Goal: Task Accomplishment & Management: Contribute content

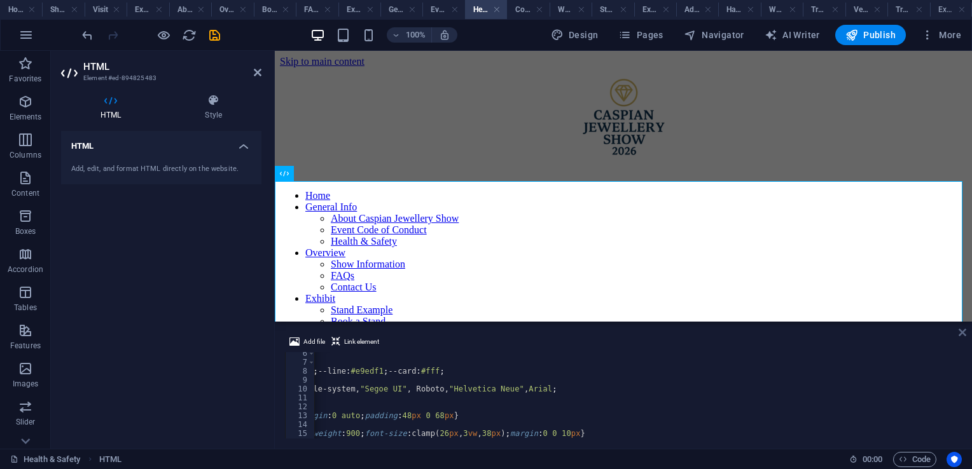
click at [958, 337] on icon at bounding box center [962, 332] width 8 height 10
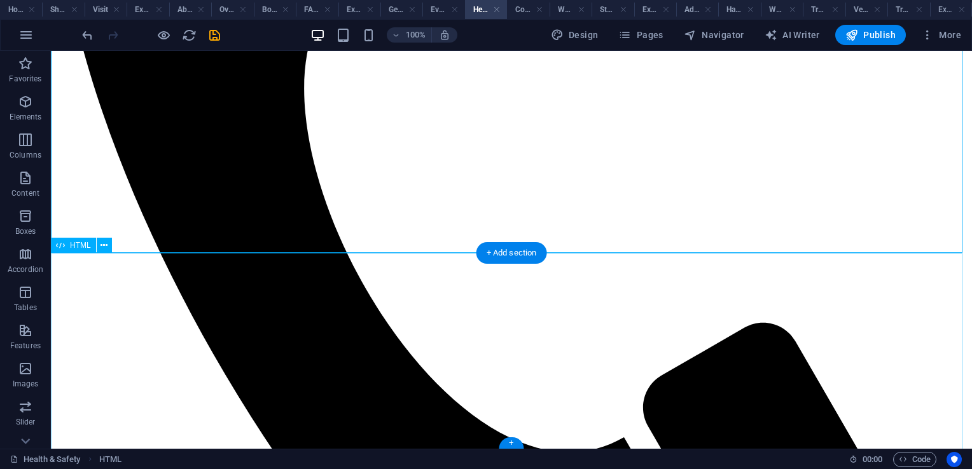
scroll to position [907, 0]
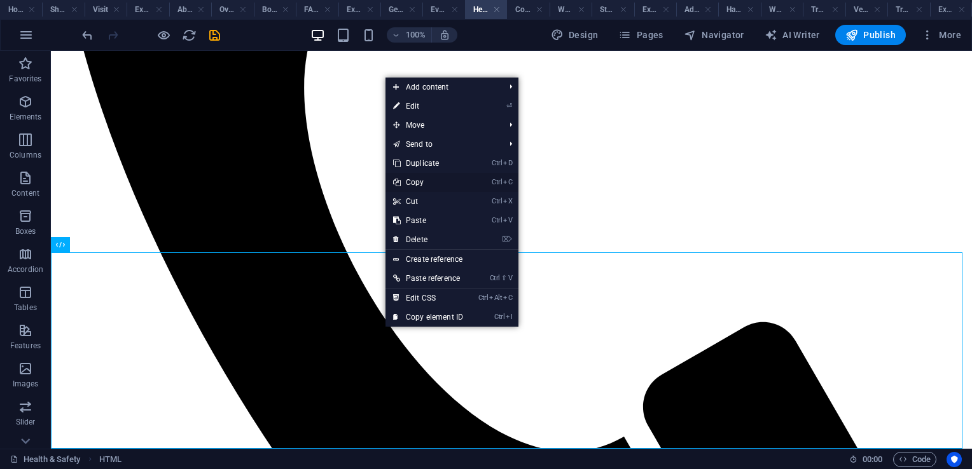
click at [429, 191] on link "Ctrl C Copy" at bounding box center [427, 182] width 85 height 19
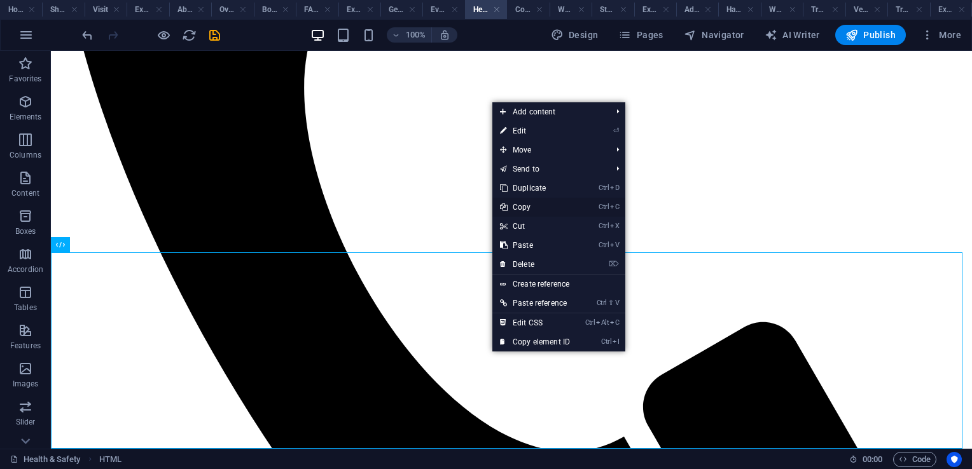
click at [527, 207] on link "Ctrl C Copy" at bounding box center [534, 207] width 85 height 19
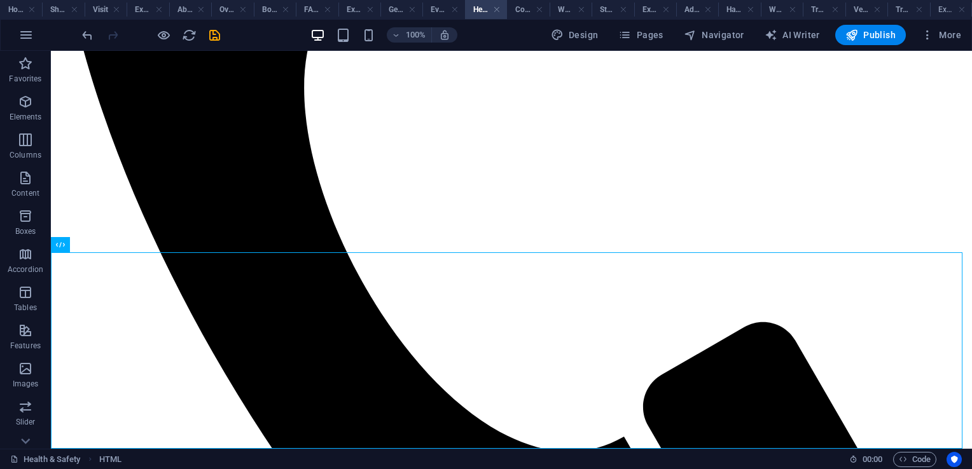
click at [176, 38] on div at bounding box center [150, 35] width 142 height 20
click at [172, 38] on div at bounding box center [150, 35] width 142 height 20
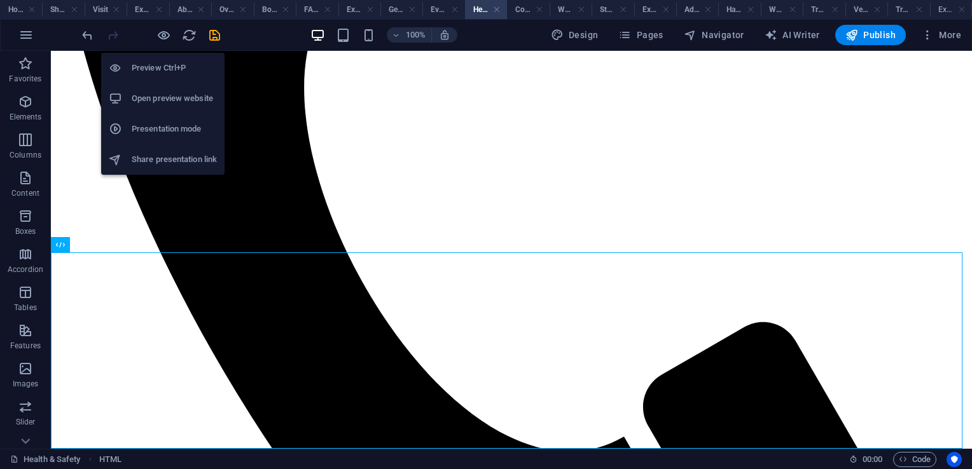
click at [167, 37] on icon "button" at bounding box center [163, 35] width 15 height 15
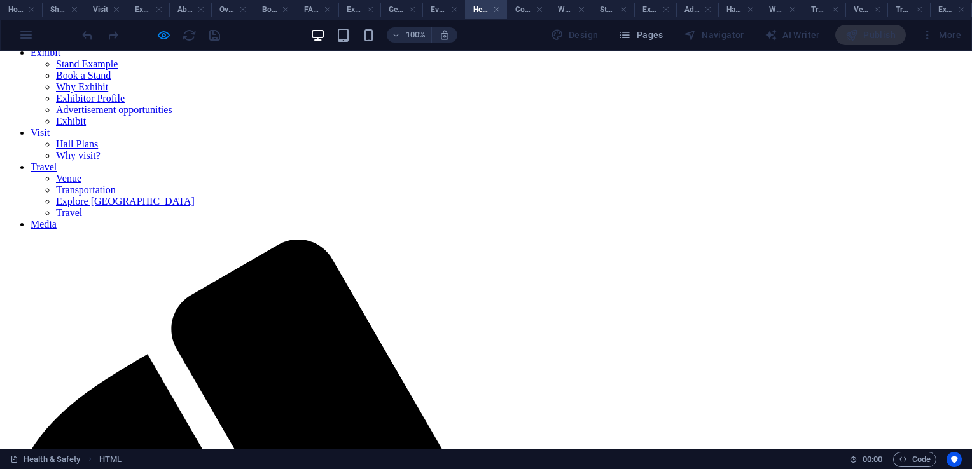
scroll to position [0, 0]
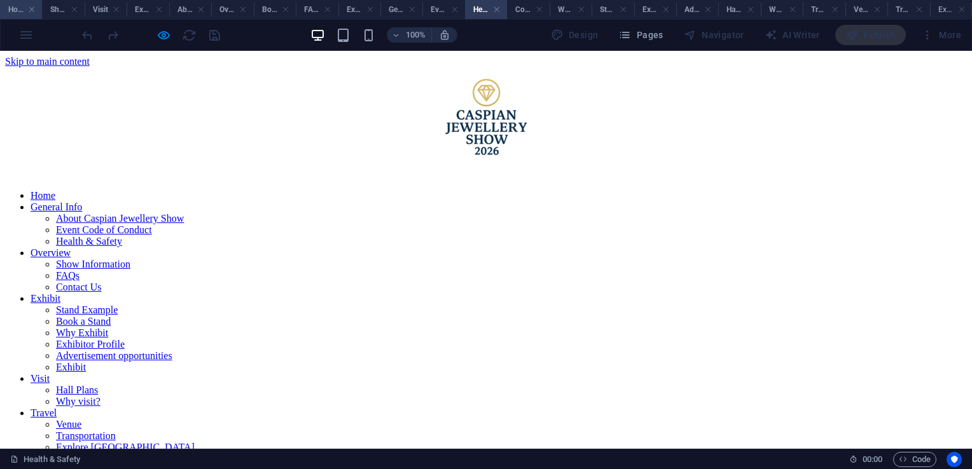
click at [22, 4] on h4 "Home" at bounding box center [21, 10] width 42 height 14
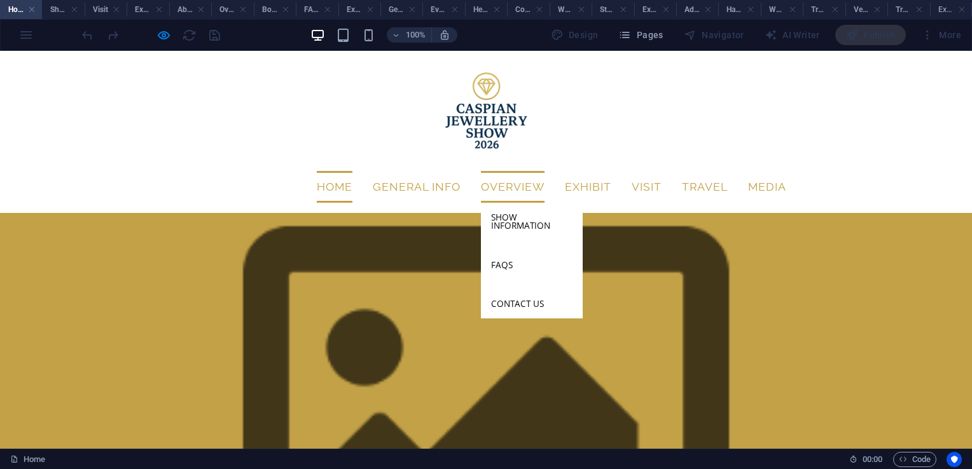
click at [488, 171] on link "Overview" at bounding box center [513, 187] width 64 height 32
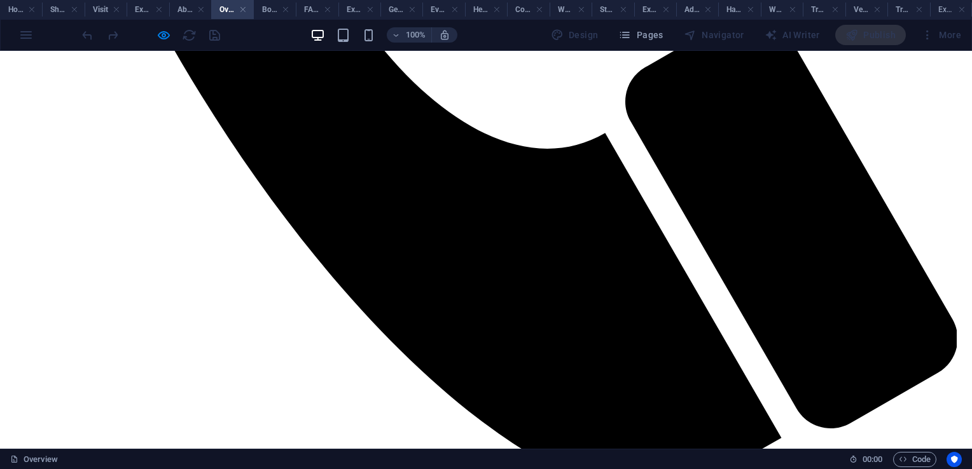
scroll to position [1249, 0]
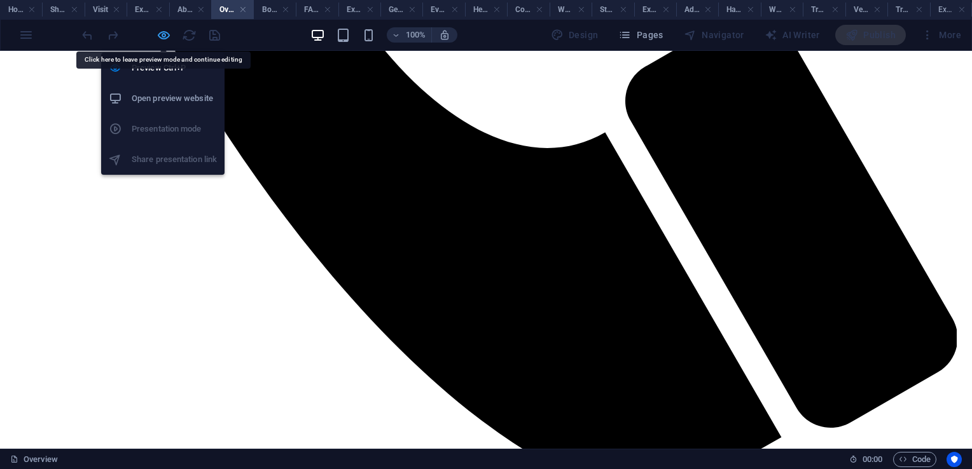
drag, startPoint x: 452, startPoint y: 272, endPoint x: 164, endPoint y: 34, distance: 373.6
click at [164, 34] on icon "button" at bounding box center [163, 35] width 15 height 15
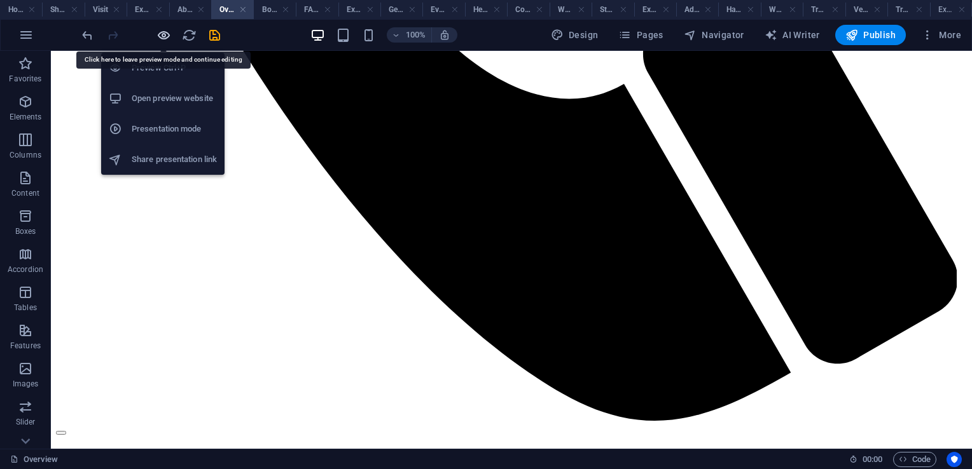
click at [164, 34] on icon "button" at bounding box center [163, 35] width 15 height 15
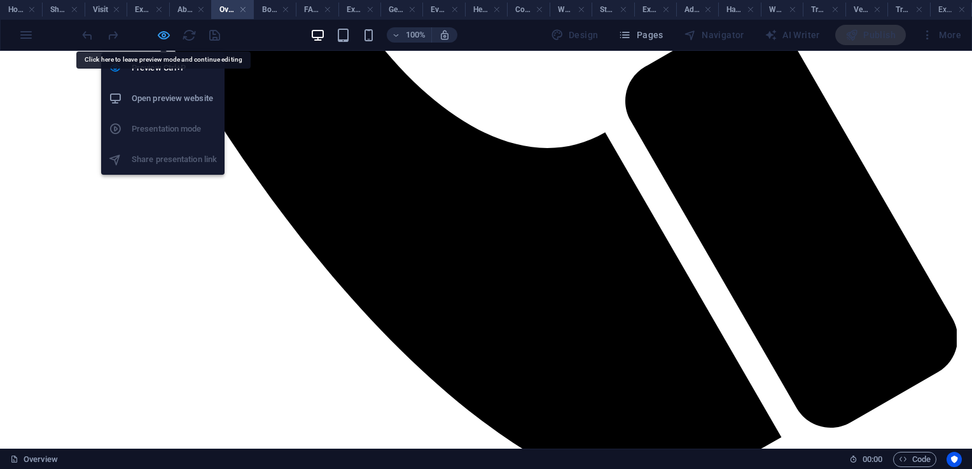
drag, startPoint x: 168, startPoint y: 36, endPoint x: 316, endPoint y: 327, distance: 327.3
click at [168, 36] on icon "button" at bounding box center [163, 35] width 15 height 15
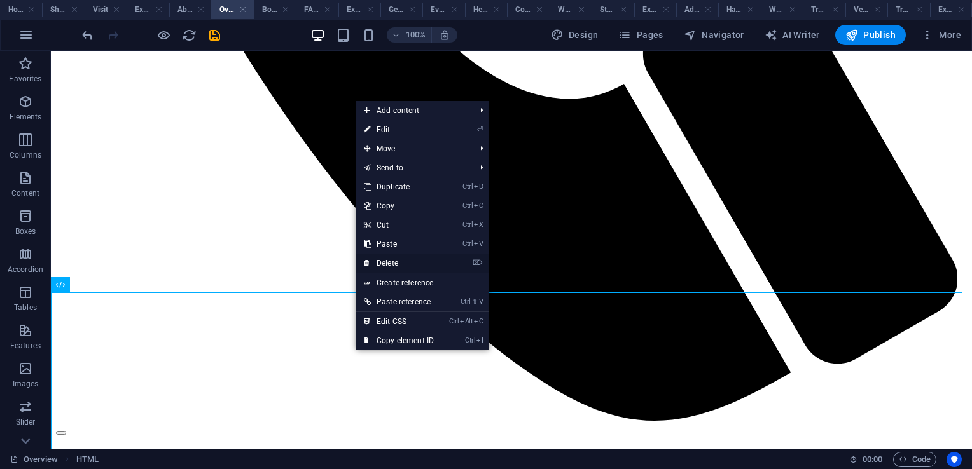
click at [398, 260] on link "⌦ Delete" at bounding box center [398, 263] width 85 height 19
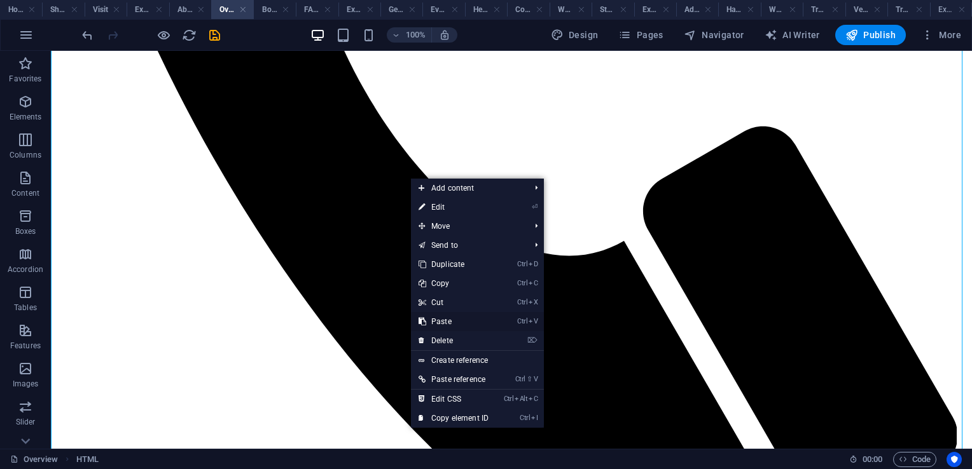
click at [448, 319] on link "Ctrl V Paste" at bounding box center [453, 321] width 85 height 19
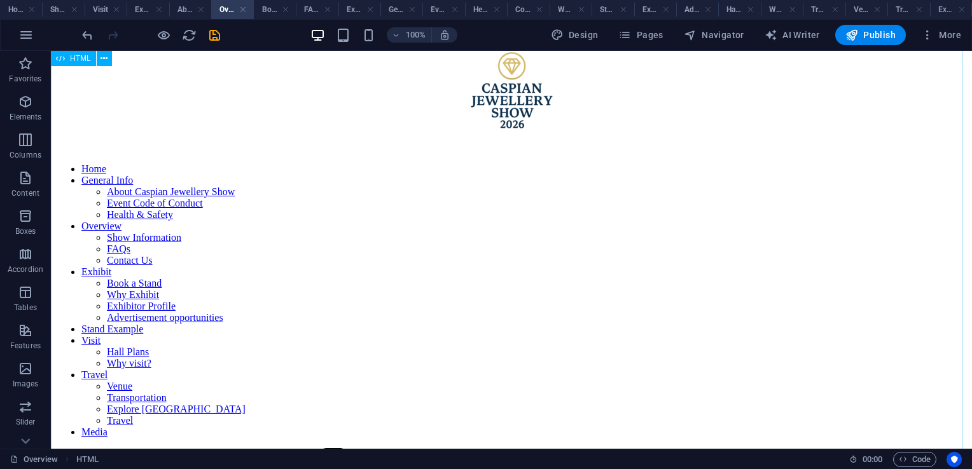
scroll to position [20, 0]
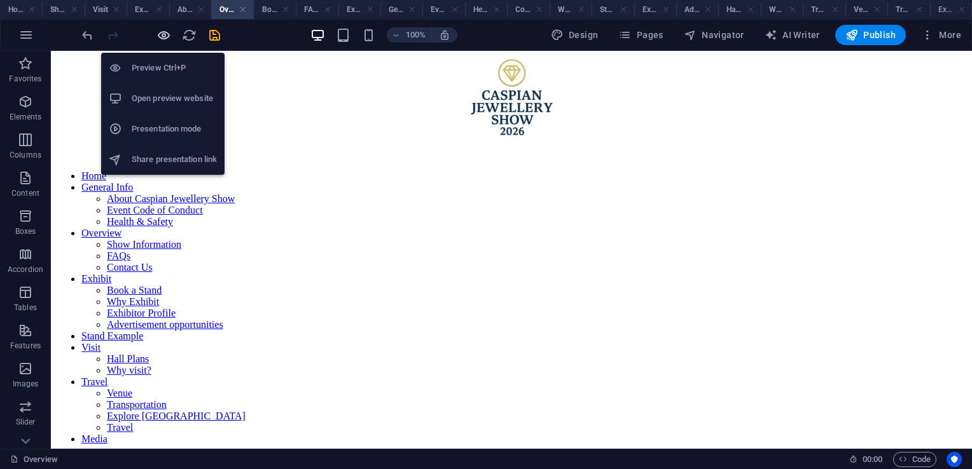
drag, startPoint x: 160, startPoint y: 37, endPoint x: 305, endPoint y: 17, distance: 145.8
click at [160, 37] on icon "button" at bounding box center [163, 35] width 15 height 15
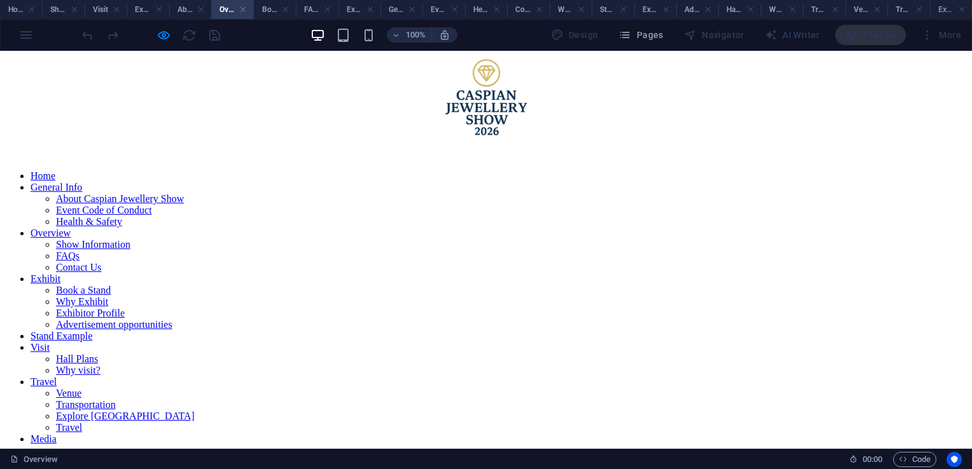
click at [130, 239] on link "Show Information" at bounding box center [93, 244] width 74 height 11
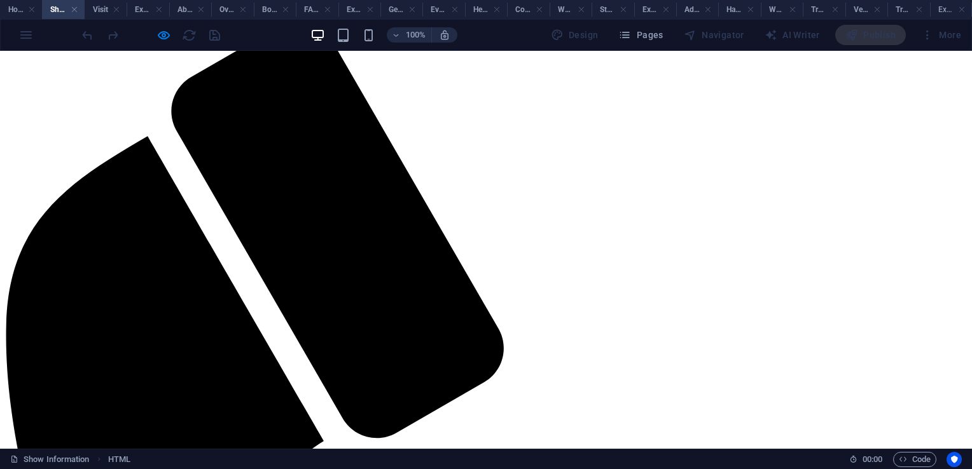
scroll to position [0, 0]
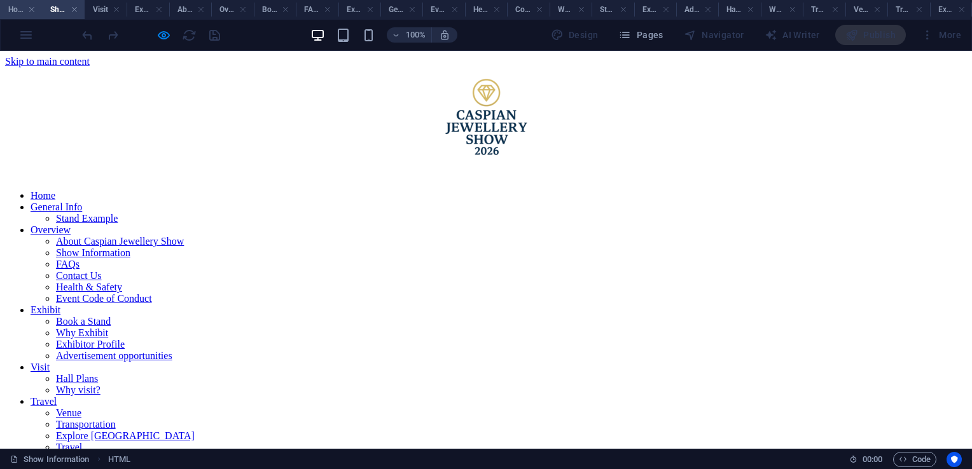
click at [17, 11] on h4 "Home" at bounding box center [21, 10] width 42 height 14
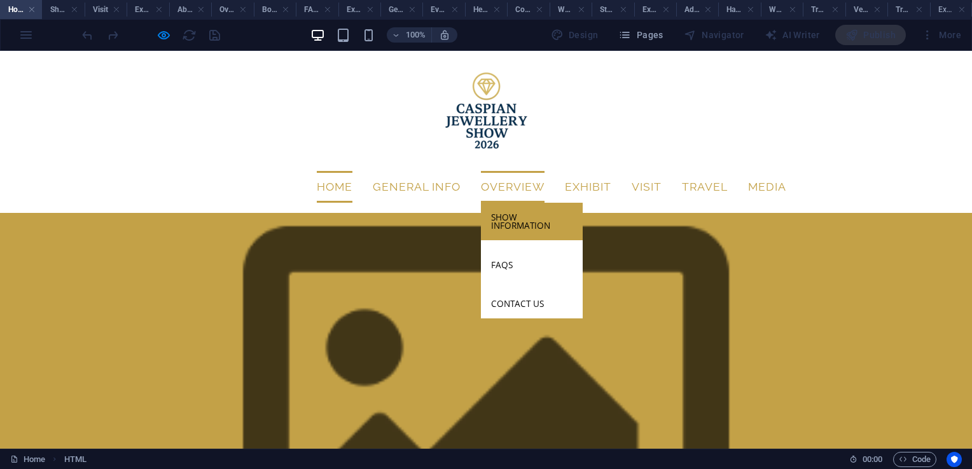
click at [507, 203] on link "Show Information" at bounding box center [532, 222] width 102 height 38
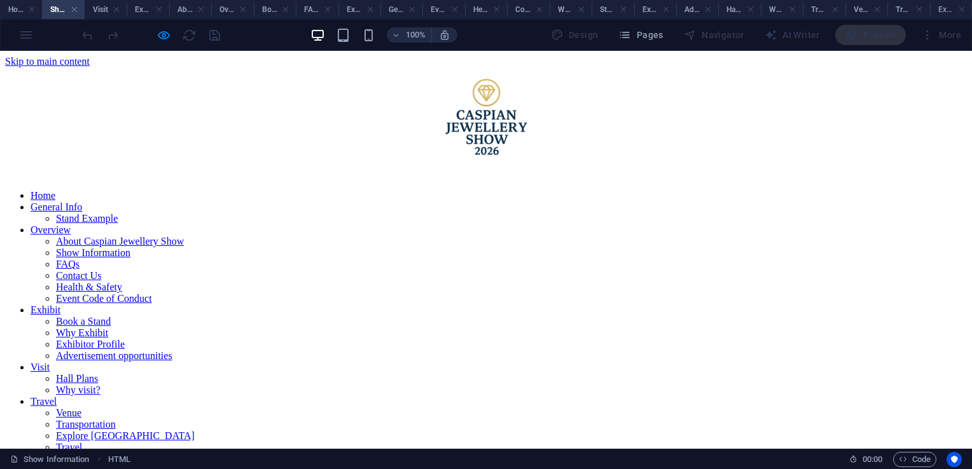
scroll to position [657, 0]
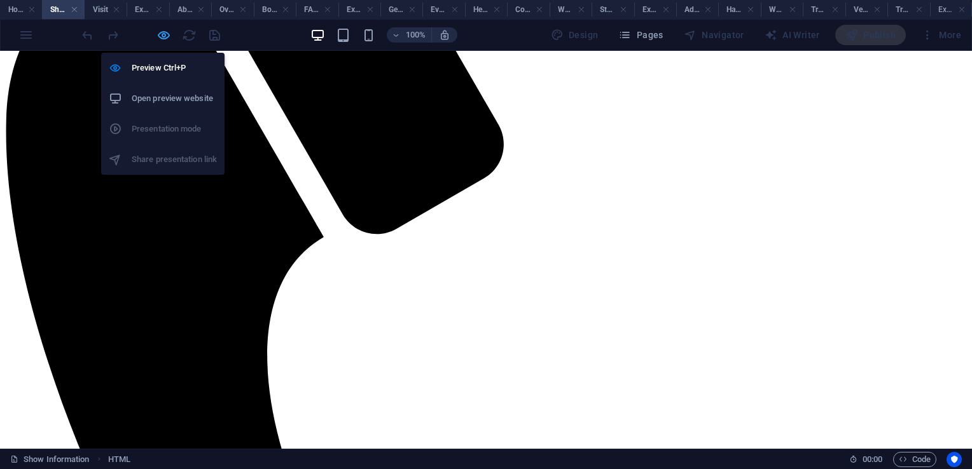
drag, startPoint x: 166, startPoint y: 34, endPoint x: 281, endPoint y: 304, distance: 293.2
click at [166, 34] on icon "button" at bounding box center [163, 35] width 15 height 15
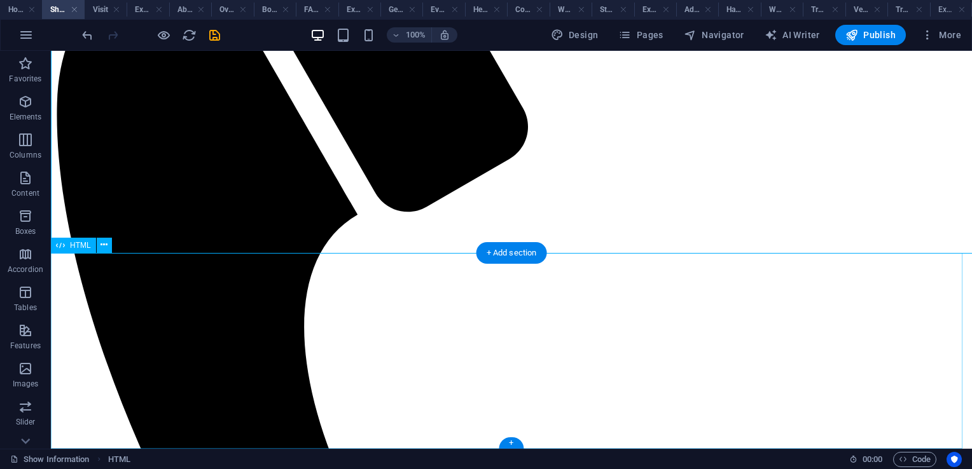
scroll to position [656, 0]
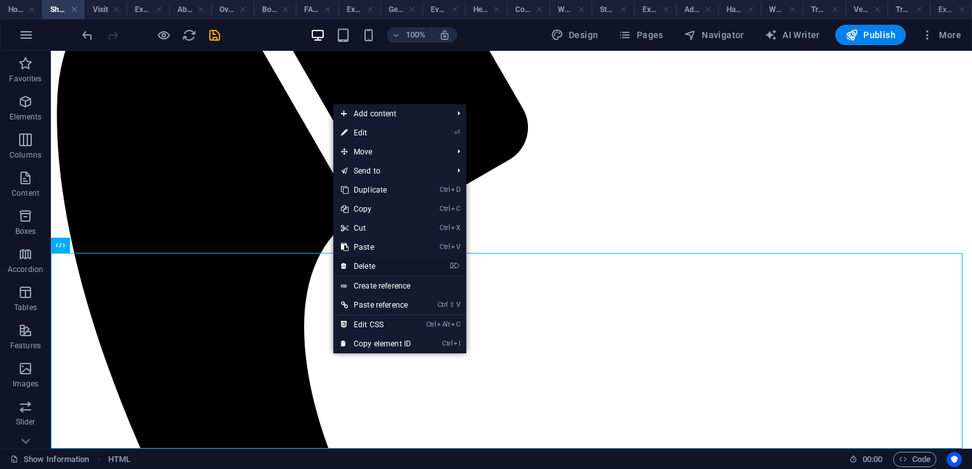
click at [380, 265] on link "⌦ Delete" at bounding box center [375, 266] width 85 height 19
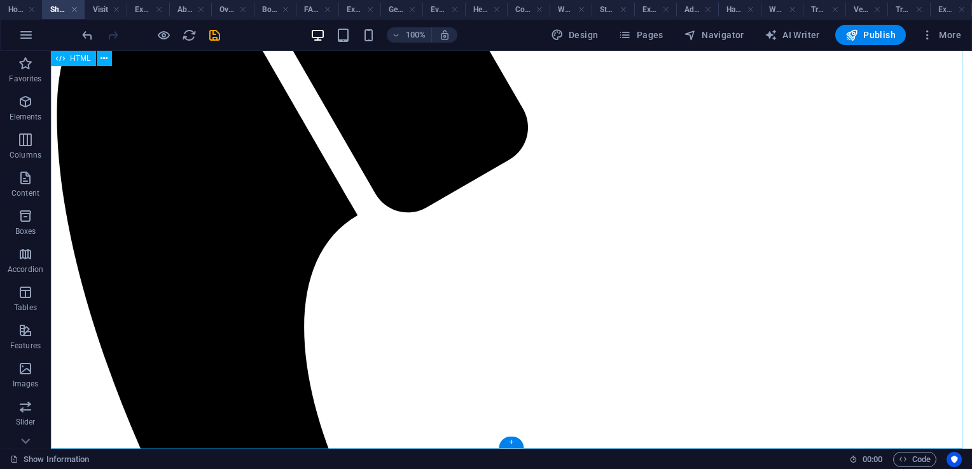
scroll to position [460, 0]
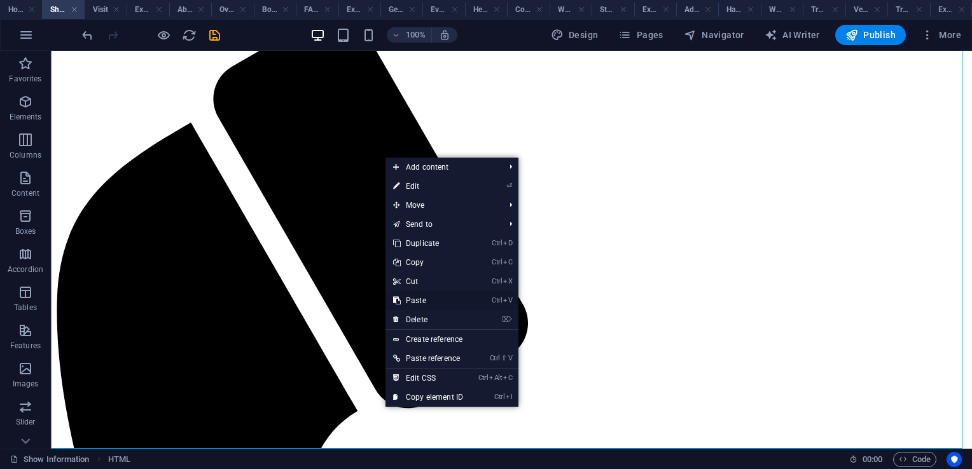
click at [425, 306] on link "Ctrl V Paste" at bounding box center [427, 300] width 85 height 19
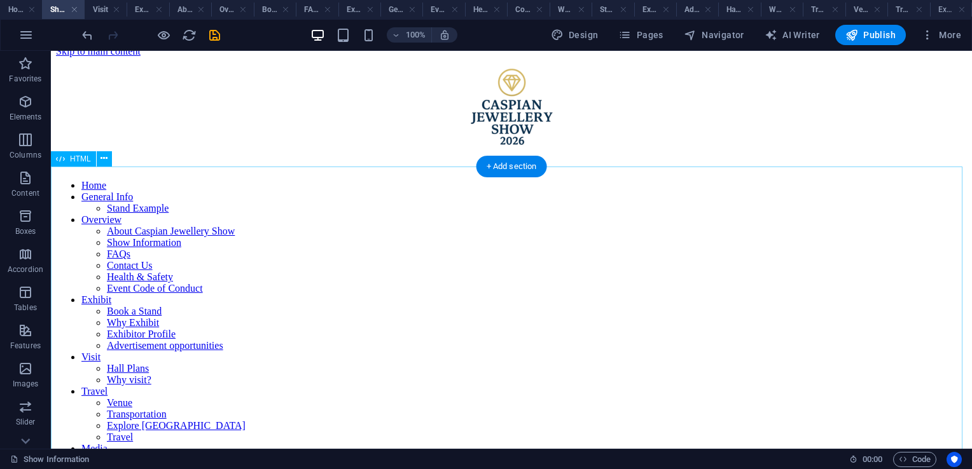
scroll to position [7, 0]
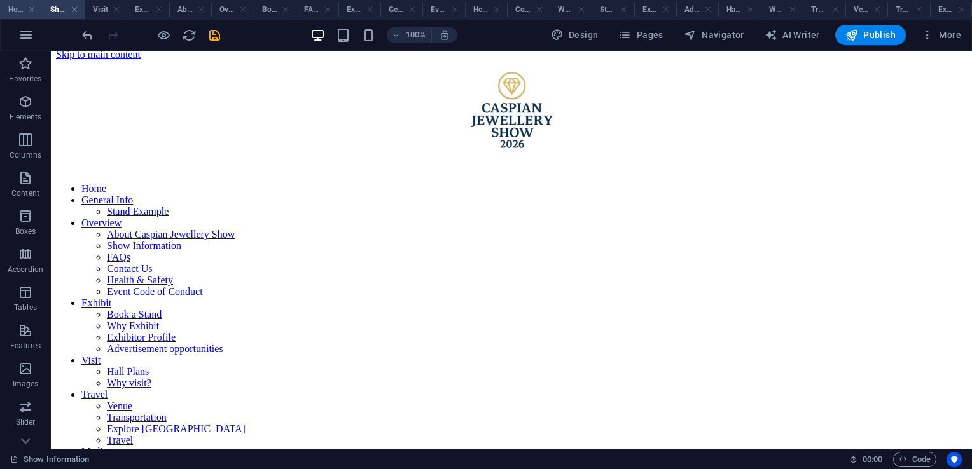
click at [13, 11] on h4 "Home" at bounding box center [21, 10] width 42 height 14
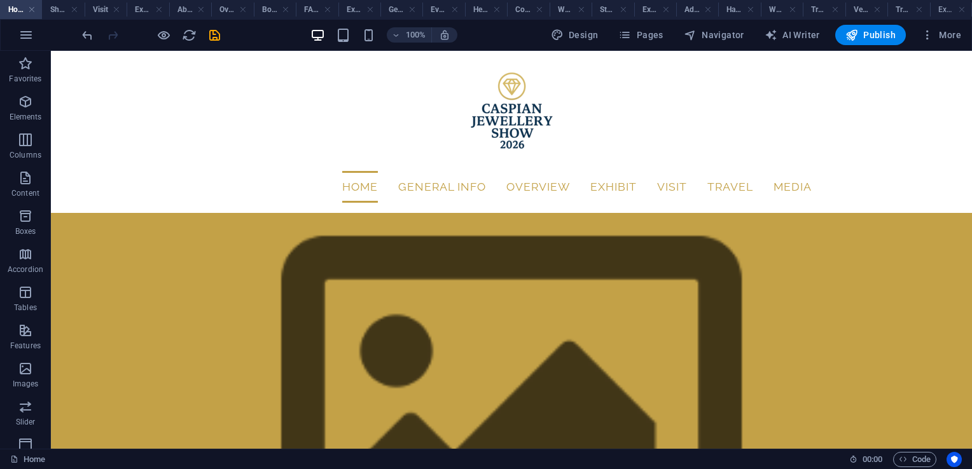
scroll to position [0, 0]
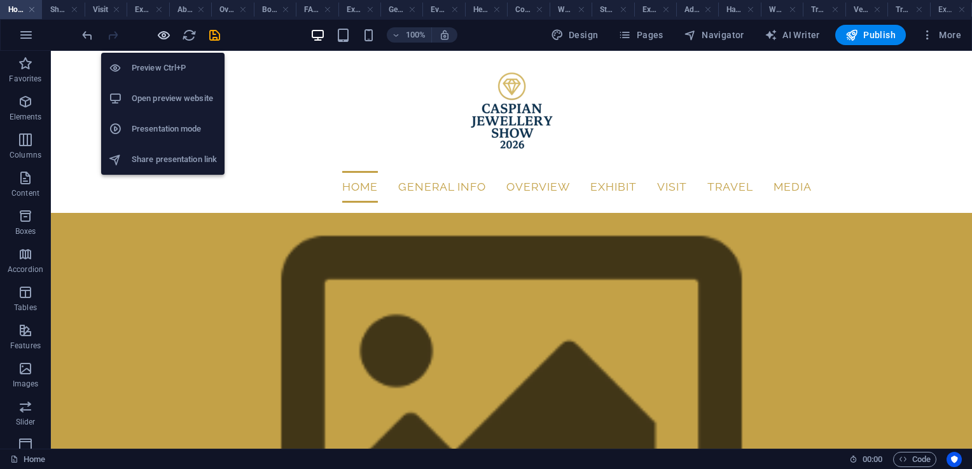
click at [162, 34] on icon "button" at bounding box center [163, 35] width 15 height 15
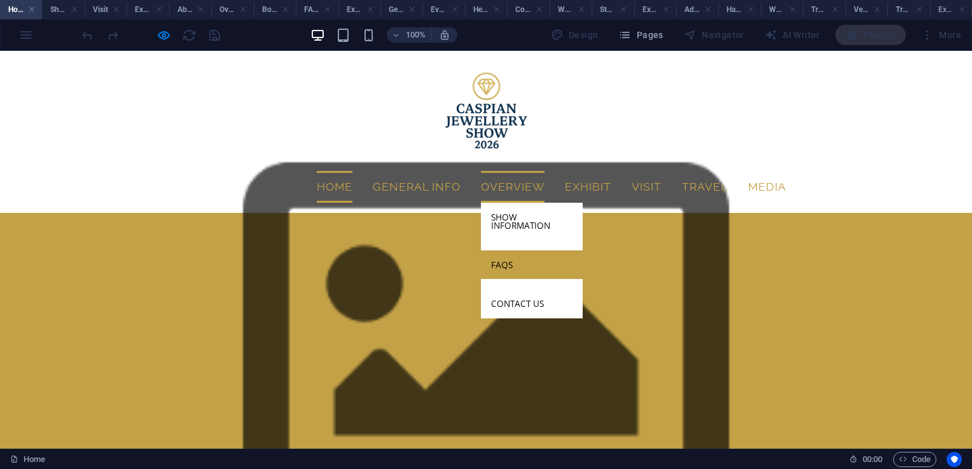
click at [516, 251] on link "FAQs" at bounding box center [532, 265] width 102 height 29
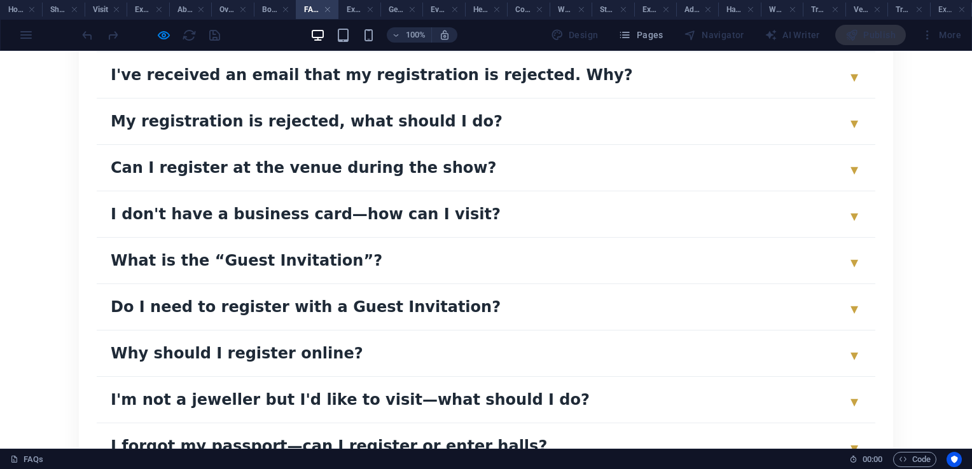
scroll to position [2584, 0]
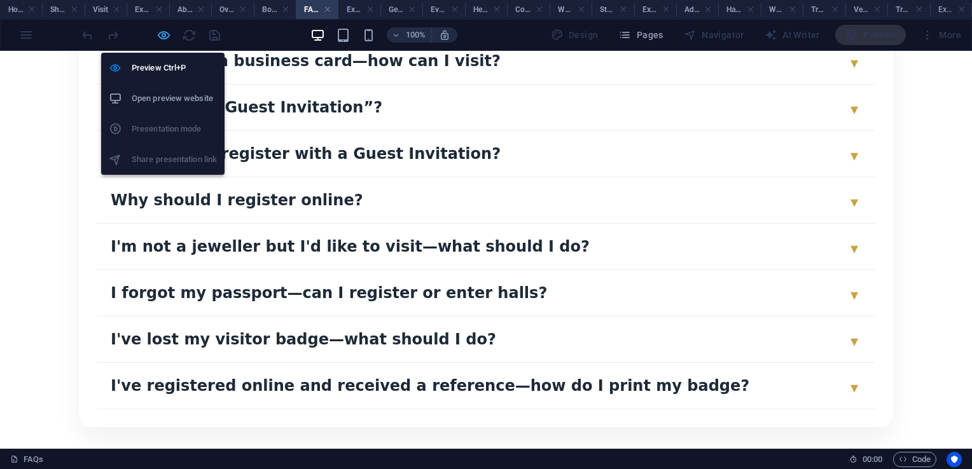
click at [163, 39] on icon "button" at bounding box center [163, 35] width 15 height 15
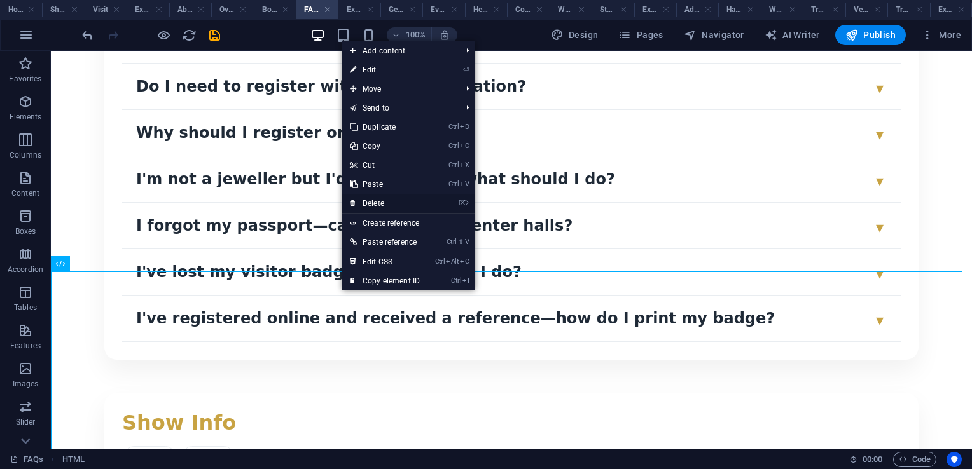
click at [394, 208] on link "⌦ Delete" at bounding box center [384, 203] width 85 height 19
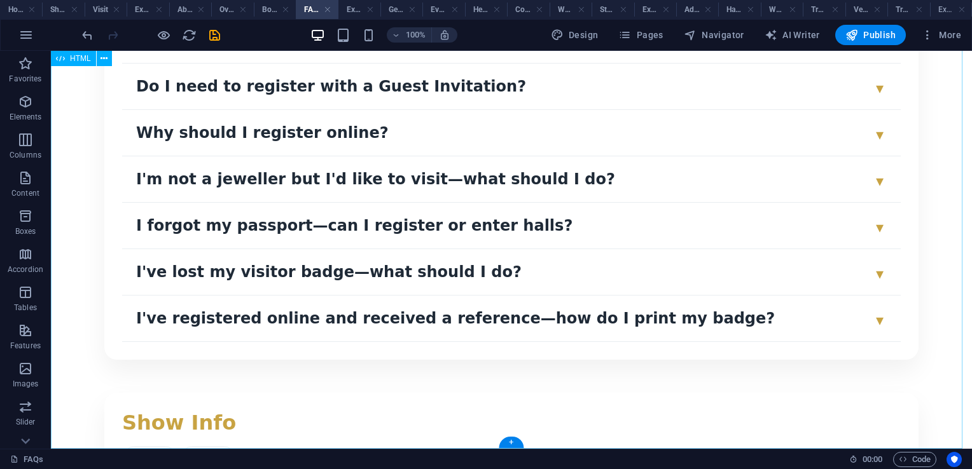
scroll to position [2406, 0]
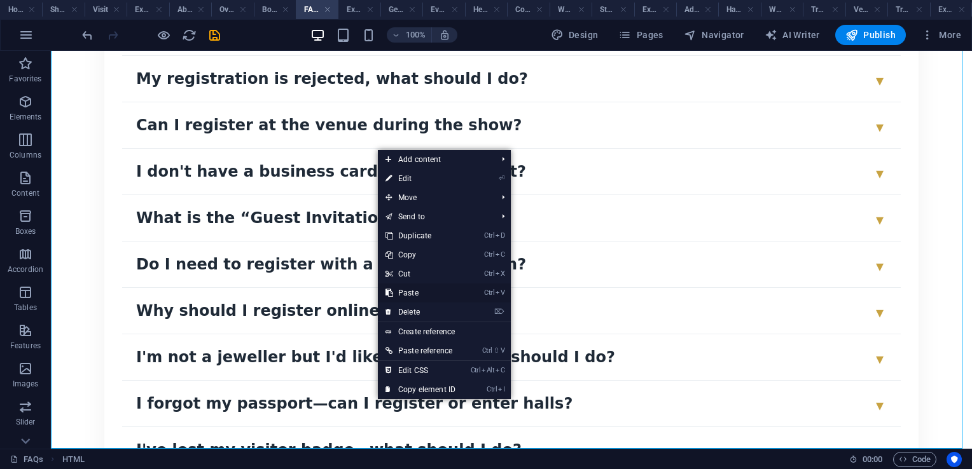
click at [415, 290] on link "Ctrl V Paste" at bounding box center [420, 293] width 85 height 19
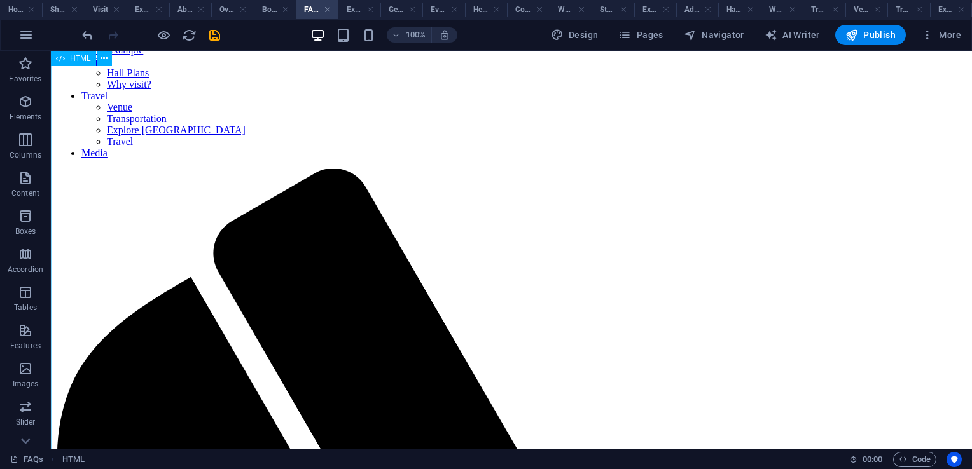
scroll to position [0, 0]
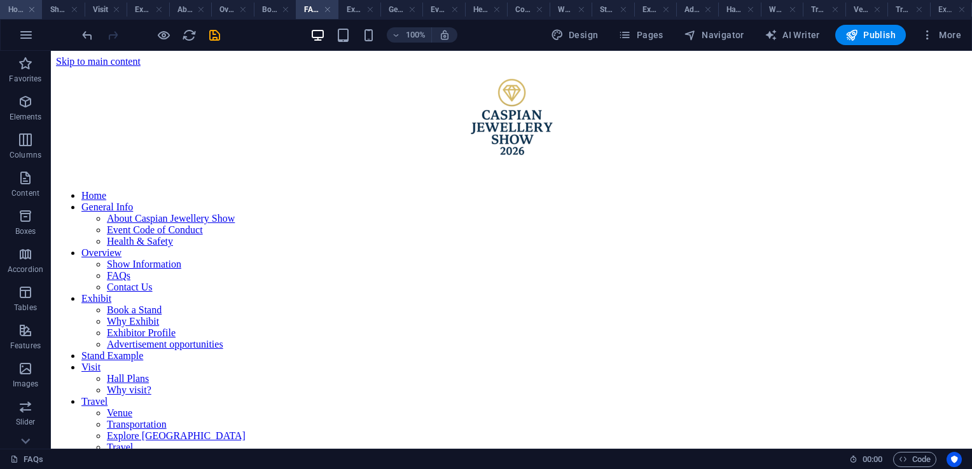
drag, startPoint x: 21, startPoint y: 11, endPoint x: 436, endPoint y: 150, distance: 437.4
click at [21, 11] on h4 "Home" at bounding box center [21, 10] width 42 height 14
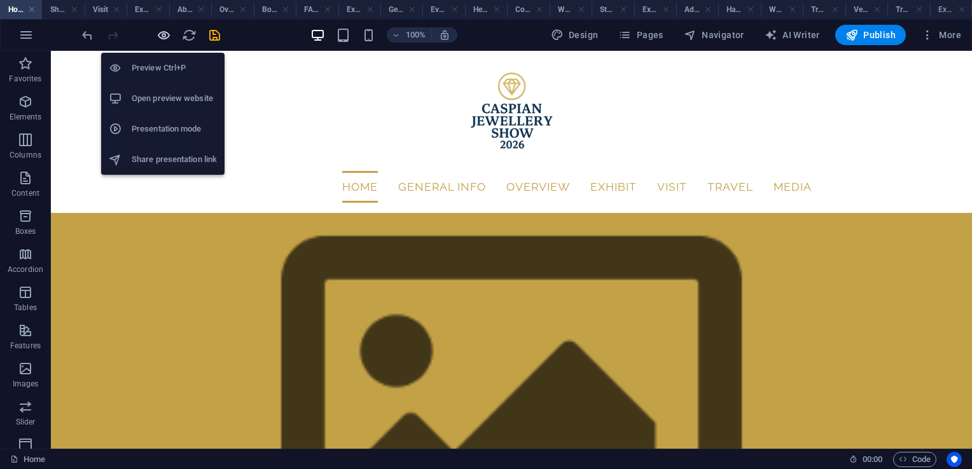
drag, startPoint x: 163, startPoint y: 35, endPoint x: 537, endPoint y: 67, distance: 375.3
click at [163, 35] on icon "button" at bounding box center [163, 35] width 15 height 15
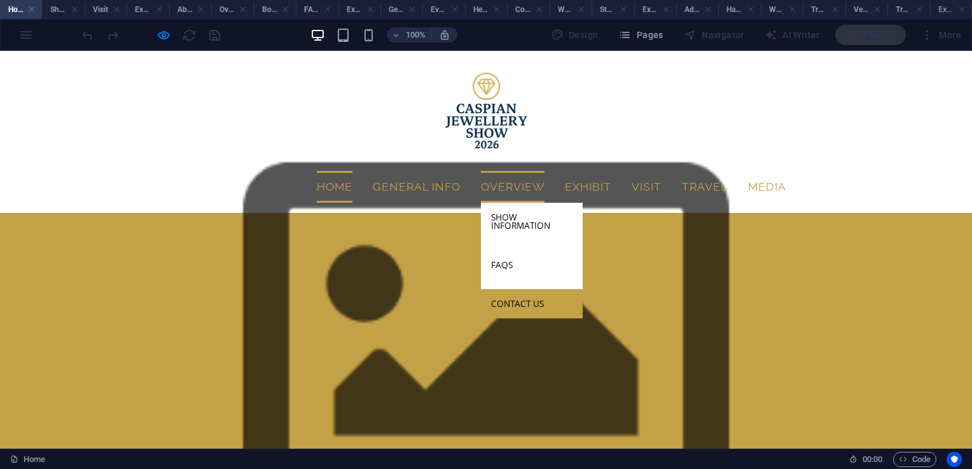
click at [516, 289] on link "Contact Us" at bounding box center [532, 303] width 102 height 29
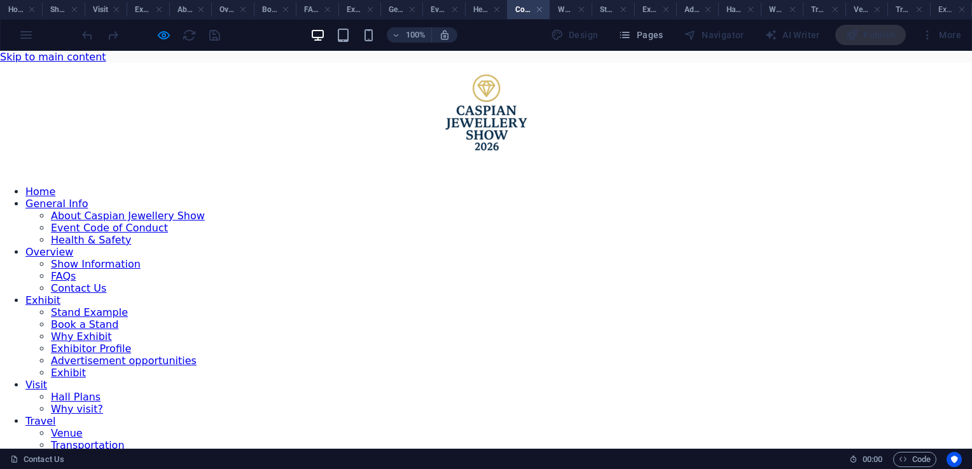
scroll to position [440, 0]
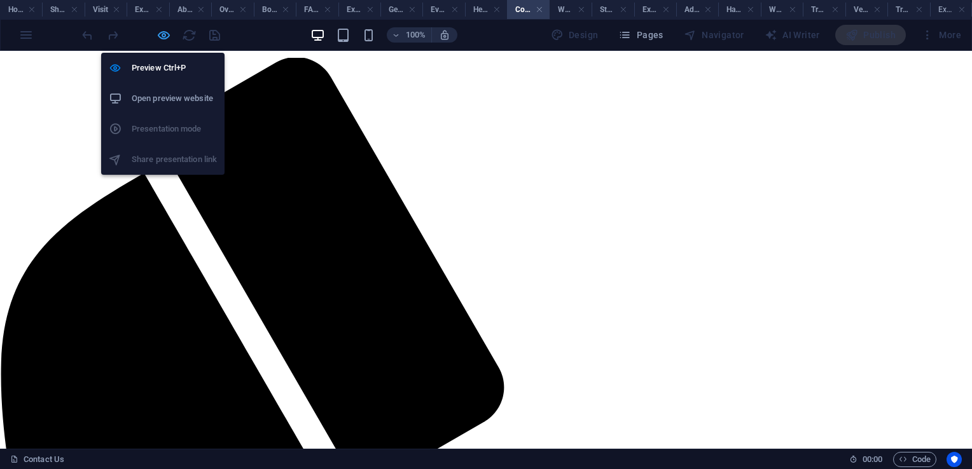
drag, startPoint x: 165, startPoint y: 32, endPoint x: 181, endPoint y: 242, distance: 210.5
click at [165, 32] on icon "button" at bounding box center [163, 35] width 15 height 15
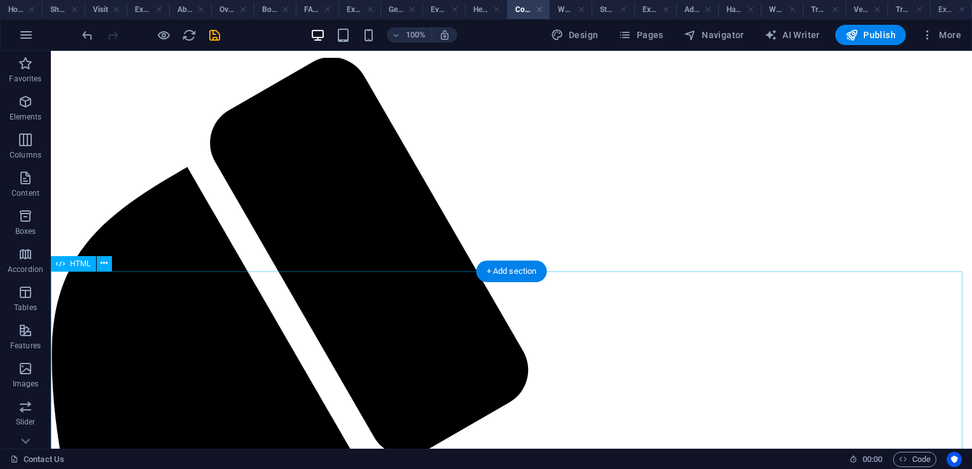
scroll to position [458, 0]
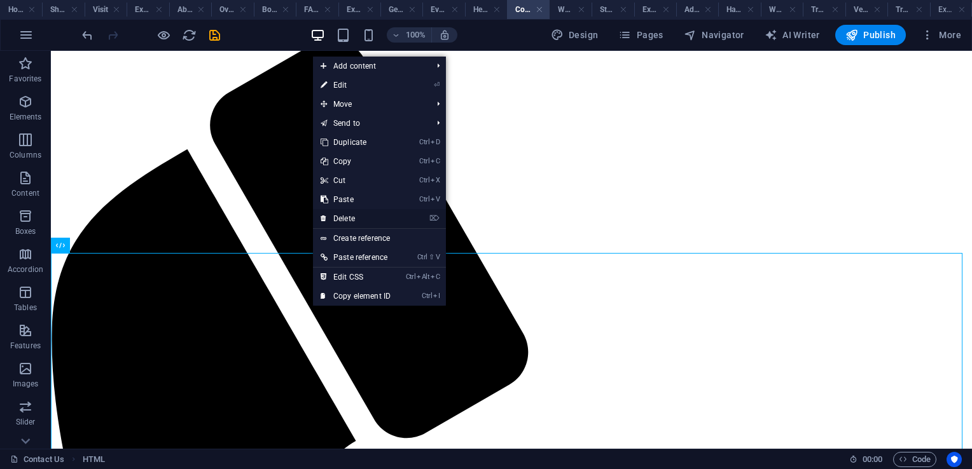
click at [356, 217] on link "⌦ Delete" at bounding box center [355, 218] width 85 height 19
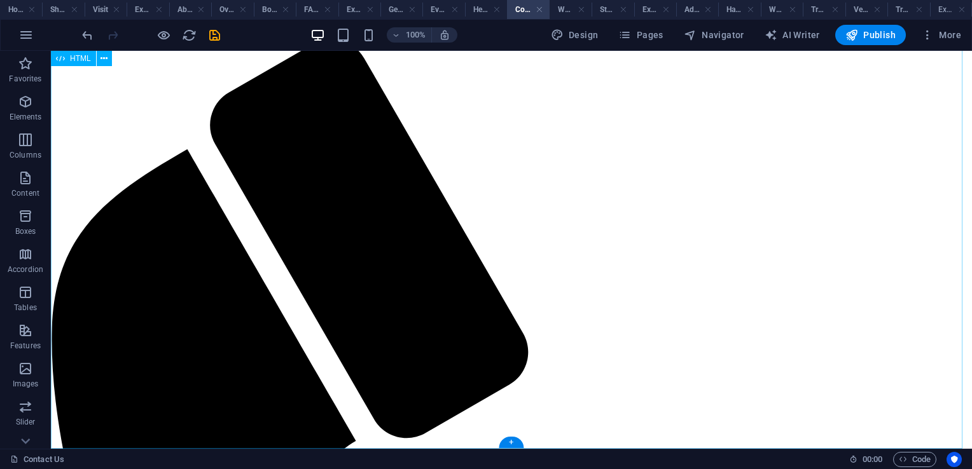
scroll to position [262, 0]
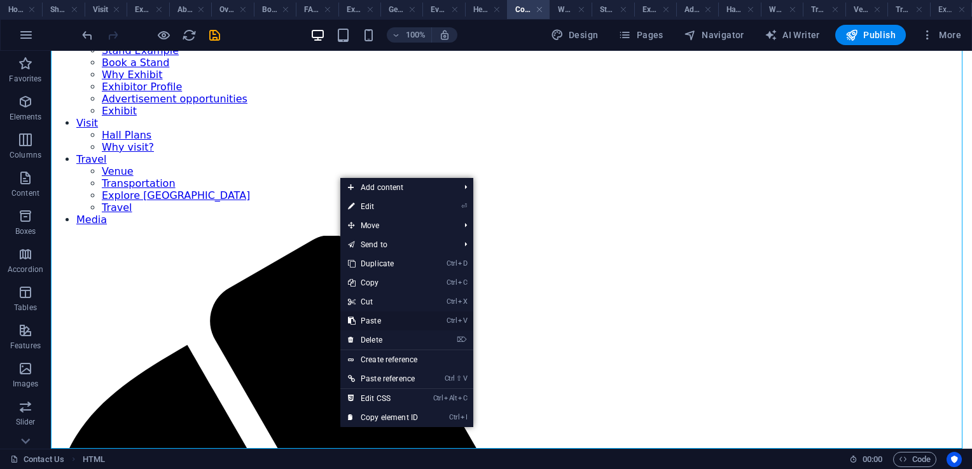
click at [380, 322] on link "Ctrl V Paste" at bounding box center [382, 321] width 85 height 19
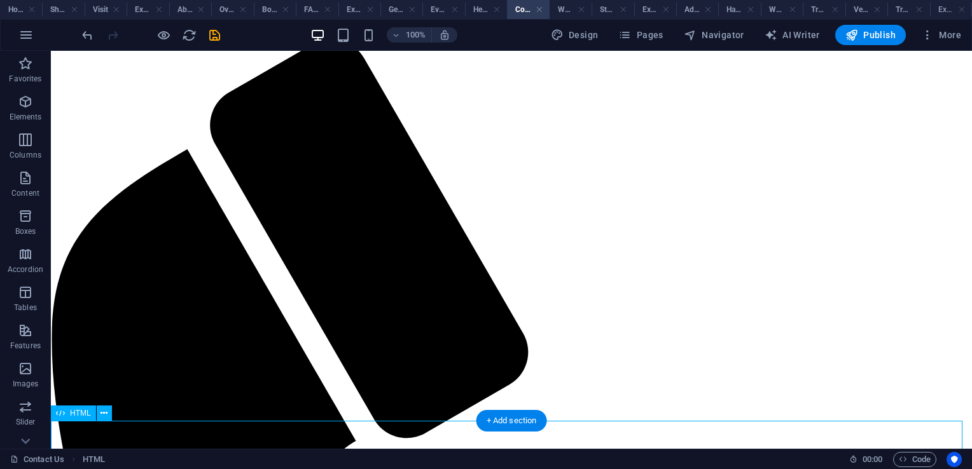
scroll to position [0, 0]
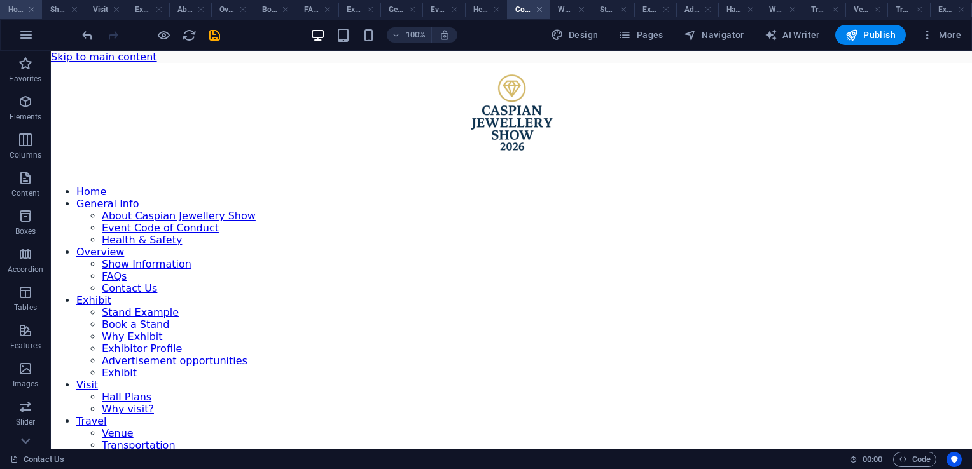
click at [15, 7] on h4 "Home" at bounding box center [21, 10] width 42 height 14
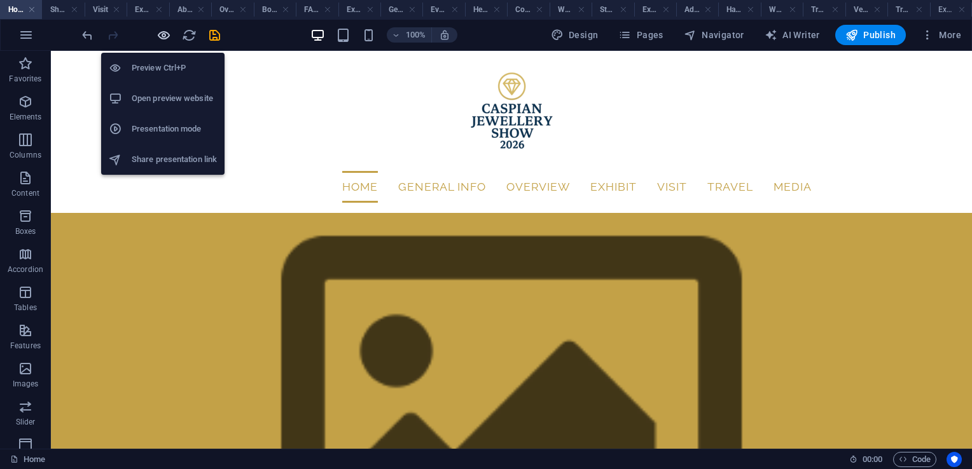
click at [165, 37] on icon "button" at bounding box center [163, 35] width 15 height 15
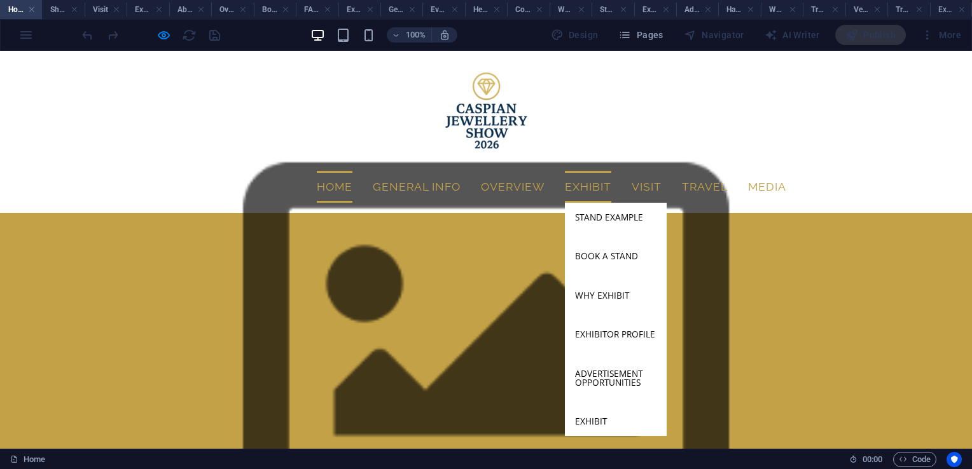
click at [593, 171] on link "Exhibit" at bounding box center [588, 187] width 46 height 32
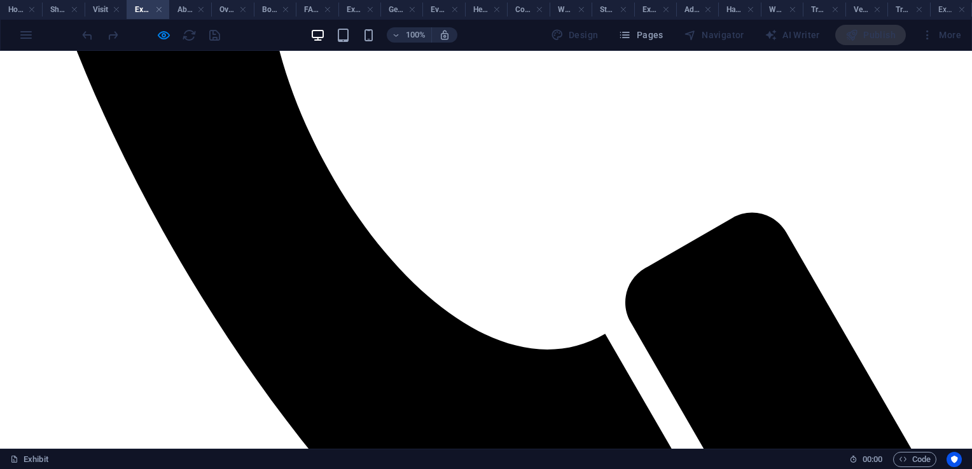
scroll to position [1258, 0]
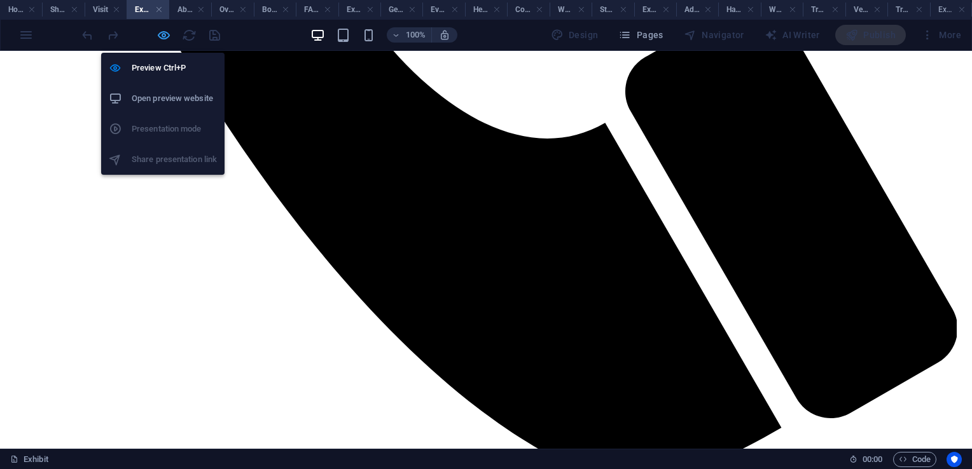
drag, startPoint x: 166, startPoint y: 34, endPoint x: 310, endPoint y: 277, distance: 282.0
click at [166, 34] on icon "button" at bounding box center [163, 35] width 15 height 15
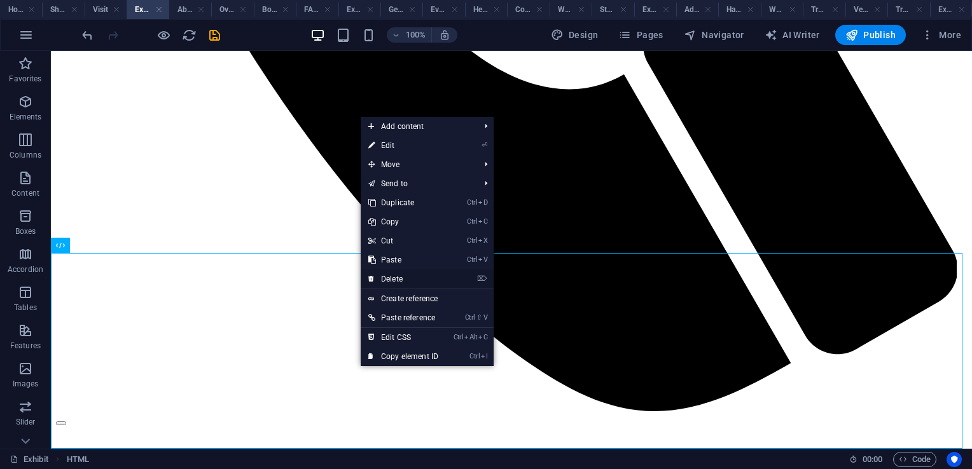
click at [404, 277] on link "⌦ Delete" at bounding box center [403, 279] width 85 height 19
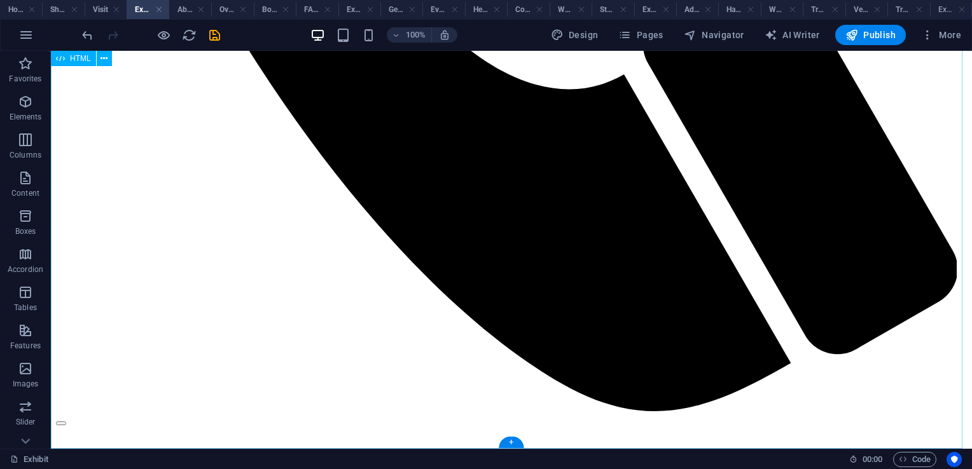
scroll to position [1062, 0]
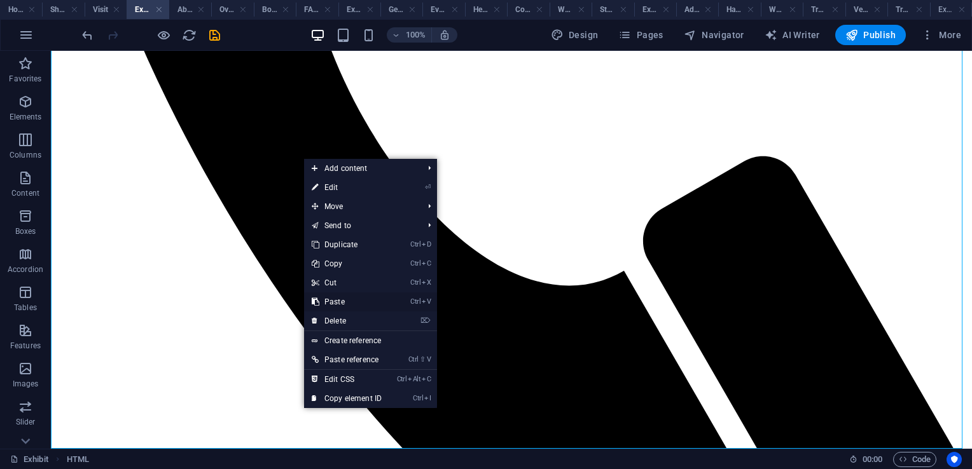
click at [349, 303] on link "Ctrl V Paste" at bounding box center [346, 302] width 85 height 19
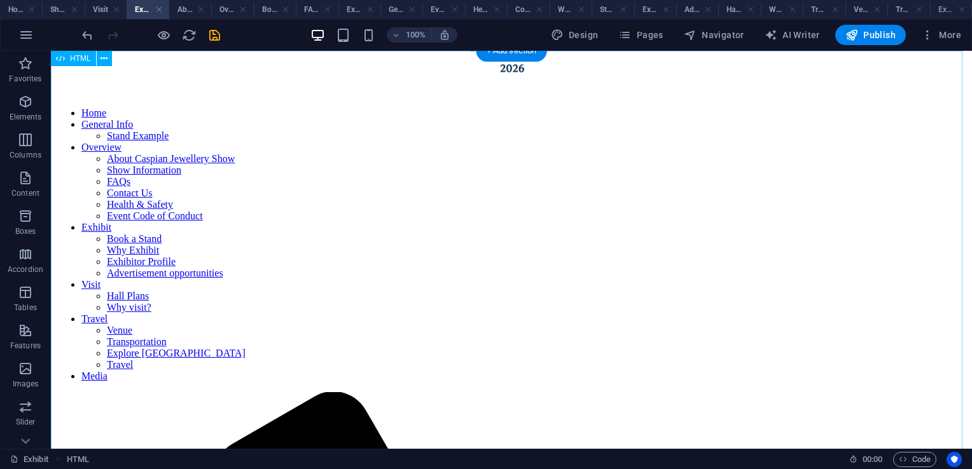
scroll to position [0, 0]
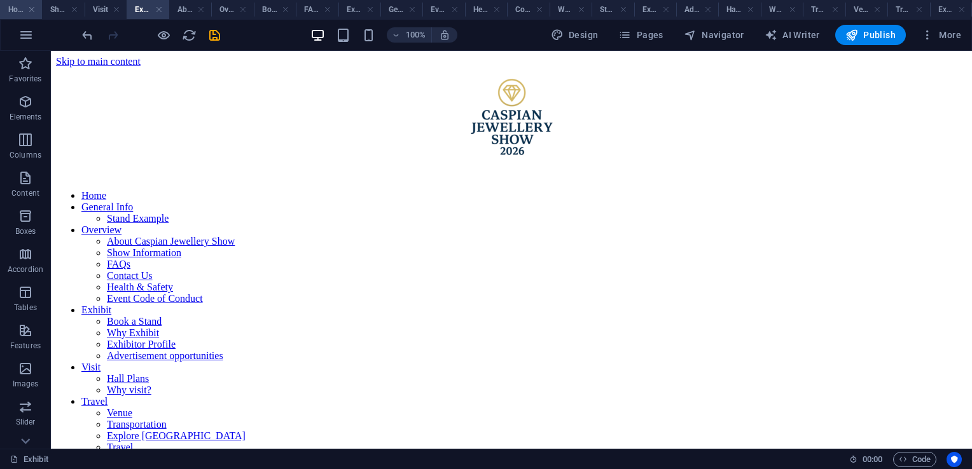
click at [20, 9] on h4 "Home" at bounding box center [21, 10] width 42 height 14
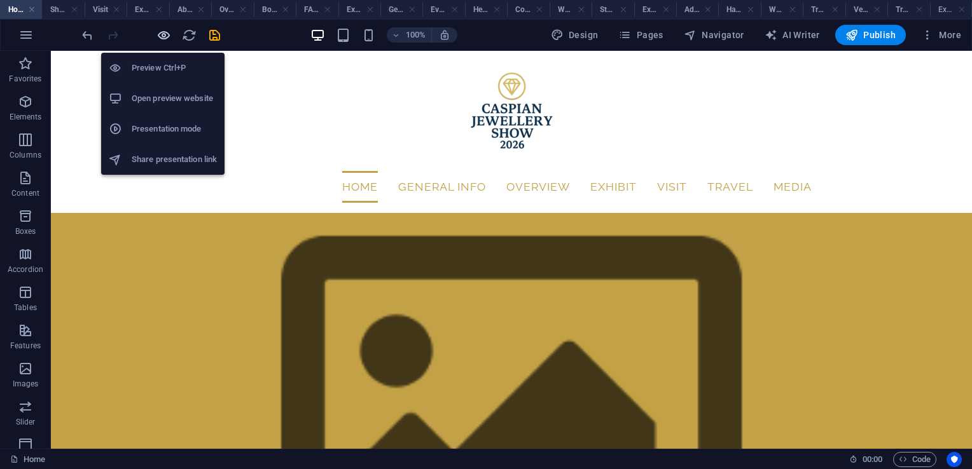
drag, startPoint x: 163, startPoint y: 39, endPoint x: 554, endPoint y: 32, distance: 391.1
click at [163, 39] on icon "button" at bounding box center [163, 35] width 15 height 15
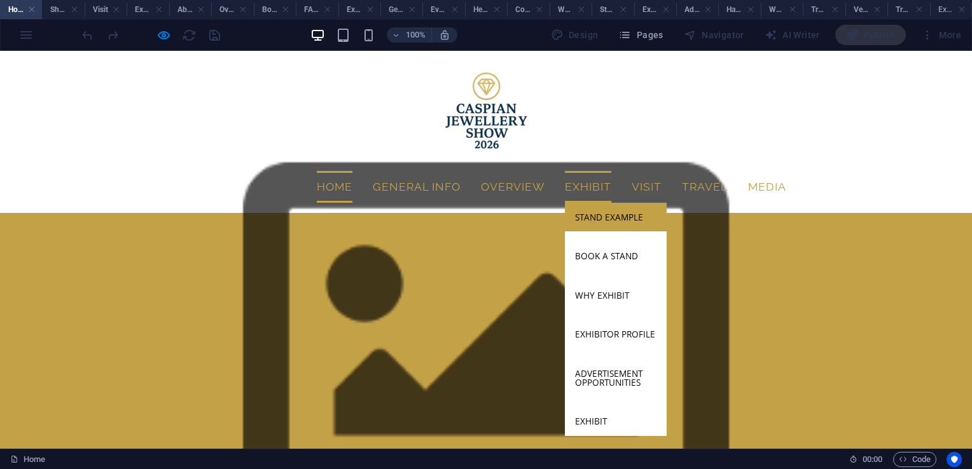
click at [599, 203] on link "Stand Example" at bounding box center [616, 217] width 102 height 29
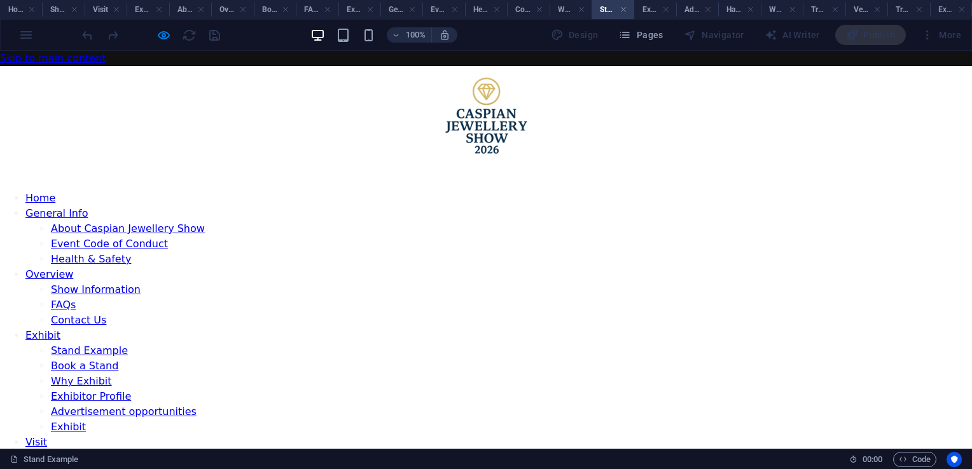
scroll to position [534, 0]
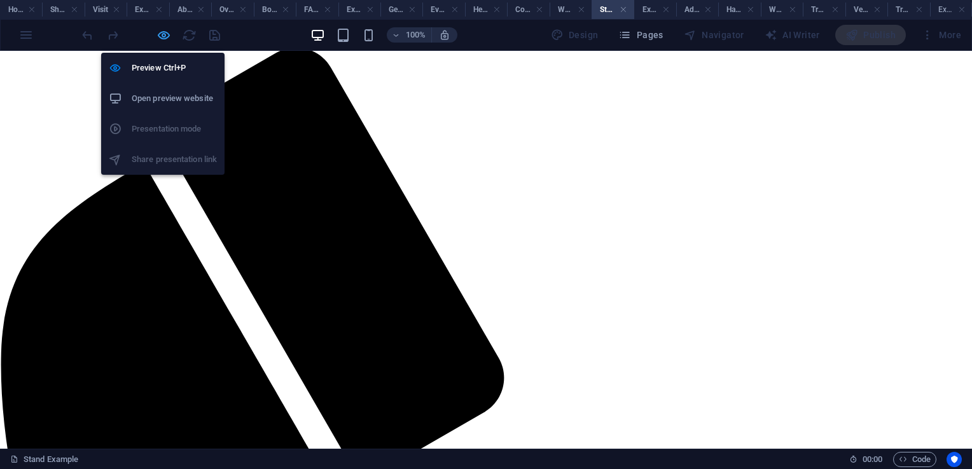
drag, startPoint x: 159, startPoint y: 39, endPoint x: 210, endPoint y: 214, distance: 181.7
click at [159, 39] on icon "button" at bounding box center [163, 35] width 15 height 15
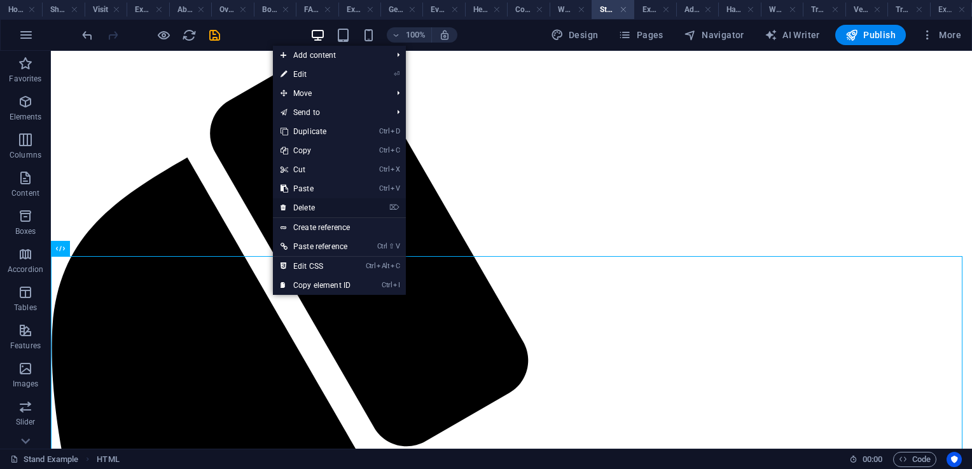
click at [327, 207] on link "⌦ Delete" at bounding box center [315, 207] width 85 height 19
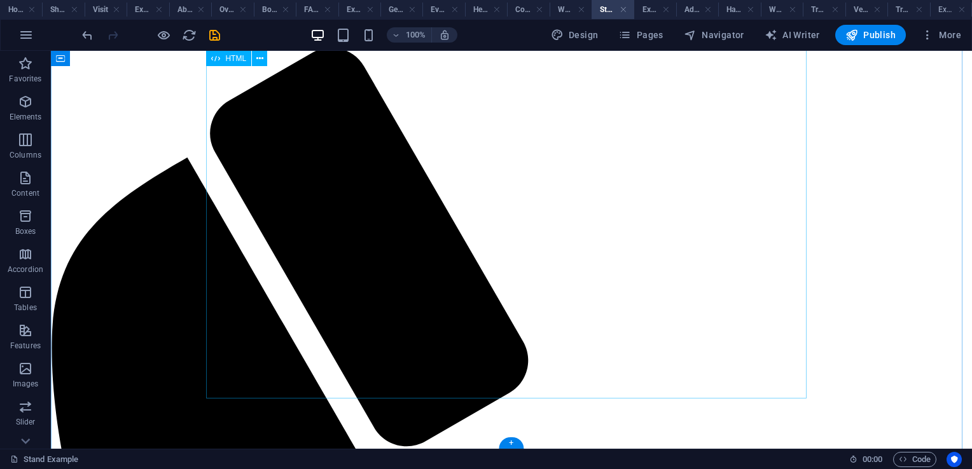
scroll to position [341, 0]
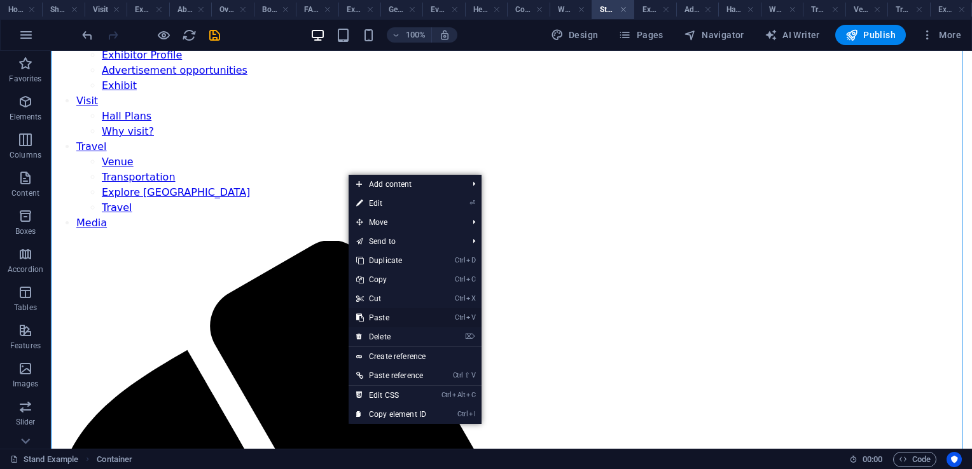
click at [390, 318] on link "Ctrl V Paste" at bounding box center [390, 317] width 85 height 19
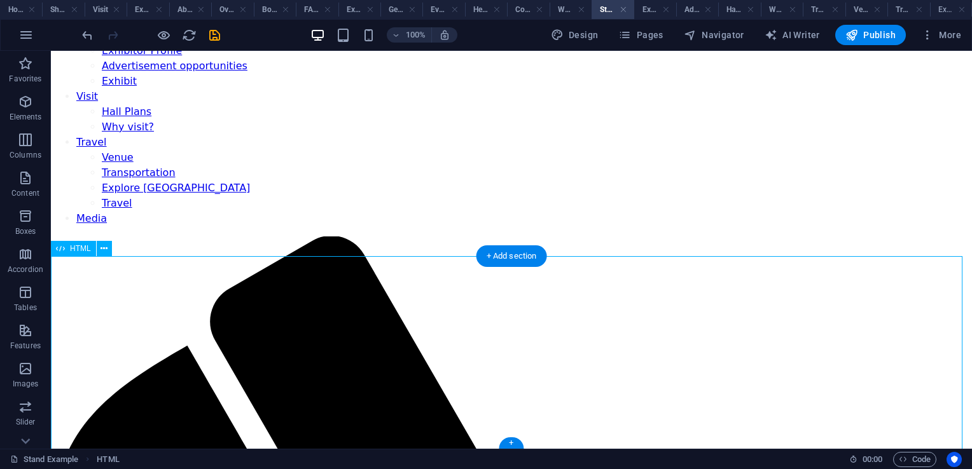
scroll to position [534, 0]
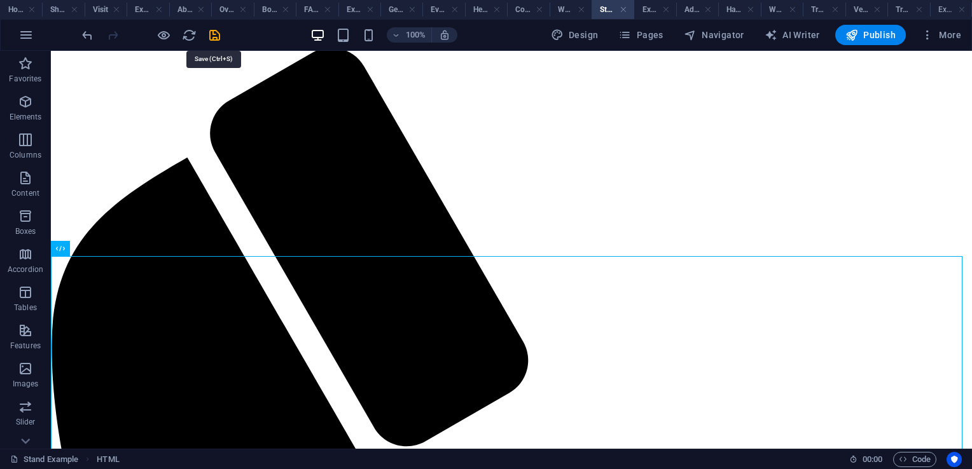
click at [217, 35] on icon "save" at bounding box center [214, 35] width 15 height 15
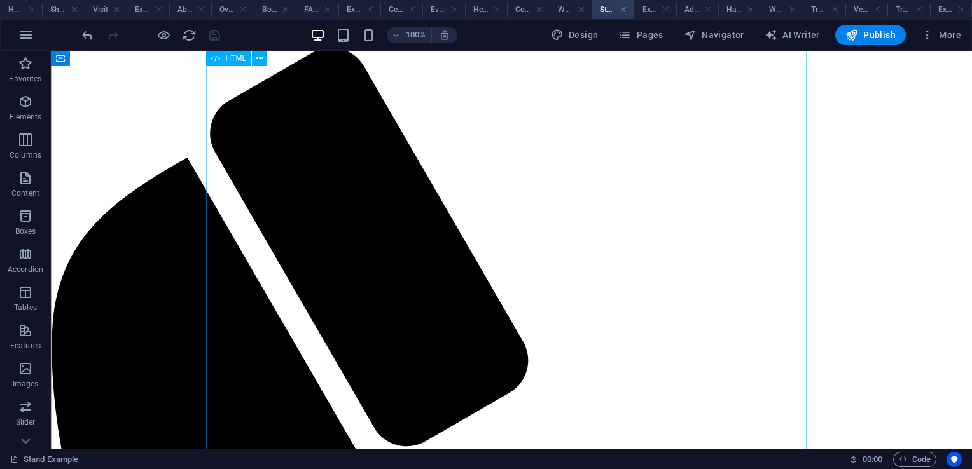
scroll to position [0, 0]
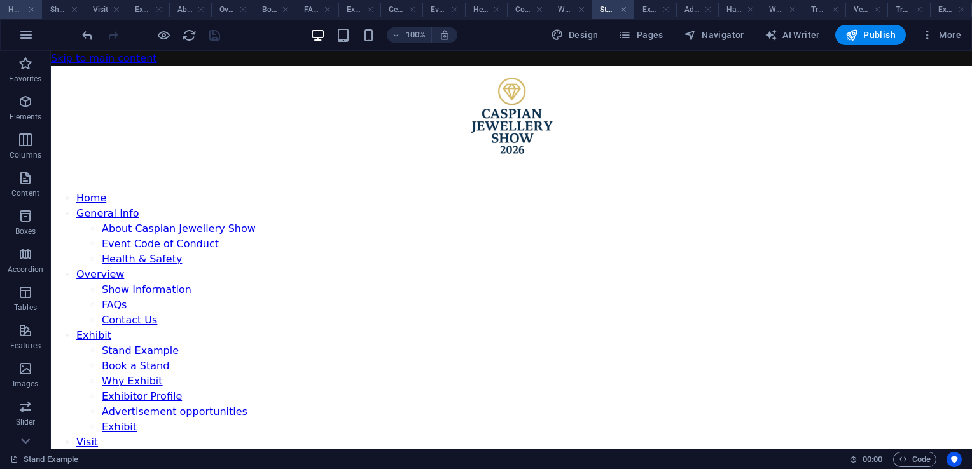
click at [18, 9] on h4 "Home" at bounding box center [21, 10] width 42 height 14
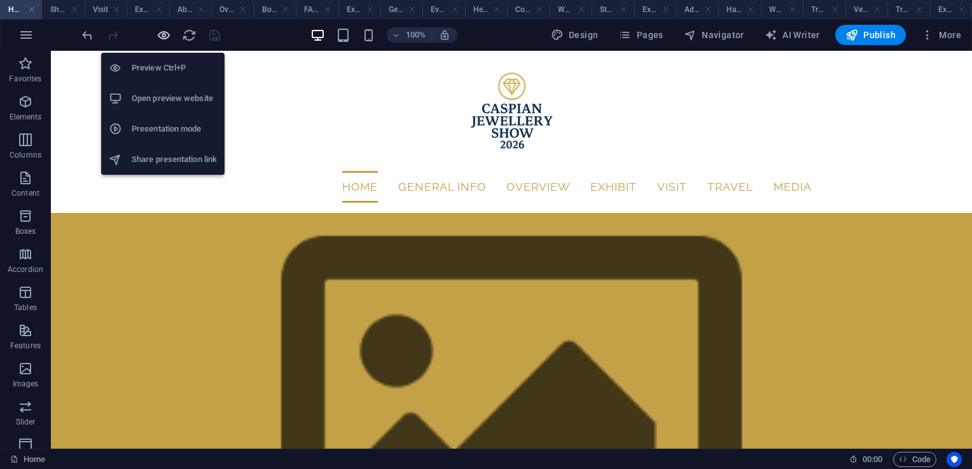
drag, startPoint x: 158, startPoint y: 35, endPoint x: 574, endPoint y: 55, distance: 417.0
click at [158, 35] on icon "button" at bounding box center [163, 35] width 15 height 15
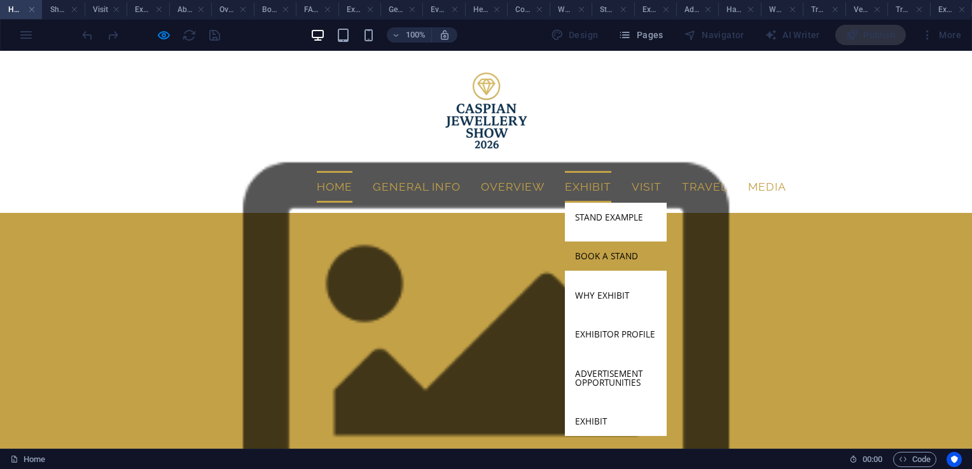
click at [621, 242] on link "Book a Stand" at bounding box center [616, 256] width 102 height 29
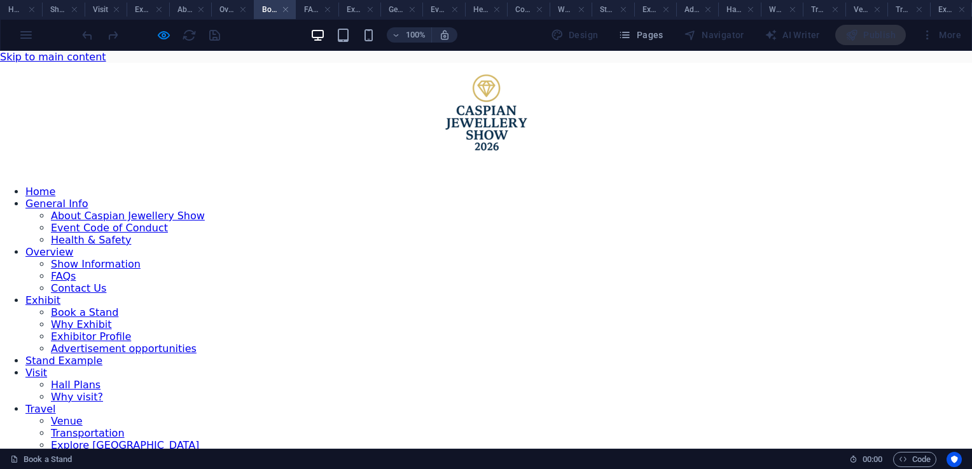
scroll to position [715, 0]
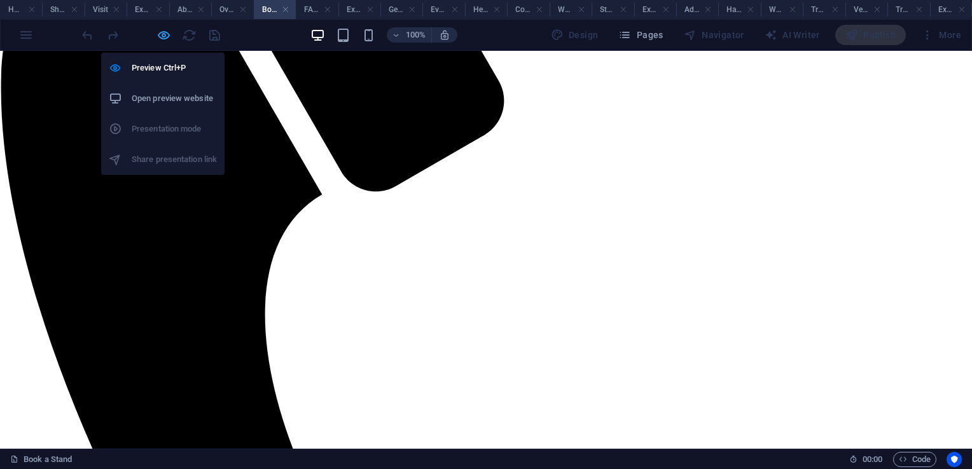
click at [161, 36] on icon "button" at bounding box center [163, 35] width 15 height 15
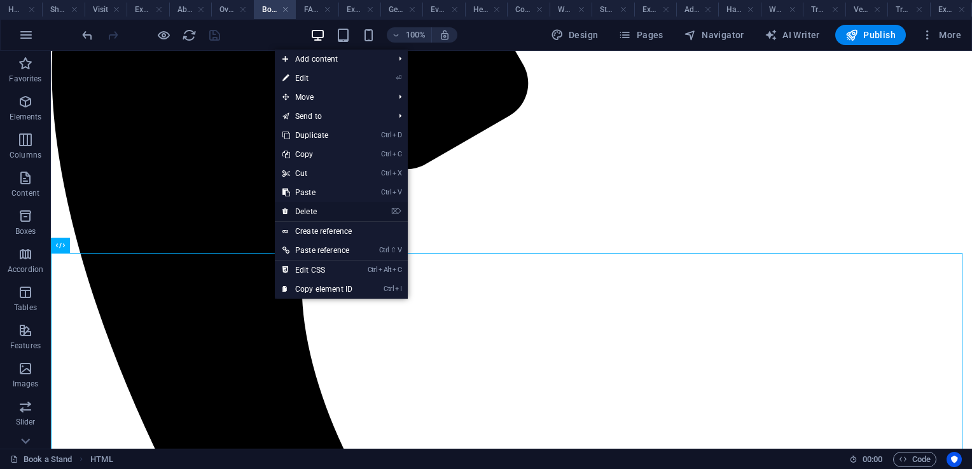
click at [326, 209] on link "⌦ Delete" at bounding box center [317, 211] width 85 height 19
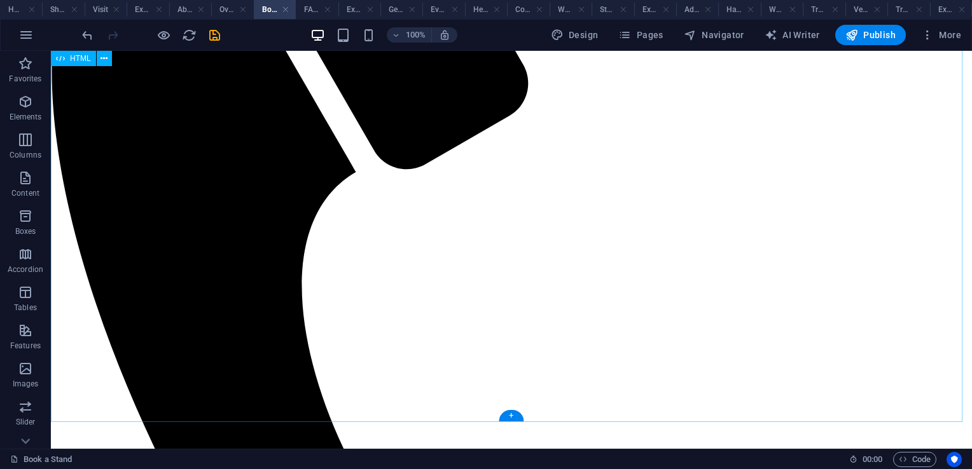
scroll to position [519, 0]
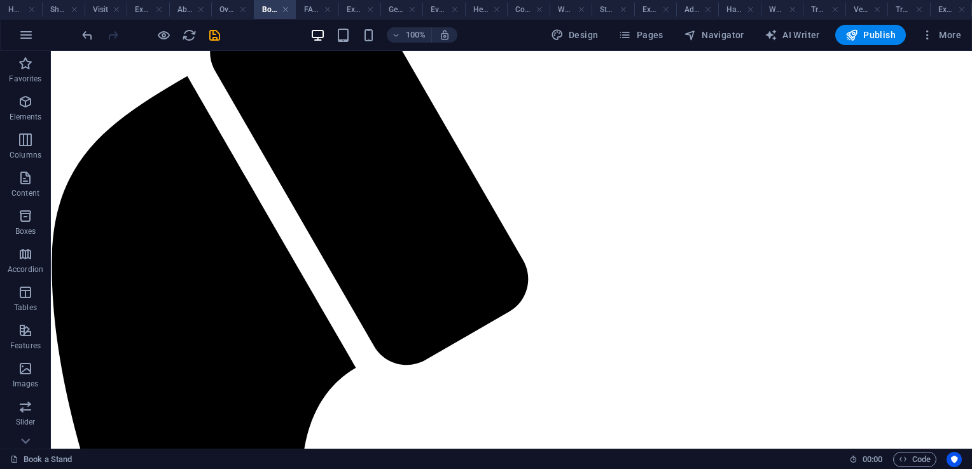
drag, startPoint x: 308, startPoint y: 431, endPoint x: 137, endPoint y: 345, distance: 190.8
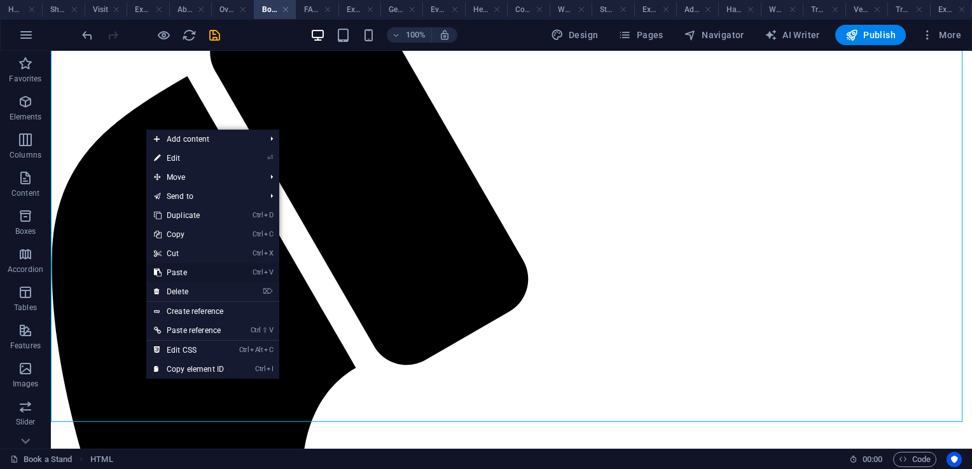
click at [188, 272] on link "Ctrl V Paste" at bounding box center [188, 272] width 85 height 19
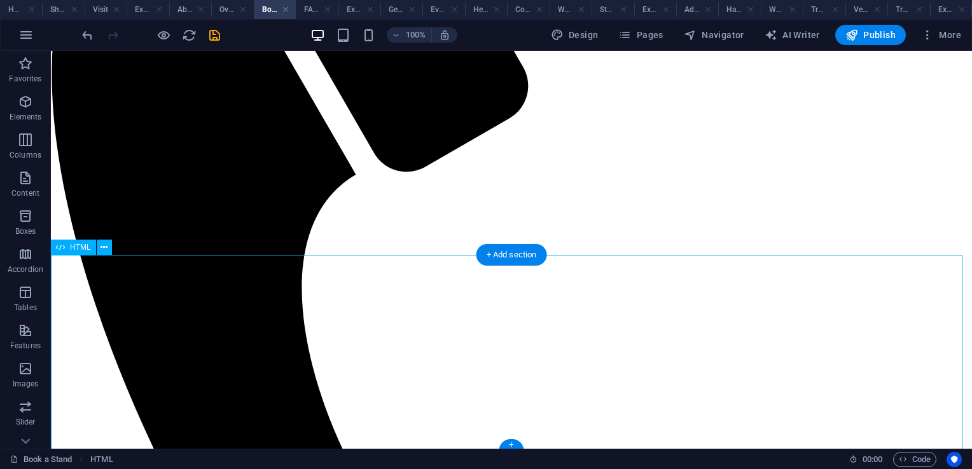
scroll to position [0, 0]
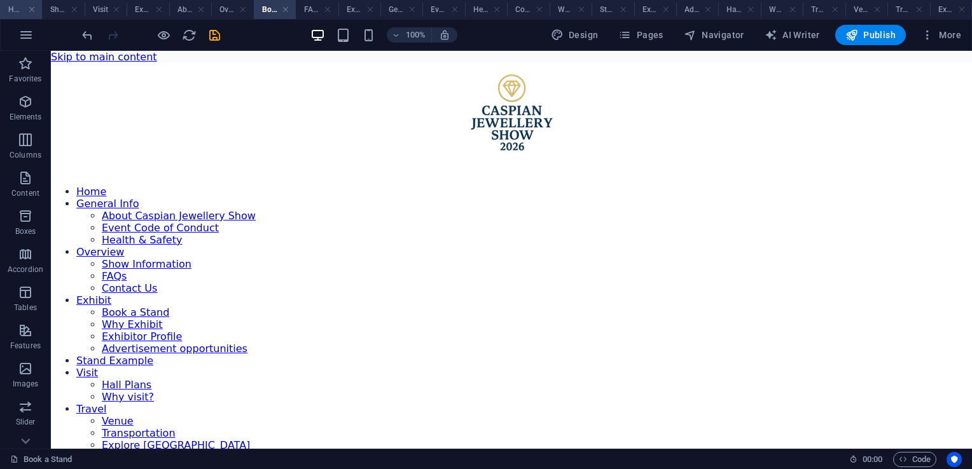
click at [17, 13] on h4 "Home" at bounding box center [21, 10] width 42 height 14
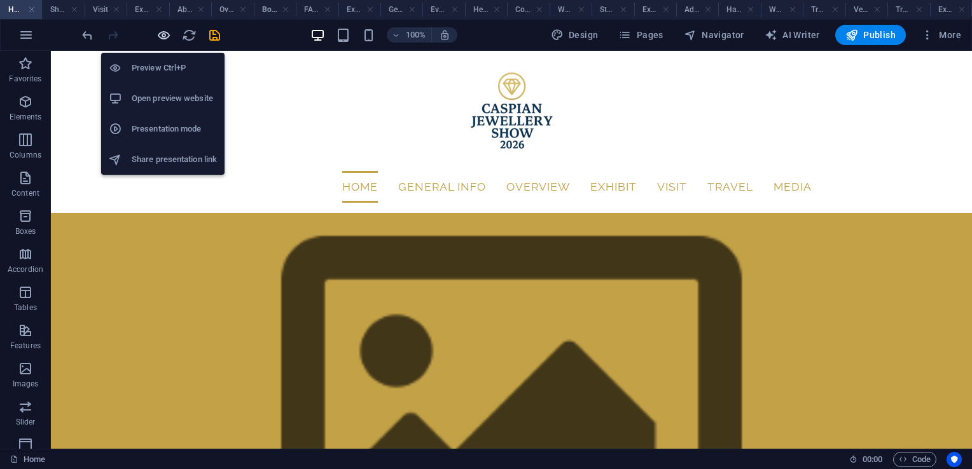
click at [165, 40] on icon "button" at bounding box center [163, 35] width 15 height 15
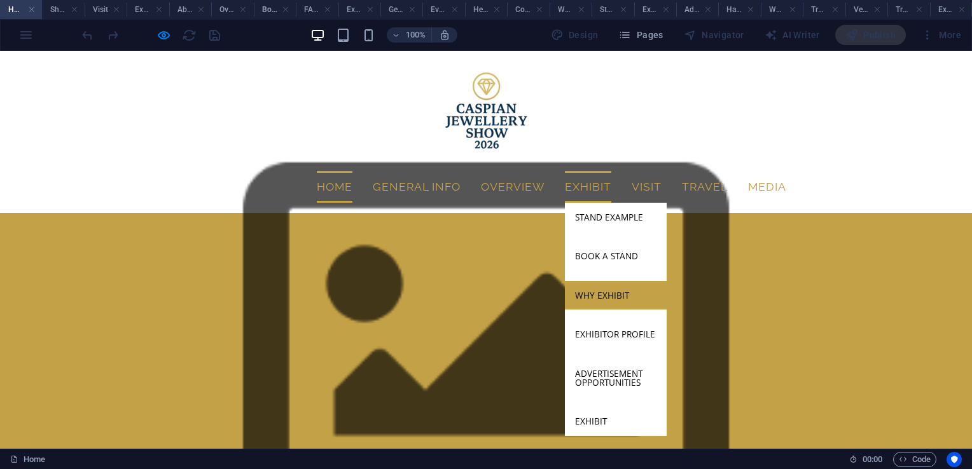
click at [613, 281] on link "Why Exhibit" at bounding box center [616, 295] width 102 height 29
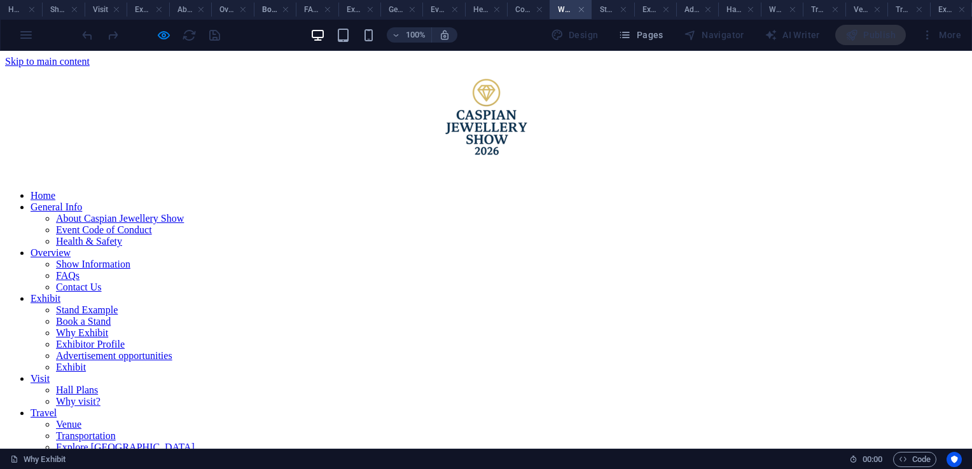
scroll to position [511, 0]
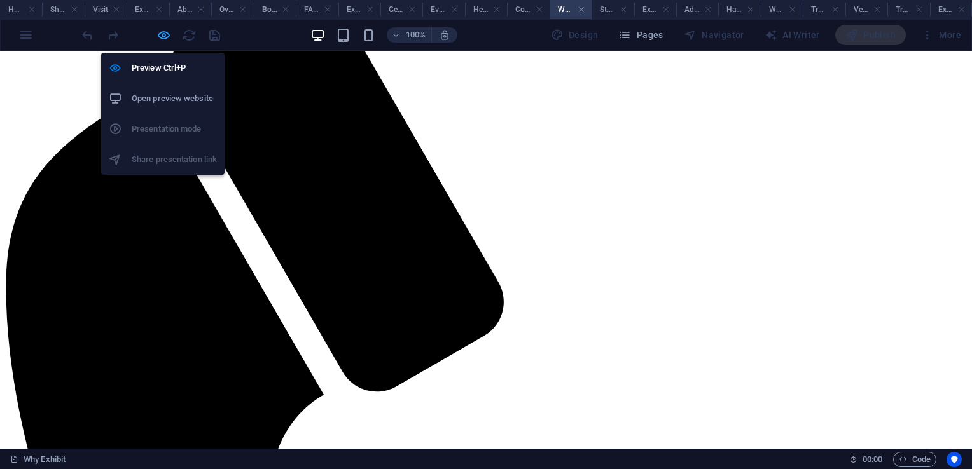
drag, startPoint x: 158, startPoint y: 30, endPoint x: 239, endPoint y: 266, distance: 250.0
click at [158, 30] on icon "button" at bounding box center [163, 35] width 15 height 15
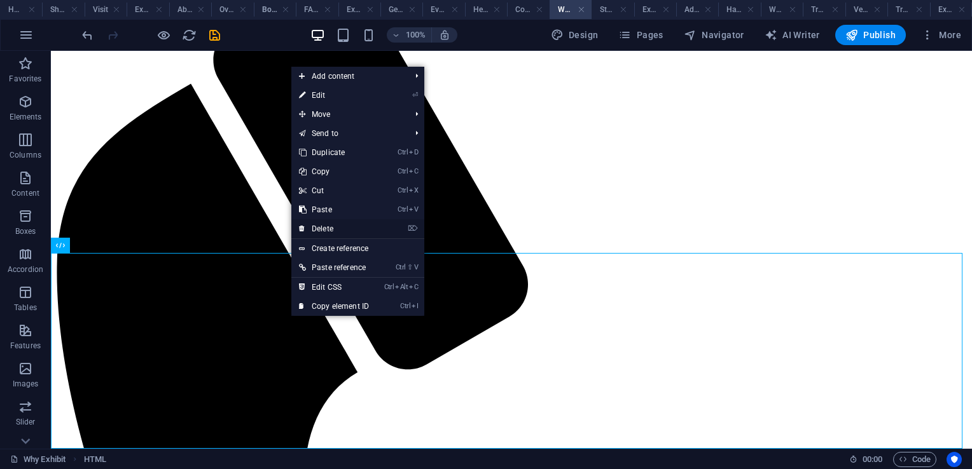
click at [338, 228] on link "⌦ Delete" at bounding box center [333, 228] width 85 height 19
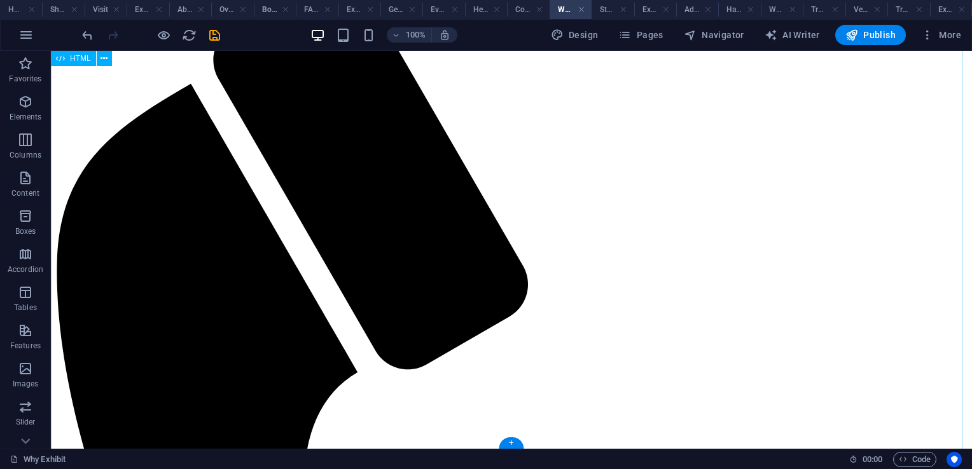
scroll to position [314, 0]
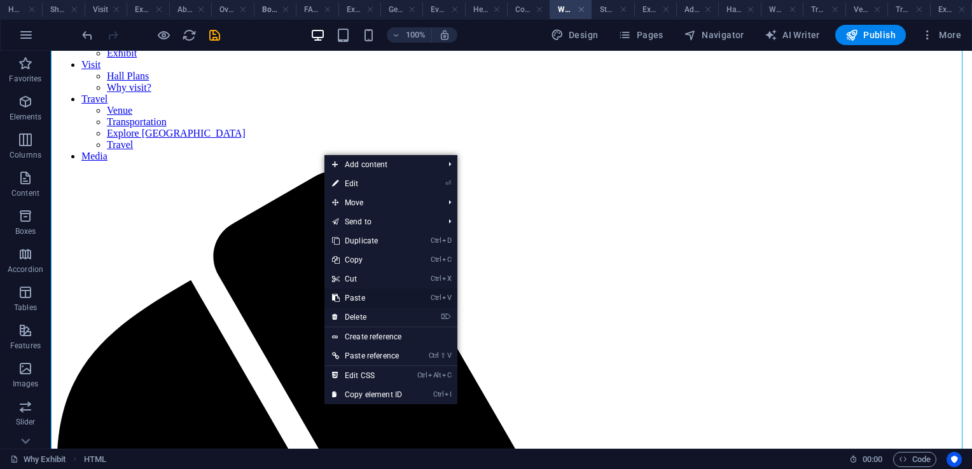
click at [361, 299] on link "Ctrl V Paste" at bounding box center [366, 298] width 85 height 19
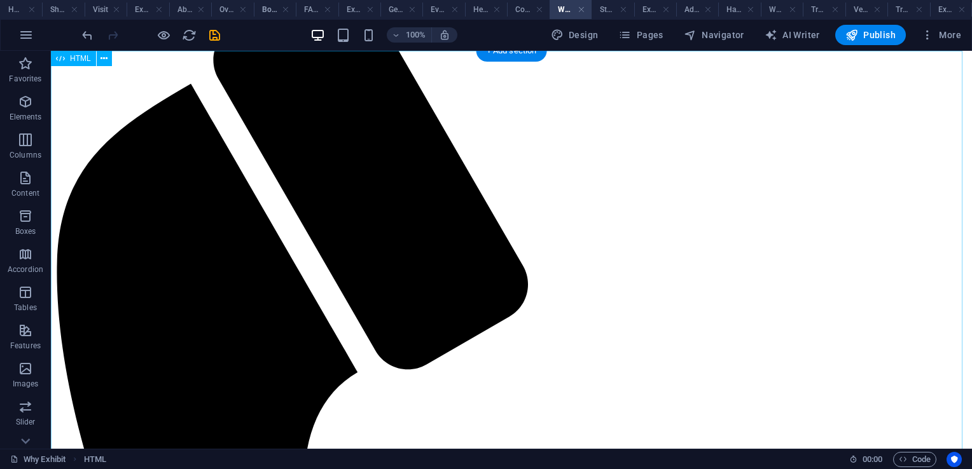
scroll to position [0, 0]
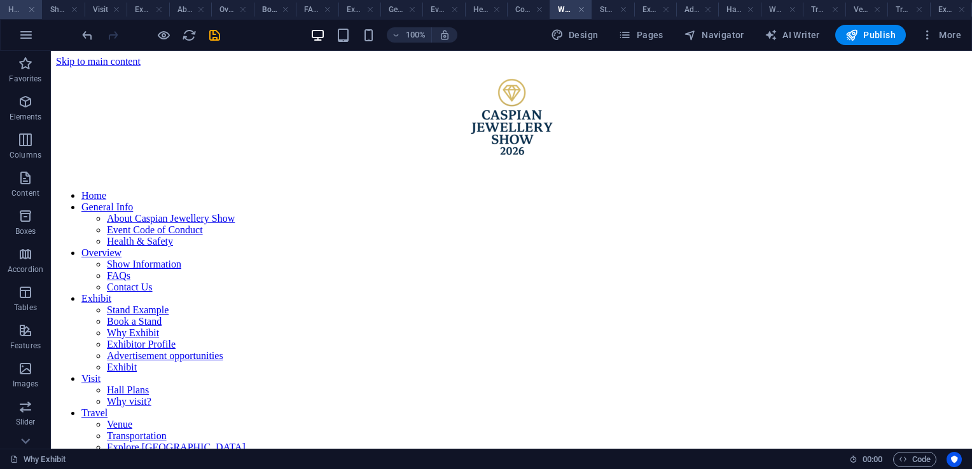
click at [14, 3] on h4 "Home" at bounding box center [21, 10] width 42 height 14
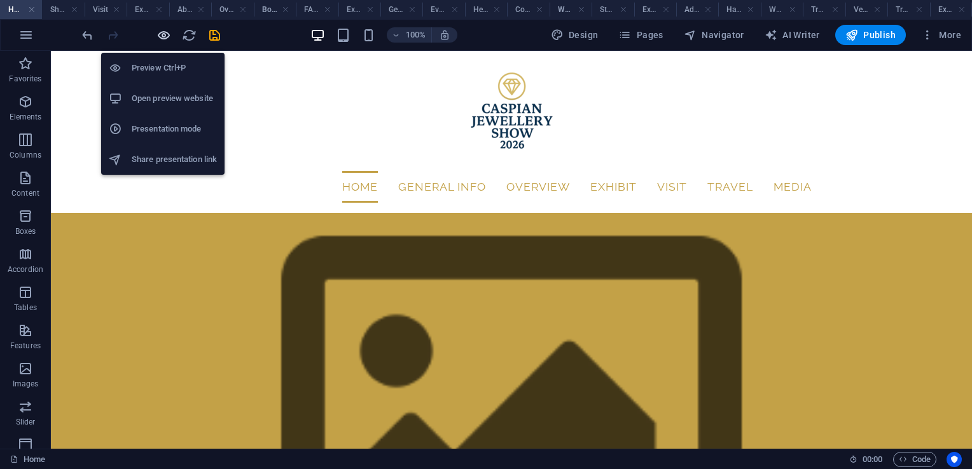
drag, startPoint x: 158, startPoint y: 37, endPoint x: 486, endPoint y: 67, distance: 328.9
click at [158, 37] on icon "button" at bounding box center [163, 35] width 15 height 15
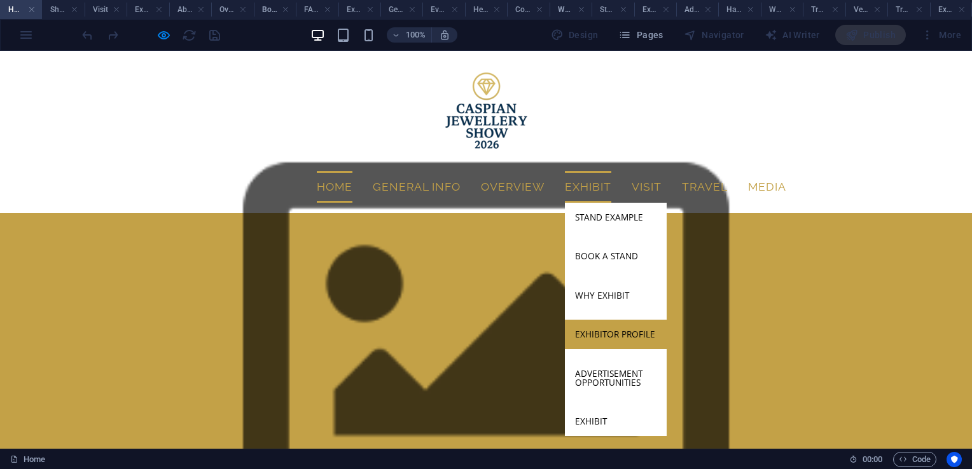
click at [600, 320] on link "Exhibitor Profile" at bounding box center [616, 334] width 102 height 29
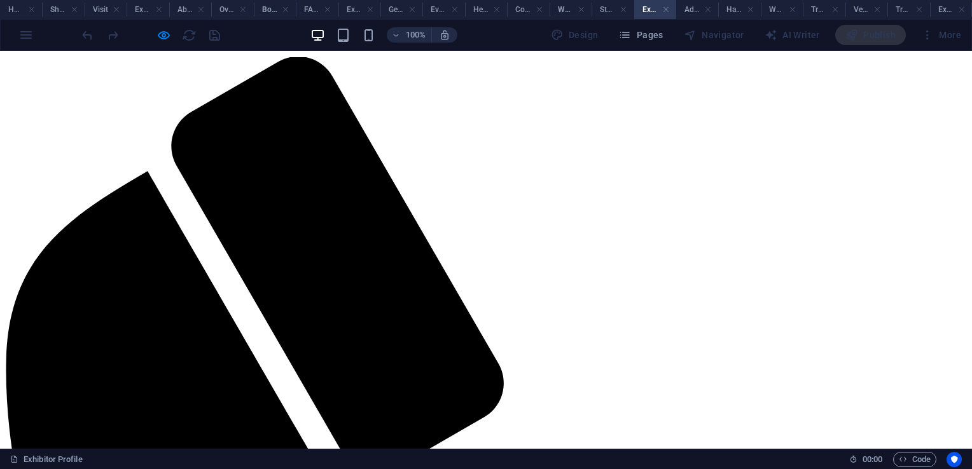
scroll to position [438, 0]
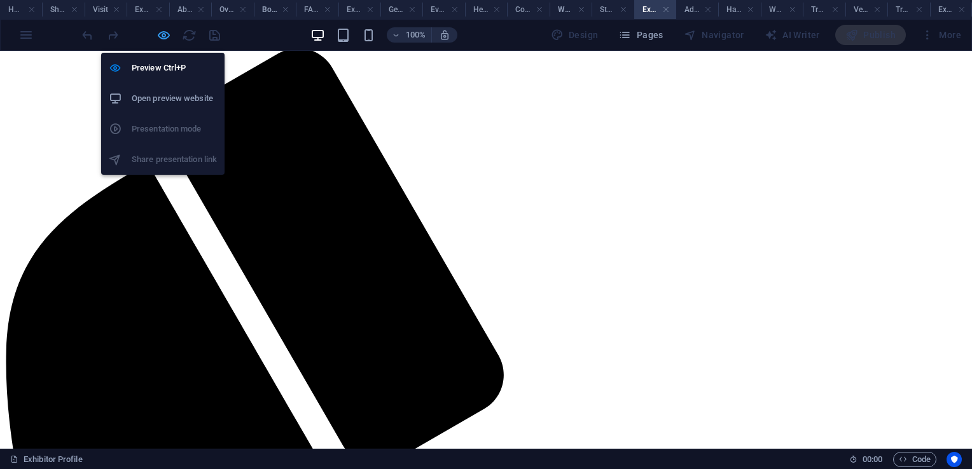
drag, startPoint x: 163, startPoint y: 39, endPoint x: 270, endPoint y: 205, distance: 196.8
click at [163, 39] on icon "button" at bounding box center [163, 35] width 15 height 15
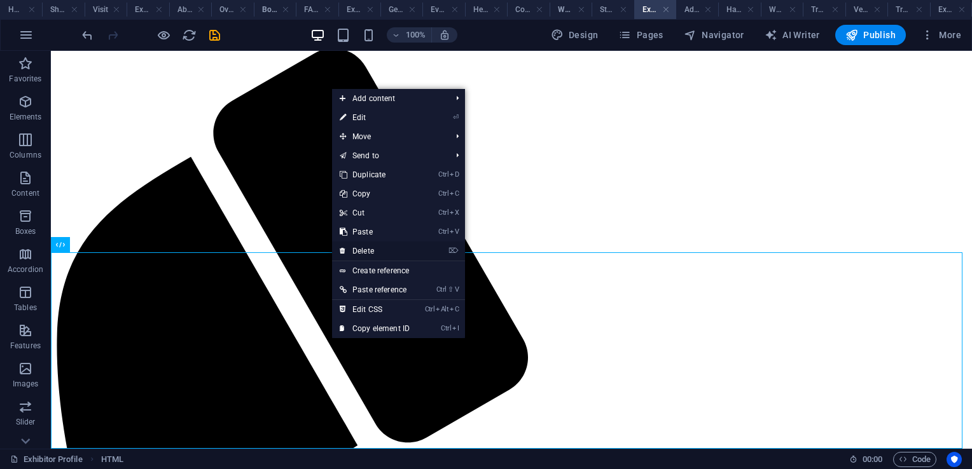
click at [372, 250] on link "⌦ Delete" at bounding box center [374, 251] width 85 height 19
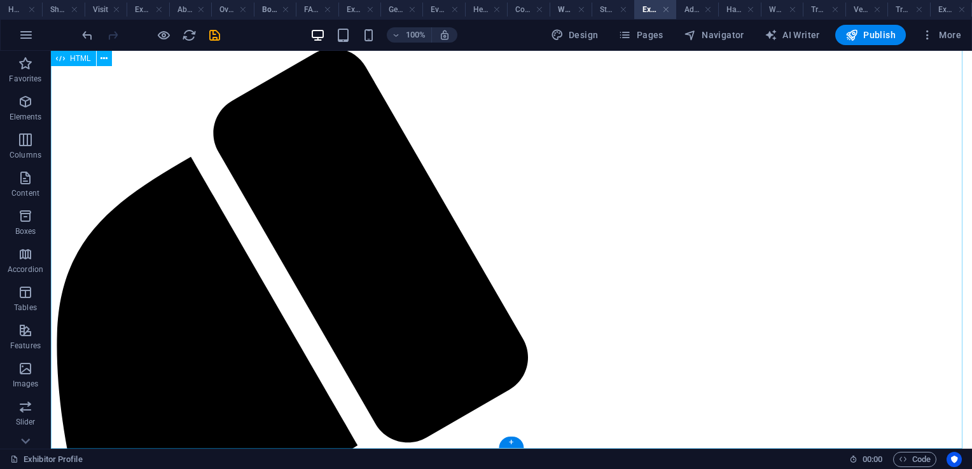
scroll to position [242, 0]
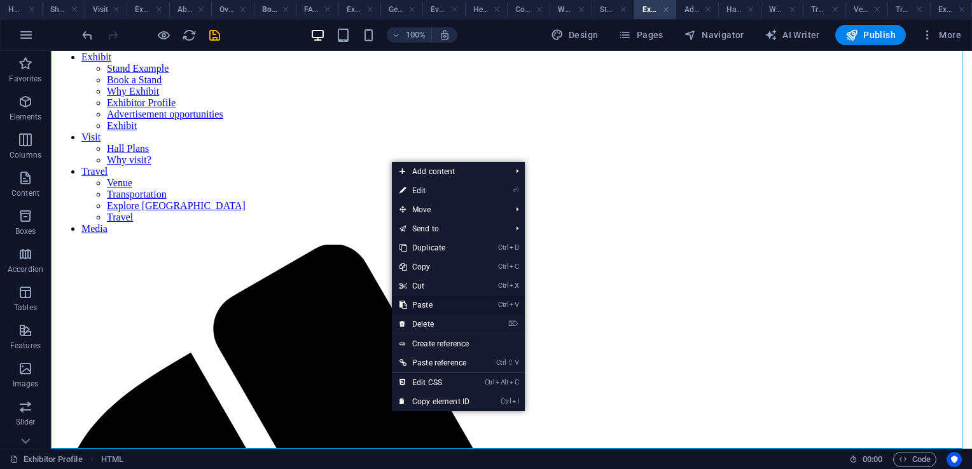
click at [440, 305] on link "Ctrl V Paste" at bounding box center [434, 305] width 85 height 19
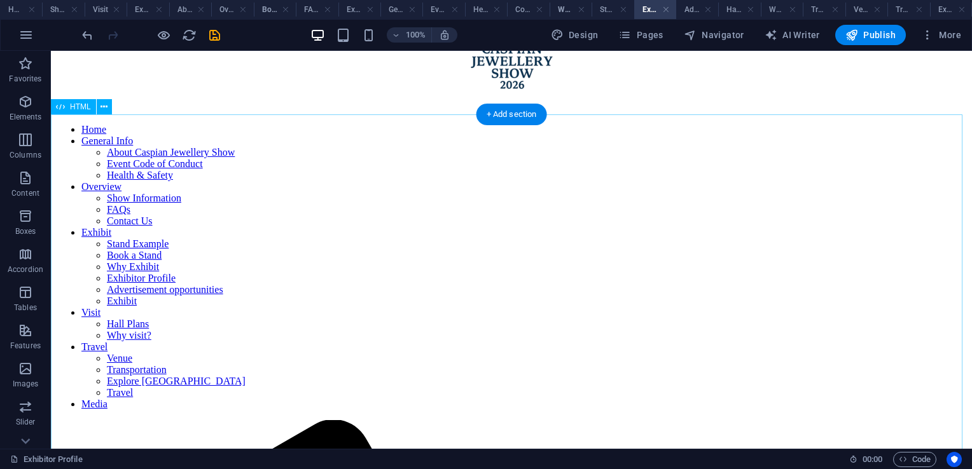
scroll to position [0, 0]
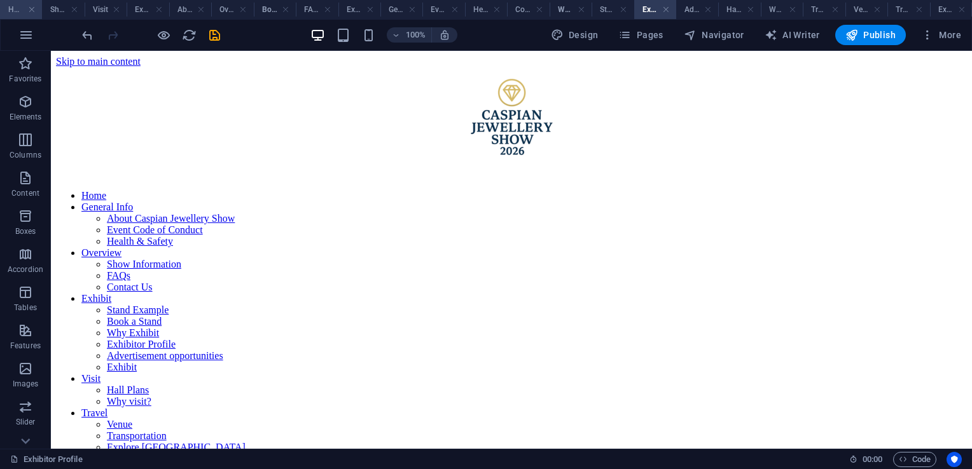
click at [14, 15] on h4 "Home" at bounding box center [21, 10] width 42 height 14
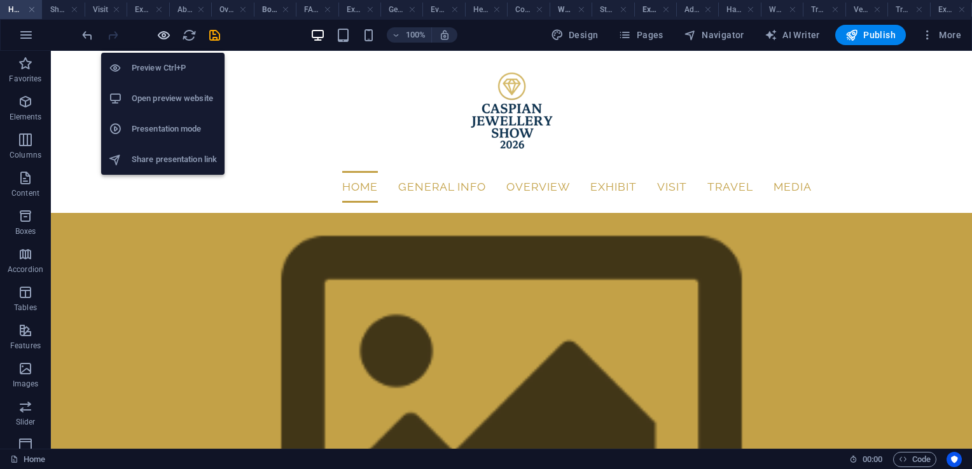
drag, startPoint x: 165, startPoint y: 35, endPoint x: 511, endPoint y: 31, distance: 346.0
click at [165, 35] on icon "button" at bounding box center [163, 35] width 15 height 15
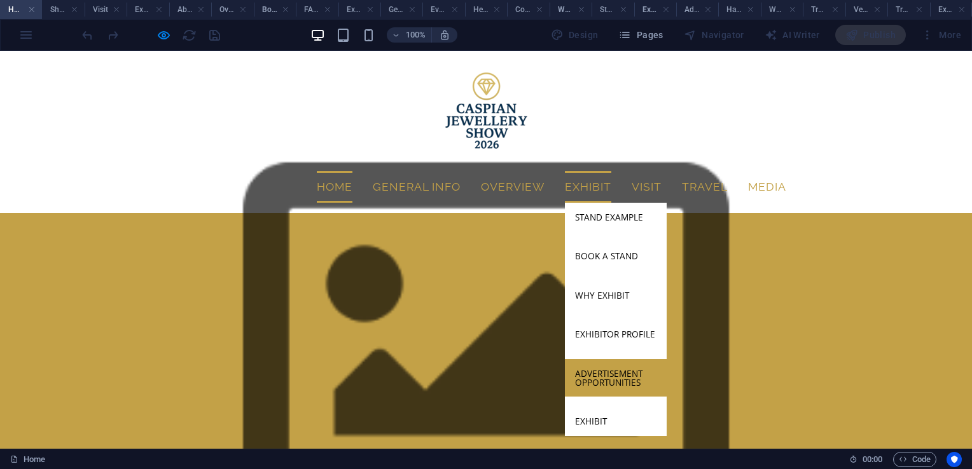
click at [610, 359] on link "Advertisement opportunities" at bounding box center [616, 378] width 102 height 38
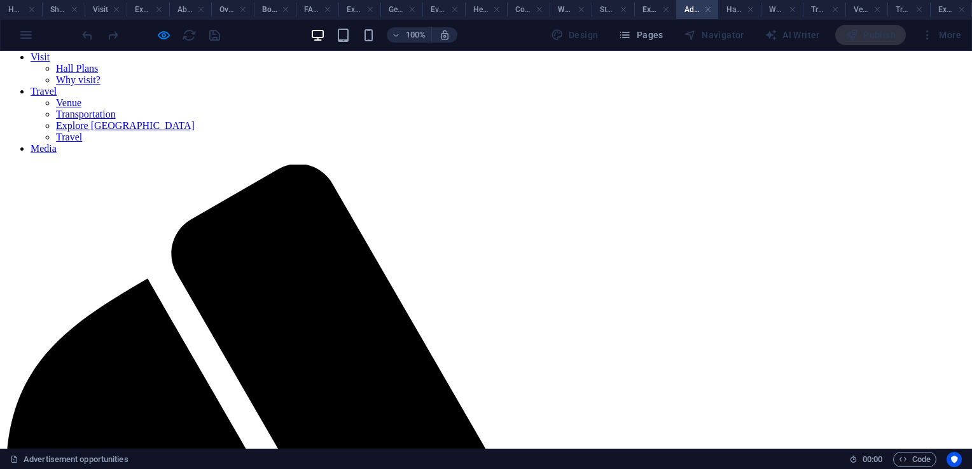
scroll to position [437, 0]
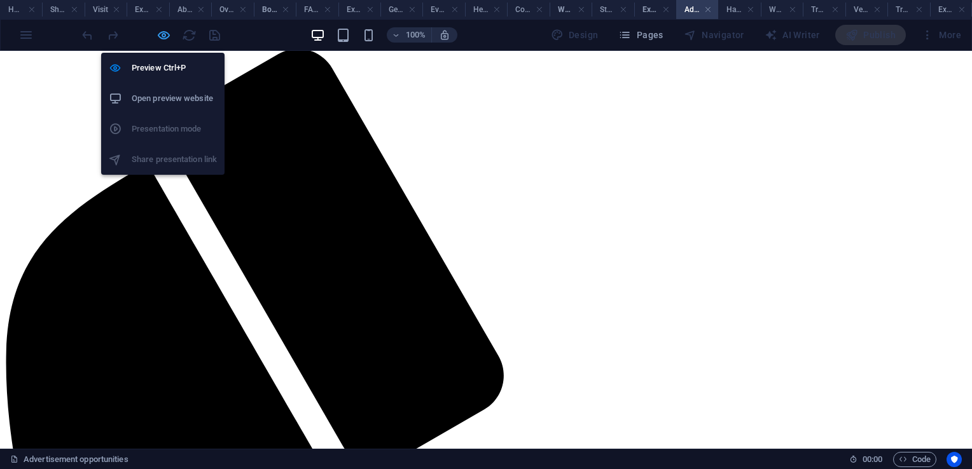
drag, startPoint x: 162, startPoint y: 39, endPoint x: 140, endPoint y: 141, distance: 103.5
click at [162, 39] on icon "button" at bounding box center [163, 35] width 15 height 15
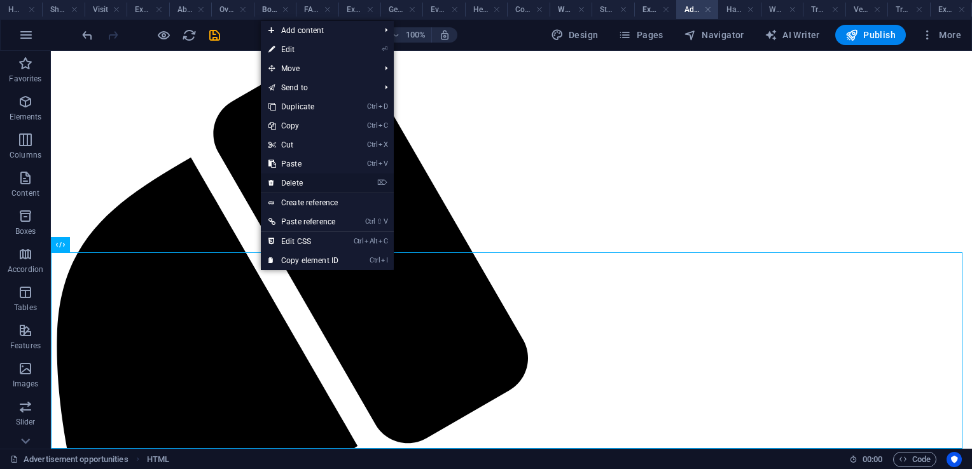
click at [330, 182] on link "⌦ Delete" at bounding box center [303, 183] width 85 height 19
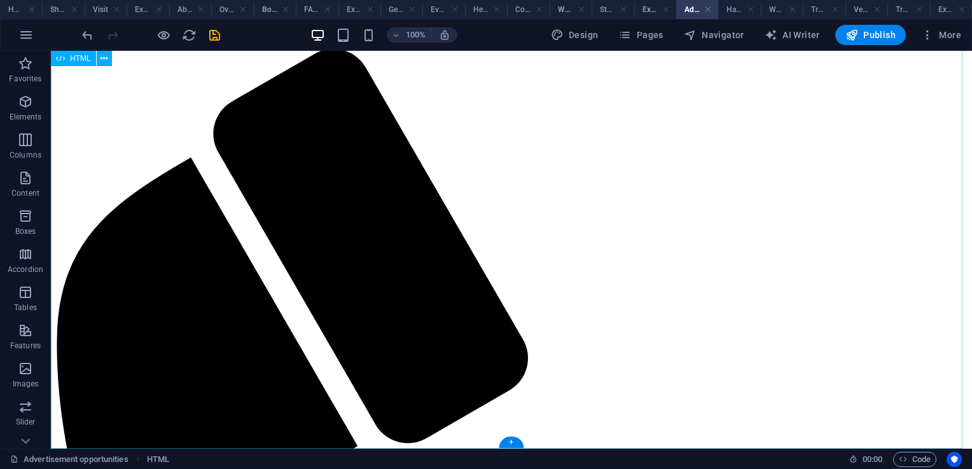
scroll to position [240, 0]
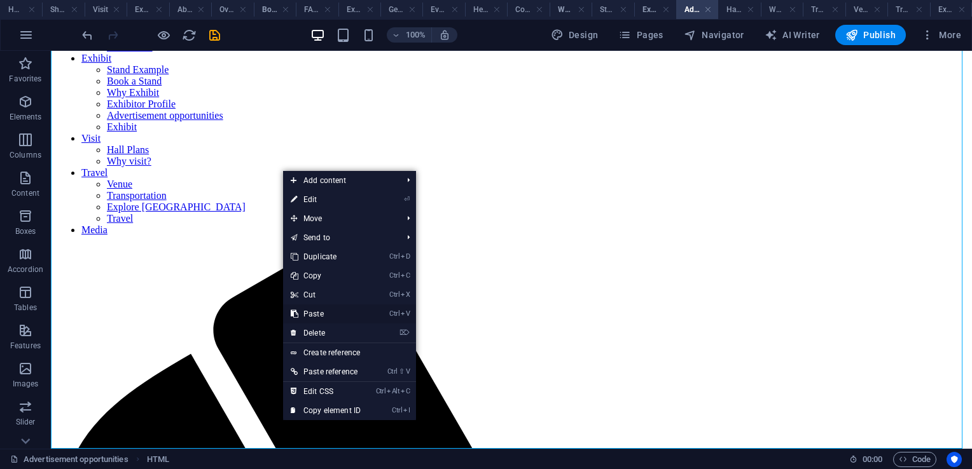
click at [326, 316] on link "Ctrl V Paste" at bounding box center [325, 314] width 85 height 19
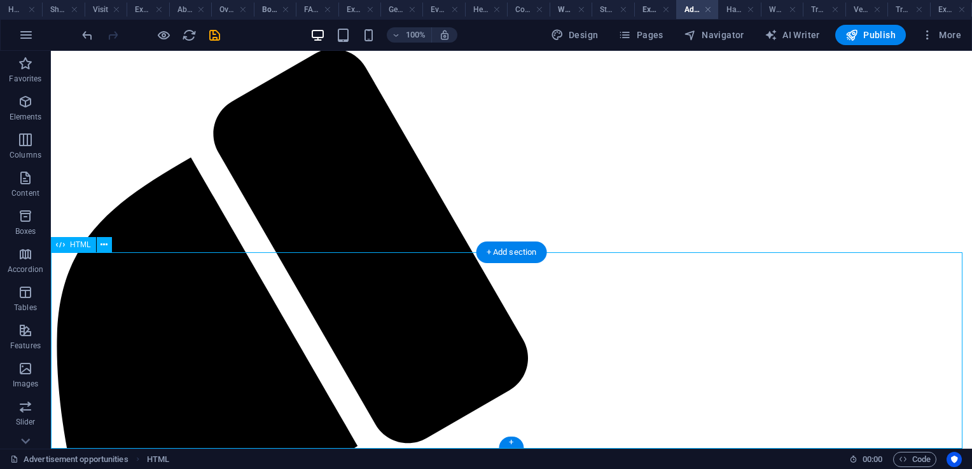
scroll to position [0, 0]
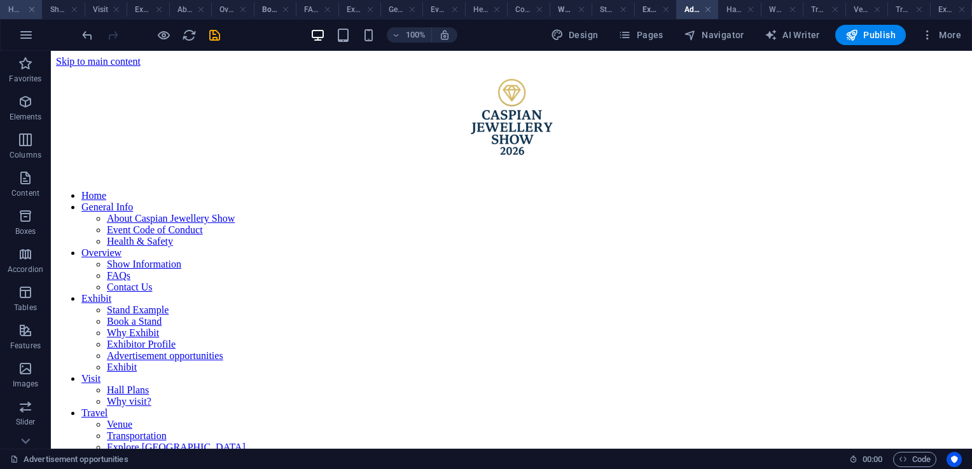
click at [9, 8] on h4 "Home" at bounding box center [21, 10] width 42 height 14
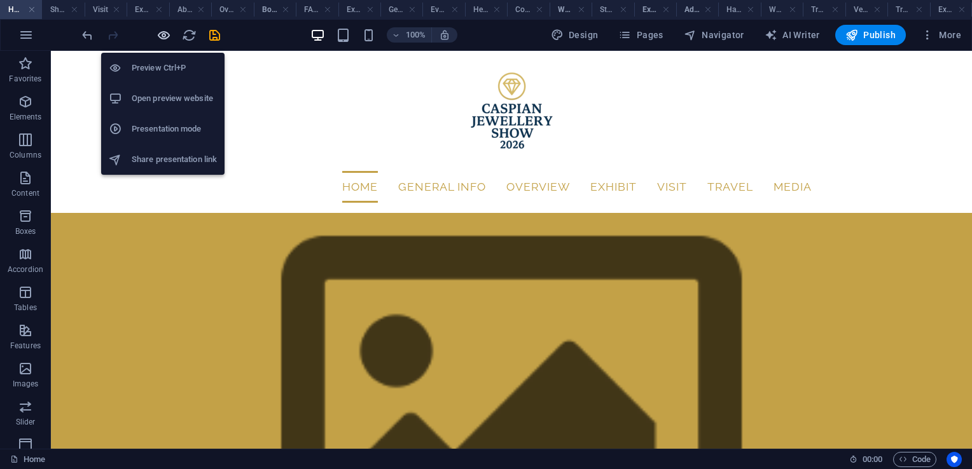
click at [163, 38] on icon "button" at bounding box center [163, 35] width 15 height 15
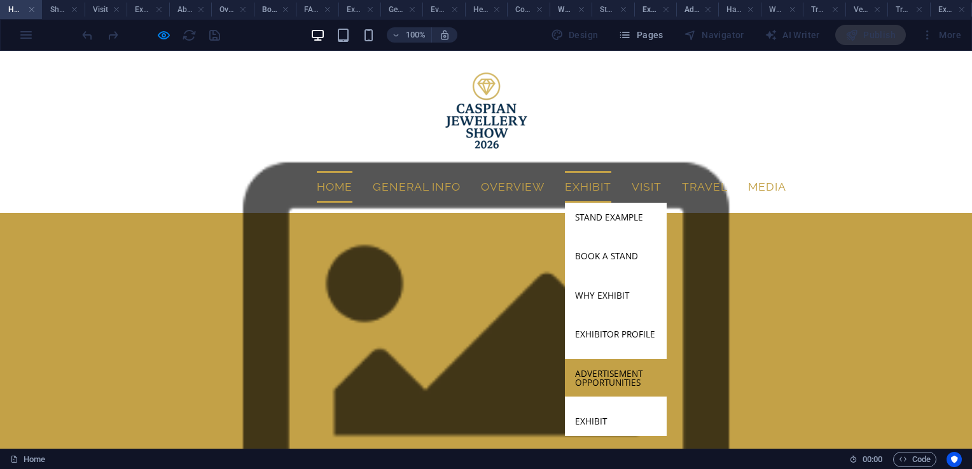
click at [616, 359] on link "Advertisement opportunities" at bounding box center [616, 378] width 102 height 38
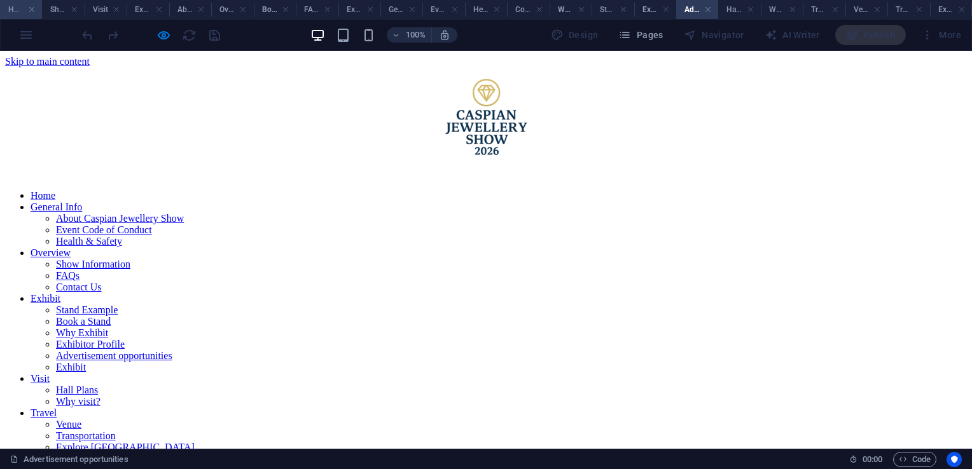
click at [6, 16] on h4 "Home" at bounding box center [21, 10] width 42 height 14
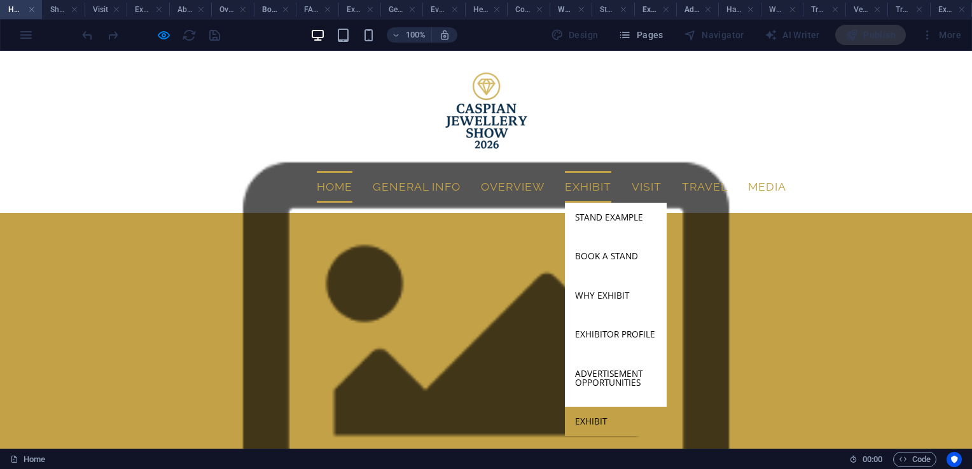
click at [610, 407] on link "Exhibit" at bounding box center [616, 421] width 102 height 29
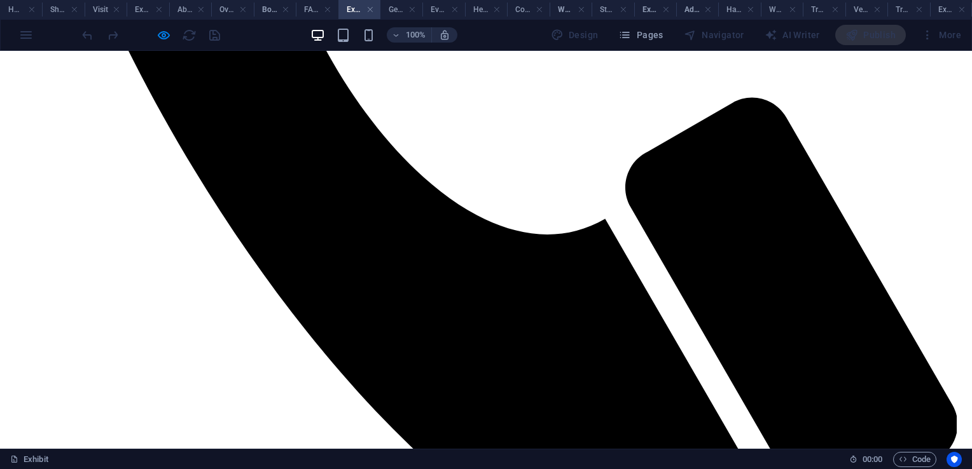
scroll to position [1290, 0]
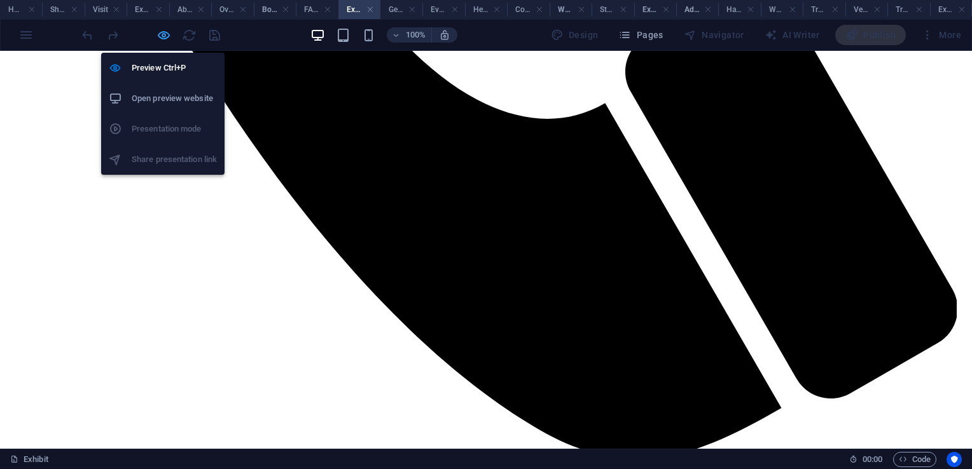
click at [165, 36] on icon "button" at bounding box center [163, 35] width 15 height 15
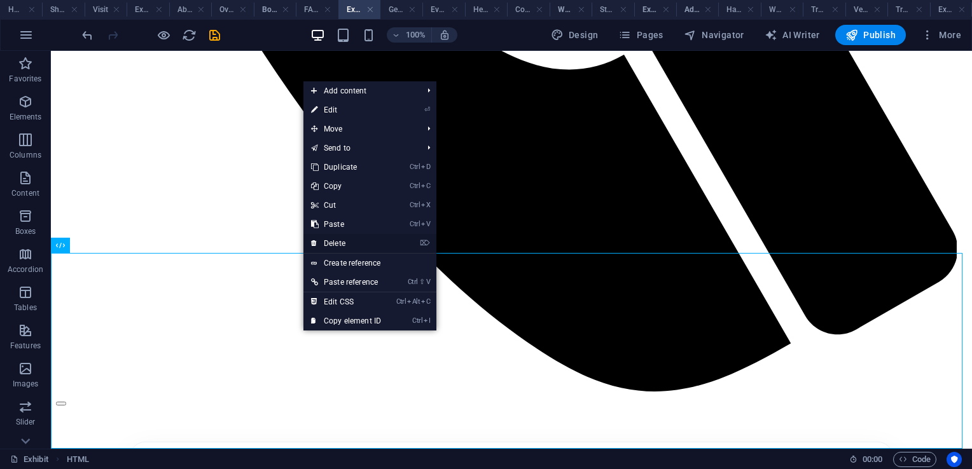
click at [359, 243] on link "⌦ Delete" at bounding box center [345, 243] width 85 height 19
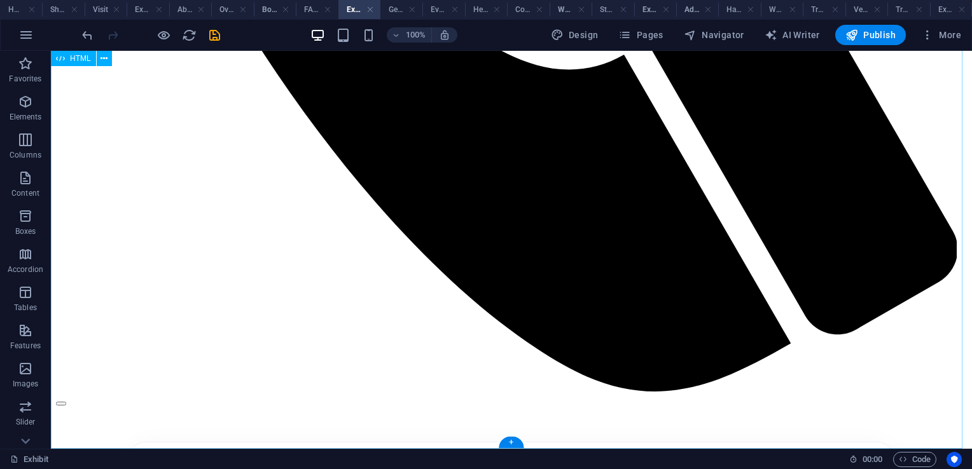
scroll to position [1094, 0]
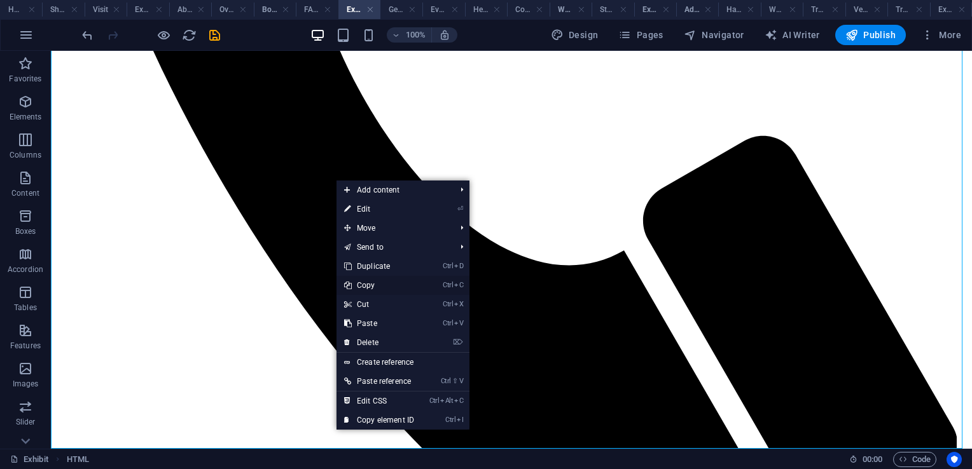
click at [376, 285] on link "Ctrl C Copy" at bounding box center [378, 285] width 85 height 19
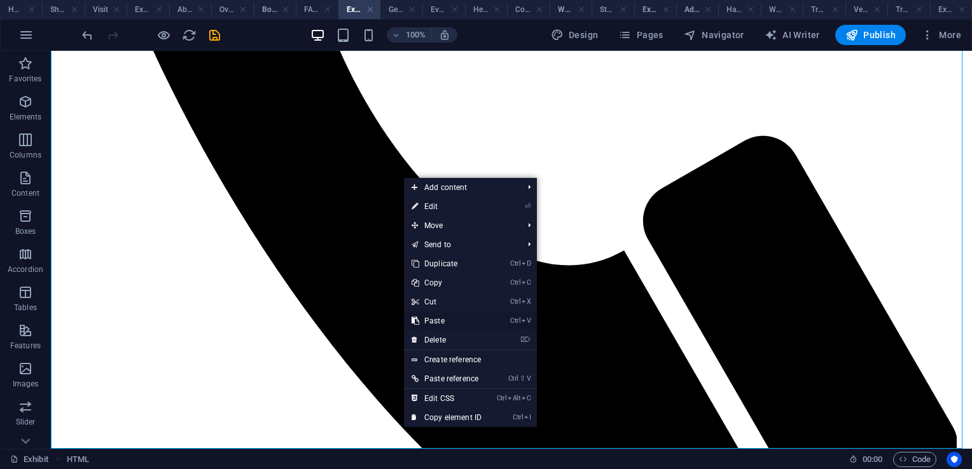
click at [450, 317] on link "Ctrl V Paste" at bounding box center [446, 321] width 85 height 19
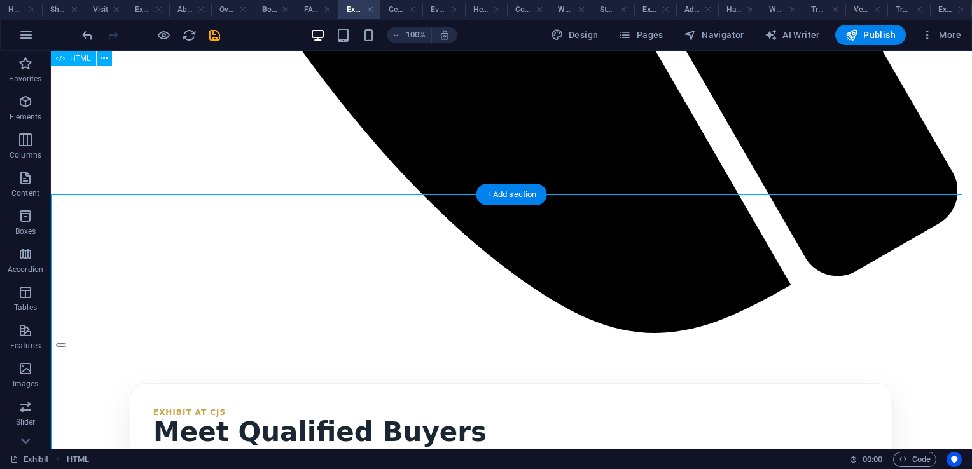
scroll to position [1083, 0]
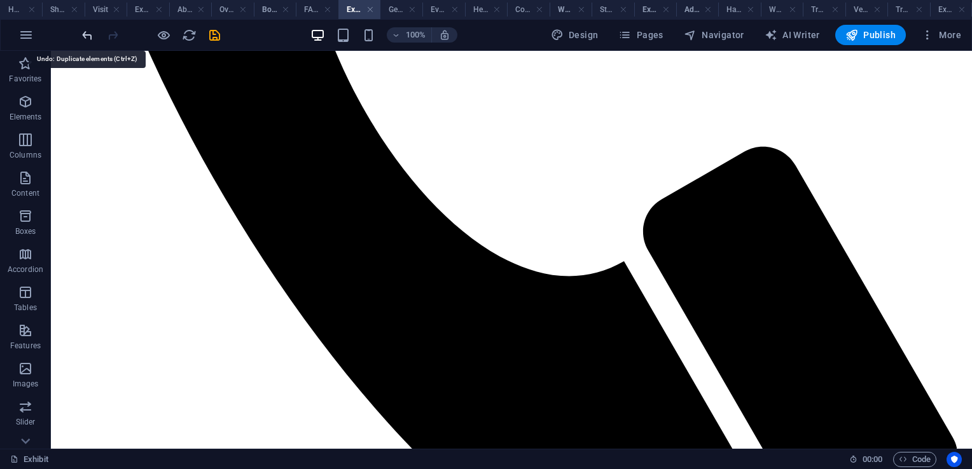
click at [85, 39] on icon "undo" at bounding box center [87, 35] width 15 height 15
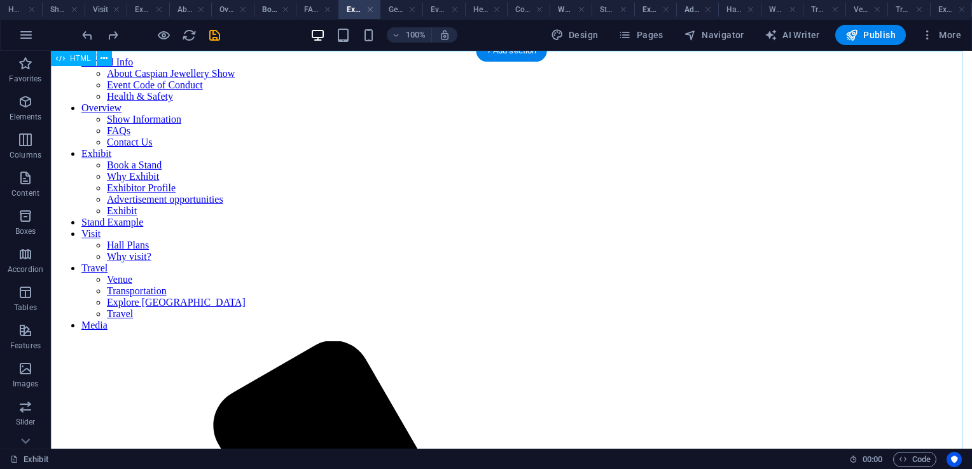
scroll to position [0, 0]
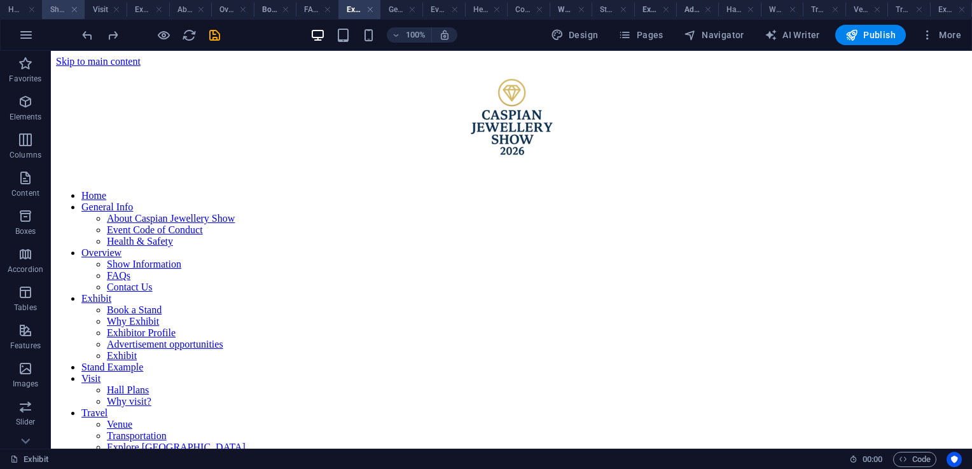
click at [58, 11] on h4 "Show Information" at bounding box center [63, 10] width 42 height 14
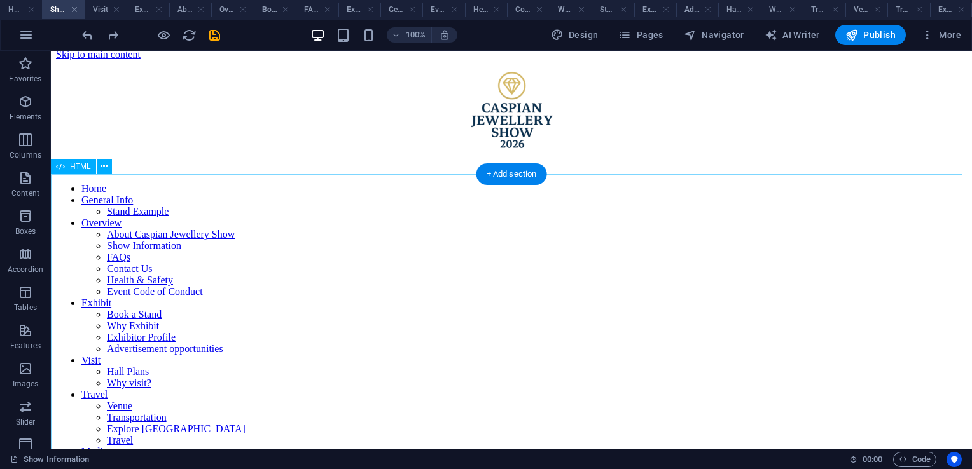
scroll to position [656, 0]
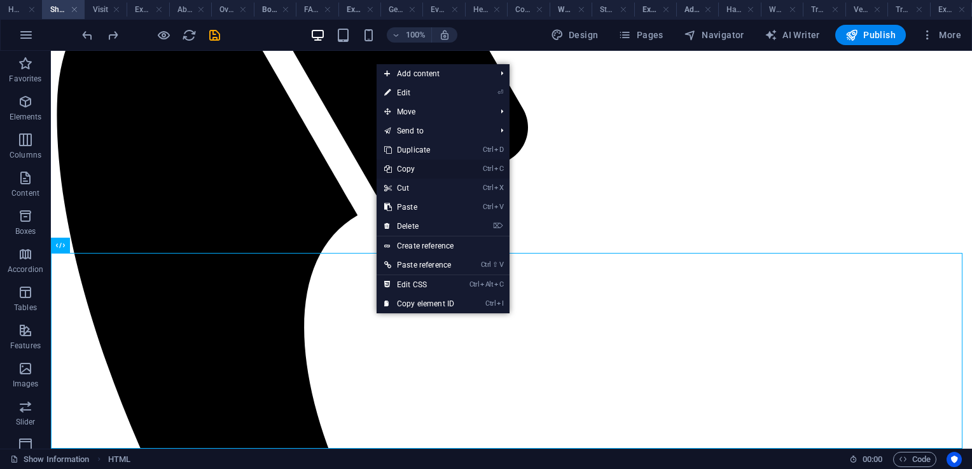
click at [408, 167] on link "Ctrl C Copy" at bounding box center [418, 169] width 85 height 19
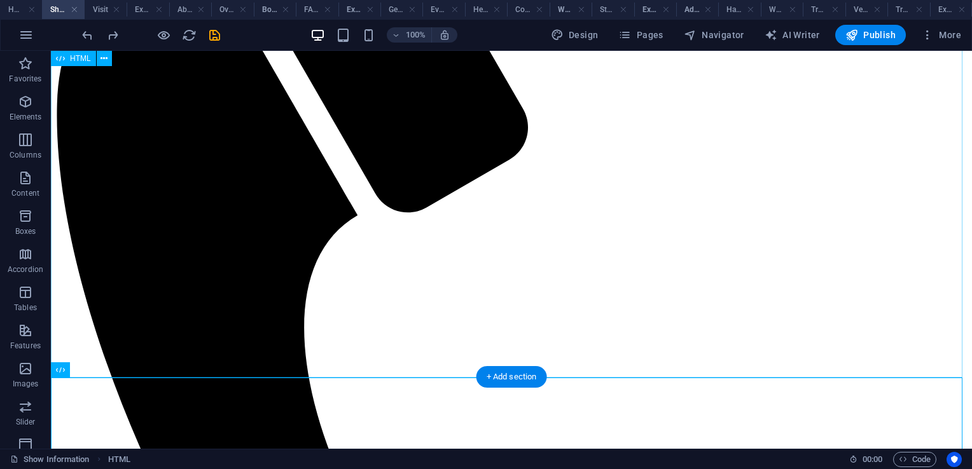
scroll to position [0, 0]
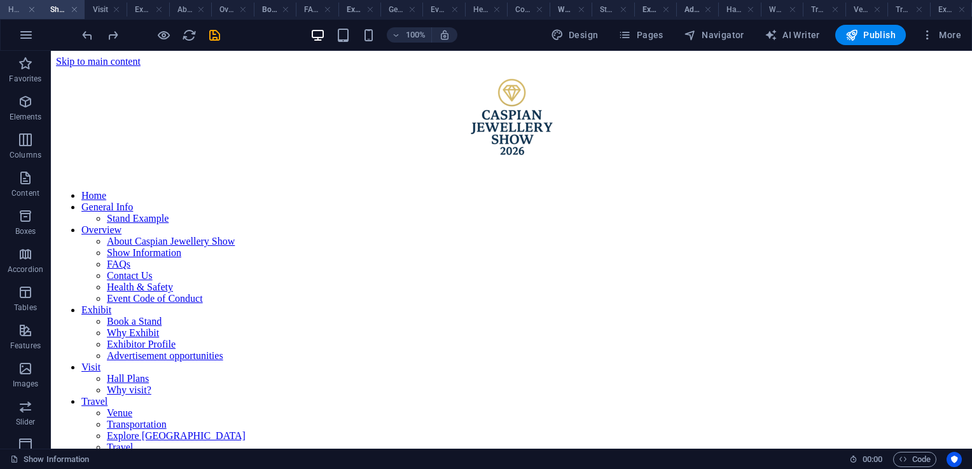
click at [20, 11] on h4 "Home" at bounding box center [21, 10] width 42 height 14
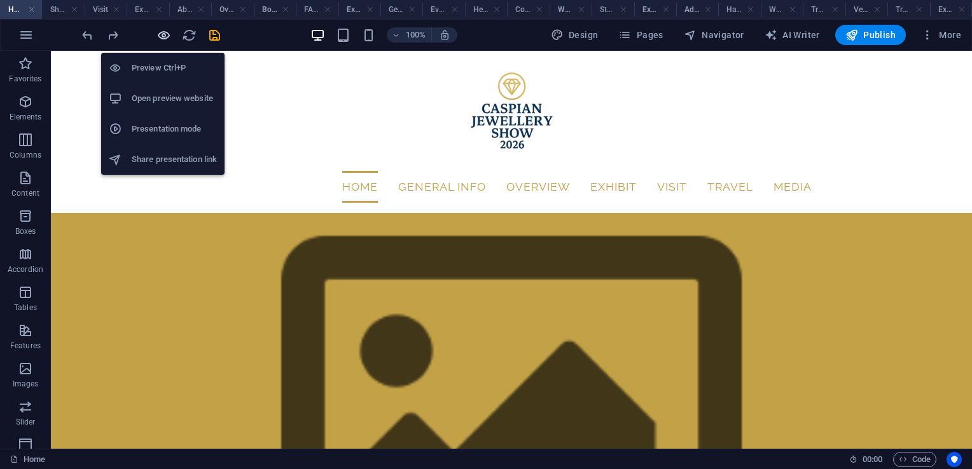
drag, startPoint x: 158, startPoint y: 36, endPoint x: 585, endPoint y: 61, distance: 428.1
click at [158, 36] on icon "button" at bounding box center [163, 35] width 15 height 15
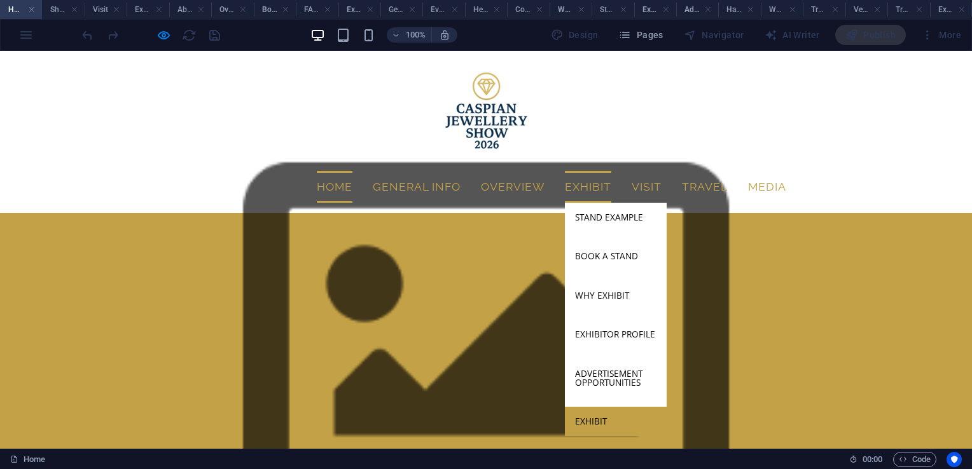
click at [624, 407] on link "Exhibit" at bounding box center [616, 421] width 102 height 29
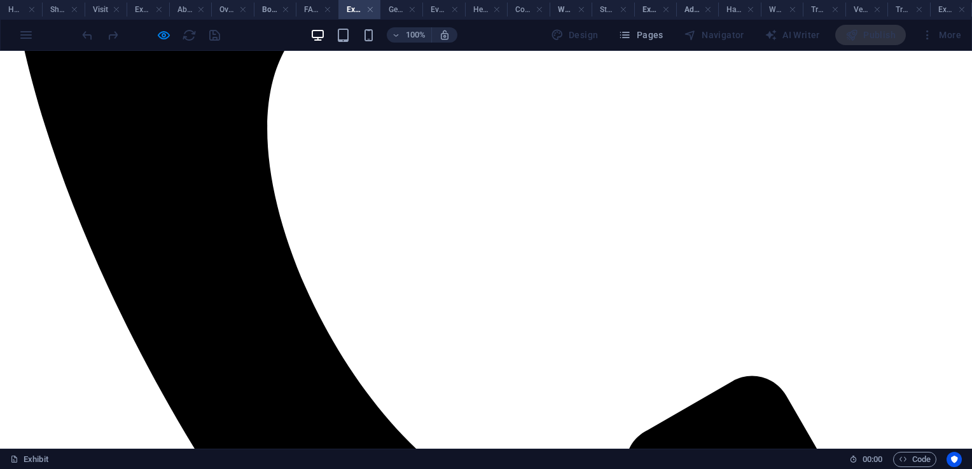
scroll to position [1094, 0]
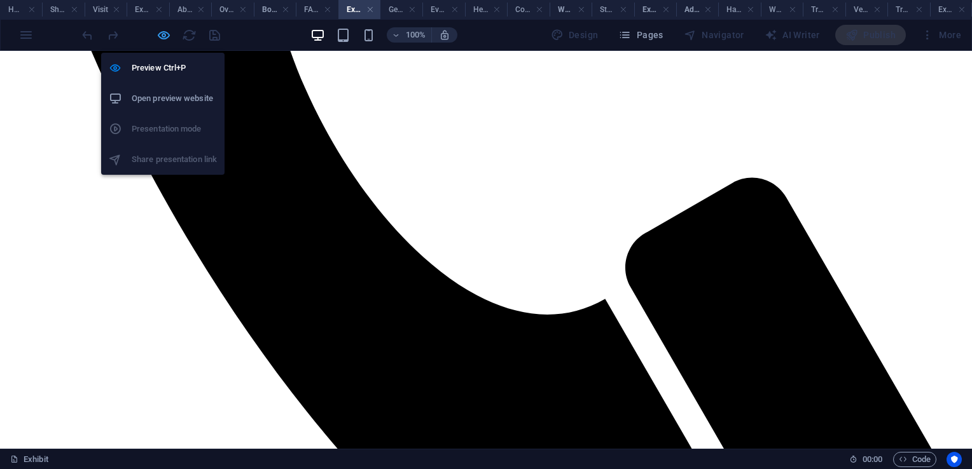
click at [159, 39] on icon "button" at bounding box center [163, 35] width 15 height 15
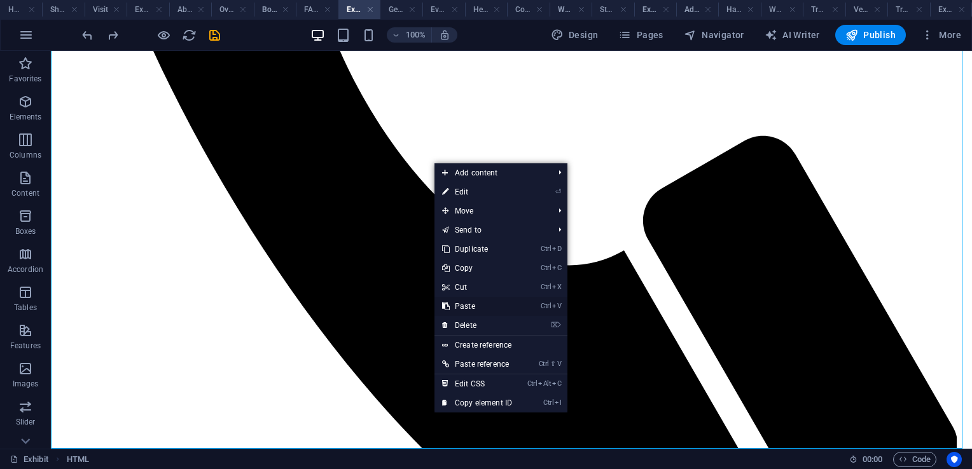
click at [483, 307] on link "Ctrl V Paste" at bounding box center [476, 306] width 85 height 19
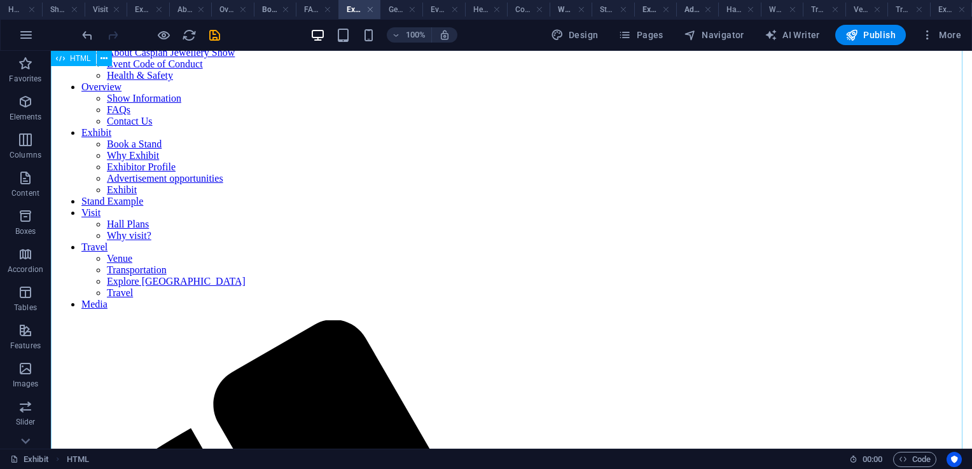
scroll to position [0, 0]
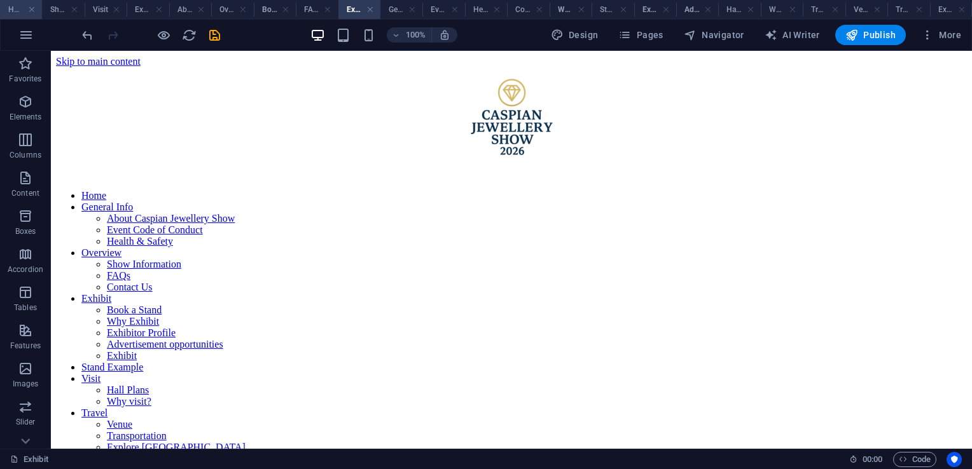
click at [13, 11] on h4 "Home" at bounding box center [21, 10] width 42 height 14
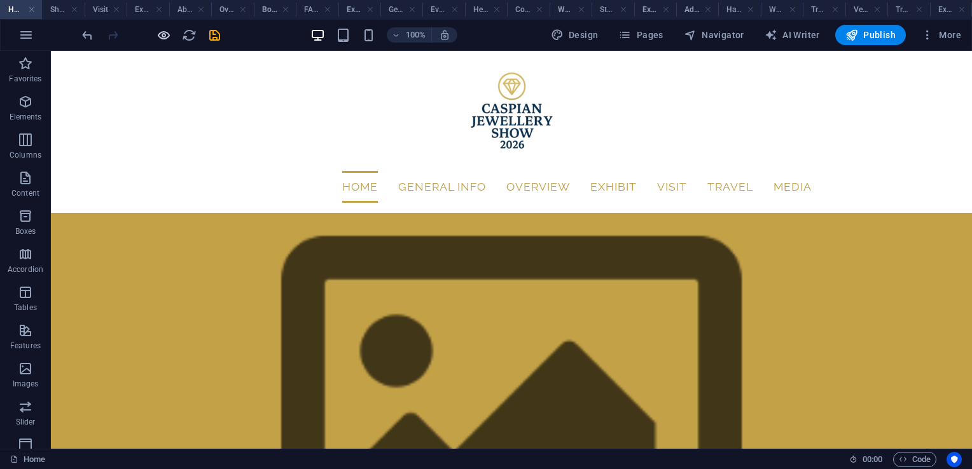
drag, startPoint x: 163, startPoint y: 38, endPoint x: 579, endPoint y: 69, distance: 417.0
click at [163, 38] on icon "button" at bounding box center [163, 35] width 15 height 15
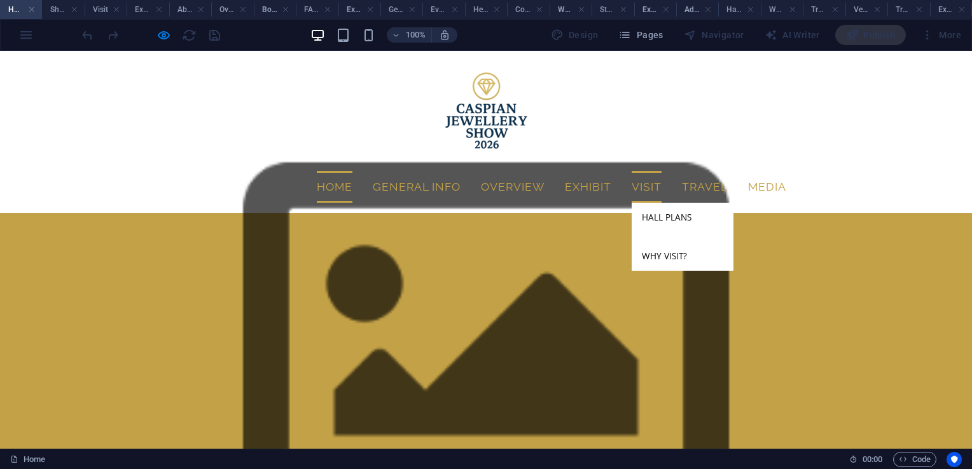
click at [641, 171] on link "Visit" at bounding box center [646, 187] width 30 height 32
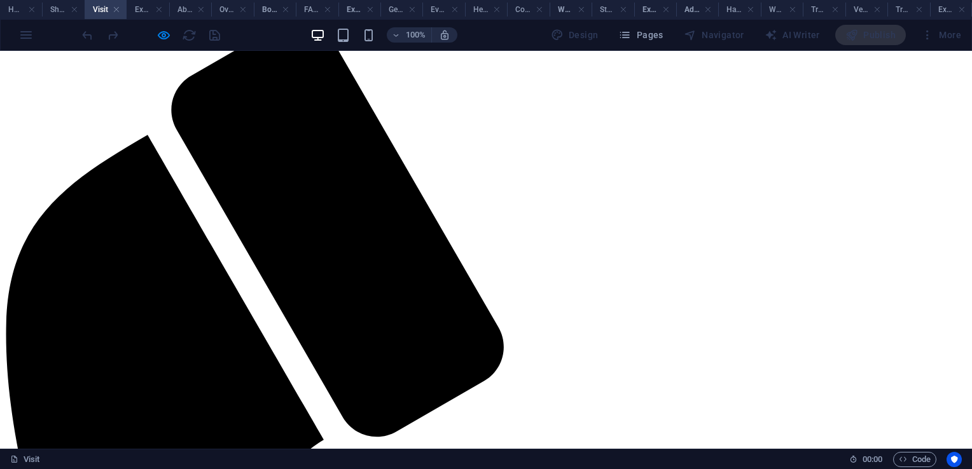
scroll to position [487, 0]
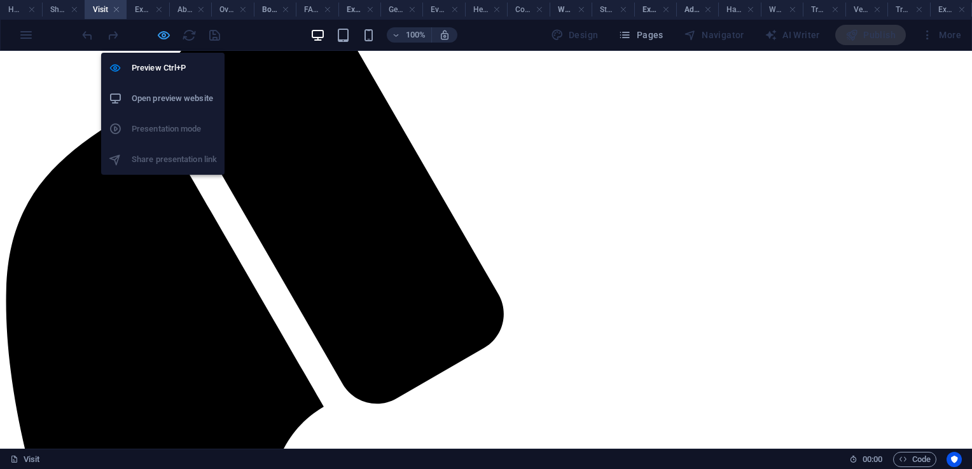
drag, startPoint x: 163, startPoint y: 35, endPoint x: 196, endPoint y: 284, distance: 250.8
click at [163, 35] on icon "button" at bounding box center [163, 35] width 15 height 15
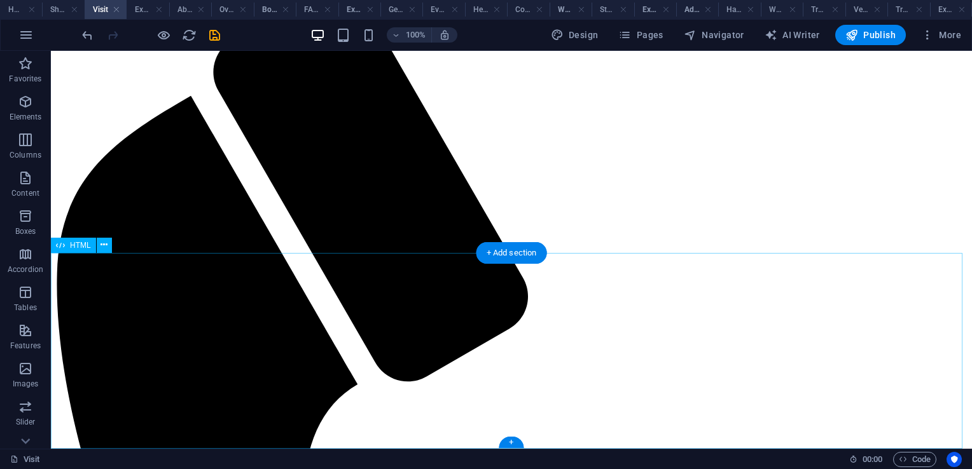
scroll to position [485, 0]
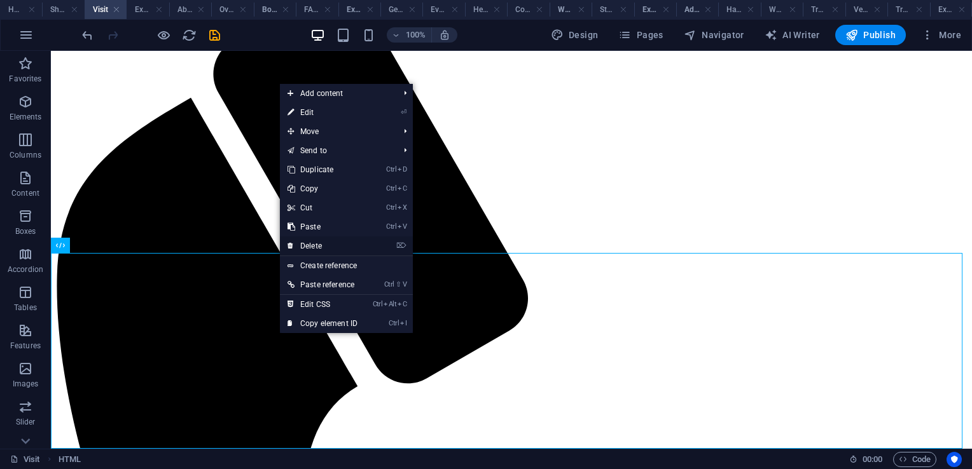
click at [327, 245] on link "⌦ Delete" at bounding box center [322, 246] width 85 height 19
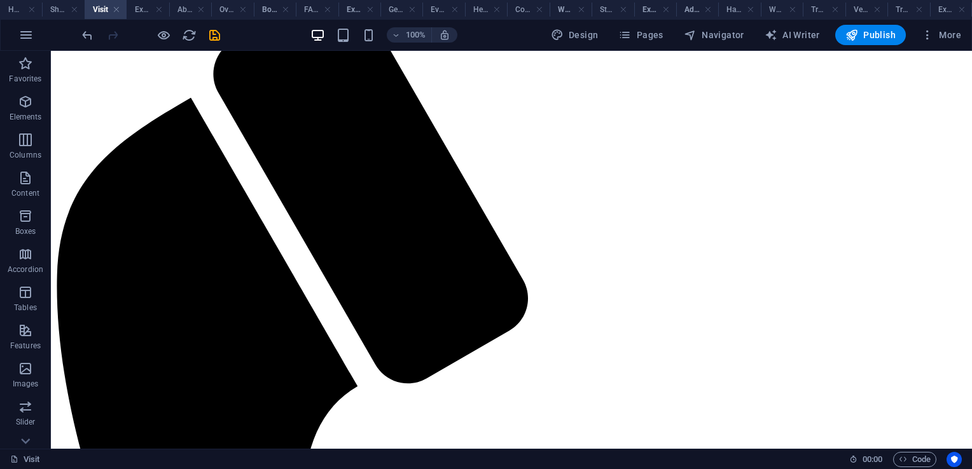
scroll to position [289, 0]
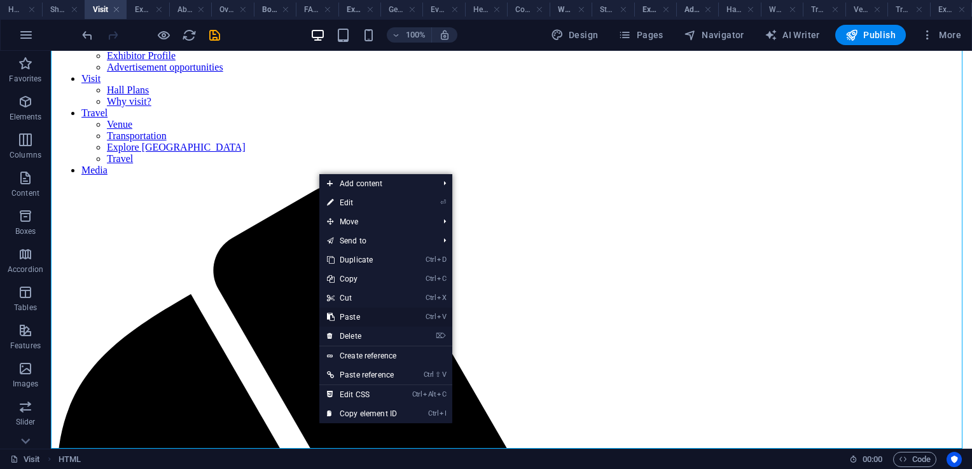
click at [361, 316] on link "Ctrl V Paste" at bounding box center [361, 317] width 85 height 19
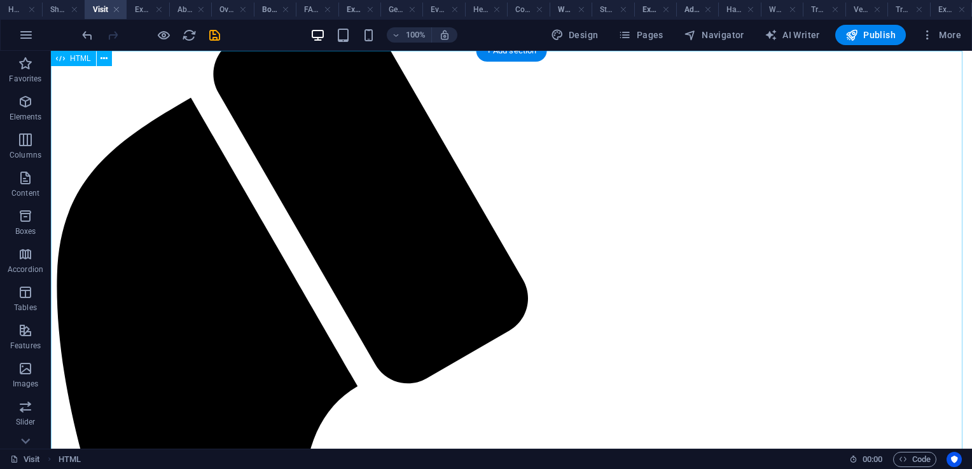
scroll to position [0, 0]
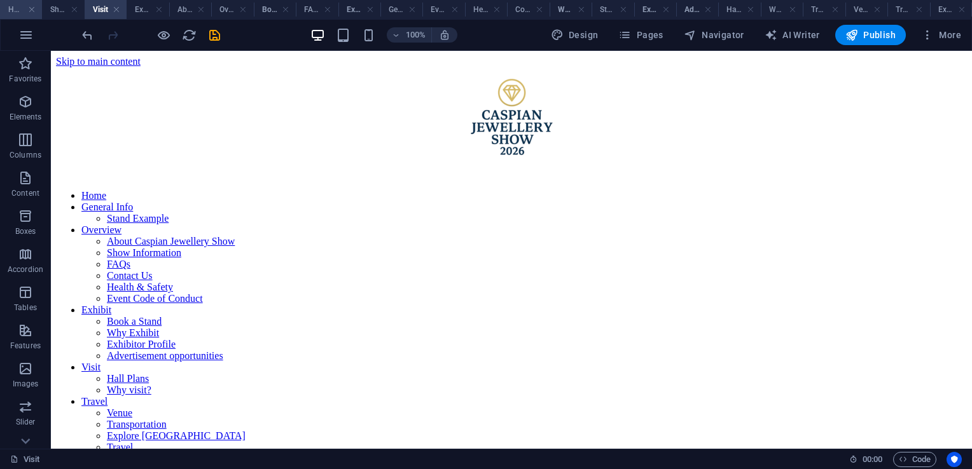
click at [13, 10] on h4 "Home" at bounding box center [21, 10] width 42 height 14
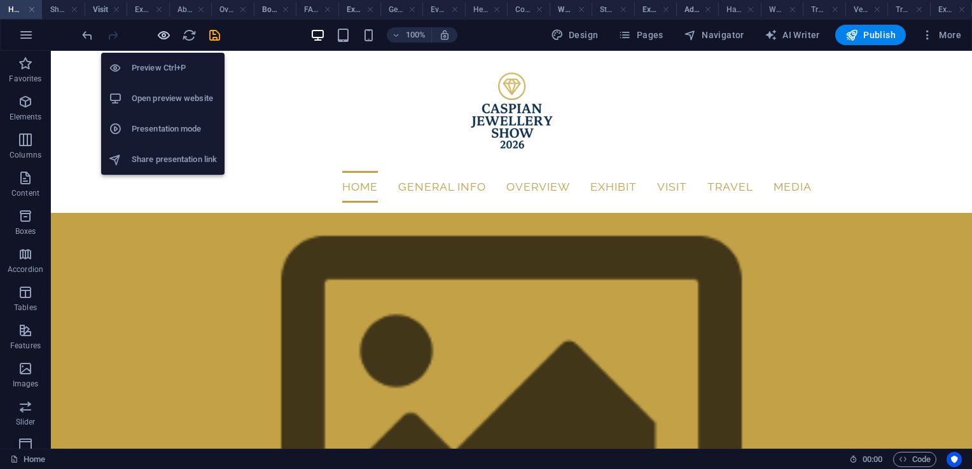
drag, startPoint x: 164, startPoint y: 39, endPoint x: 659, endPoint y: 68, distance: 495.6
click at [164, 39] on icon "button" at bounding box center [163, 35] width 15 height 15
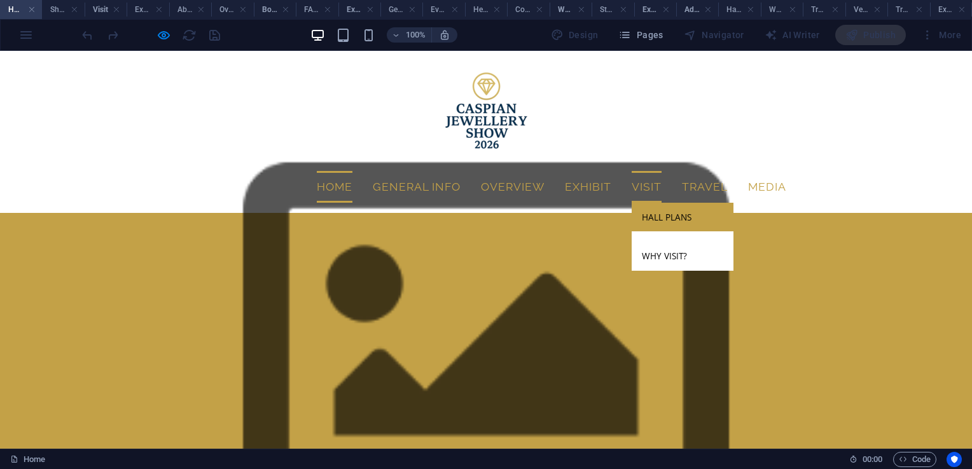
click at [663, 203] on link "Hall Plans" at bounding box center [682, 217] width 102 height 29
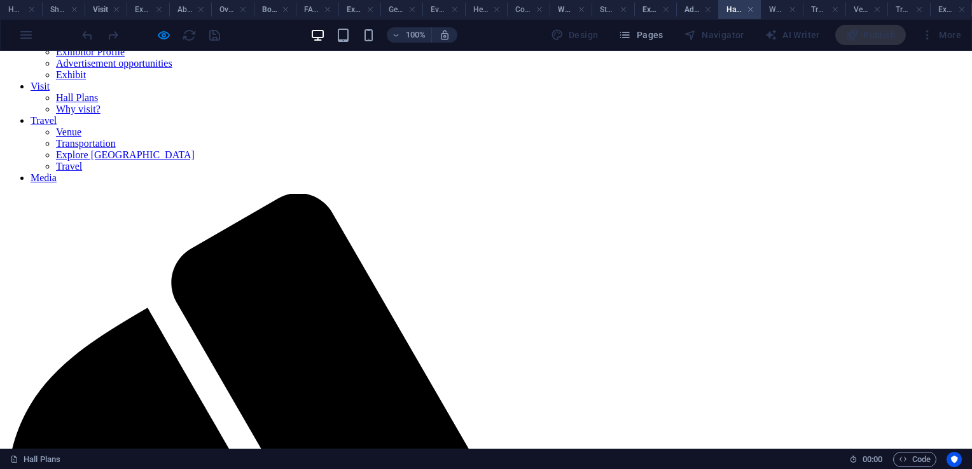
scroll to position [432, 0]
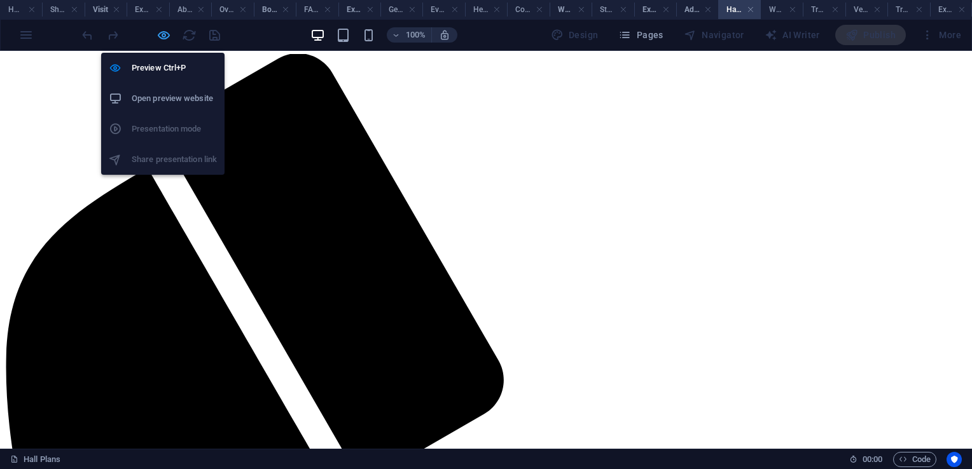
drag, startPoint x: 166, startPoint y: 39, endPoint x: 186, endPoint y: 273, distance: 234.8
click at [166, 39] on icon "button" at bounding box center [163, 35] width 15 height 15
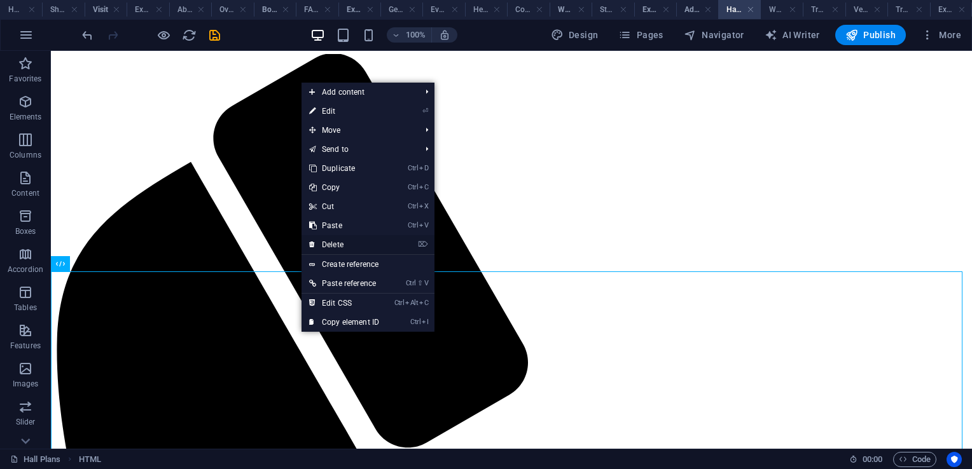
click at [333, 243] on link "⌦ Delete" at bounding box center [343, 244] width 85 height 19
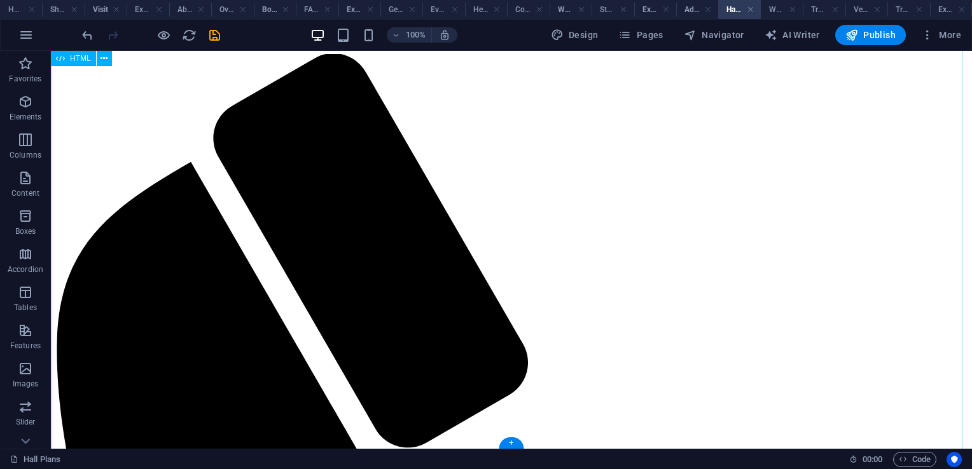
scroll to position [254, 0]
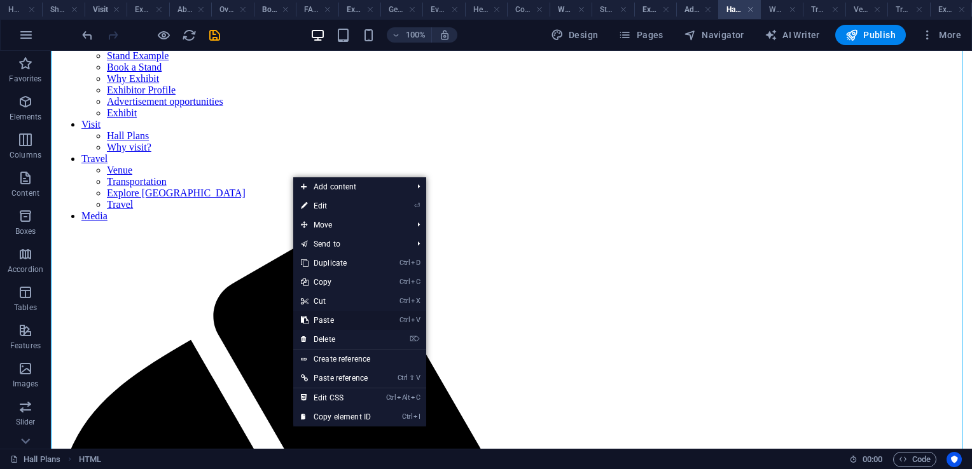
click at [335, 320] on link "Ctrl V Paste" at bounding box center [335, 320] width 85 height 19
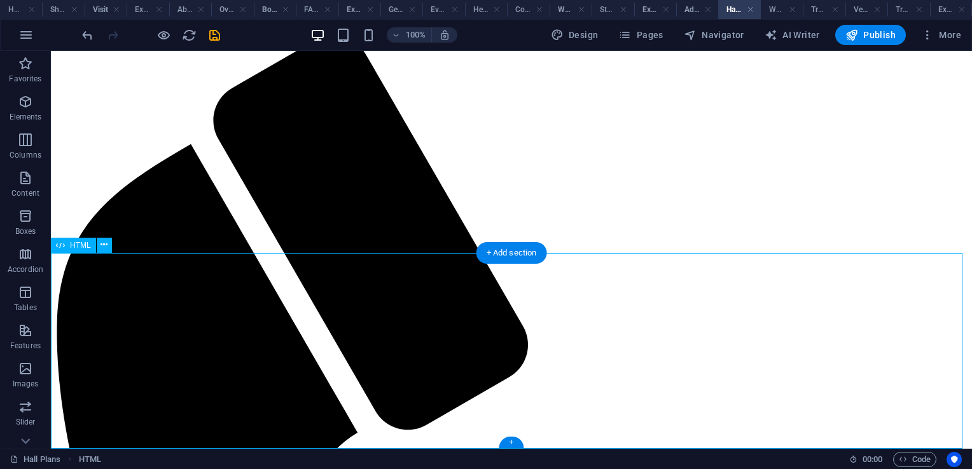
scroll to position [0, 0]
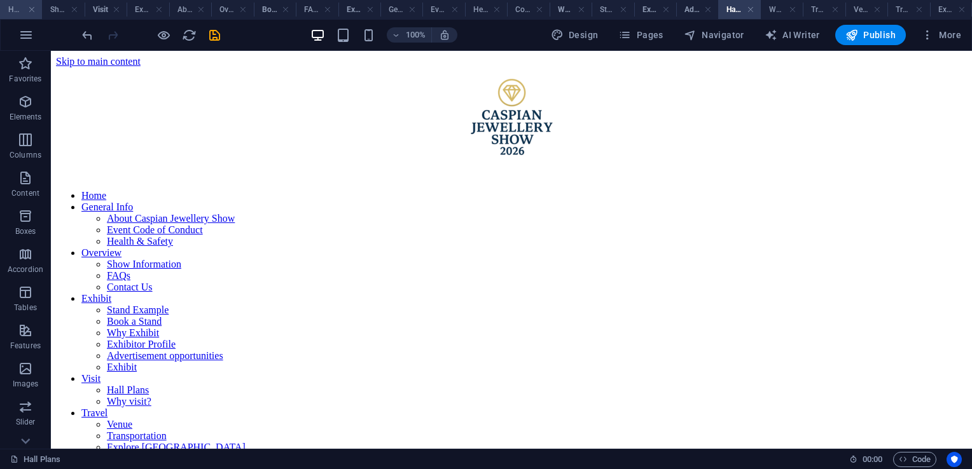
click at [15, 12] on h4 "Home" at bounding box center [21, 10] width 42 height 14
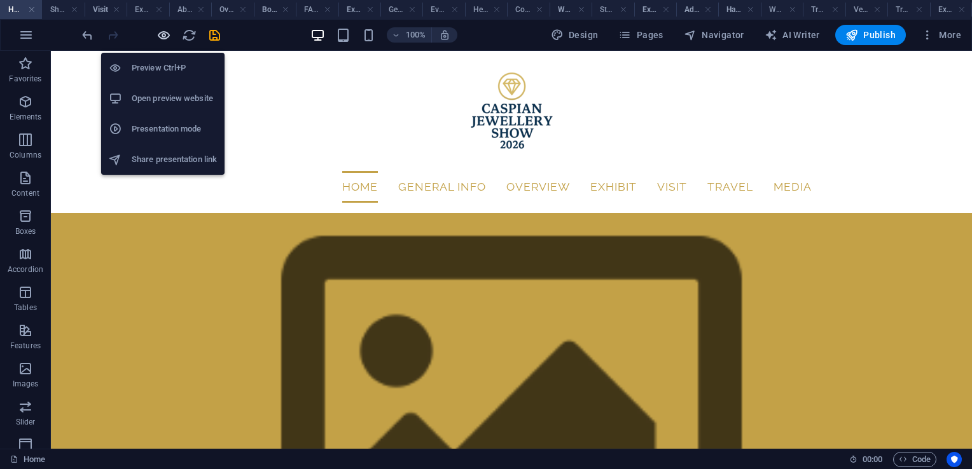
drag, startPoint x: 160, startPoint y: 32, endPoint x: 514, endPoint y: 81, distance: 356.9
click at [160, 32] on icon "button" at bounding box center [163, 35] width 15 height 15
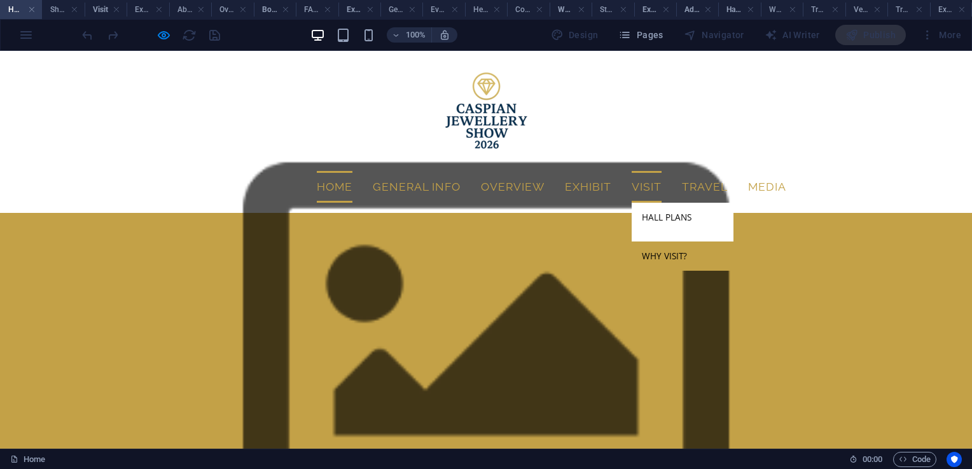
click at [650, 242] on link "Why visit?" at bounding box center [682, 256] width 102 height 29
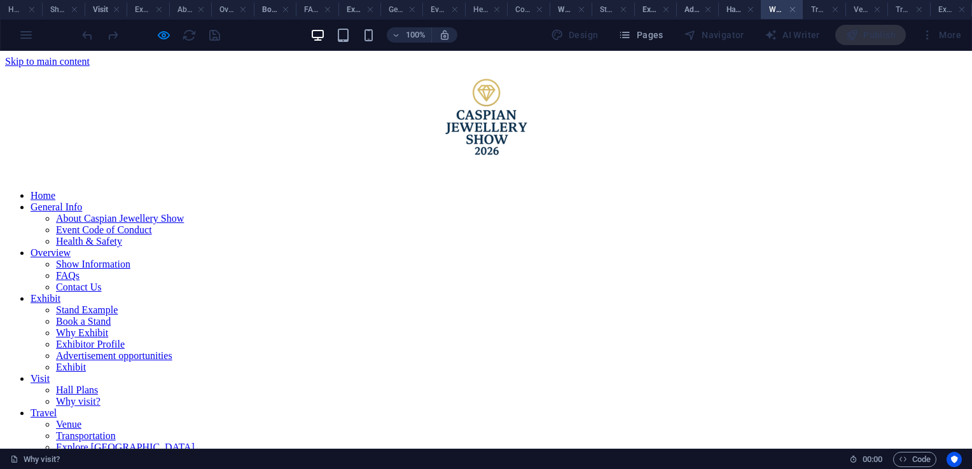
scroll to position [420, 0]
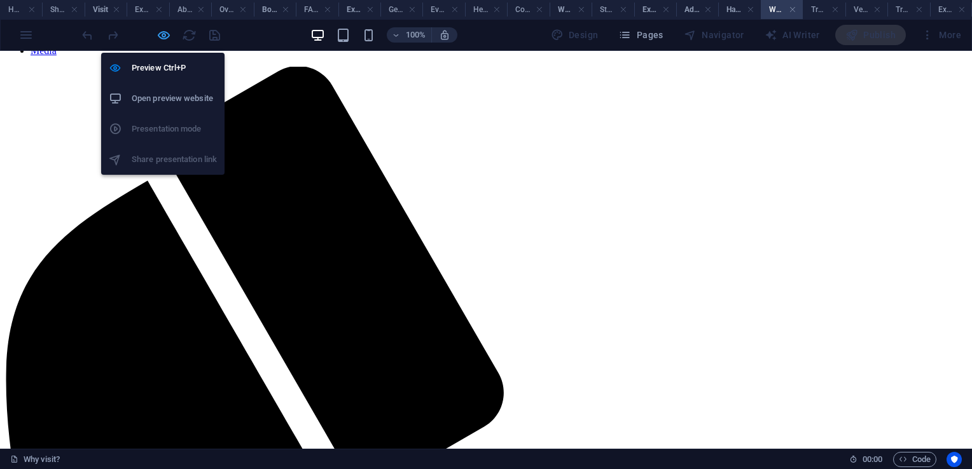
drag, startPoint x: 163, startPoint y: 37, endPoint x: 173, endPoint y: 210, distance: 173.3
click at [163, 37] on icon "button" at bounding box center [163, 35] width 15 height 15
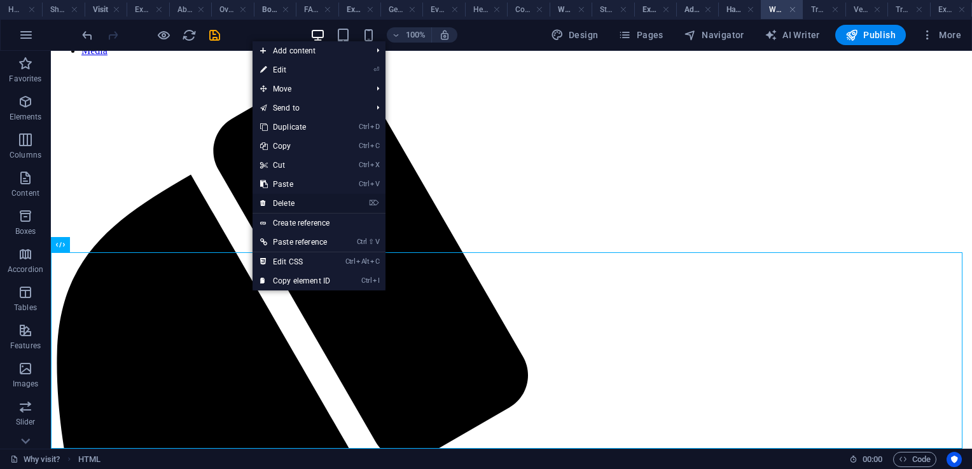
click at [299, 203] on link "⌦ Delete" at bounding box center [294, 203] width 85 height 19
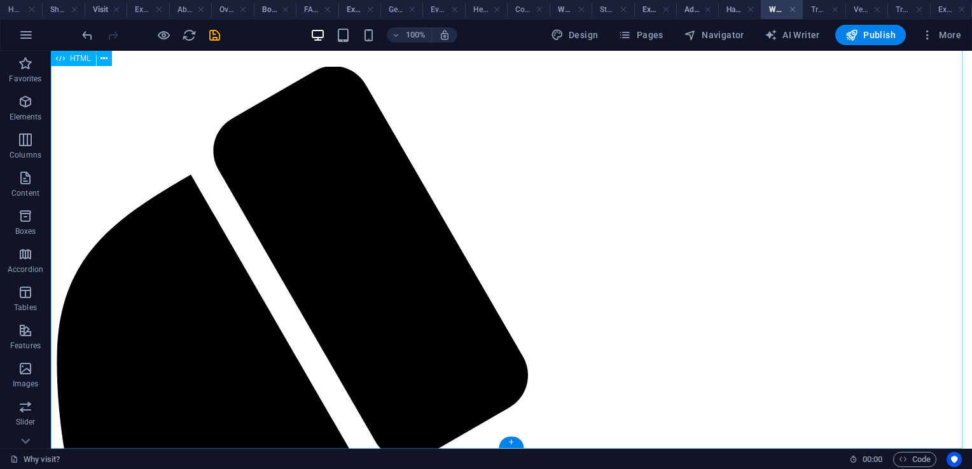
scroll to position [223, 0]
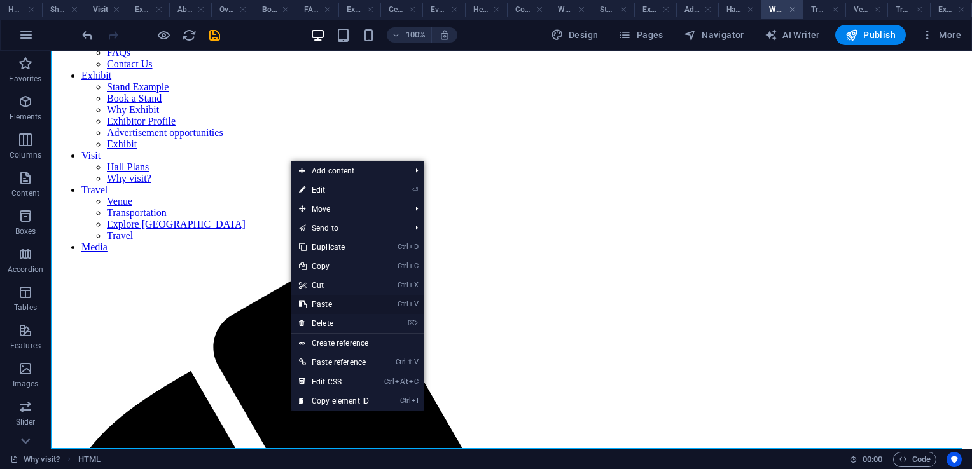
click at [334, 305] on link "Ctrl V Paste" at bounding box center [333, 304] width 85 height 19
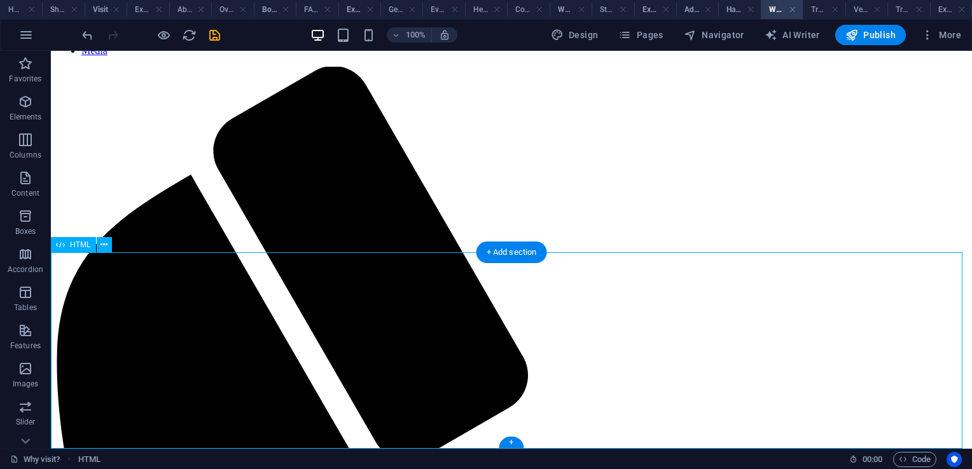
scroll to position [0, 0]
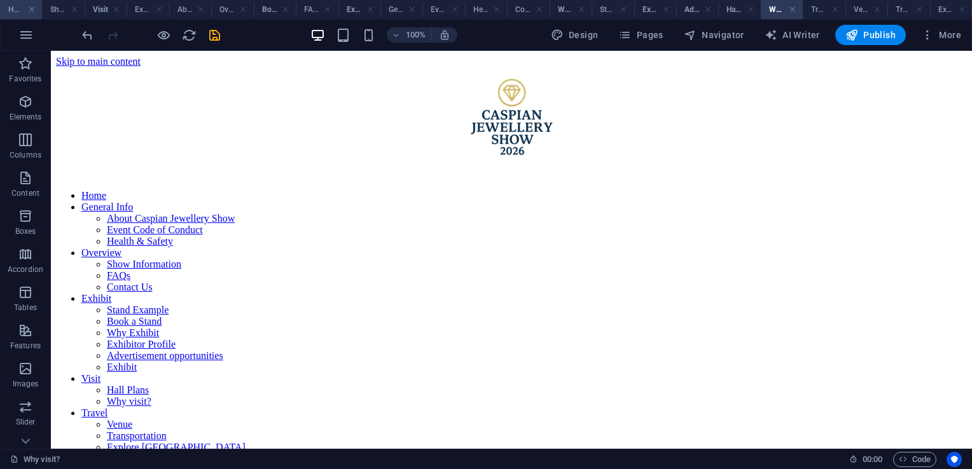
click at [18, 10] on h4 "Home" at bounding box center [21, 10] width 42 height 14
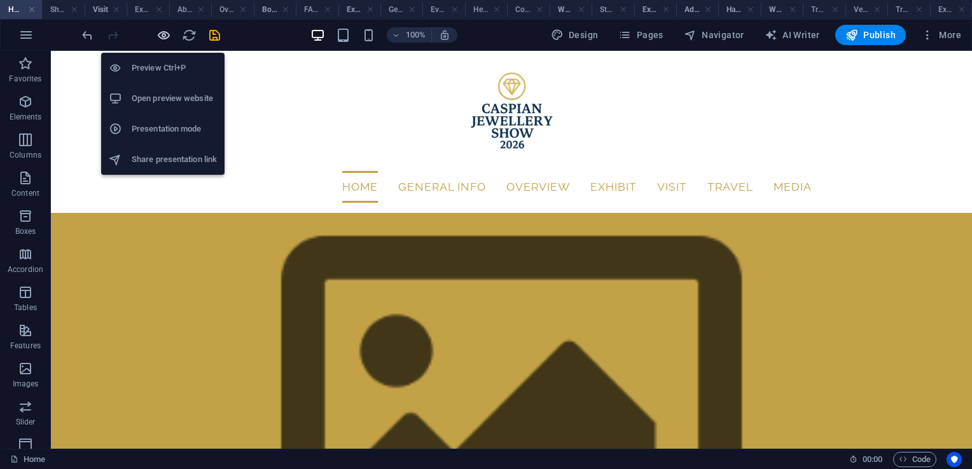
drag, startPoint x: 168, startPoint y: 36, endPoint x: 499, endPoint y: 100, distance: 337.5
click at [168, 36] on icon "button" at bounding box center [163, 35] width 15 height 15
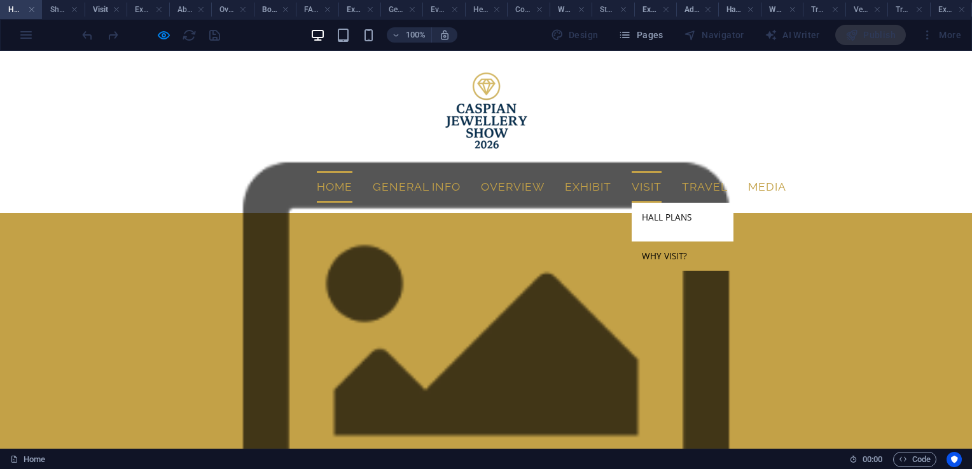
click at [664, 242] on link "Why visit?" at bounding box center [682, 256] width 102 height 29
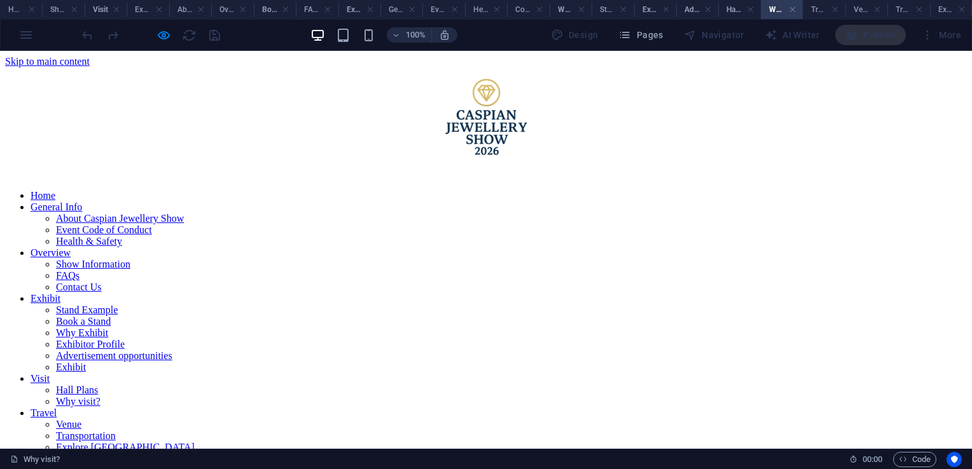
click at [57, 408] on link "Travel" at bounding box center [44, 413] width 26 height 11
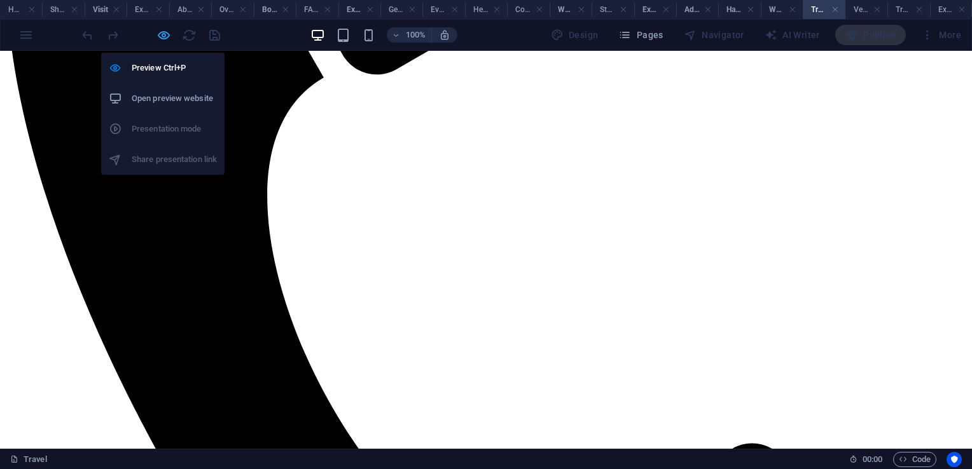
click at [163, 36] on icon "button" at bounding box center [163, 35] width 15 height 15
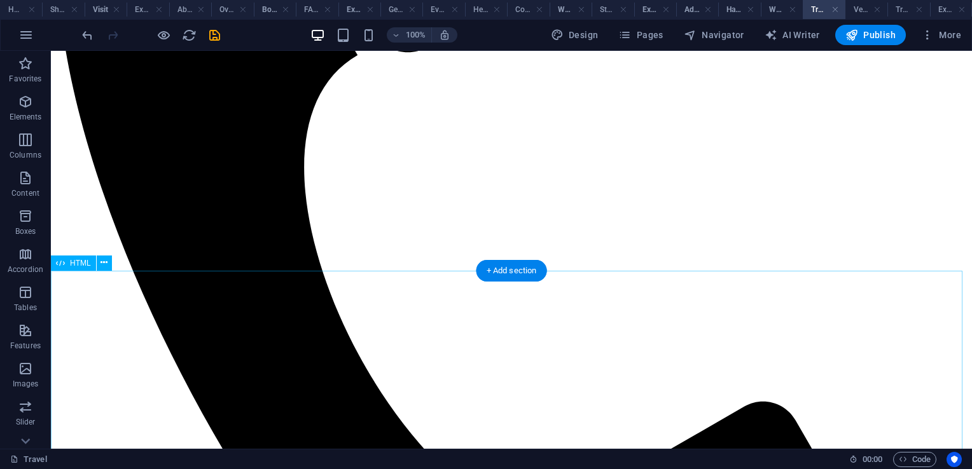
scroll to position [827, 0]
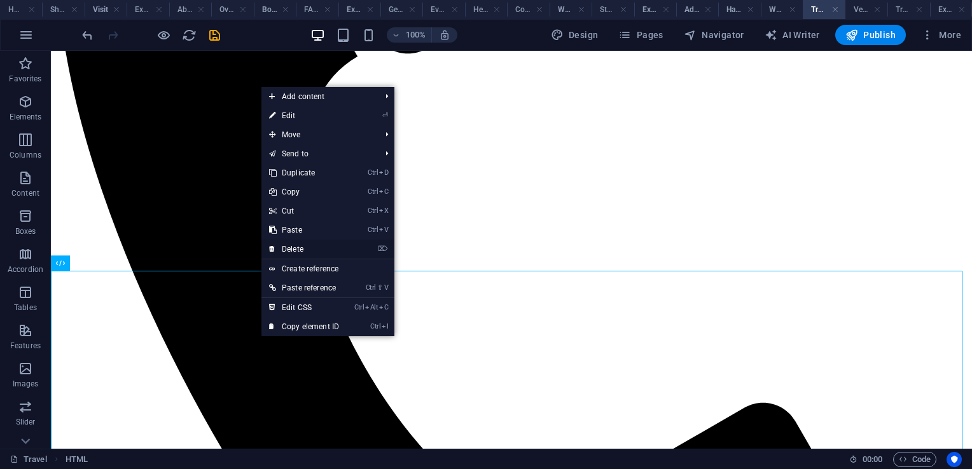
click at [317, 248] on link "⌦ Delete" at bounding box center [303, 249] width 85 height 19
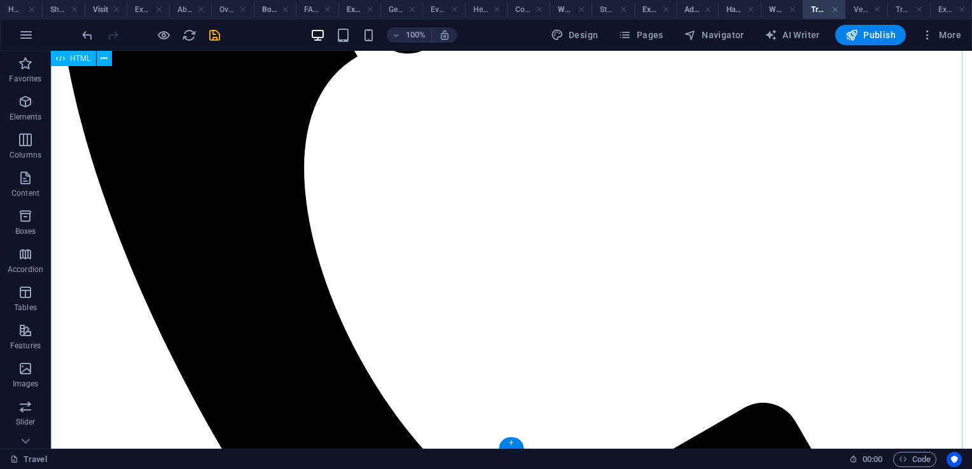
scroll to position [648, 0]
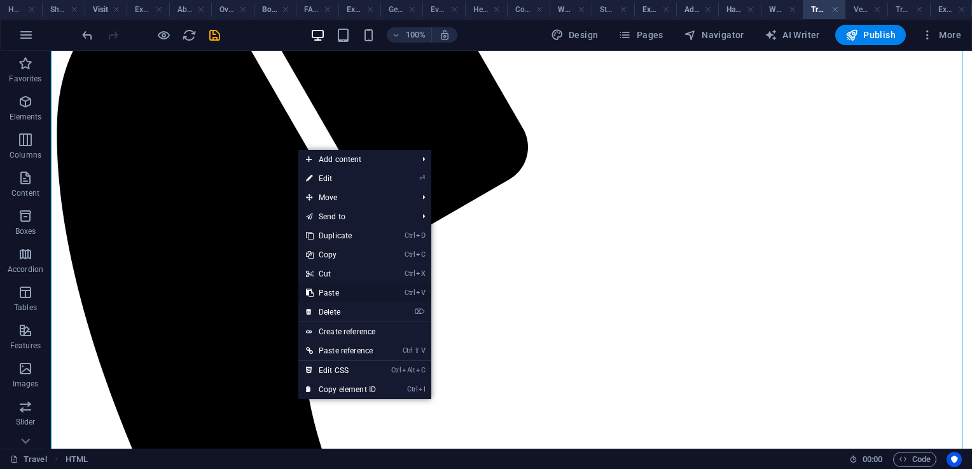
click at [338, 291] on link "Ctrl V Paste" at bounding box center [340, 293] width 85 height 19
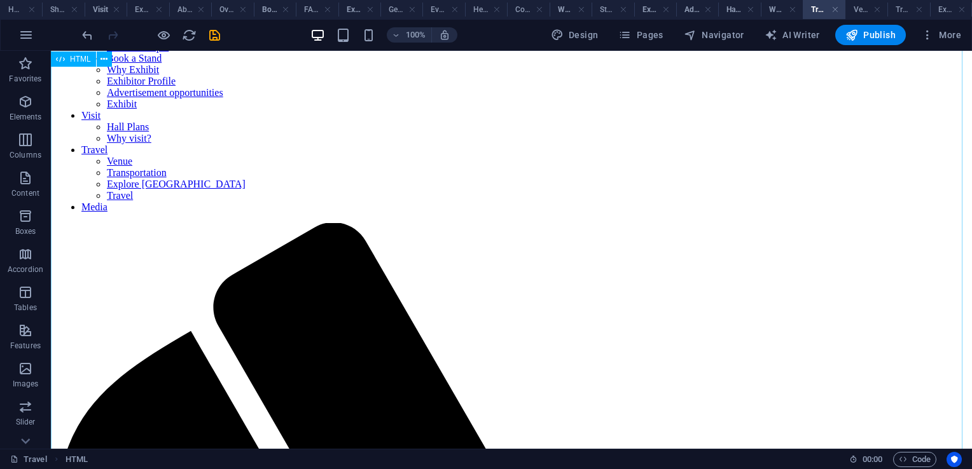
scroll to position [0, 0]
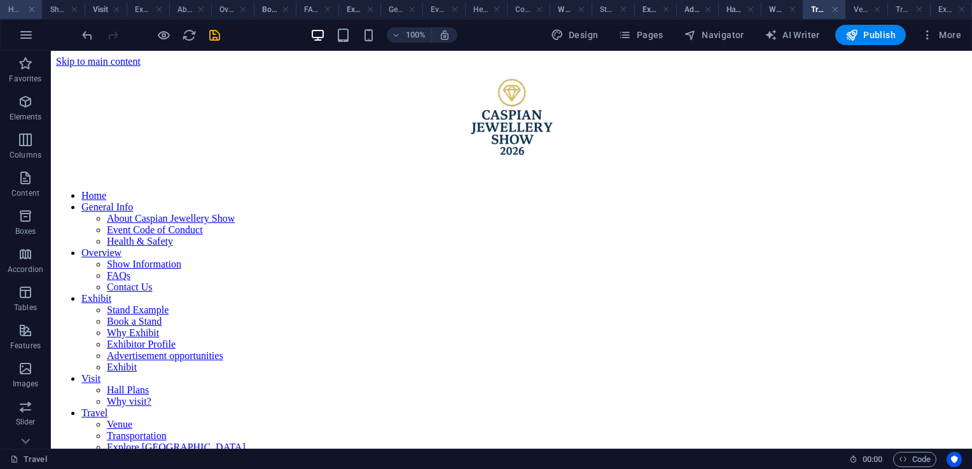
click at [11, 11] on h4 "Home" at bounding box center [21, 10] width 42 height 14
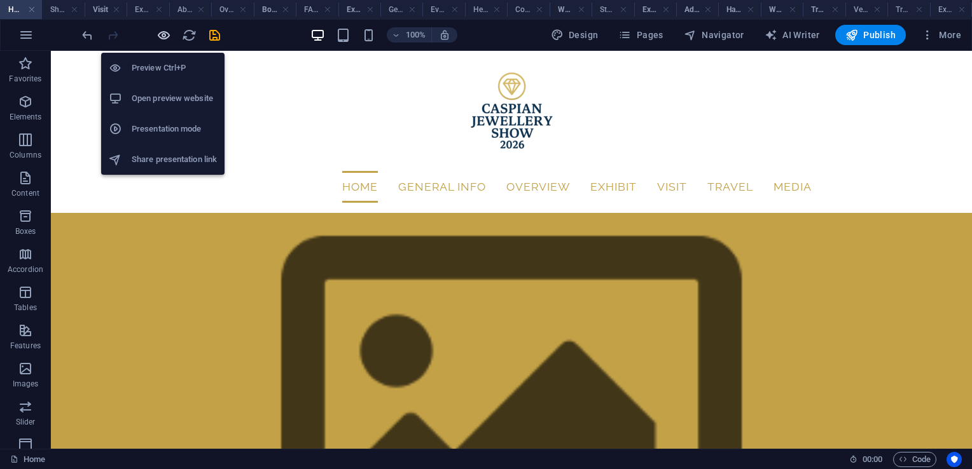
drag, startPoint x: 156, startPoint y: 32, endPoint x: 519, endPoint y: 53, distance: 363.7
click at [156, 32] on icon "button" at bounding box center [163, 35] width 15 height 15
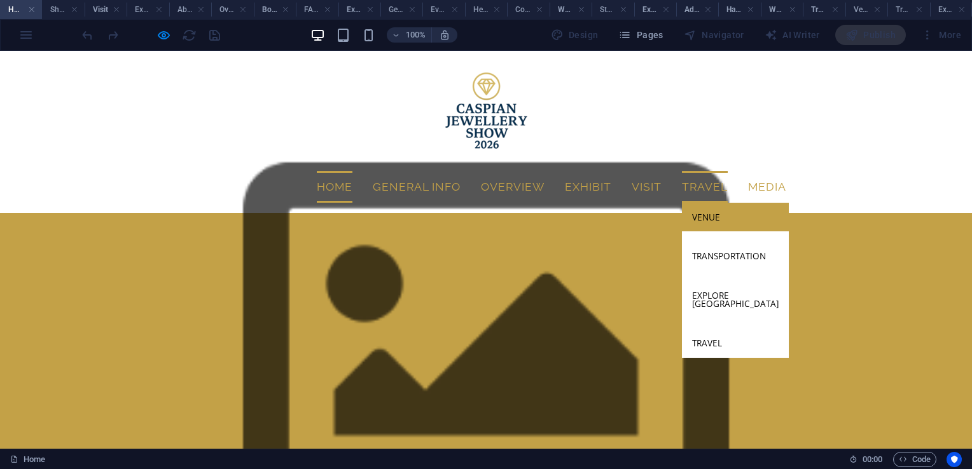
click at [707, 203] on link "Venue" at bounding box center [735, 217] width 107 height 29
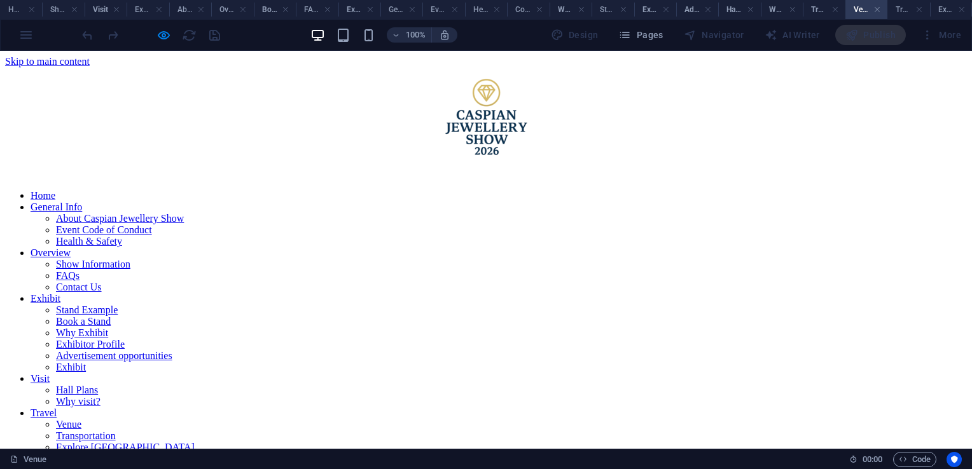
scroll to position [438, 0]
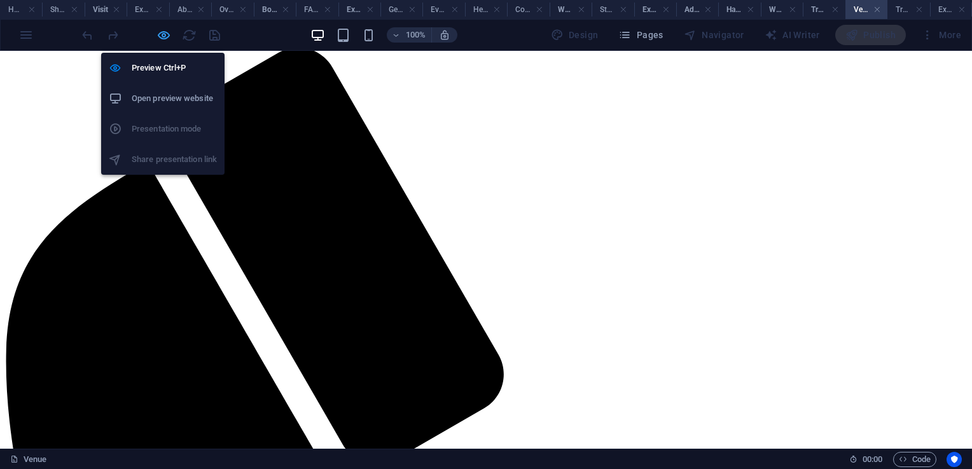
click at [165, 37] on icon "button" at bounding box center [163, 35] width 15 height 15
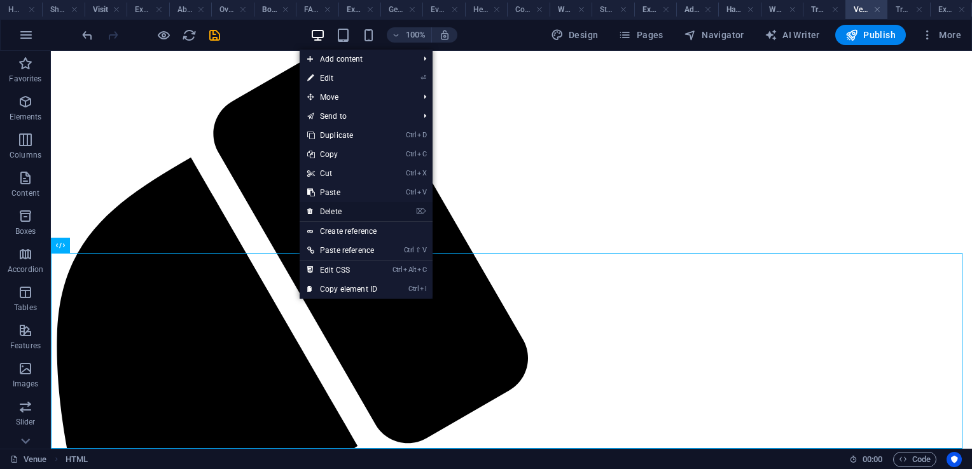
click at [349, 210] on link "⌦ Delete" at bounding box center [342, 211] width 85 height 19
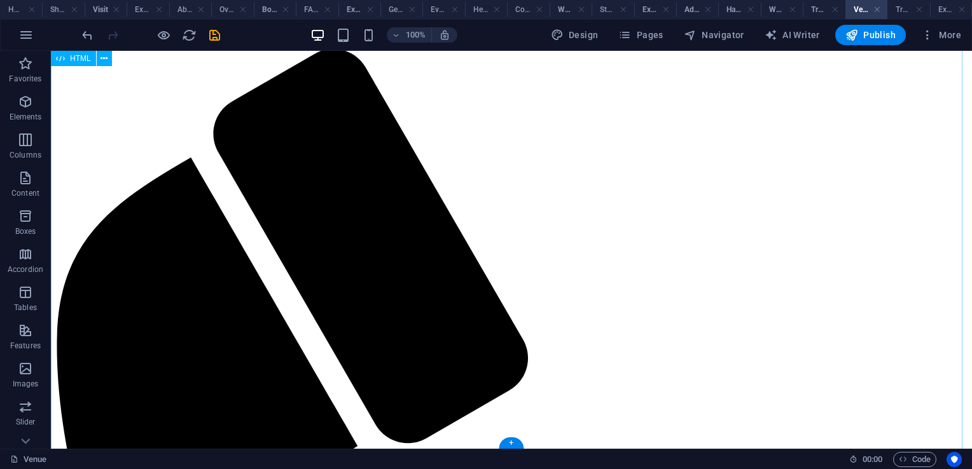
scroll to position [240, 0]
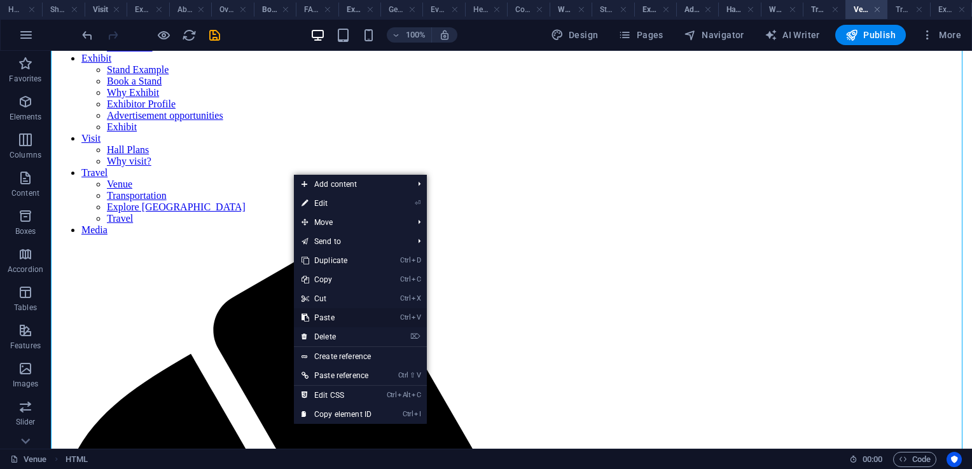
click at [335, 317] on link "Ctrl V Paste" at bounding box center [336, 317] width 85 height 19
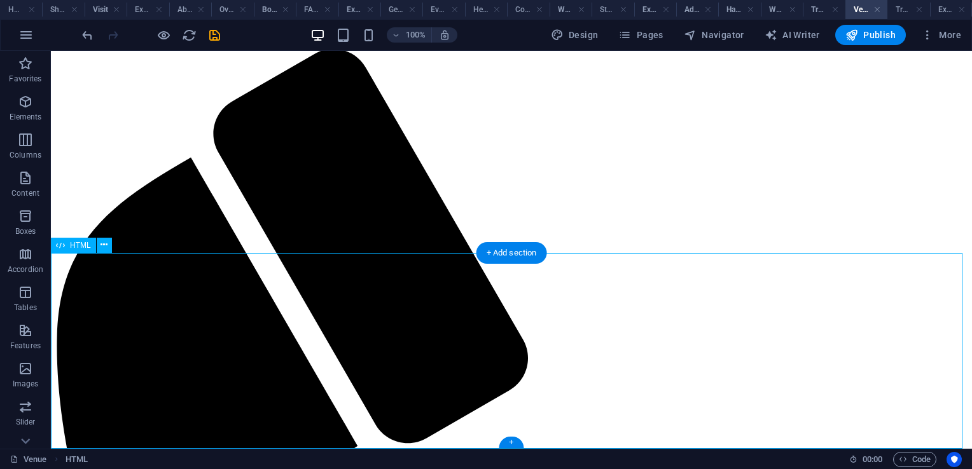
scroll to position [0, 0]
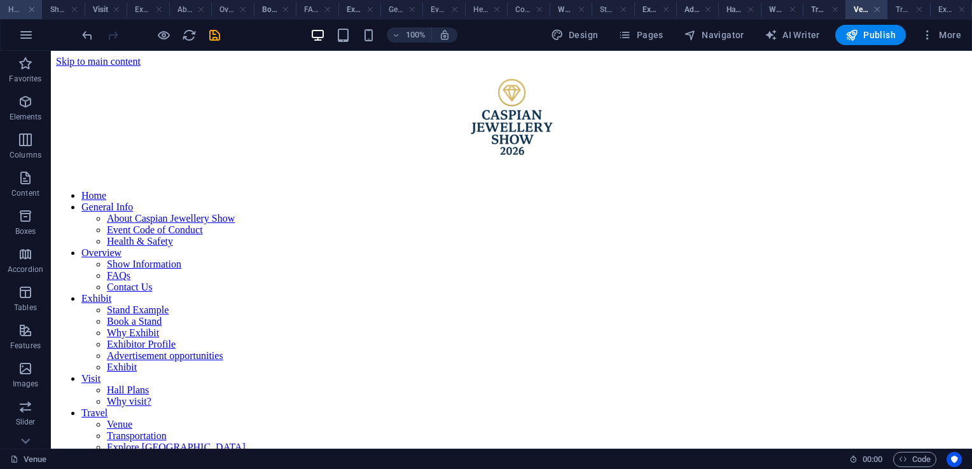
click at [18, 6] on h4 "Home" at bounding box center [21, 10] width 42 height 14
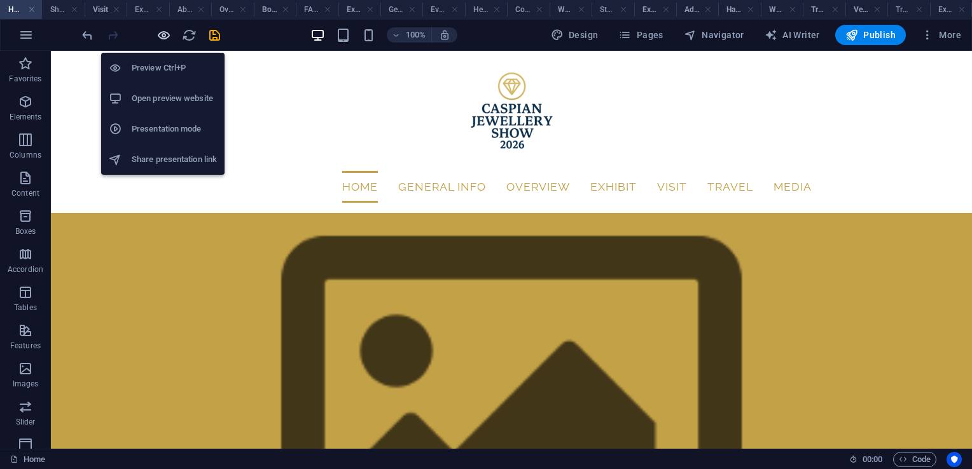
click at [160, 36] on icon "button" at bounding box center [163, 35] width 15 height 15
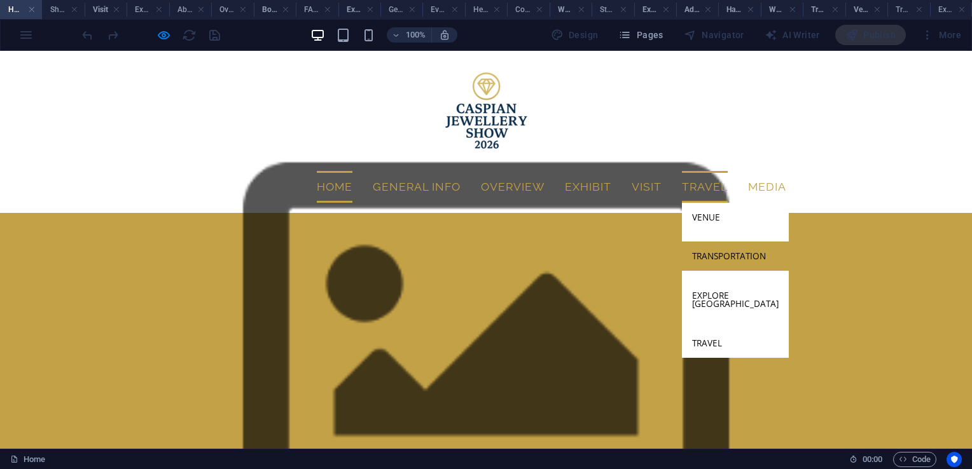
click at [714, 242] on link "Transportation" at bounding box center [735, 256] width 107 height 29
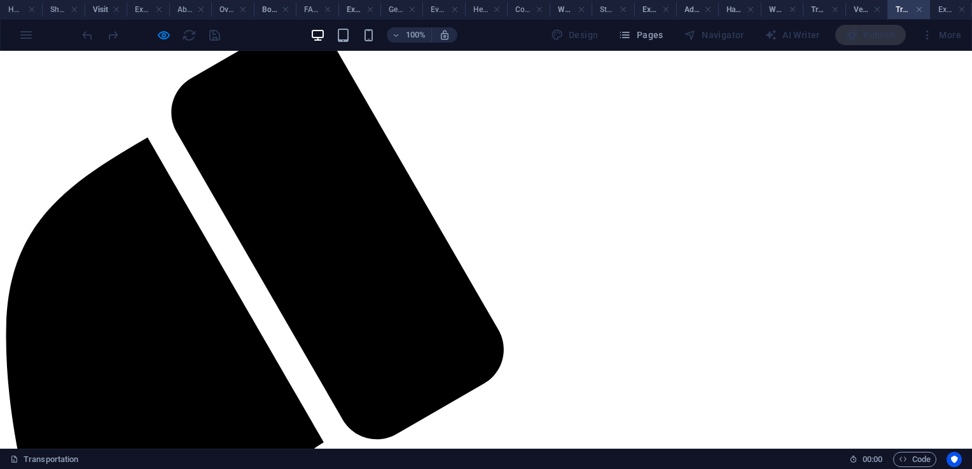
scroll to position [565, 0]
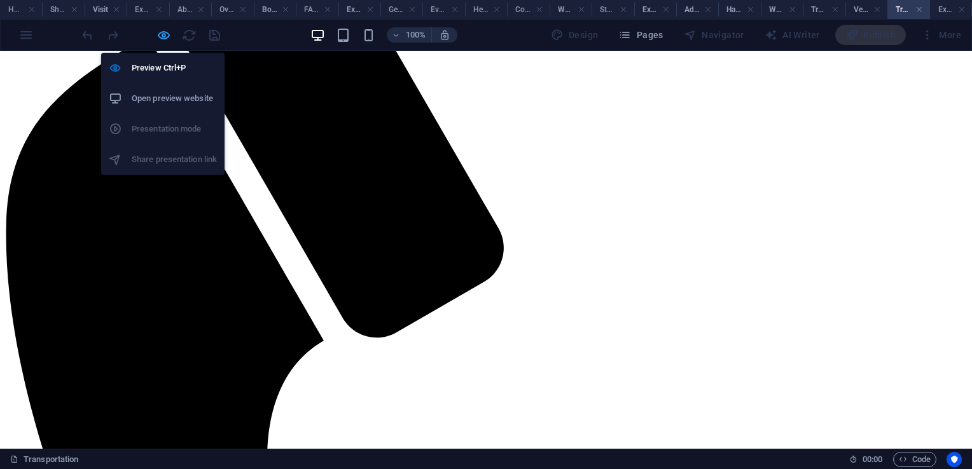
click at [162, 33] on icon "button" at bounding box center [163, 35] width 15 height 15
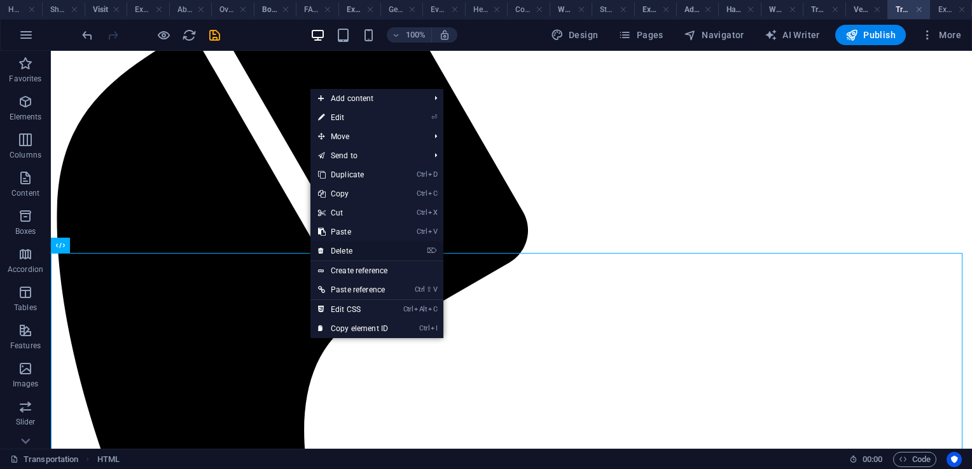
click at [364, 252] on link "⌦ Delete" at bounding box center [352, 251] width 85 height 19
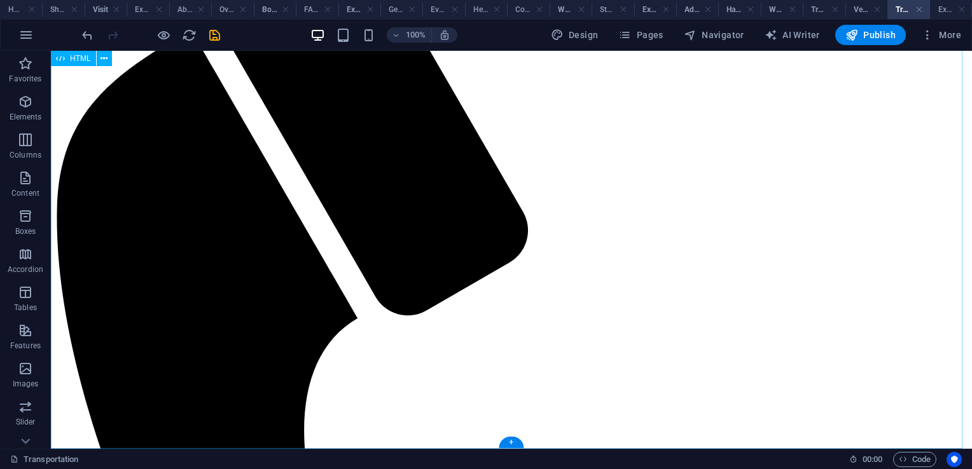
scroll to position [369, 0]
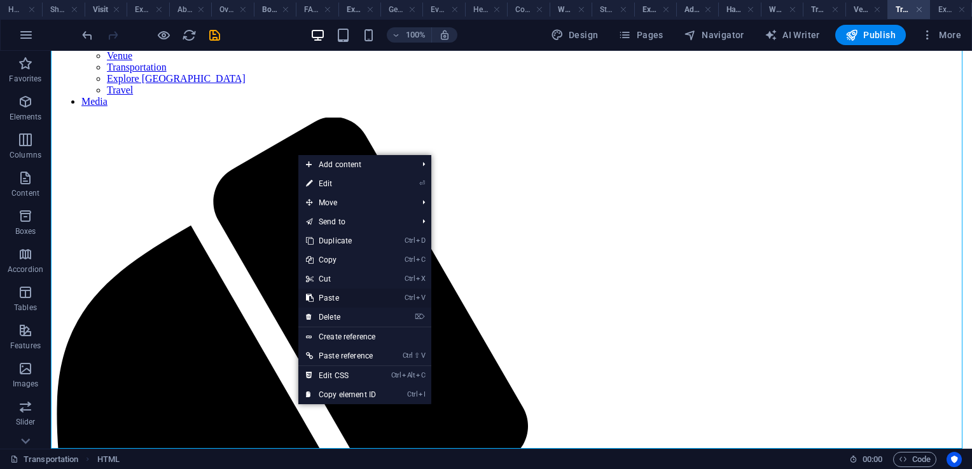
click at [342, 297] on link "Ctrl V Paste" at bounding box center [340, 298] width 85 height 19
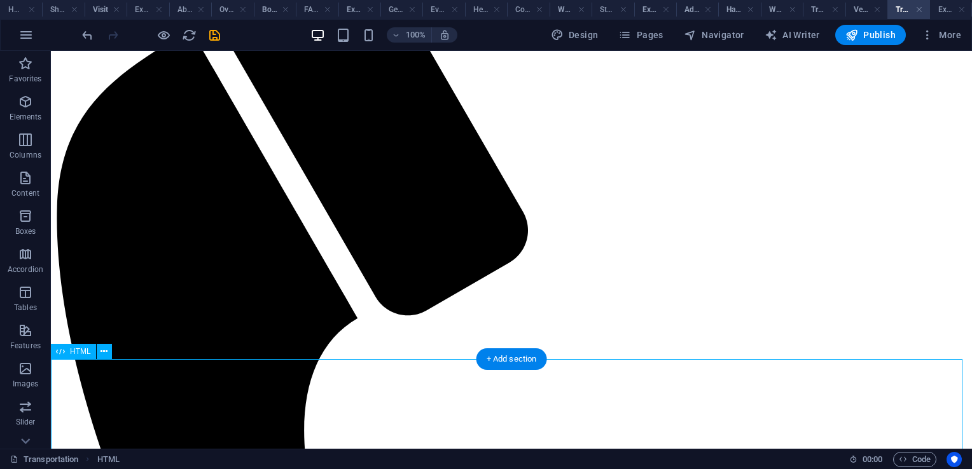
scroll to position [0, 0]
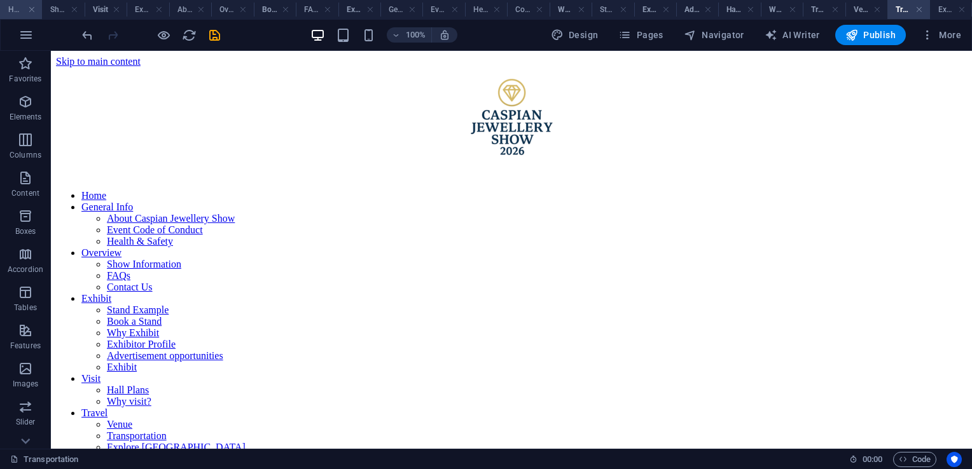
click at [15, 6] on h4 "Home" at bounding box center [21, 10] width 42 height 14
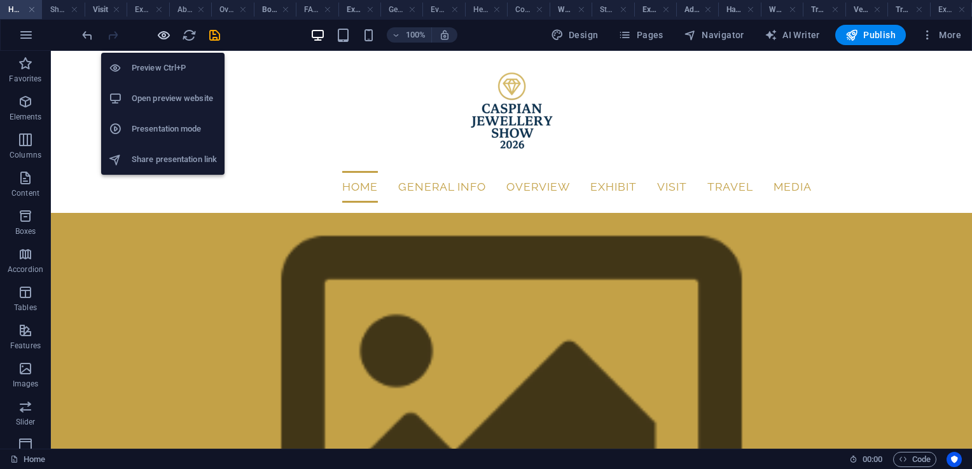
click at [162, 39] on icon "button" at bounding box center [163, 35] width 15 height 15
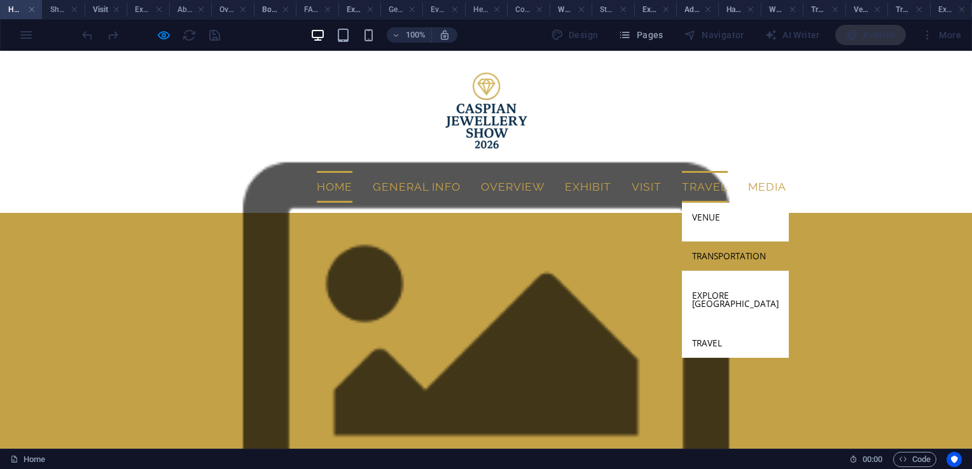
click at [722, 242] on link "Transportation" at bounding box center [735, 256] width 107 height 29
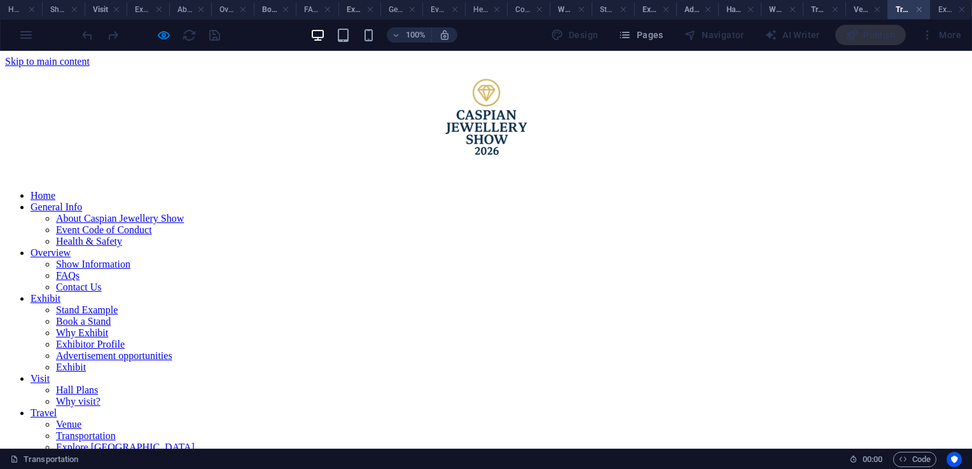
click at [195, 442] on link "Explore [GEOGRAPHIC_DATA]" at bounding box center [125, 447] width 139 height 11
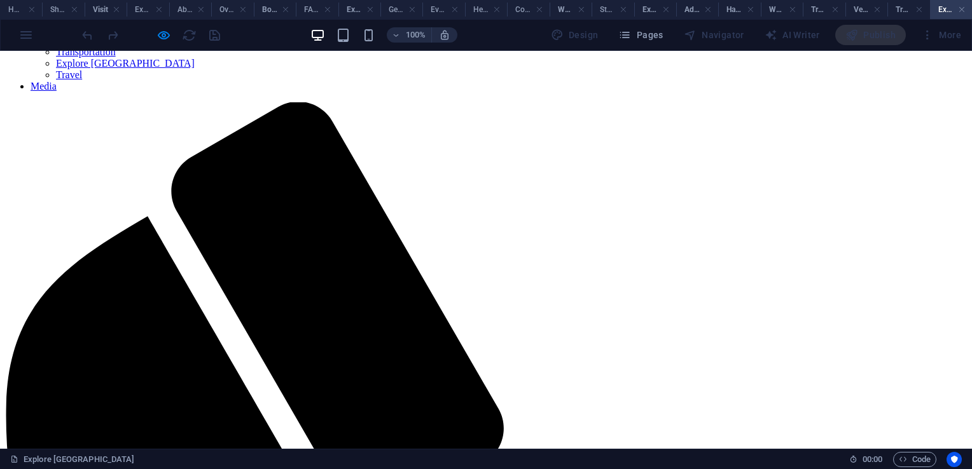
scroll to position [500, 0]
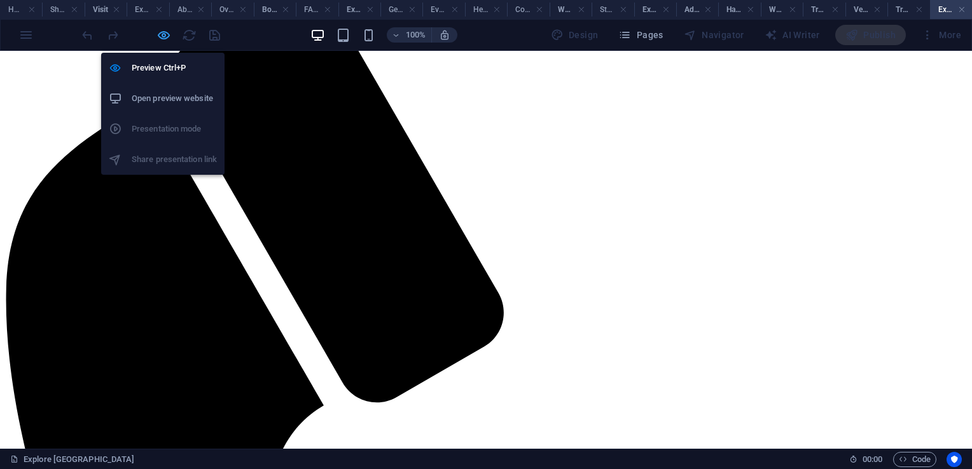
drag, startPoint x: 162, startPoint y: 34, endPoint x: 217, endPoint y: 344, distance: 314.6
click at [162, 34] on icon "button" at bounding box center [163, 35] width 15 height 15
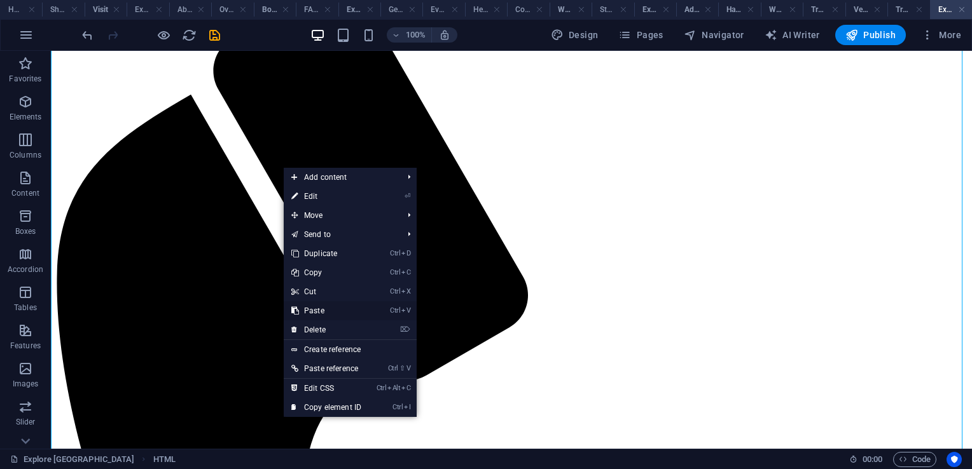
click at [322, 310] on link "Ctrl V Paste" at bounding box center [326, 310] width 85 height 19
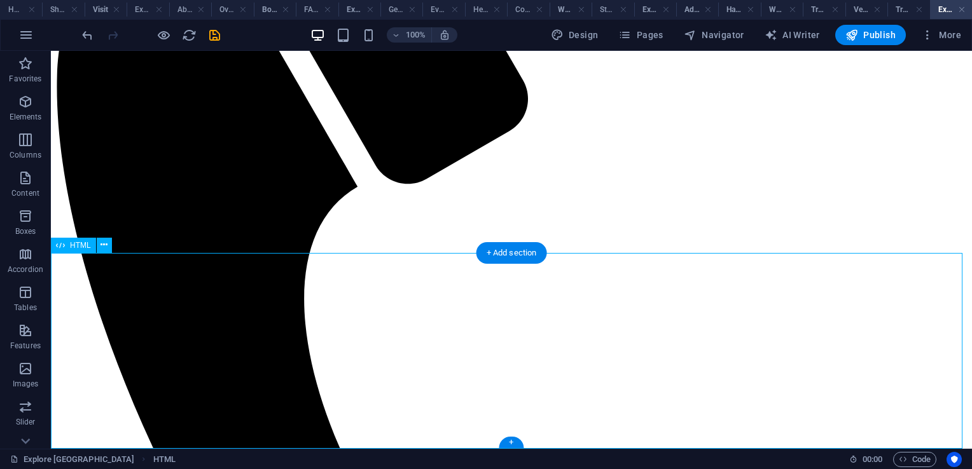
scroll to position [0, 0]
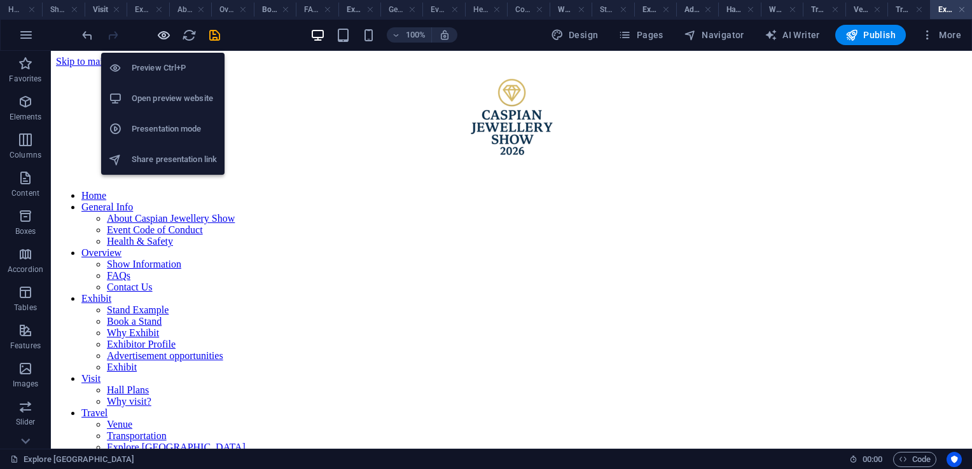
click at [160, 34] on icon "button" at bounding box center [163, 35] width 15 height 15
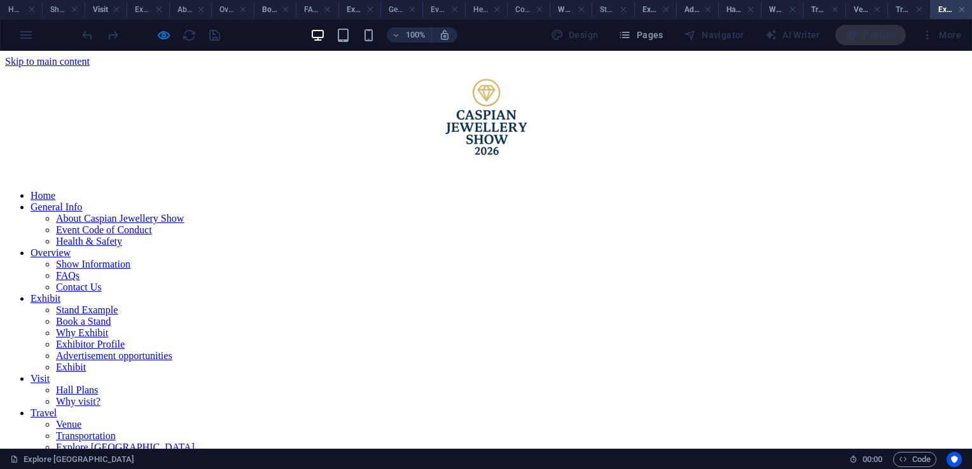
click at [82, 453] on link "Travel" at bounding box center [69, 458] width 26 height 11
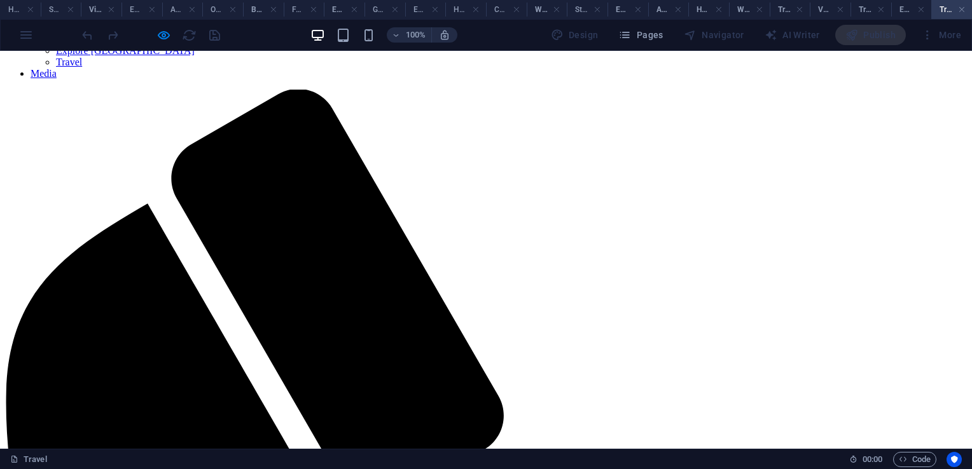
scroll to position [631, 0]
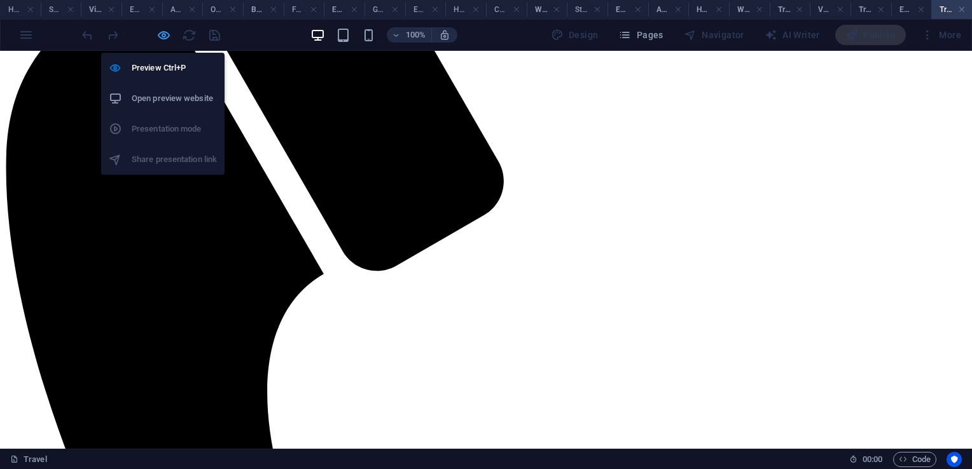
drag, startPoint x: 167, startPoint y: 37, endPoint x: 370, endPoint y: 258, distance: 299.7
click at [167, 37] on icon "button" at bounding box center [163, 35] width 15 height 15
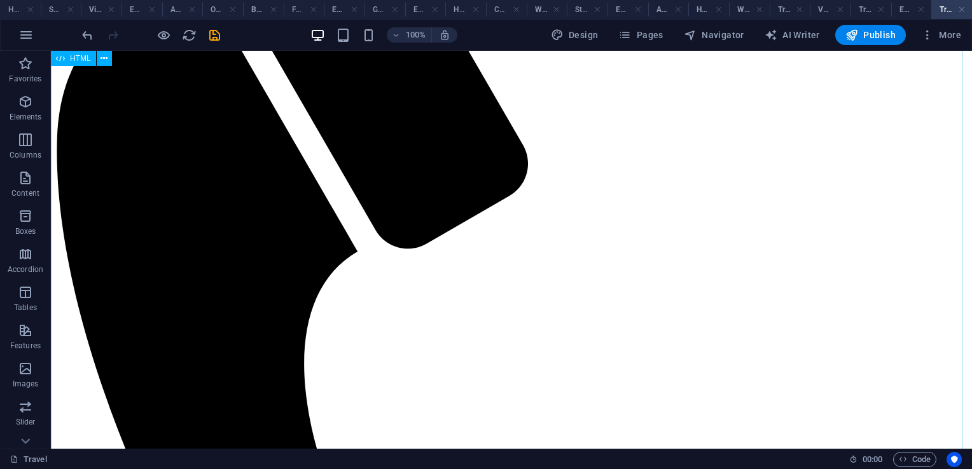
scroll to position [630, 0]
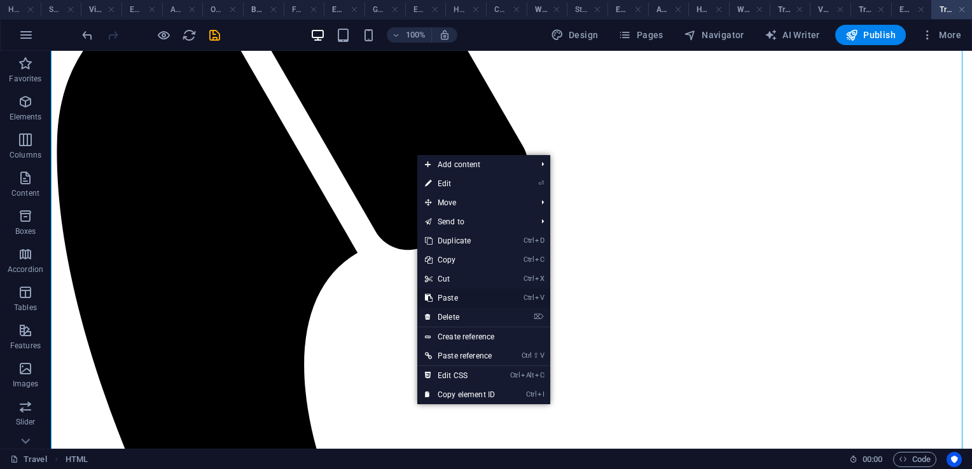
click at [455, 298] on link "Ctrl V Paste" at bounding box center [459, 298] width 85 height 19
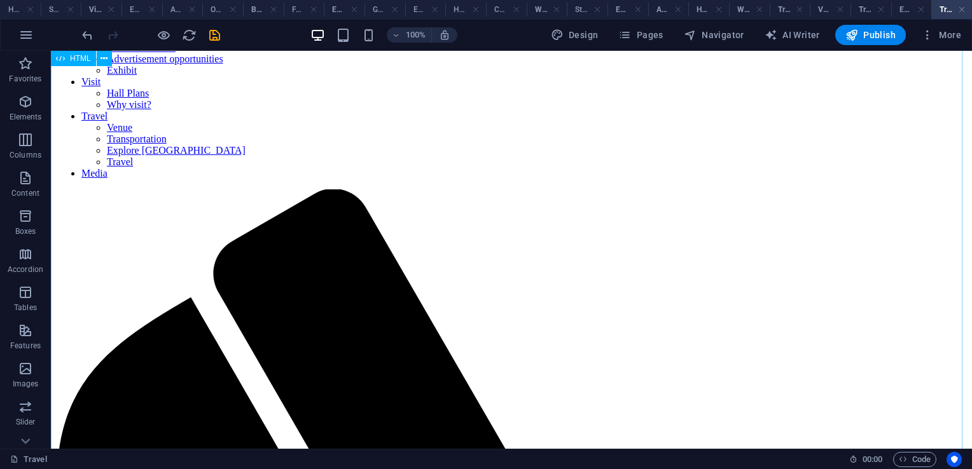
scroll to position [0, 0]
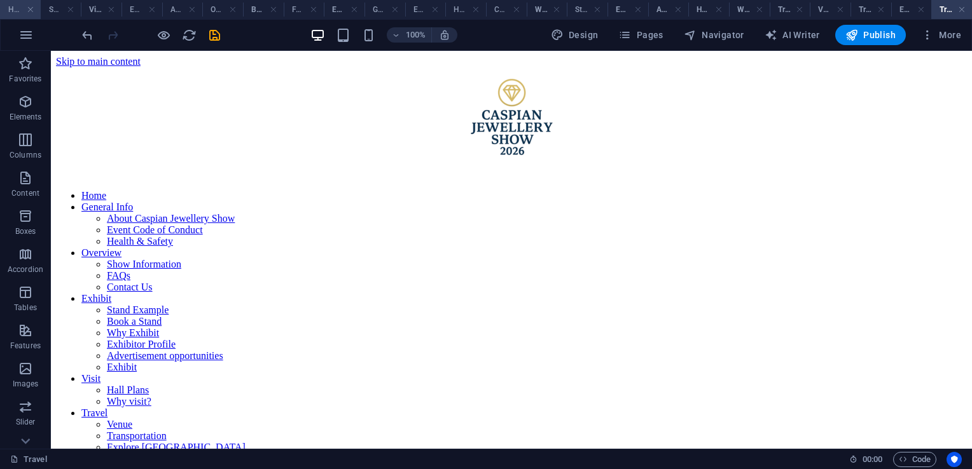
click at [18, 11] on h4 "Home" at bounding box center [20, 10] width 41 height 14
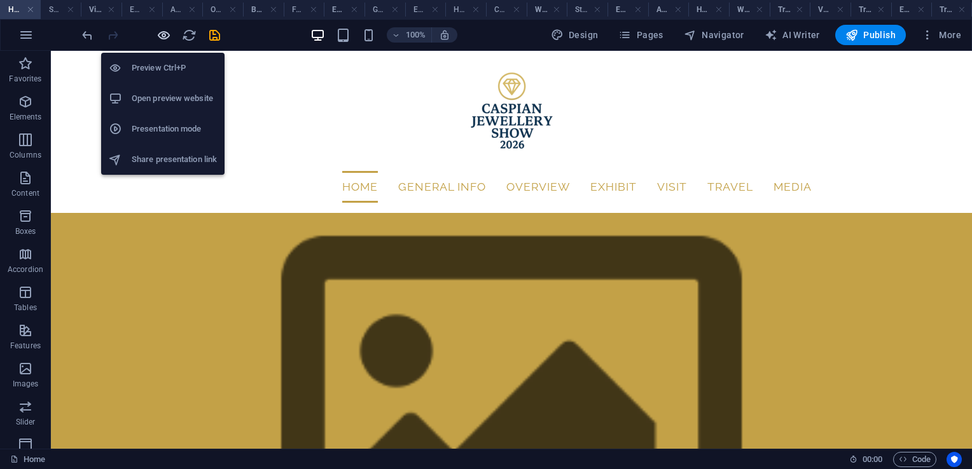
click at [158, 39] on icon "button" at bounding box center [163, 35] width 15 height 15
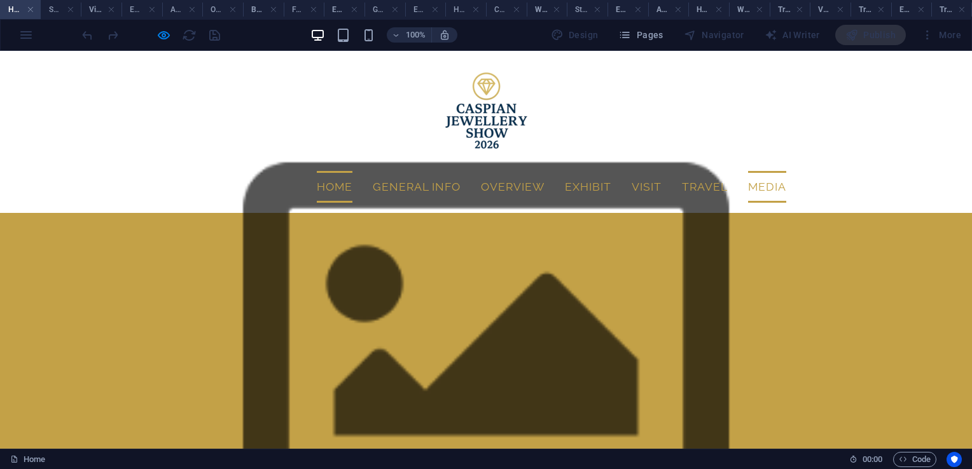
click at [768, 171] on link "Media" at bounding box center [767, 187] width 38 height 32
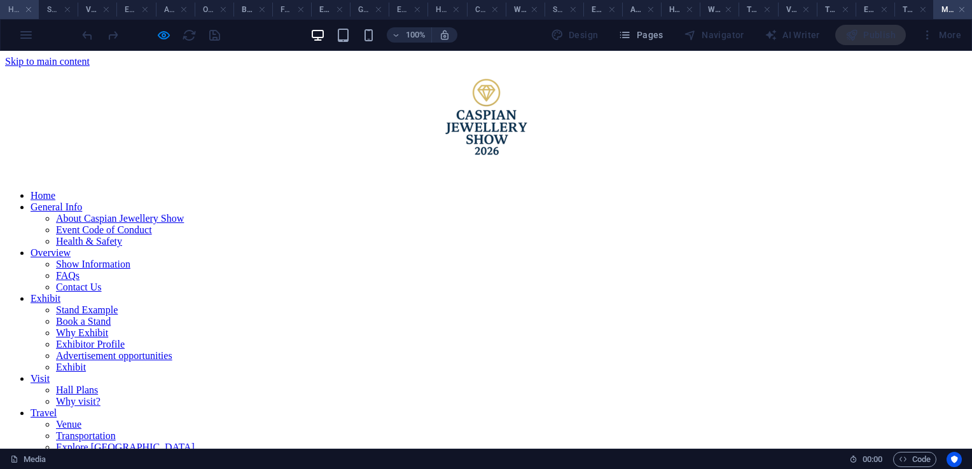
click at [10, 9] on h4 "Home" at bounding box center [19, 10] width 39 height 14
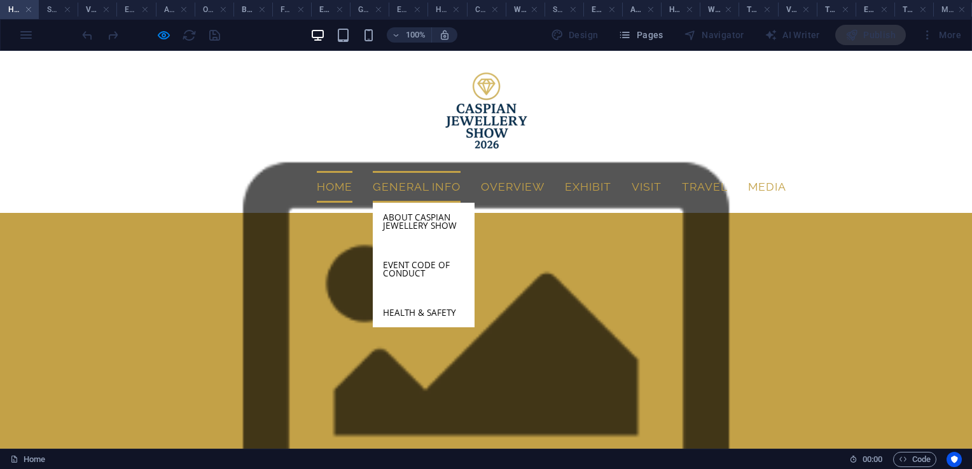
click at [402, 171] on link "General Info" at bounding box center [417, 187] width 88 height 32
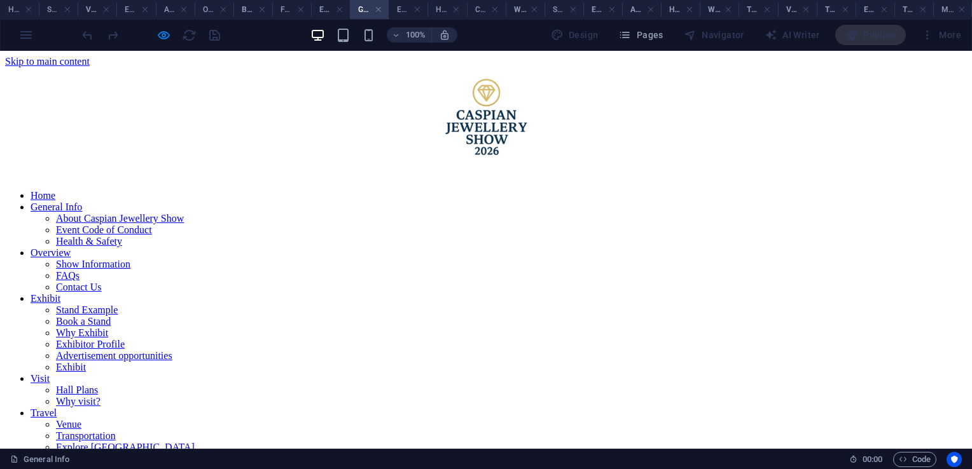
click at [184, 213] on link "About Caspian Jewellery Show" at bounding box center [120, 218] width 128 height 11
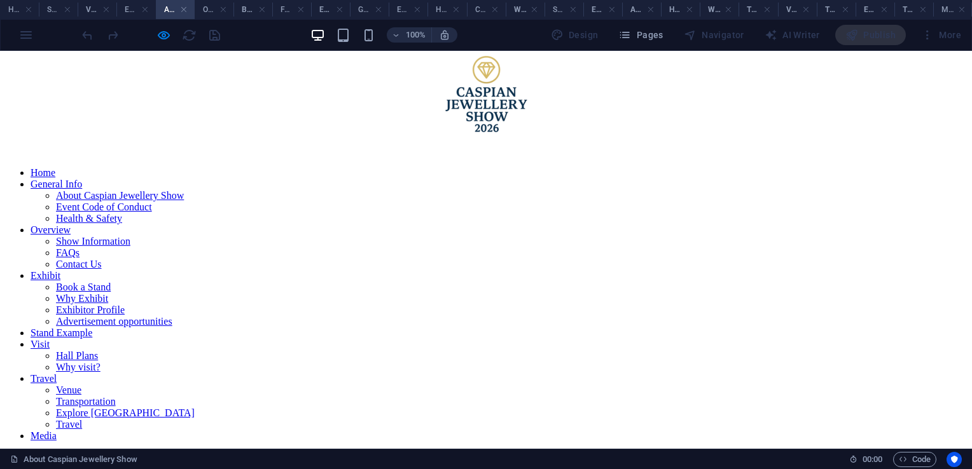
scroll to position [23, 0]
click at [152, 212] on link "Event Code of Conduct" at bounding box center [104, 207] width 96 height 11
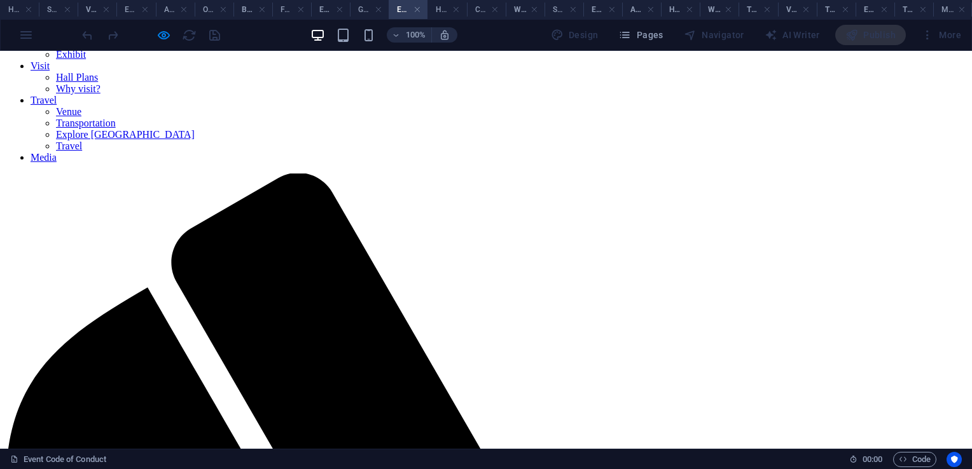
scroll to position [0, 0]
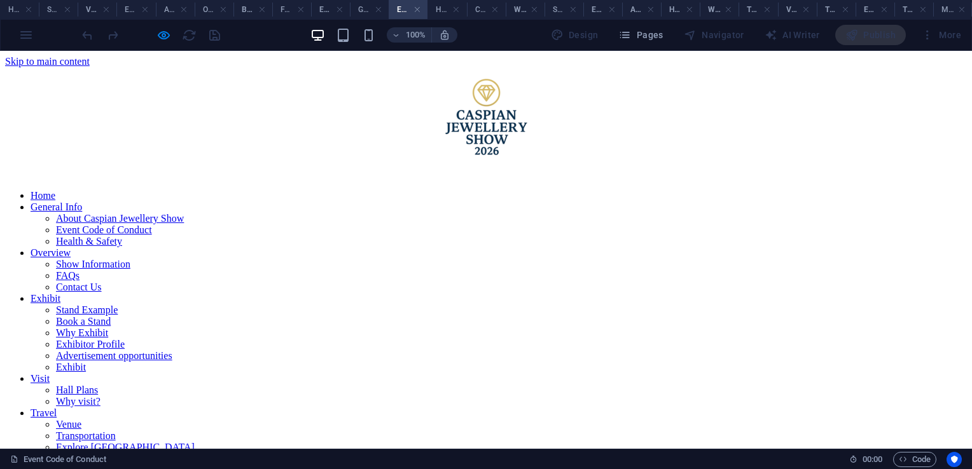
click at [122, 246] on link "Health & Safety" at bounding box center [89, 241] width 66 height 11
click at [71, 247] on link "Overview" at bounding box center [51, 252] width 40 height 11
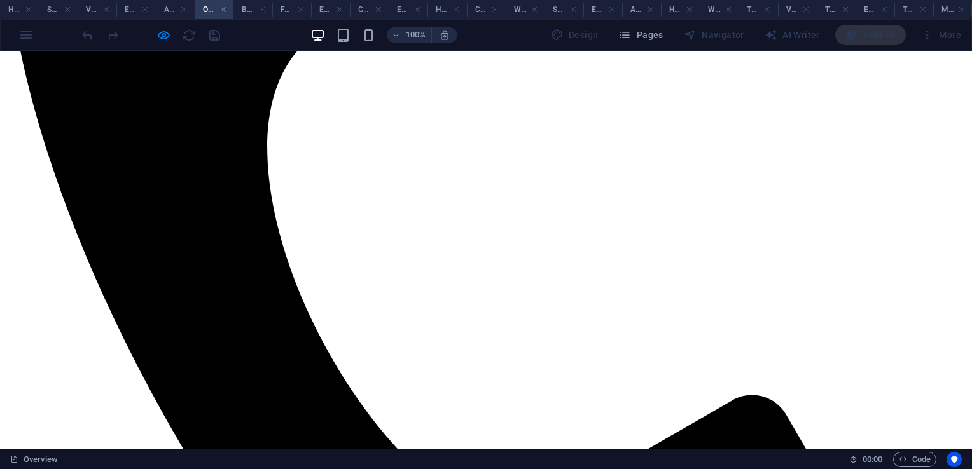
scroll to position [1018, 0]
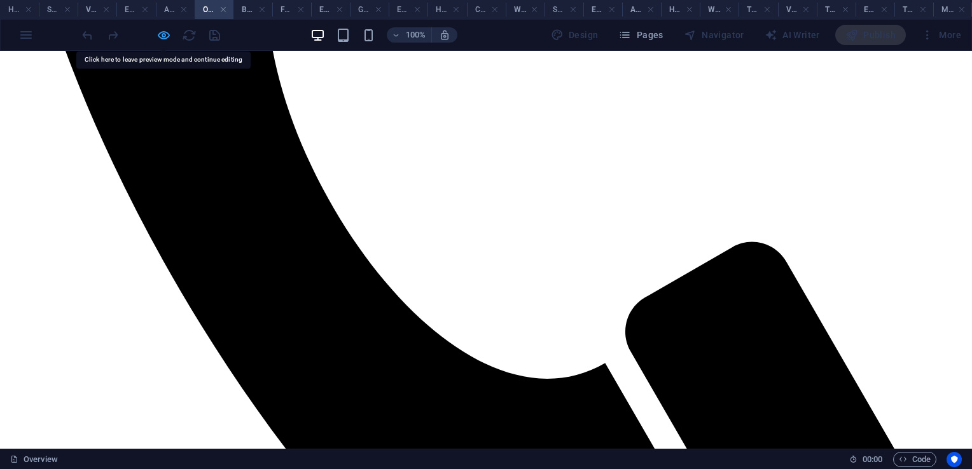
drag, startPoint x: 391, startPoint y: 245, endPoint x: 166, endPoint y: 34, distance: 308.6
click at [167, 32] on icon "button" at bounding box center [163, 35] width 15 height 15
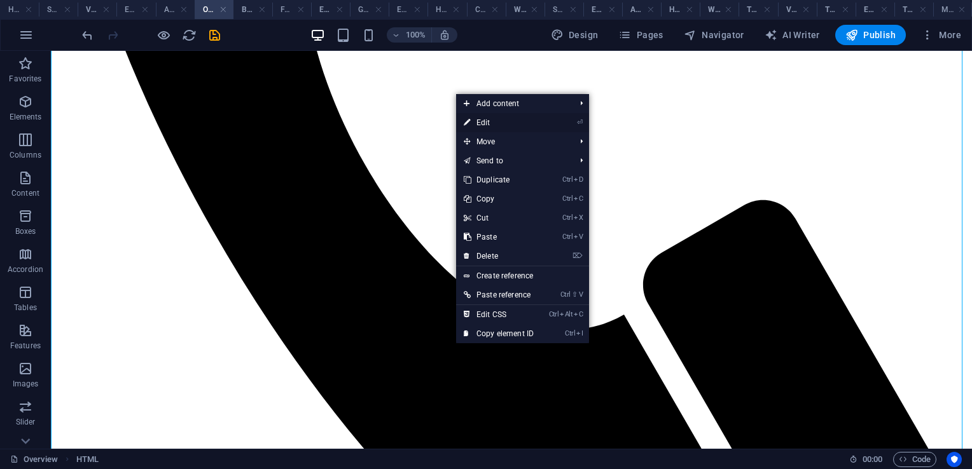
click at [483, 125] on link "⏎ Edit" at bounding box center [498, 122] width 85 height 19
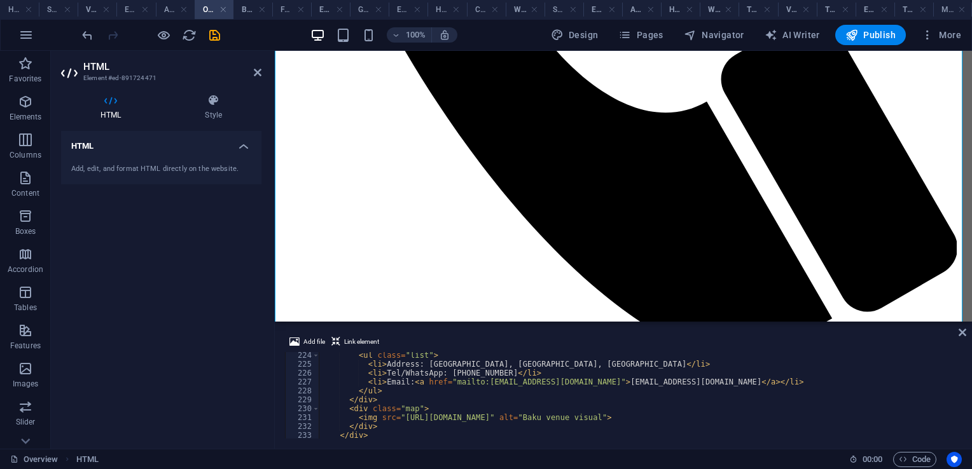
scroll to position [1983, 0]
click at [514, 375] on div "</ p > < ul class = "list" > < li > Address: Baku Expo Center, Baku, Azerbaijan…" at bounding box center [643, 396] width 648 height 102
type textarea "<li>Tel/WhatsApp: +994 50 748 29 75</li>"
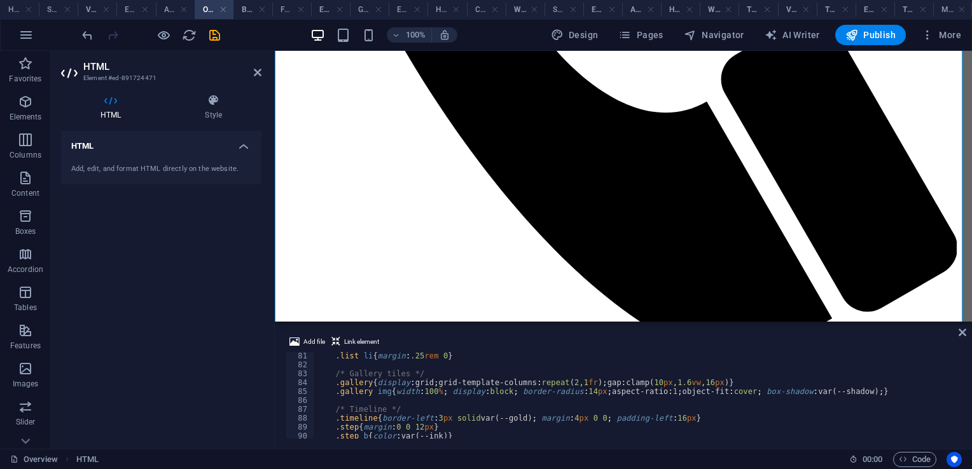
scroll to position [713, 0]
click at [964, 329] on icon at bounding box center [962, 332] width 8 height 10
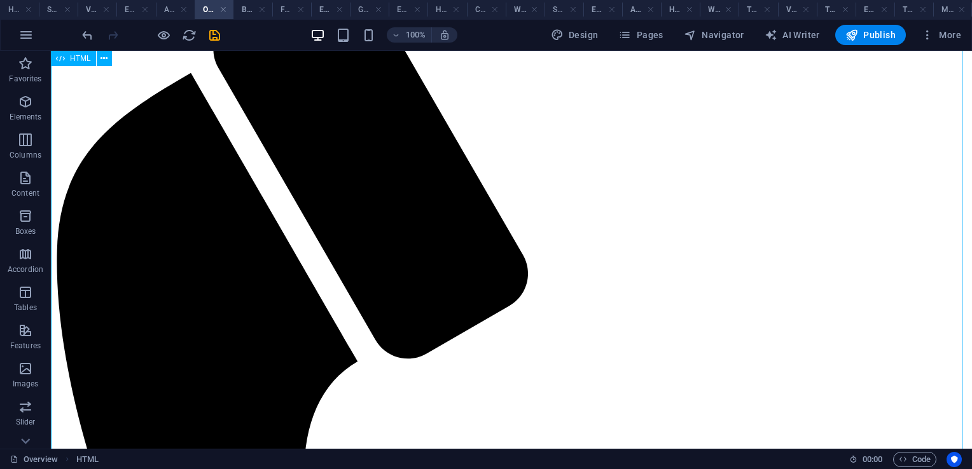
scroll to position [484, 0]
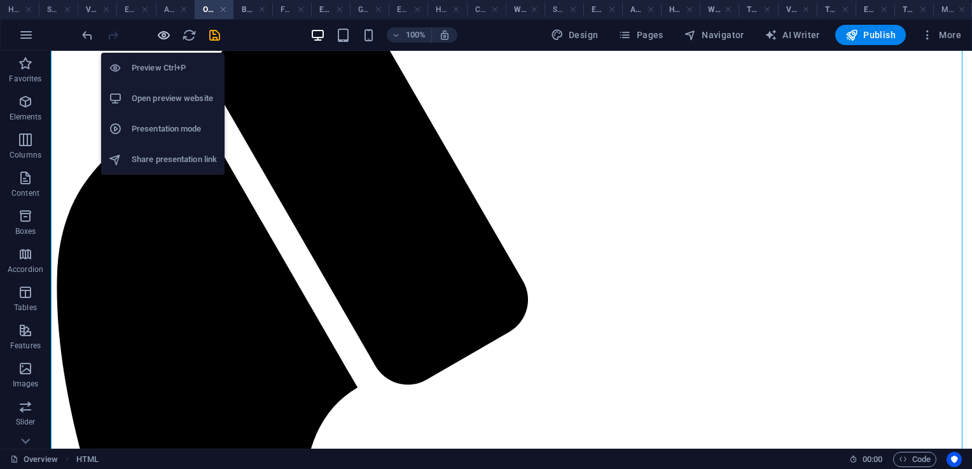
click at [162, 36] on icon "button" at bounding box center [163, 35] width 15 height 15
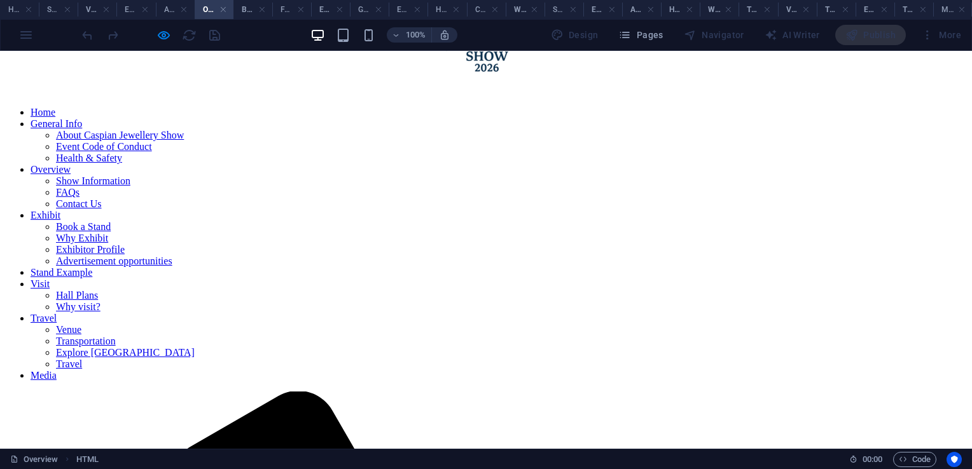
scroll to position [0, 0]
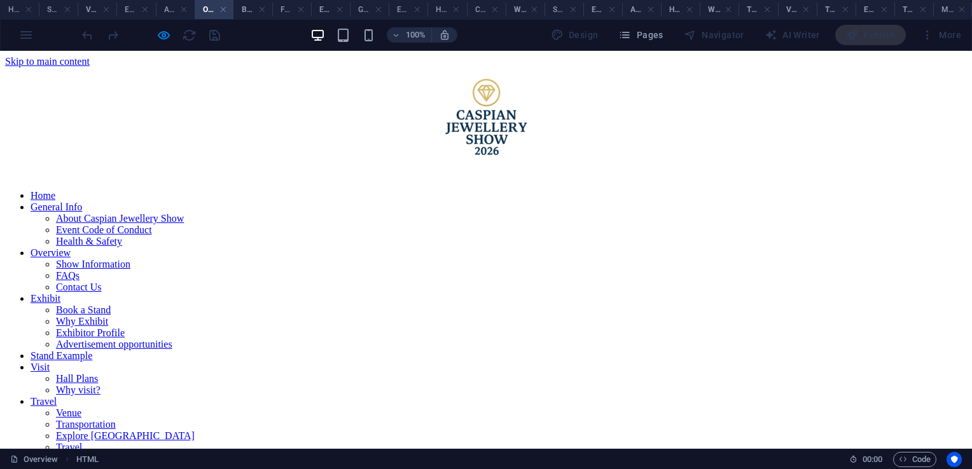
click at [130, 259] on link "Show Information" at bounding box center [93, 264] width 74 height 11
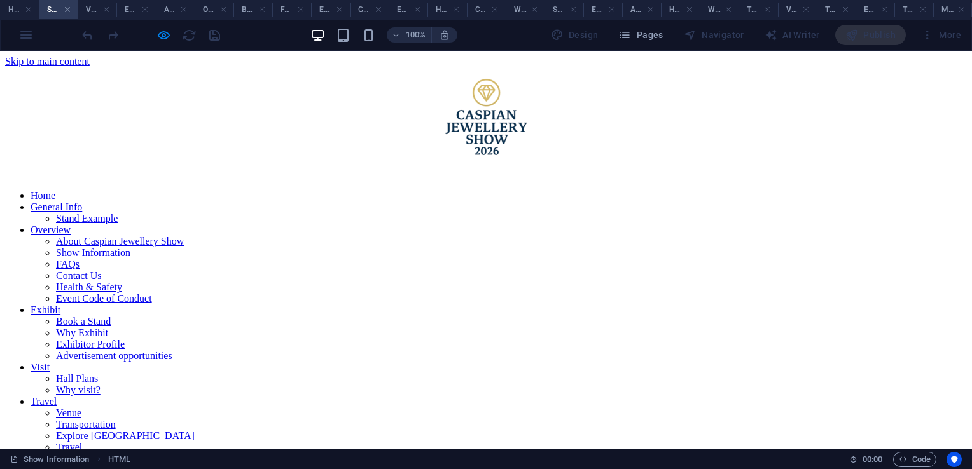
click at [79, 259] on link "FAQs" at bounding box center [68, 264] width 24 height 11
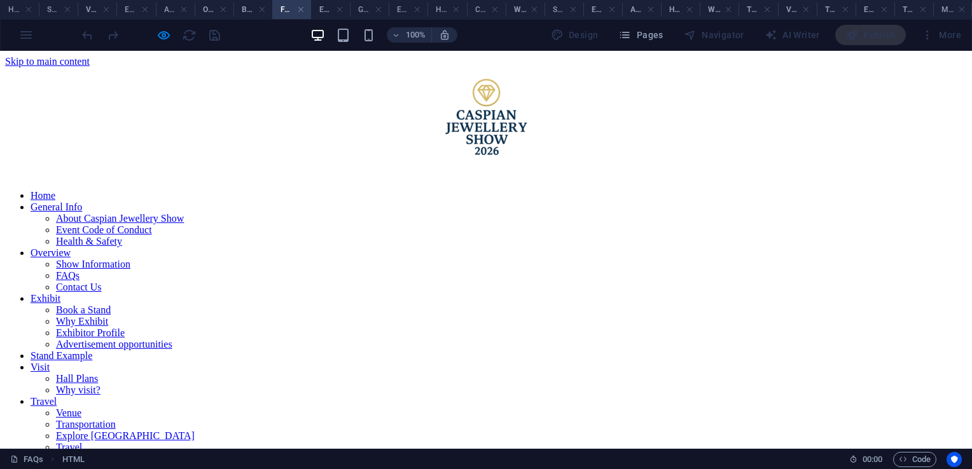
click at [102, 293] on link "Contact Us" at bounding box center [79, 287] width 46 height 11
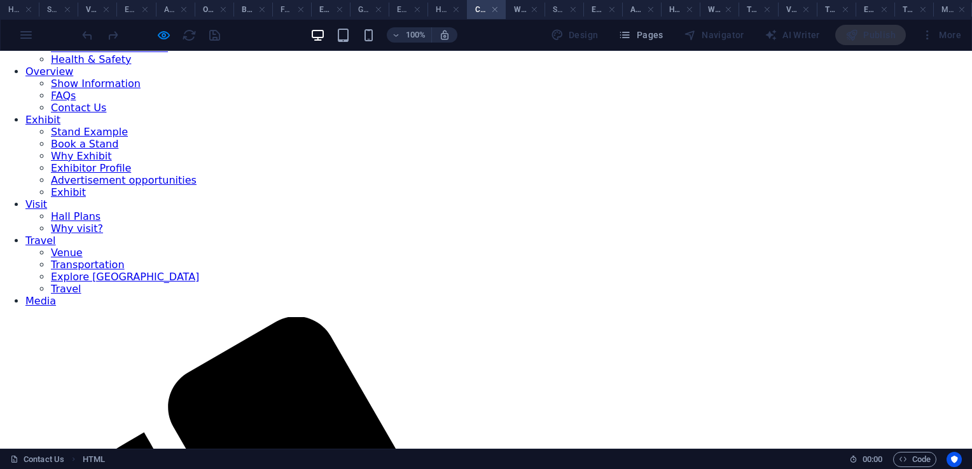
scroll to position [183, 0]
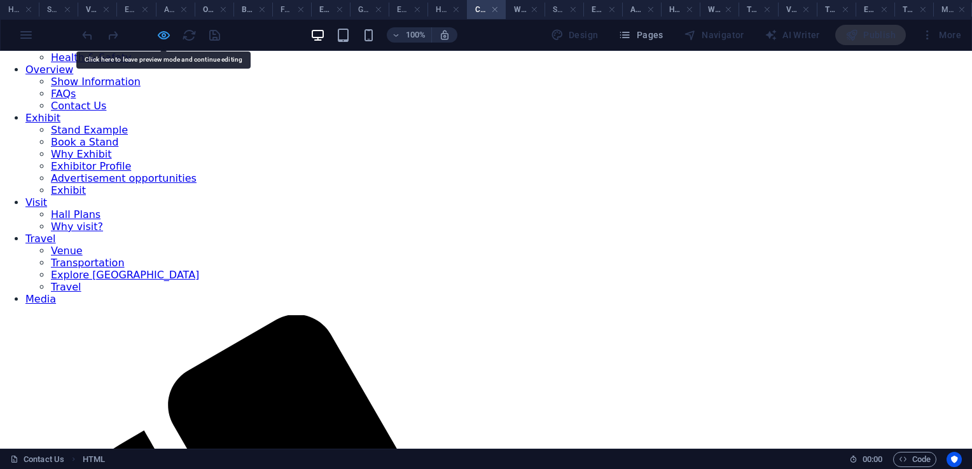
drag, startPoint x: 609, startPoint y: 223, endPoint x: 163, endPoint y: 37, distance: 483.5
click at [163, 37] on icon "button" at bounding box center [163, 35] width 15 height 15
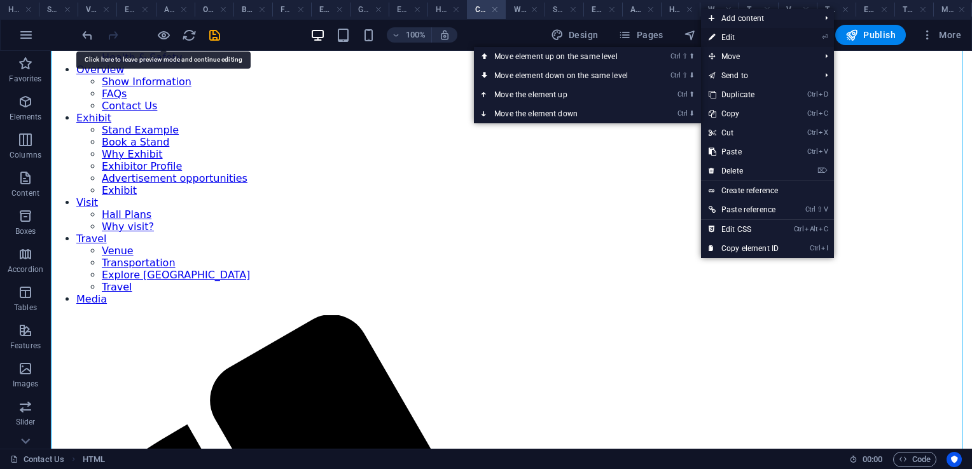
click at [741, 38] on link "⏎ Edit" at bounding box center [743, 37] width 85 height 19
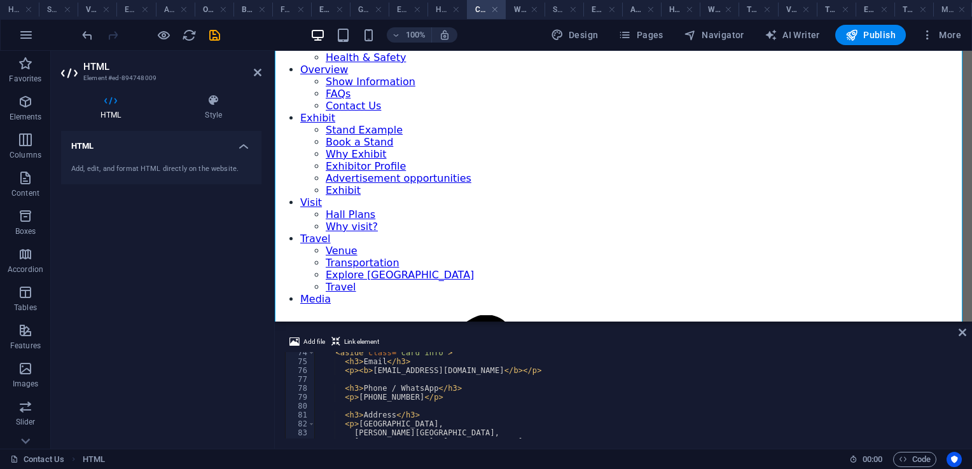
scroll to position [654, 0]
click at [427, 399] on div "< aside class = "card info" > < h3 > Email </ h3 > < p > < b > info@caspianjewe…" at bounding box center [636, 400] width 645 height 104
type textarea "<p>+994 50 748 29 75</p>"
click at [965, 332] on icon at bounding box center [962, 332] width 8 height 10
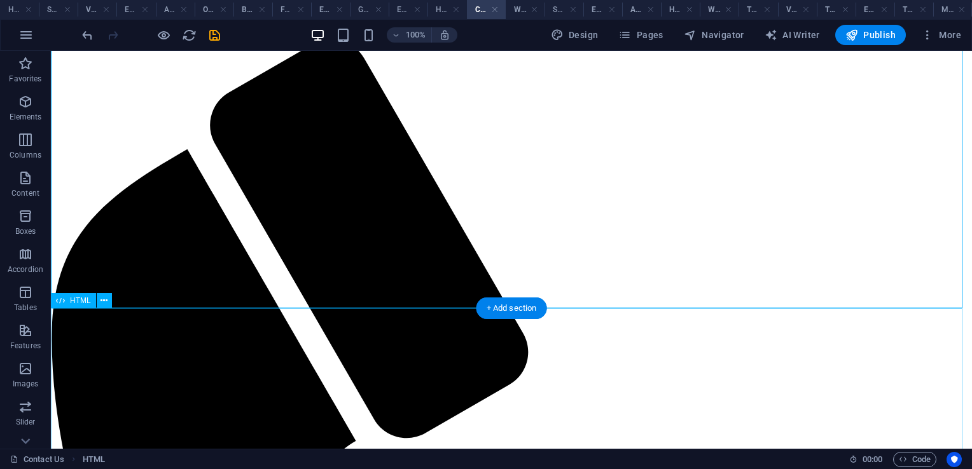
scroll to position [0, 0]
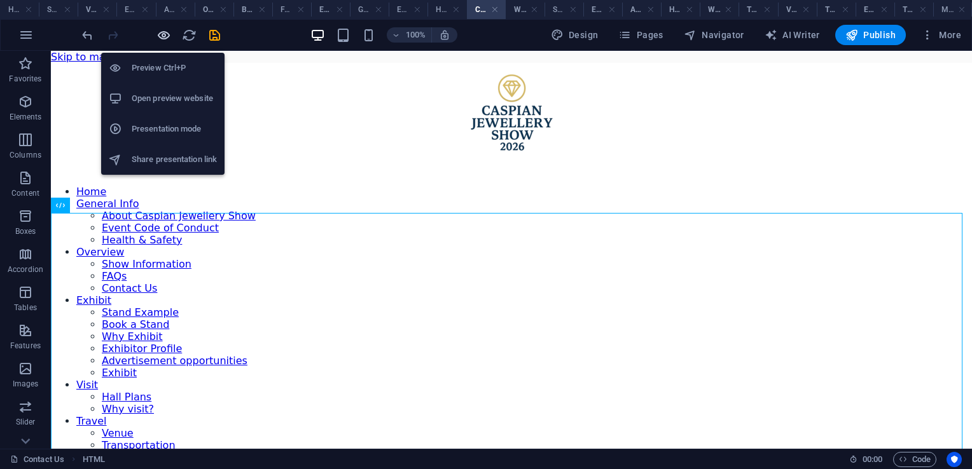
click at [165, 37] on icon "button" at bounding box center [163, 35] width 15 height 15
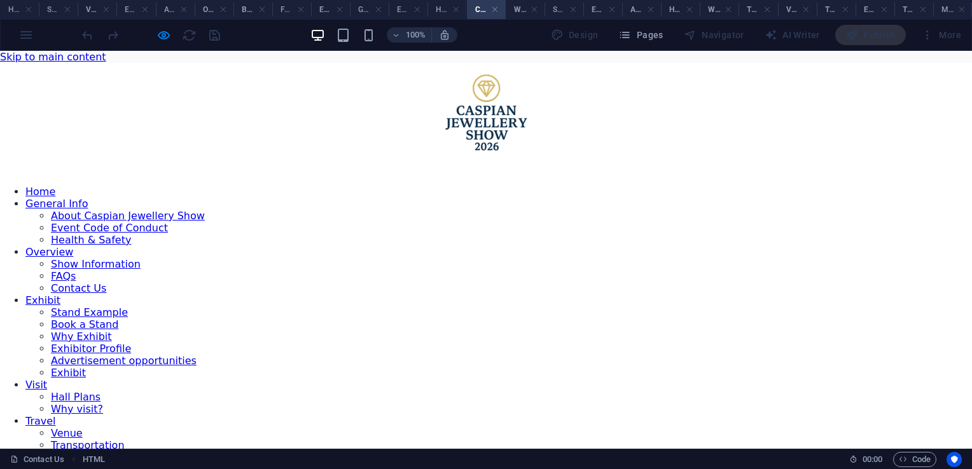
click at [60, 294] on link "Exhibit" at bounding box center [42, 300] width 35 height 12
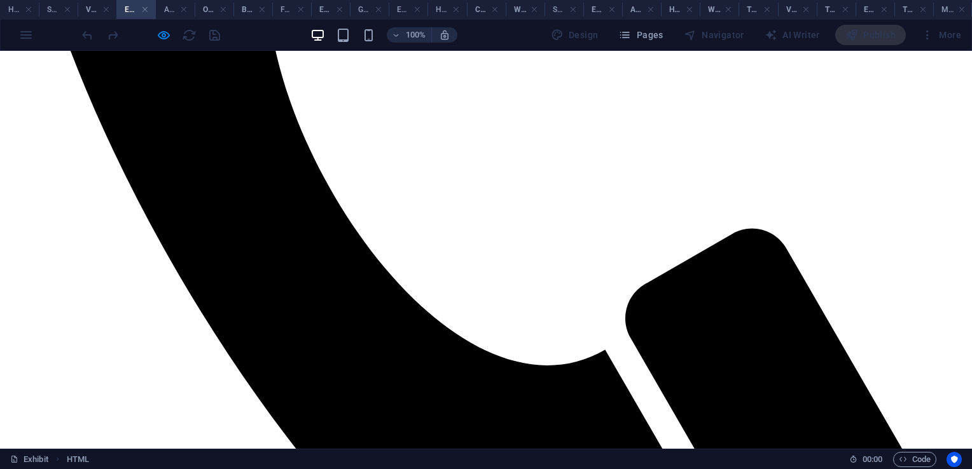
scroll to position [1032, 0]
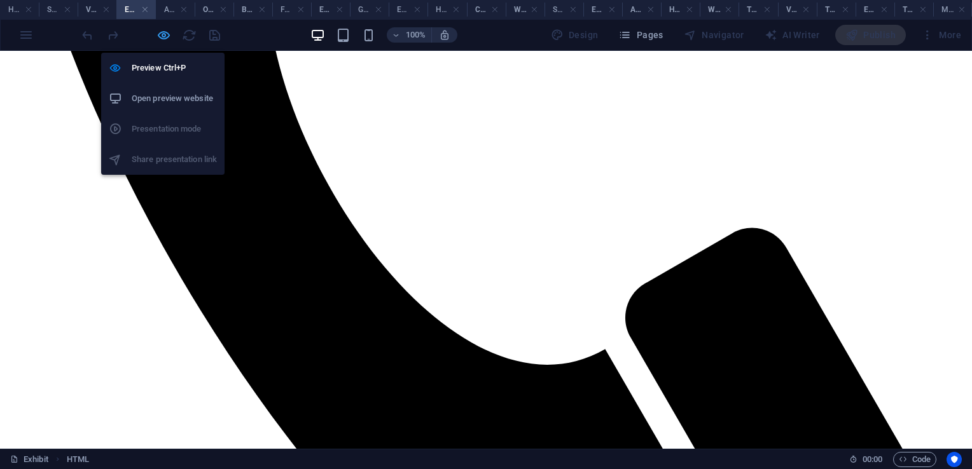
drag, startPoint x: 160, startPoint y: 36, endPoint x: 422, endPoint y: 249, distance: 338.1
click at [160, 36] on icon "button" at bounding box center [163, 35] width 15 height 15
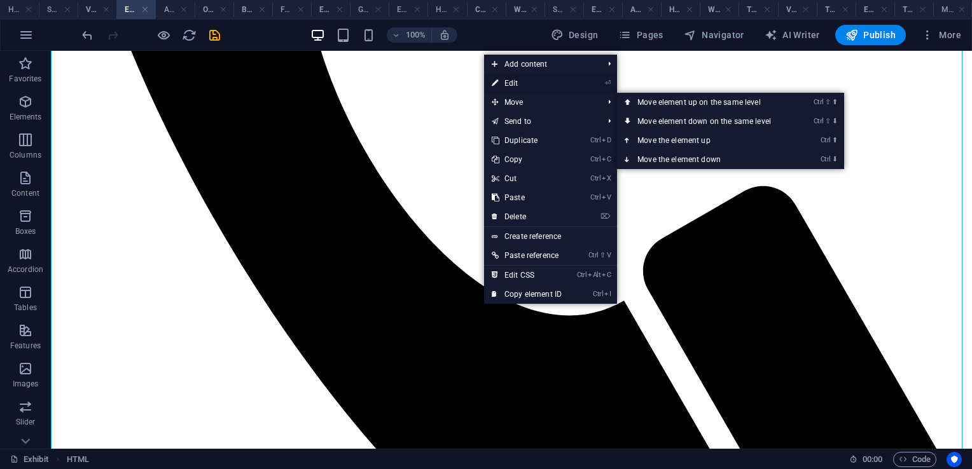
click at [515, 85] on link "⏎ Edit" at bounding box center [526, 83] width 85 height 19
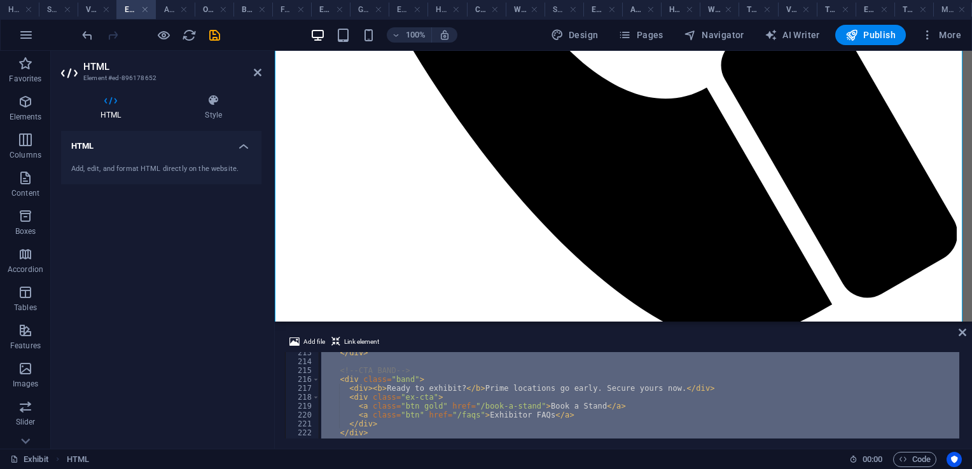
scroll to position [2079, 0]
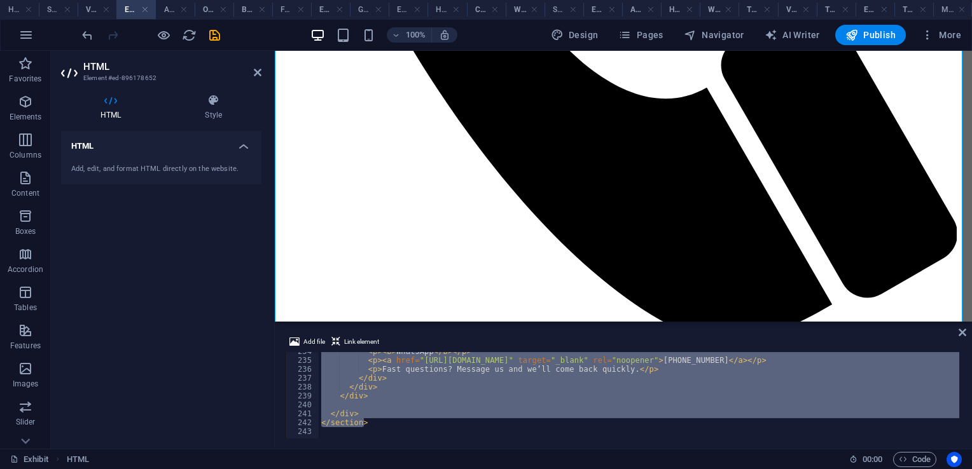
click at [517, 404] on div "< p > < b > WhatsApp </ b > </ p > < p > < a href = "https://wa.me/994507583672…" at bounding box center [639, 395] width 640 height 86
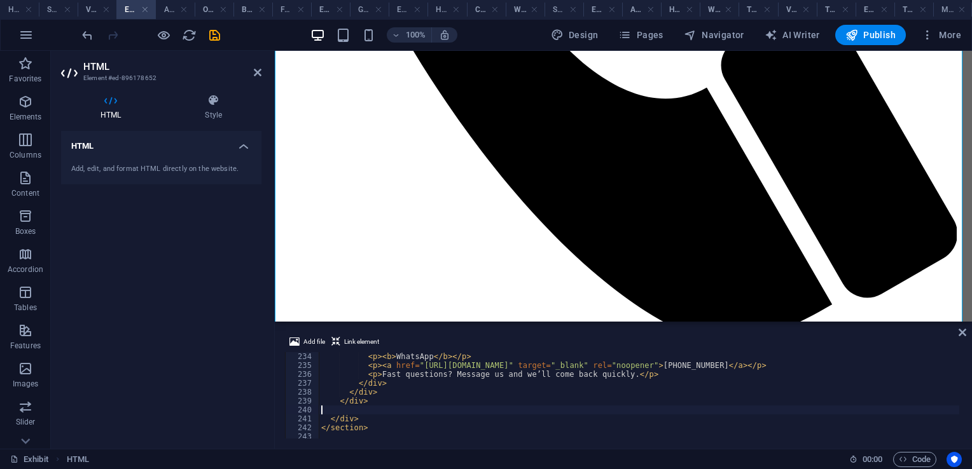
scroll to position [2074, 0]
click at [743, 369] on div "< p > < b > WhatsApp </ b > </ p > < p > < a href = "https://wa.me/994507583672…" at bounding box center [645, 403] width 652 height 102
paste textarea "[PHONE_NUMBER]"
type textarea "<p><a href="https://wa.me/994507583672" target="_blank" rel="noopener">+994 50 …"
click at [963, 333] on icon at bounding box center [962, 332] width 8 height 10
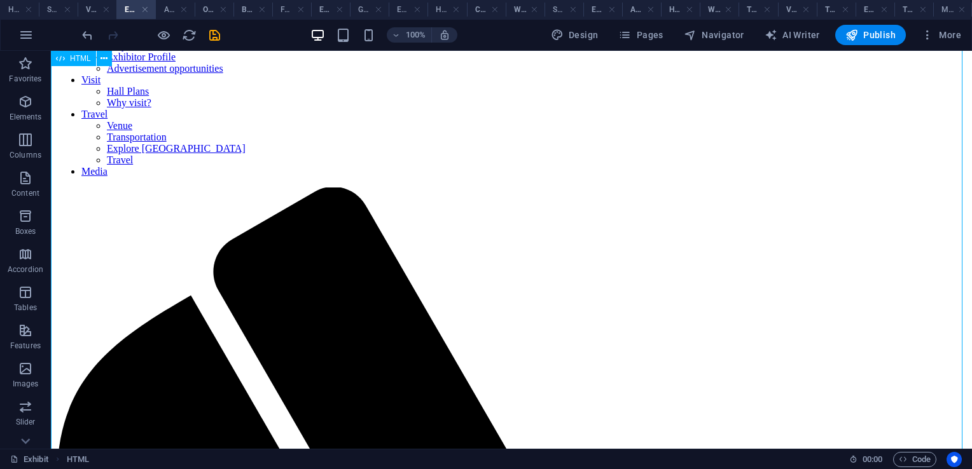
scroll to position [0, 0]
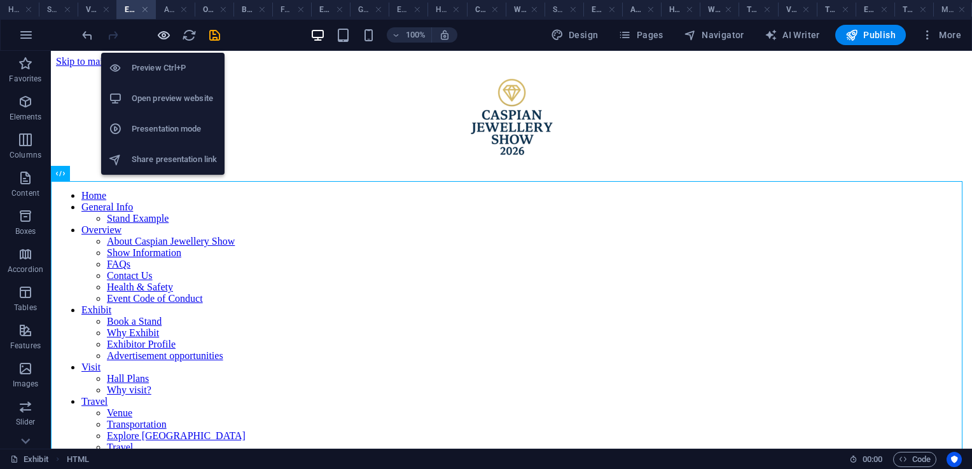
click at [167, 36] on icon "button" at bounding box center [163, 35] width 15 height 15
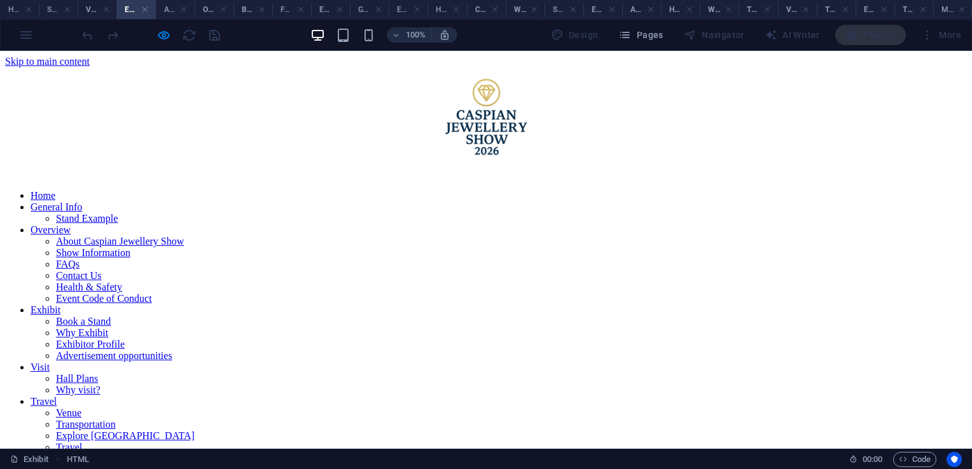
click at [111, 316] on link "Book a Stand" at bounding box center [83, 321] width 55 height 11
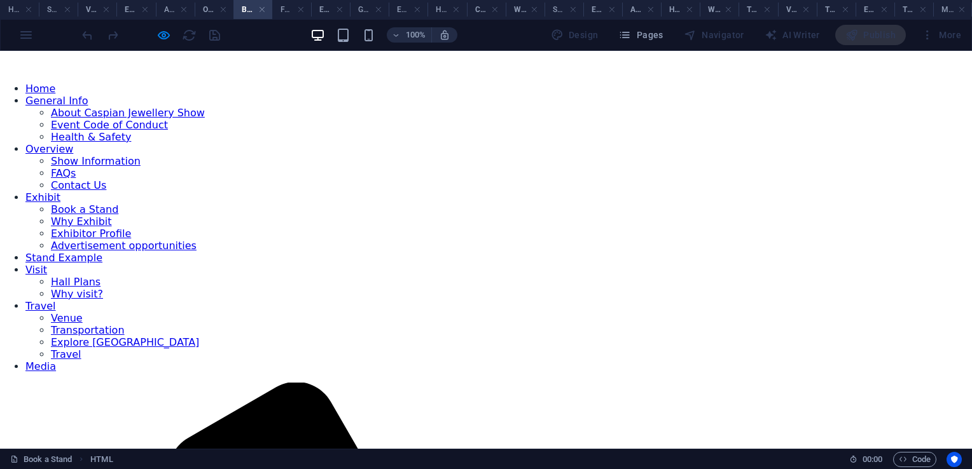
scroll to position [130, 0]
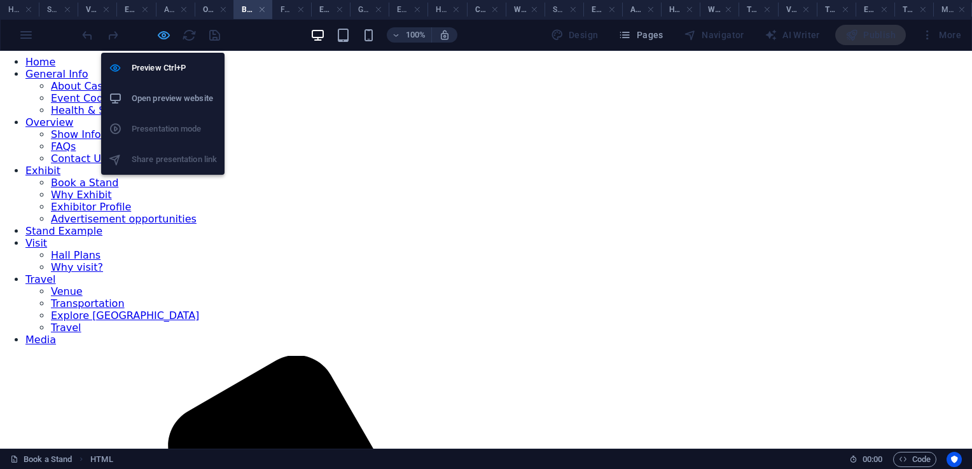
click at [163, 36] on icon "button" at bounding box center [163, 35] width 15 height 15
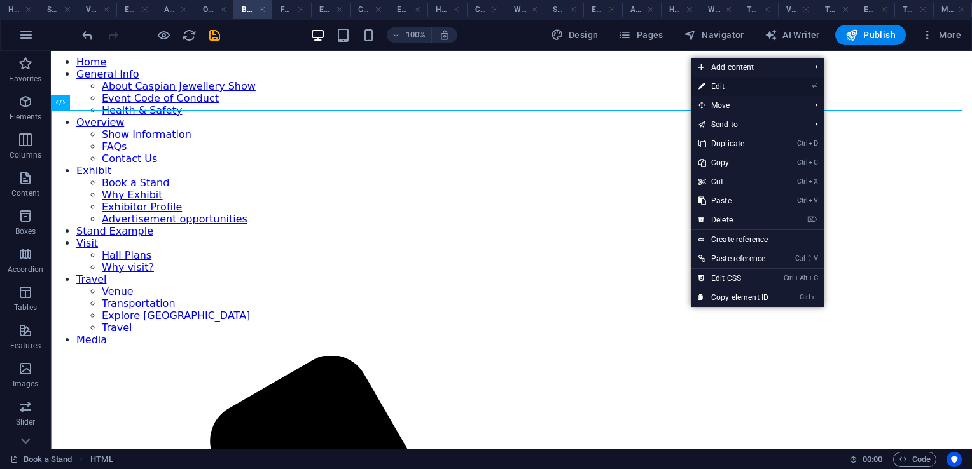
click at [722, 86] on link "⏎ Edit" at bounding box center [733, 86] width 85 height 19
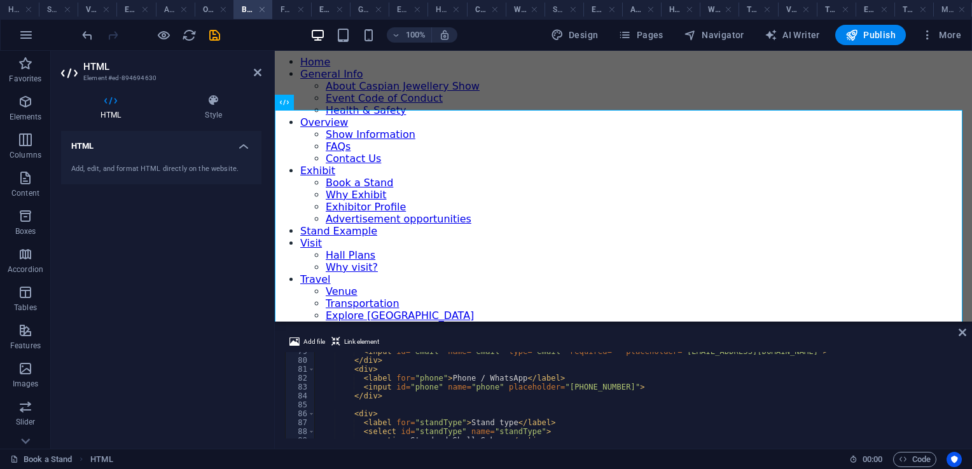
scroll to position [697, 0]
click at [618, 390] on div "< input id = "email" name = "email" type = "email" required = "" placeholder = …" at bounding box center [636, 402] width 645 height 104
type textarea "<input id="phone" name="phone" placeholder="+994 50 748 29 75">"
click at [962, 333] on icon at bounding box center [962, 332] width 8 height 10
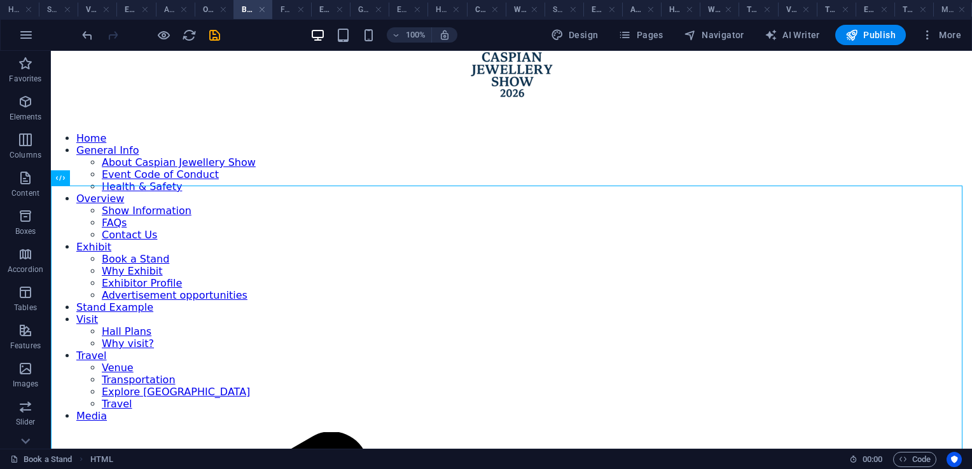
scroll to position [55, 0]
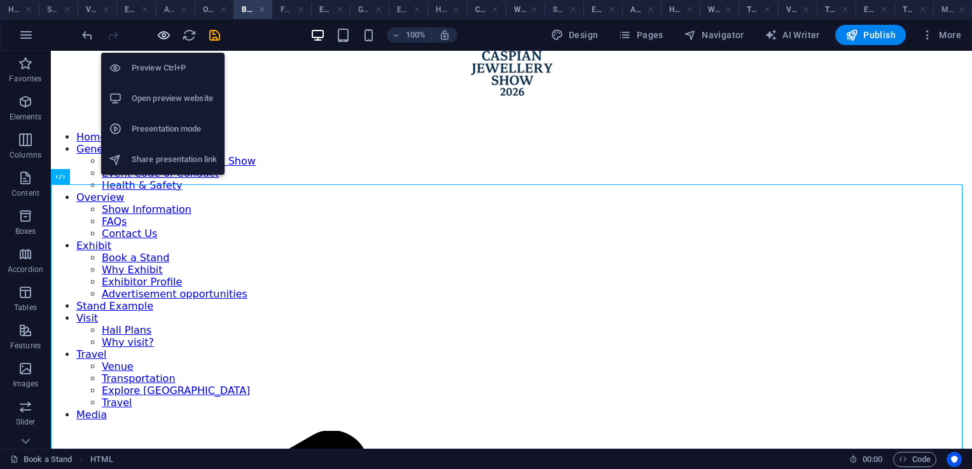
click at [166, 37] on icon "button" at bounding box center [163, 35] width 15 height 15
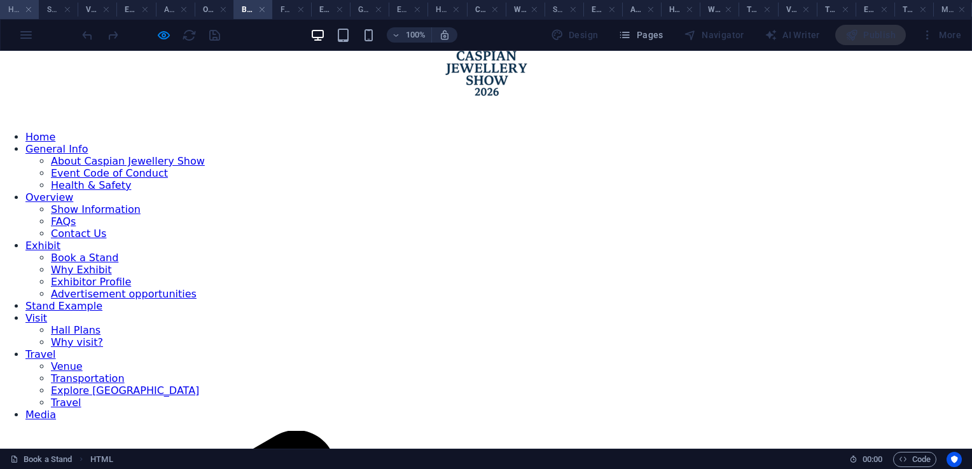
click at [8, 11] on h4 "Home" at bounding box center [19, 10] width 39 height 14
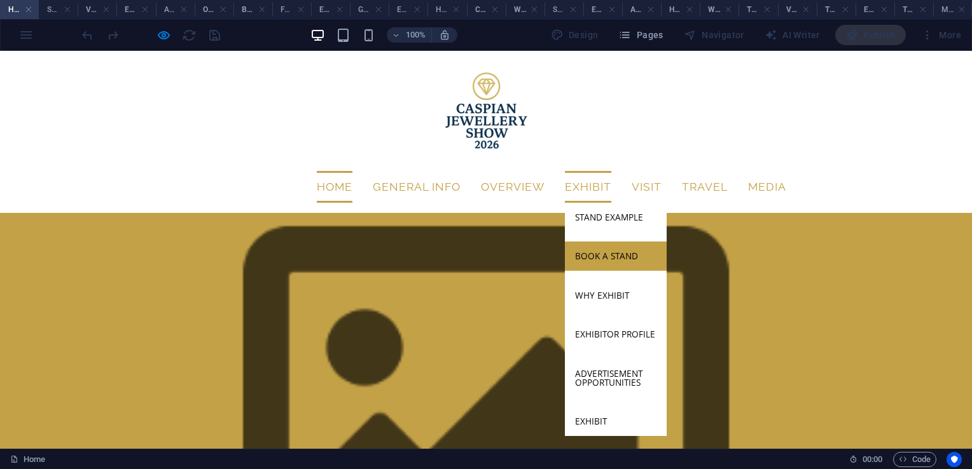
click at [600, 242] on link "Book a Stand" at bounding box center [616, 256] width 102 height 29
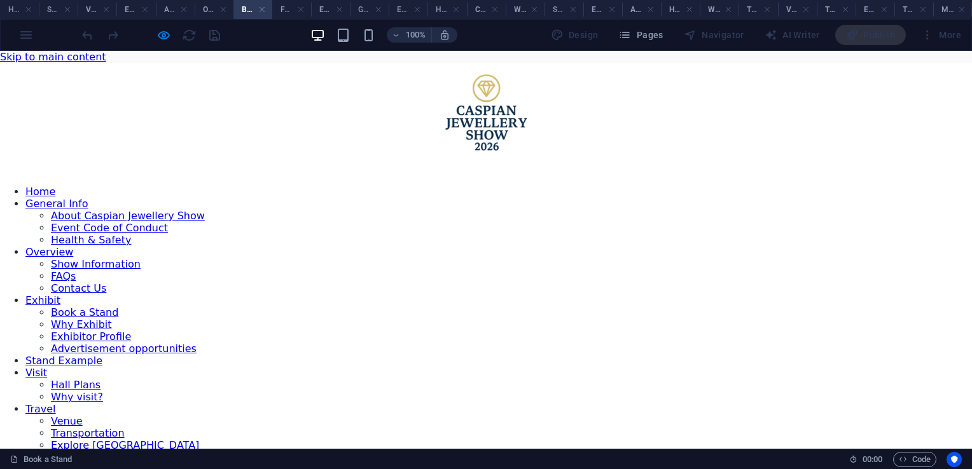
scroll to position [55, 0]
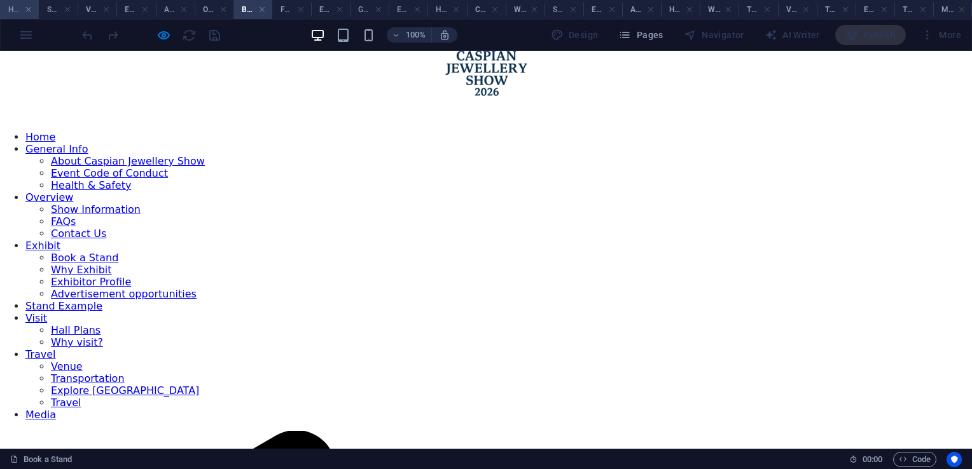
click at [20, 11] on h4 "Home" at bounding box center [19, 10] width 39 height 14
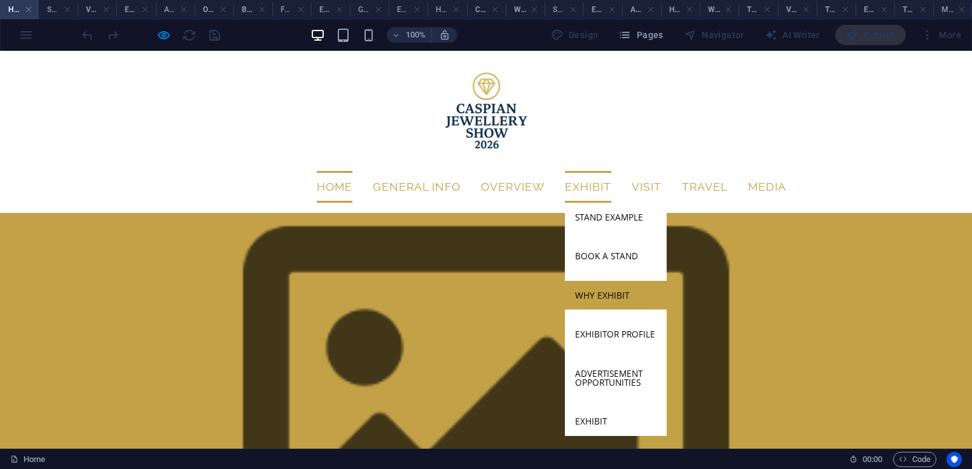
click at [600, 281] on link "Why Exhibit" at bounding box center [616, 295] width 102 height 29
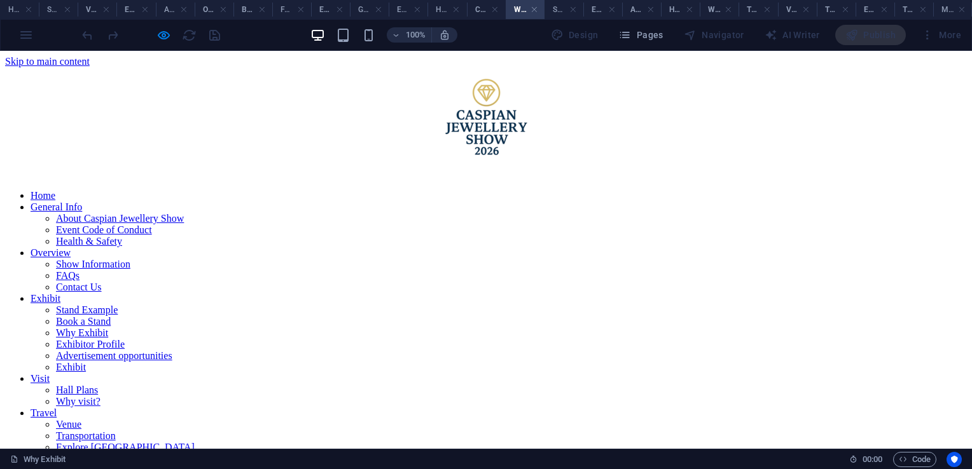
click at [125, 339] on link "Exhibitor Profile" at bounding box center [90, 344] width 69 height 11
click at [172, 350] on link "Advertisement opportunities" at bounding box center [114, 355] width 116 height 11
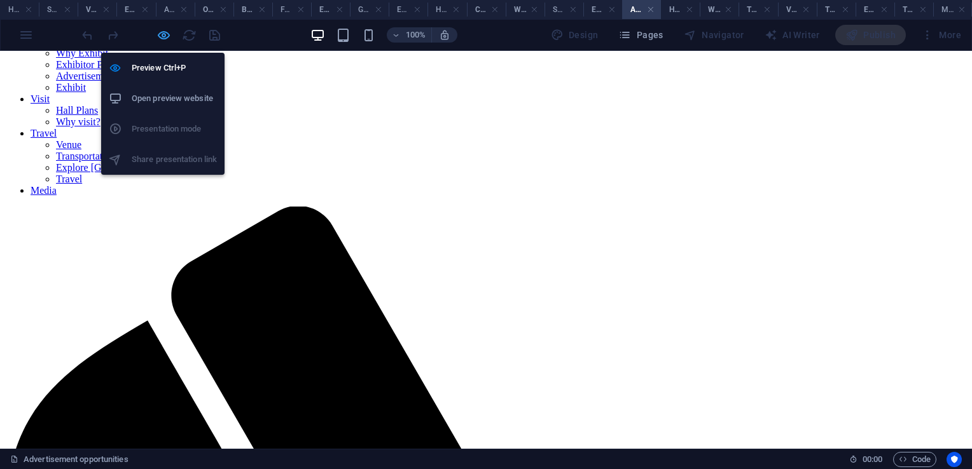
click at [162, 31] on icon "button" at bounding box center [163, 35] width 15 height 15
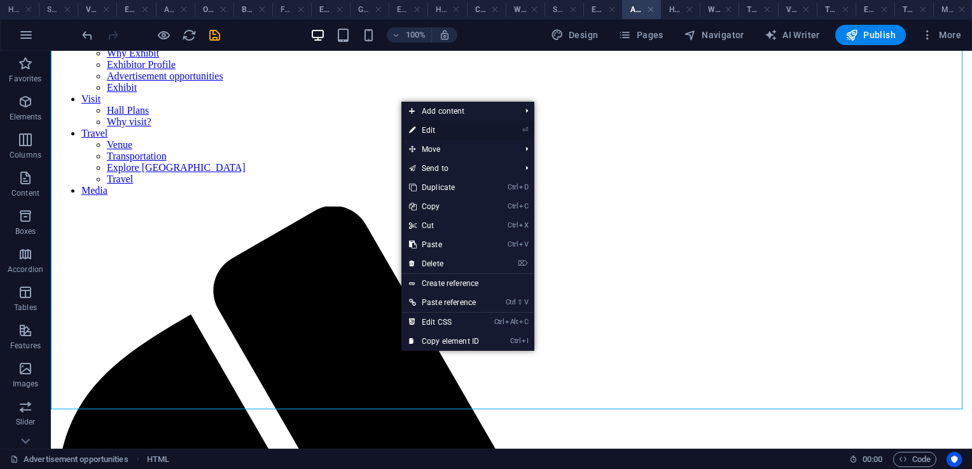
click at [432, 128] on link "⏎ Edit" at bounding box center [443, 130] width 85 height 19
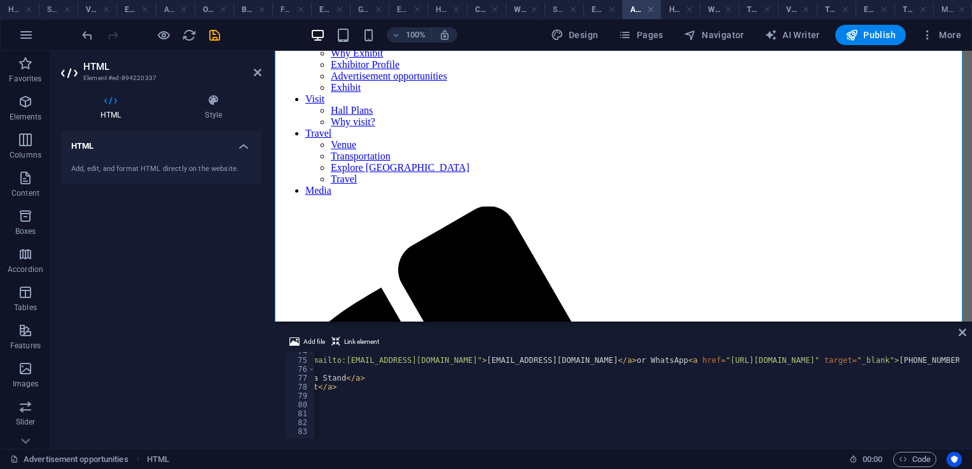
scroll to position [0, 259]
click at [807, 364] on div "< div class = "band" > < div > < b > Let’s build your plan. </ b > Email < a hr…" at bounding box center [561, 398] width 1012 height 102
click at [916, 362] on div "< div class = "band" > < div > < b > Let’s build your plan. </ b > Email < a hr…" at bounding box center [519, 398] width 1012 height 102
type textarea "<div><b>Let’s build your plan.</b> Email <a href="mailto:info@caspianjewellerys…"
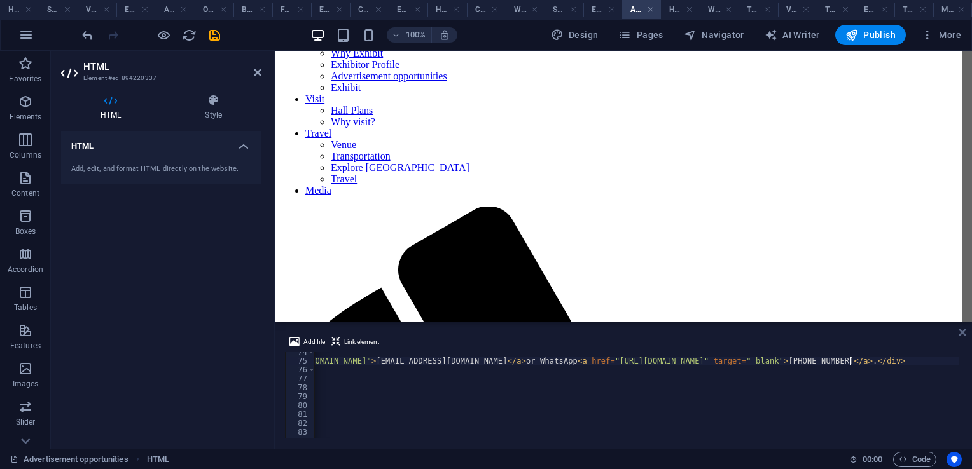
scroll to position [0, 366]
click at [964, 333] on icon at bounding box center [962, 332] width 8 height 10
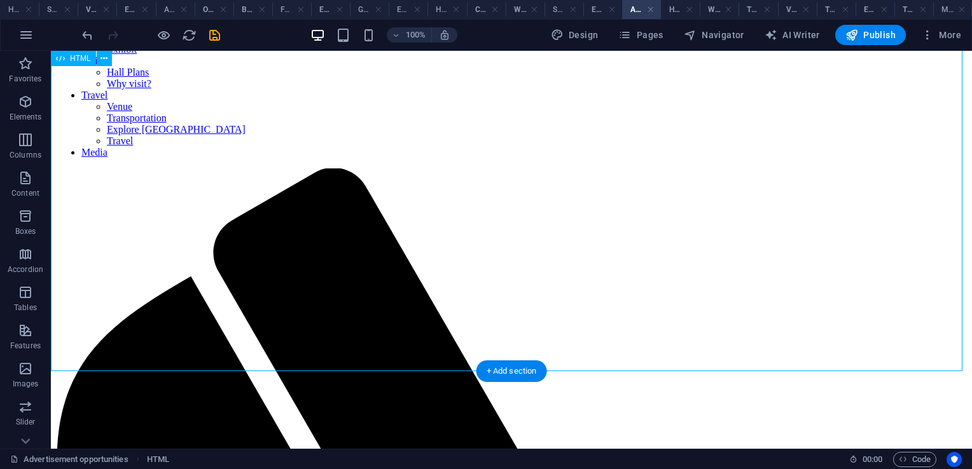
scroll to position [0, 0]
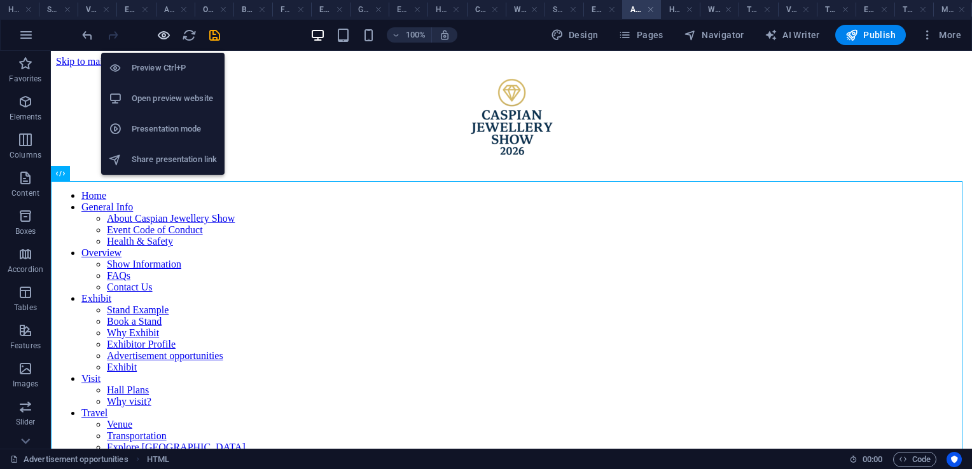
click at [162, 35] on icon "button" at bounding box center [163, 35] width 15 height 15
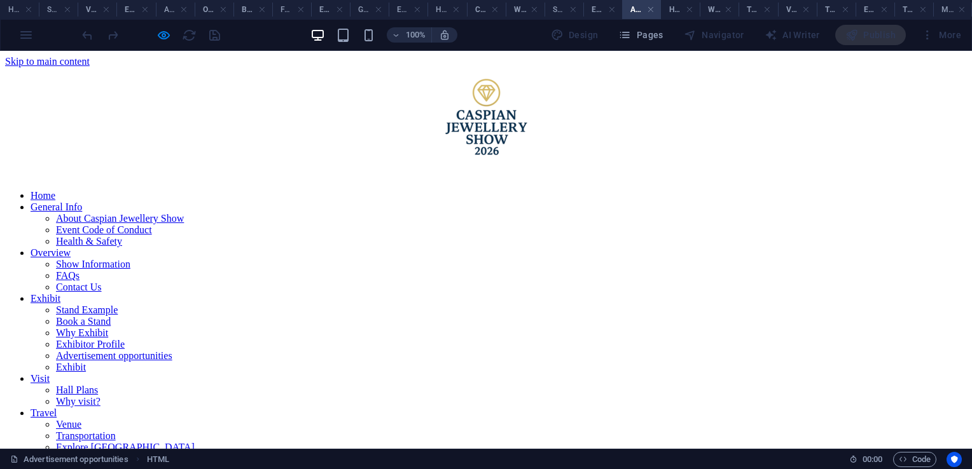
click at [86, 362] on link "Exhibit" at bounding box center [71, 367] width 30 height 11
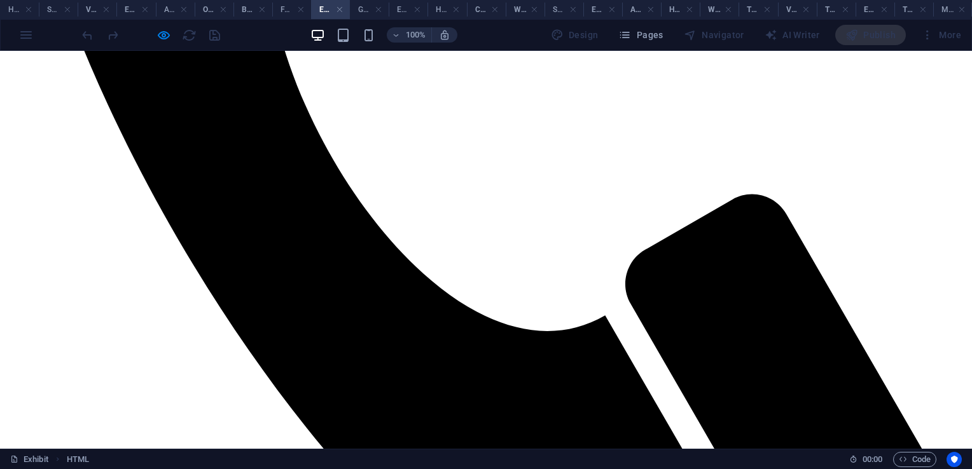
scroll to position [1290, 0]
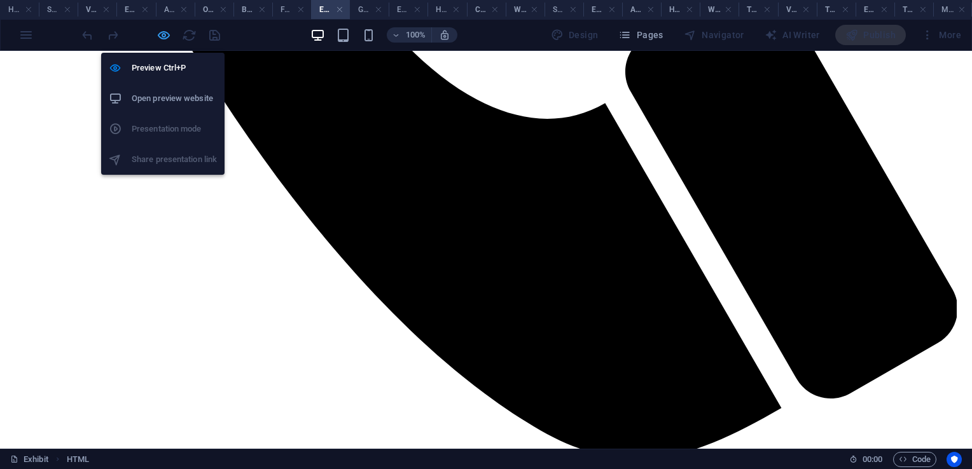
drag, startPoint x: 161, startPoint y: 38, endPoint x: 392, endPoint y: 205, distance: 285.1
click at [161, 38] on icon "button" at bounding box center [163, 35] width 15 height 15
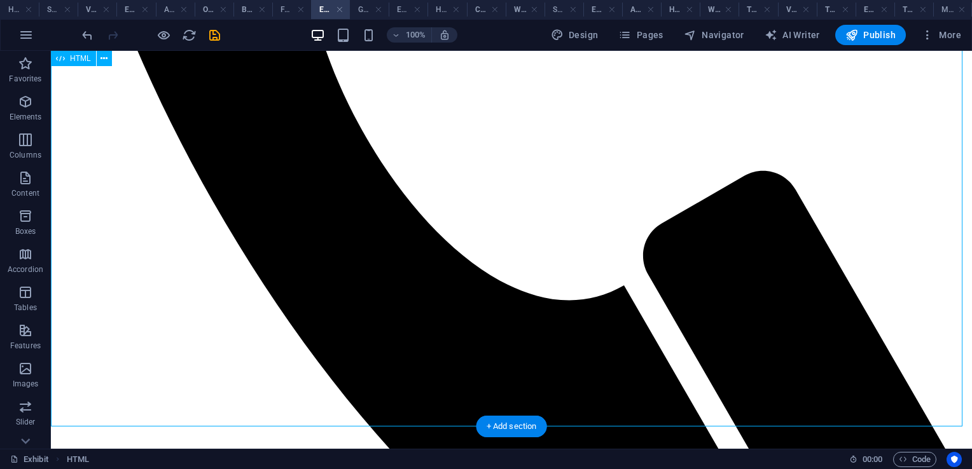
scroll to position [1056, 0]
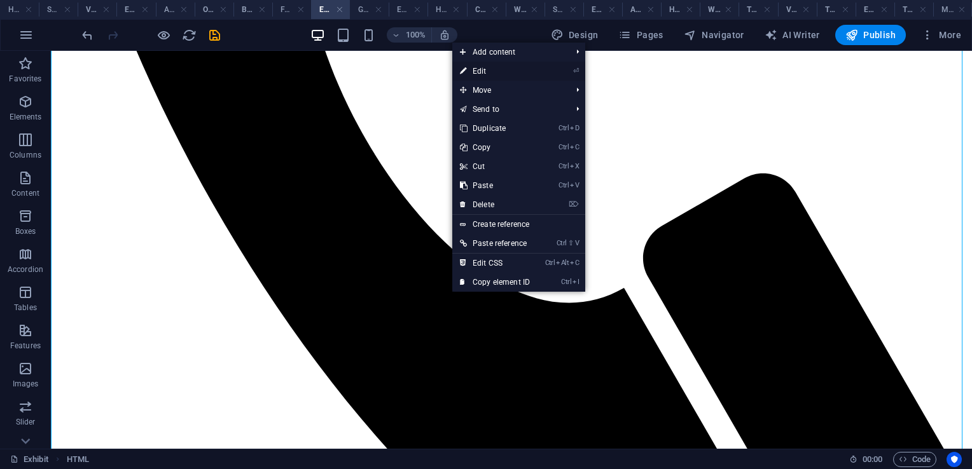
click at [476, 70] on link "⏎ Edit" at bounding box center [494, 71] width 85 height 19
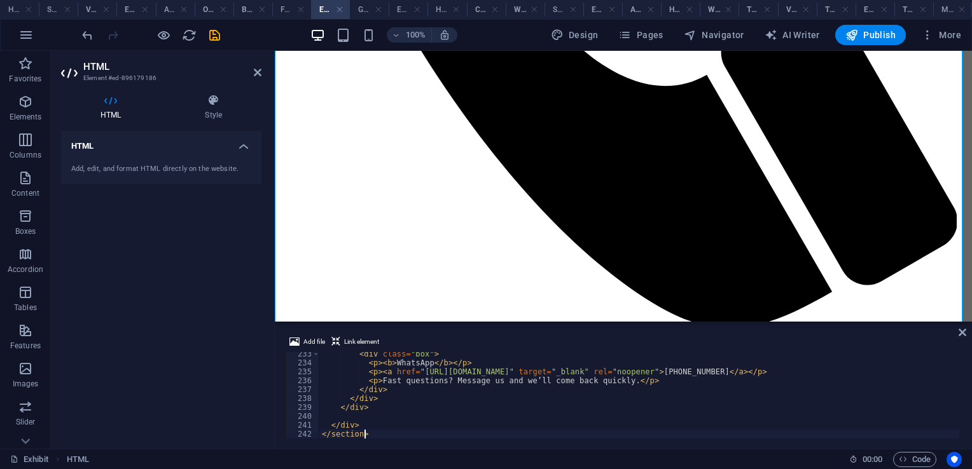
scroll to position [2068, 0]
click at [741, 368] on div "< div class = "box" > < p > < b > WhatsApp </ b > </ p > < p > < a href = "http…" at bounding box center [645, 401] width 652 height 102
paste textarea "[PHONE_NUMBER]"
type textarea "<p><a href="https://wa.me/994507583672" target="_blank" rel="noopener">+994 50 …"
click at [964, 331] on icon at bounding box center [962, 332] width 8 height 10
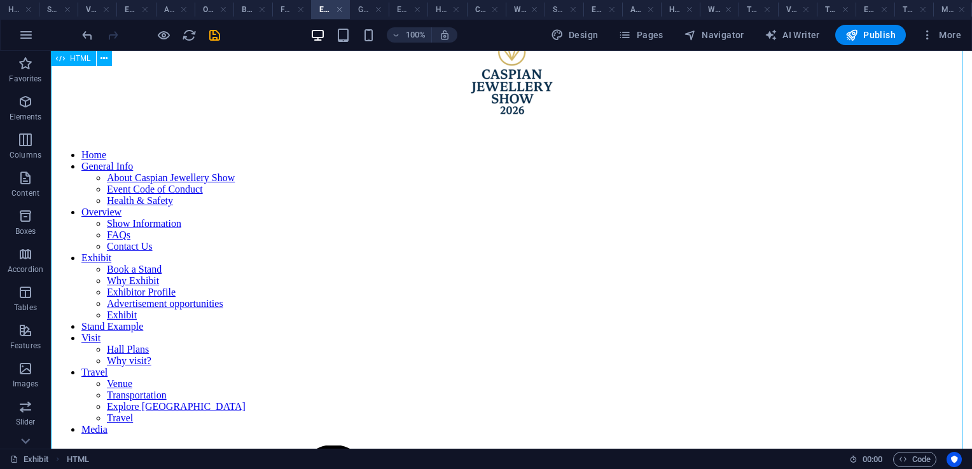
scroll to position [0, 0]
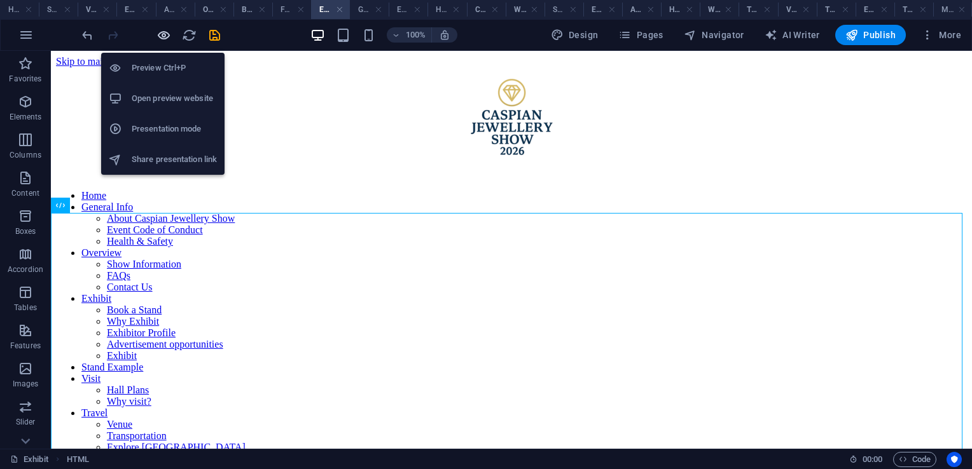
click at [167, 37] on icon "button" at bounding box center [163, 35] width 15 height 15
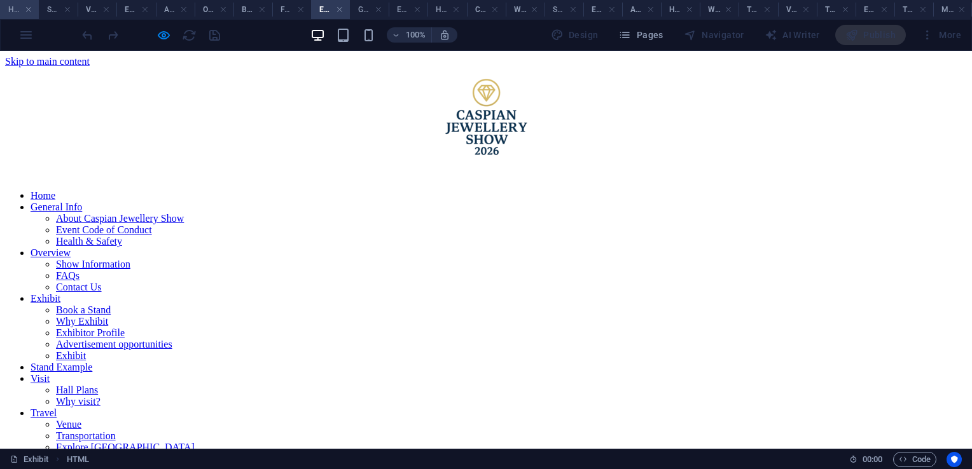
click at [22, 11] on h4 "Home" at bounding box center [19, 10] width 39 height 14
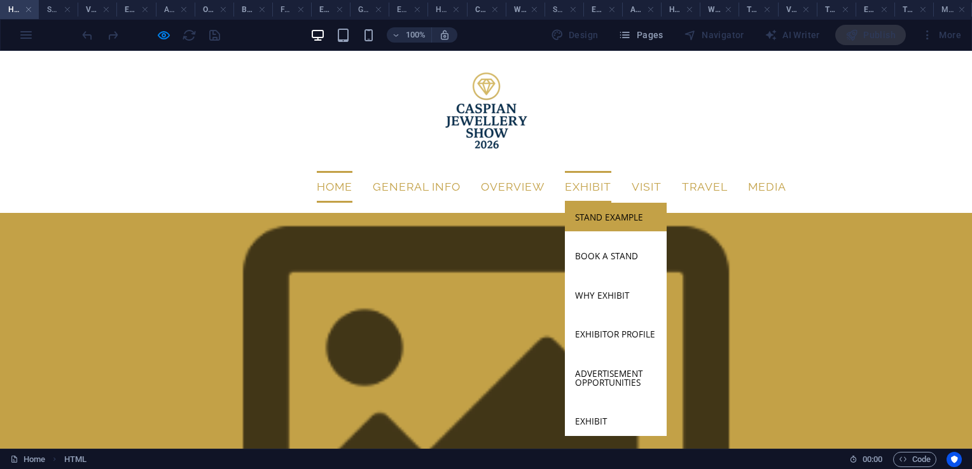
click at [603, 203] on link "Stand Example" at bounding box center [616, 217] width 102 height 29
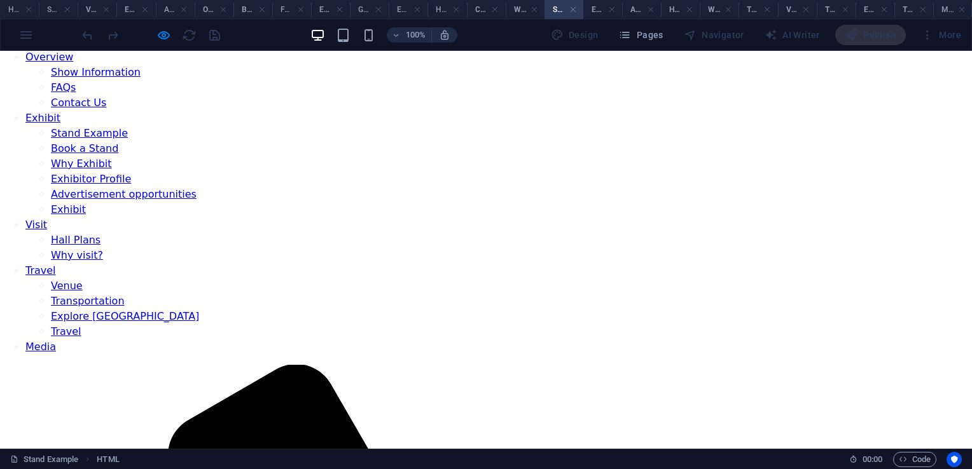
scroll to position [218, 0]
click at [8, 9] on h4 "Home" at bounding box center [19, 10] width 39 height 14
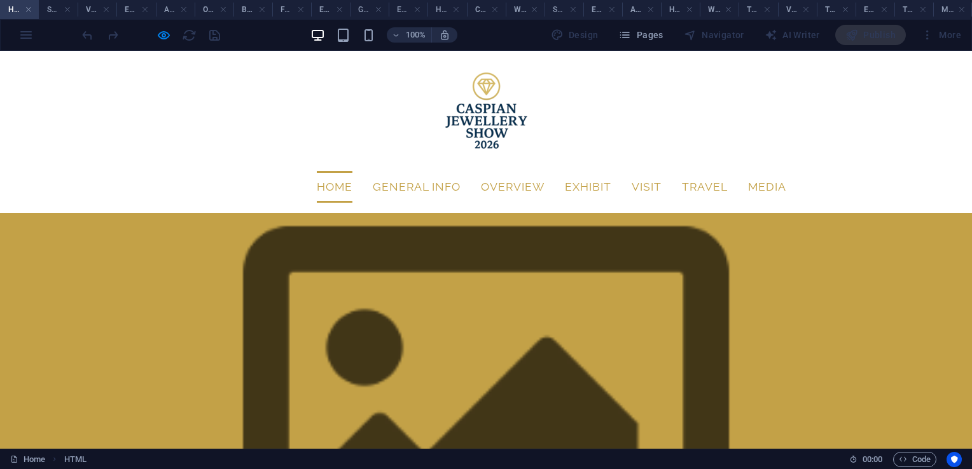
scroll to position [0, 0]
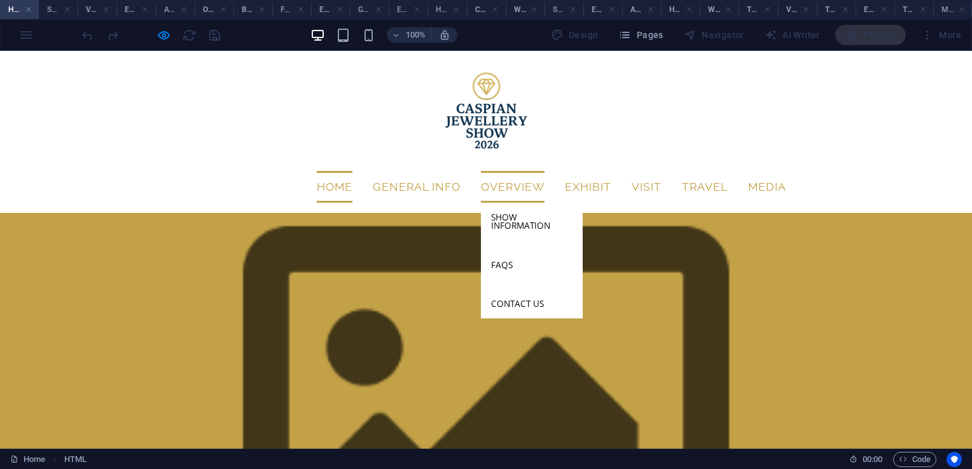
click at [481, 171] on link "Overview" at bounding box center [513, 187] width 64 height 32
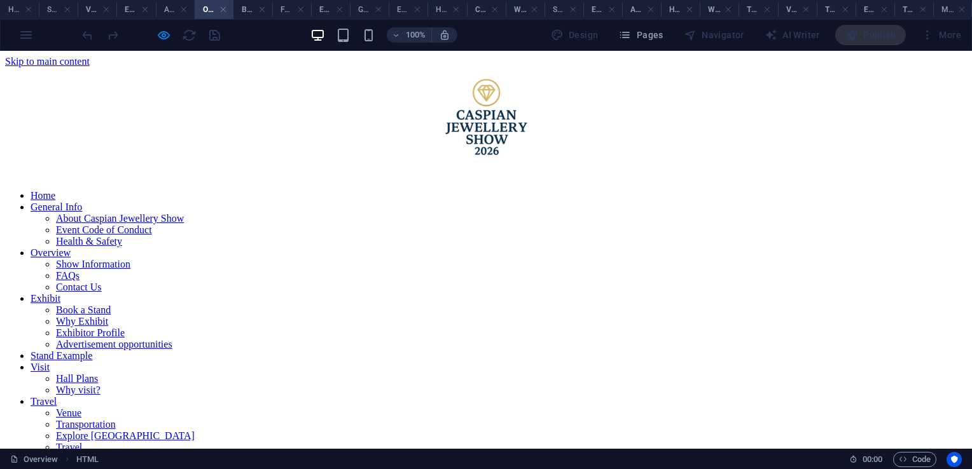
click at [130, 259] on link "Show Information" at bounding box center [93, 264] width 74 height 11
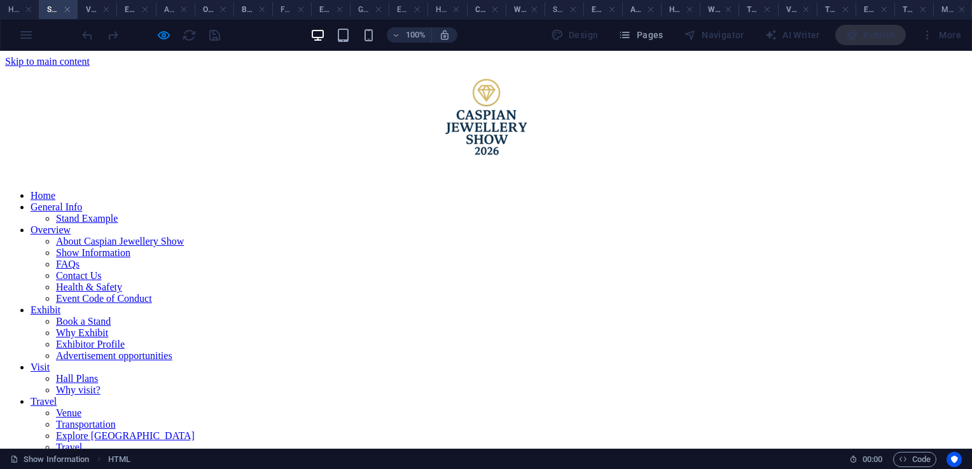
click at [102, 281] on link "Contact Us" at bounding box center [79, 275] width 46 height 11
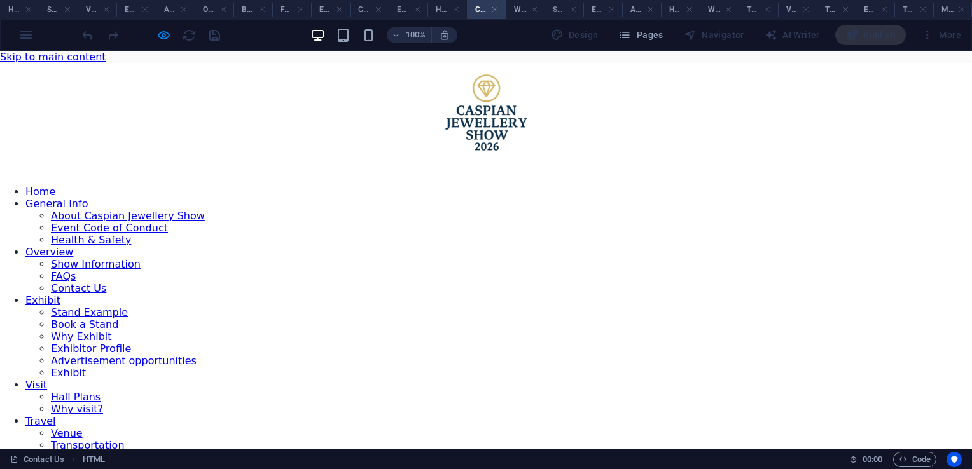
click at [128, 307] on link "Stand Example" at bounding box center [89, 313] width 77 height 12
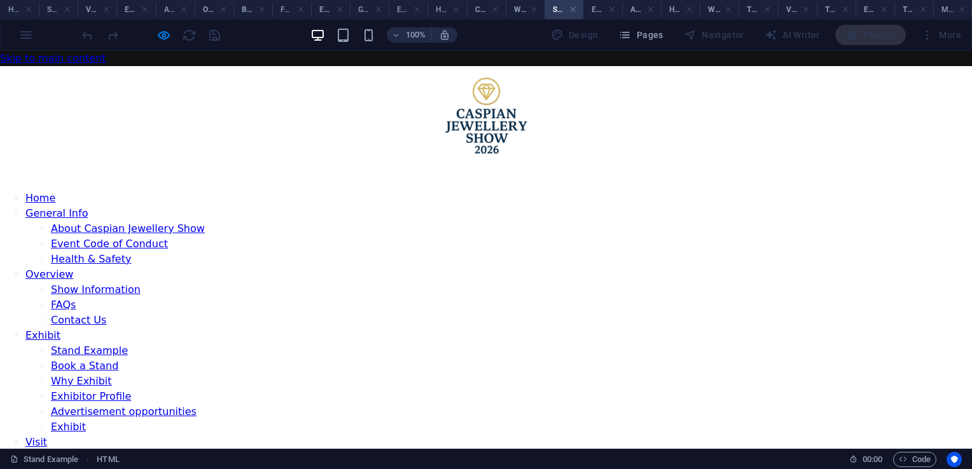
click at [118, 360] on link "Book a Stand" at bounding box center [84, 366] width 67 height 12
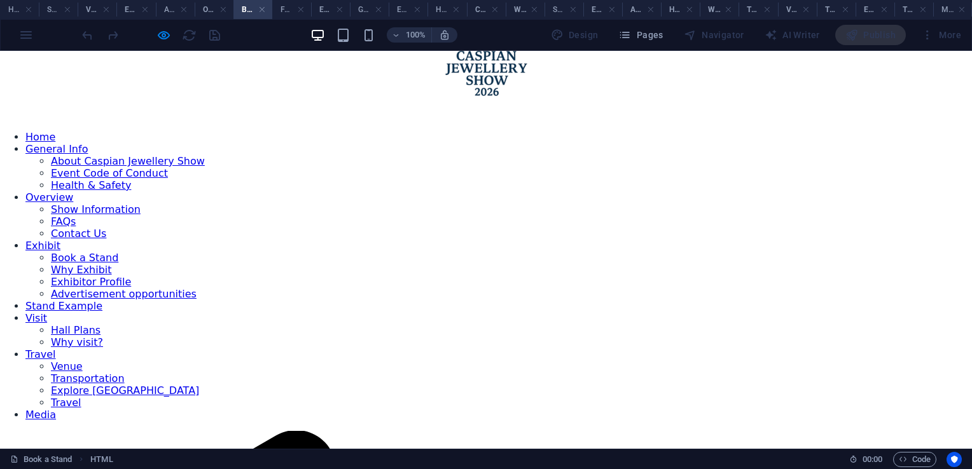
scroll to position [165, 0]
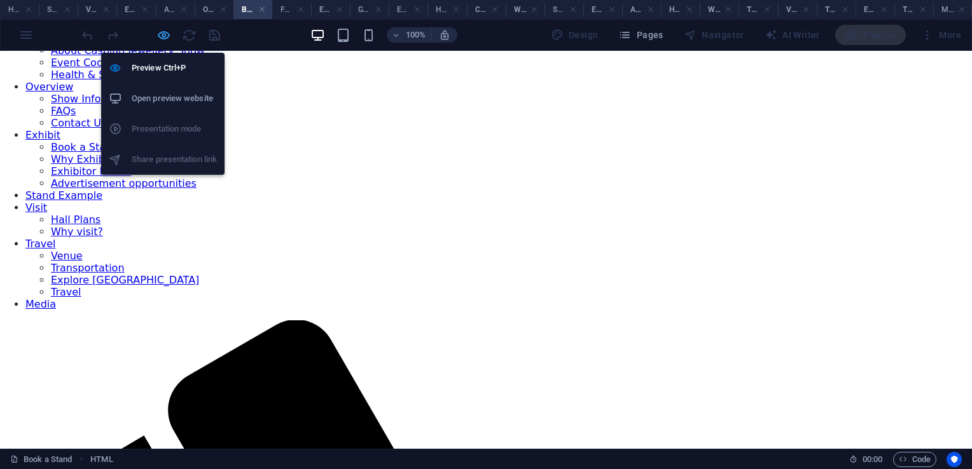
drag, startPoint x: 165, startPoint y: 37, endPoint x: 576, endPoint y: 256, distance: 466.0
click at [165, 37] on icon "button" at bounding box center [163, 35] width 15 height 15
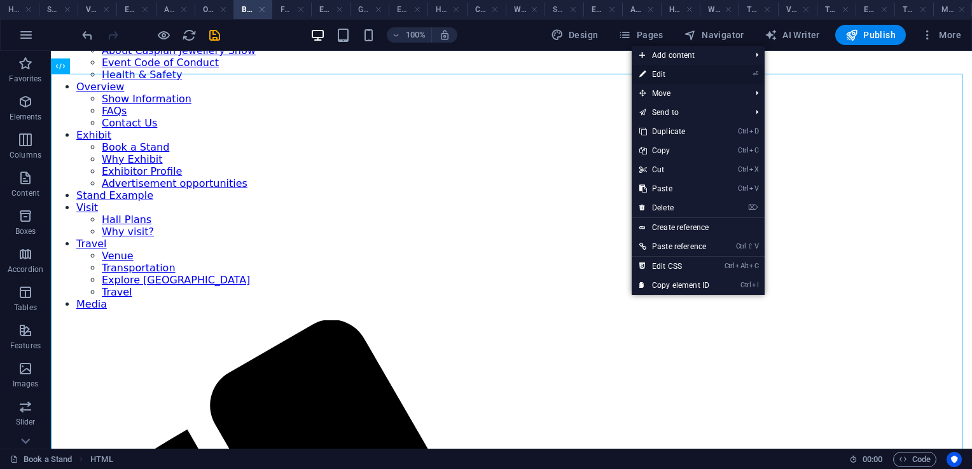
click at [654, 80] on link "⏎ Edit" at bounding box center [673, 74] width 85 height 19
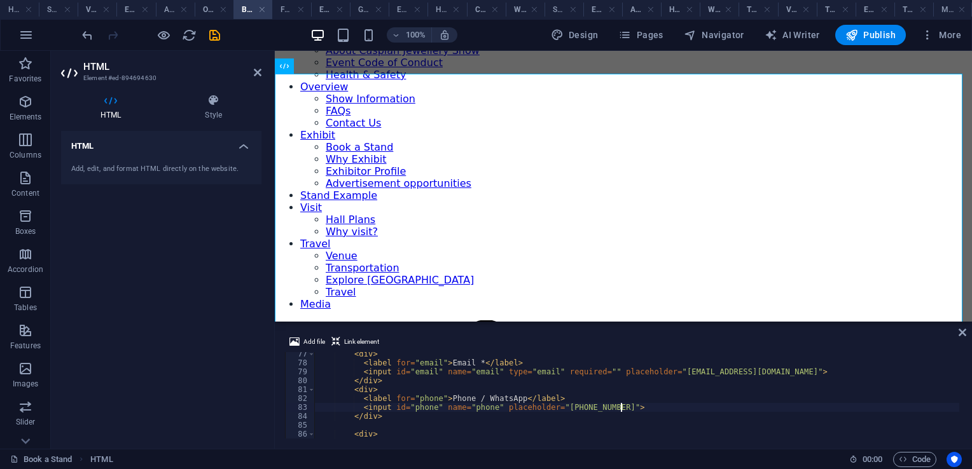
scroll to position [677, 0]
type textarea "<input id="phone" name="phone" placeholder="+994 50 748 29 75">"
click at [961, 333] on icon at bounding box center [962, 332] width 8 height 10
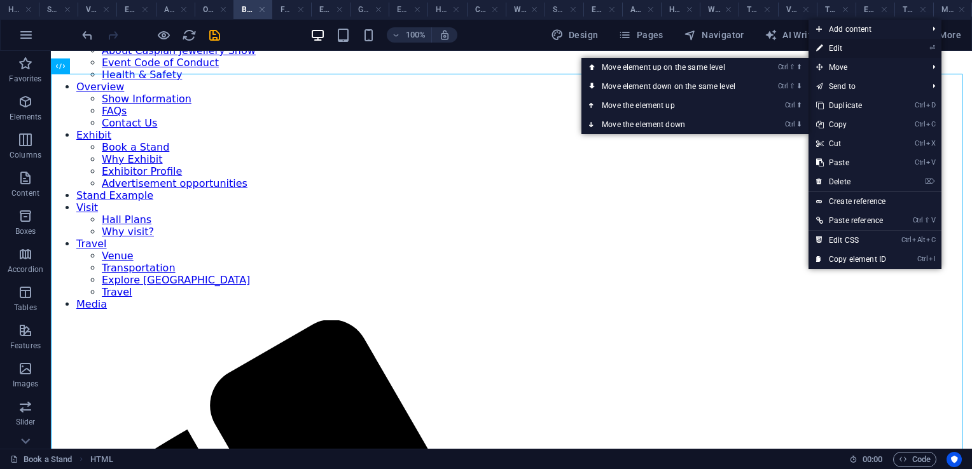
click at [836, 48] on link "⏎ Edit" at bounding box center [850, 48] width 85 height 19
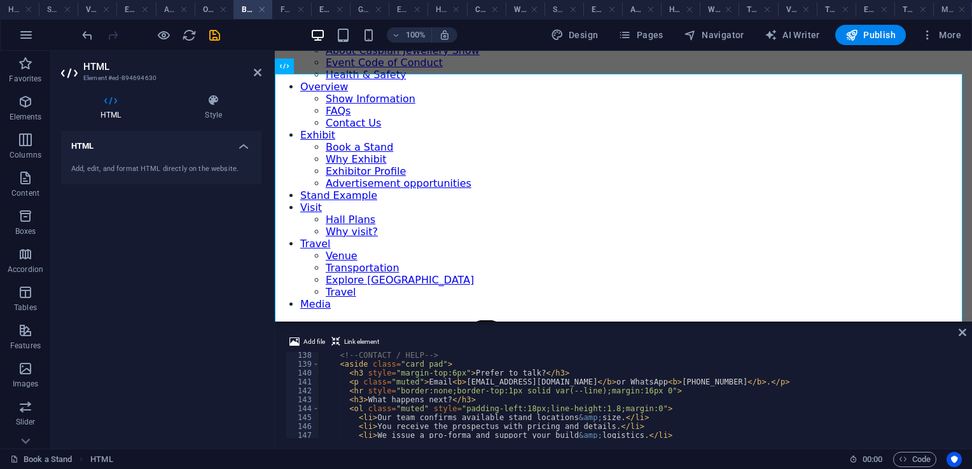
scroll to position [1221, 0]
click at [729, 382] on div "<!-- CONTACT / HELP --> < aside class = "card pad" > < h3 style = "margin-top:6…" at bounding box center [639, 402] width 640 height 104
type textarea "<p class="muted">Email <b>info@caspianjewelleryshow.com</b> or WhatsApp <b>+994…"
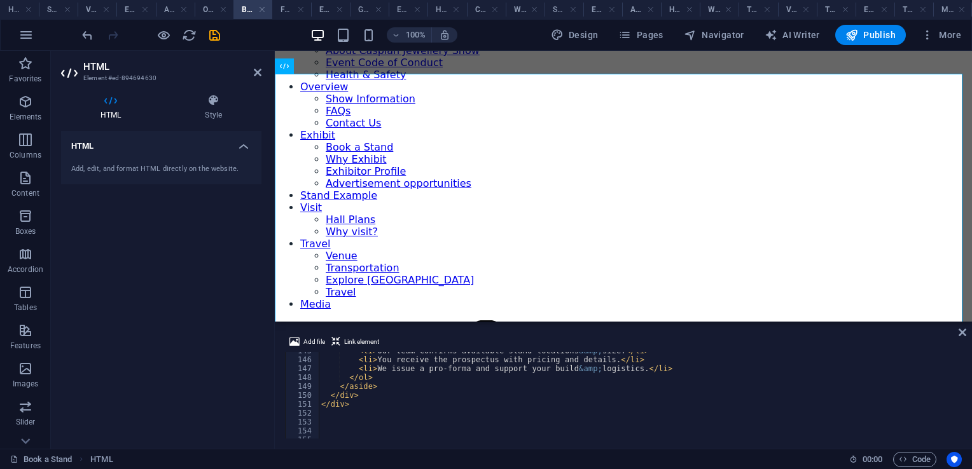
scroll to position [1293, 0]
click at [964, 332] on icon at bounding box center [962, 332] width 8 height 10
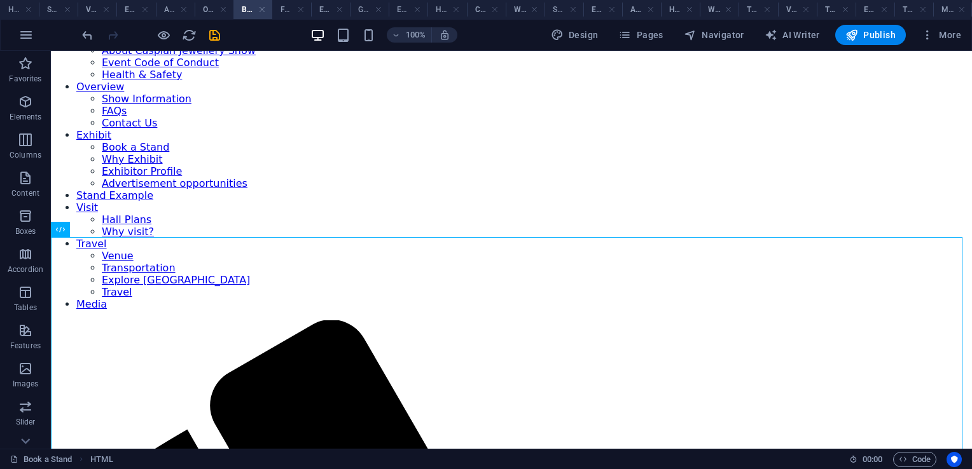
scroll to position [0, 0]
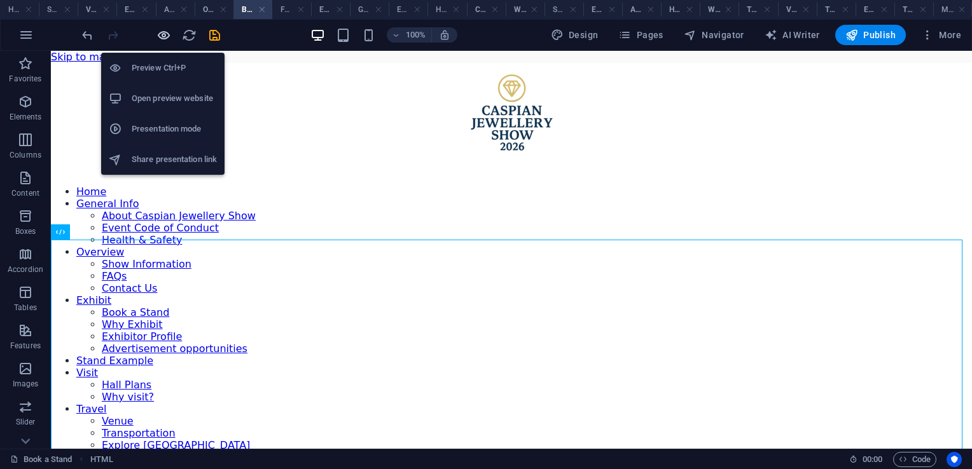
click at [163, 38] on icon "button" at bounding box center [163, 35] width 15 height 15
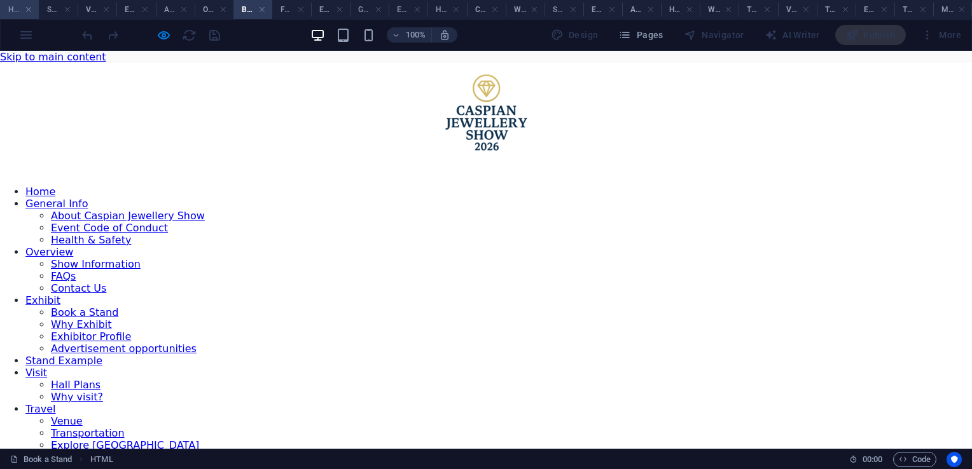
click at [20, 6] on h4 "Home" at bounding box center [19, 10] width 39 height 14
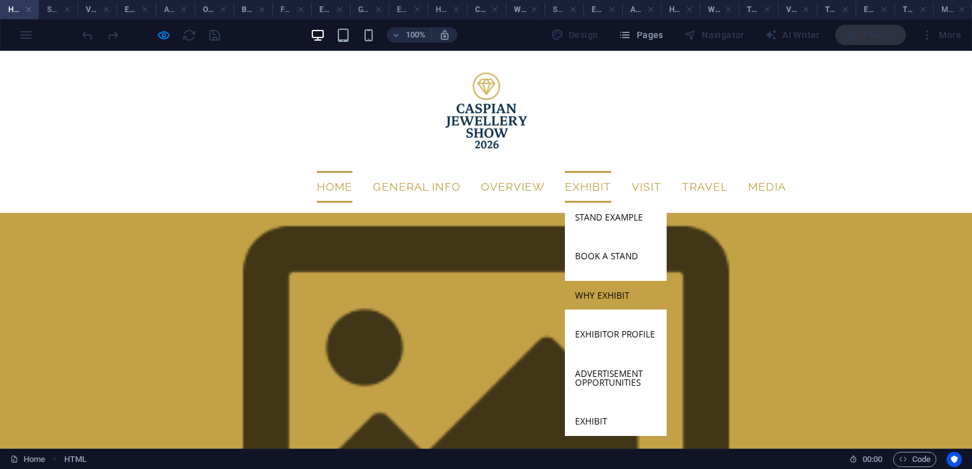
click at [603, 281] on link "Why Exhibit" at bounding box center [616, 295] width 102 height 29
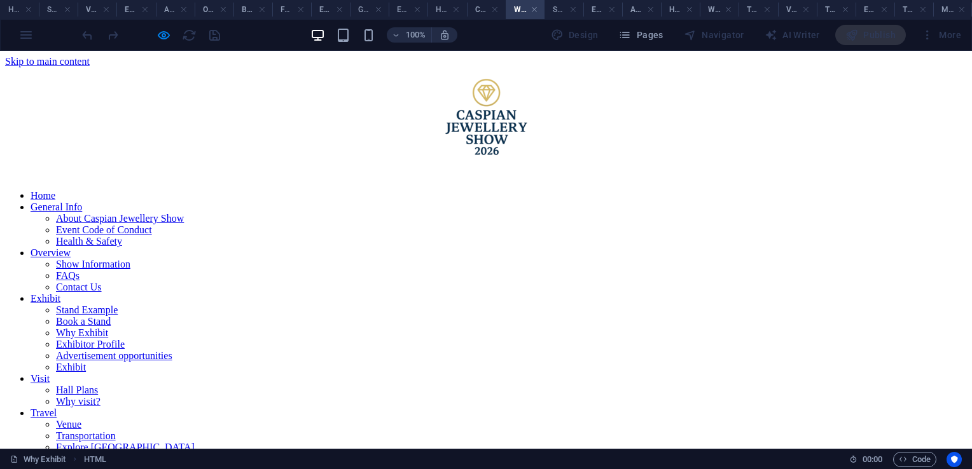
click at [125, 339] on link "Exhibitor Profile" at bounding box center [90, 344] width 69 height 11
click at [172, 350] on link "Advertisement opportunities" at bounding box center [114, 355] width 116 height 11
click at [86, 362] on link "Exhibit" at bounding box center [71, 367] width 30 height 11
click at [17, 13] on h4 "Home" at bounding box center [19, 10] width 39 height 14
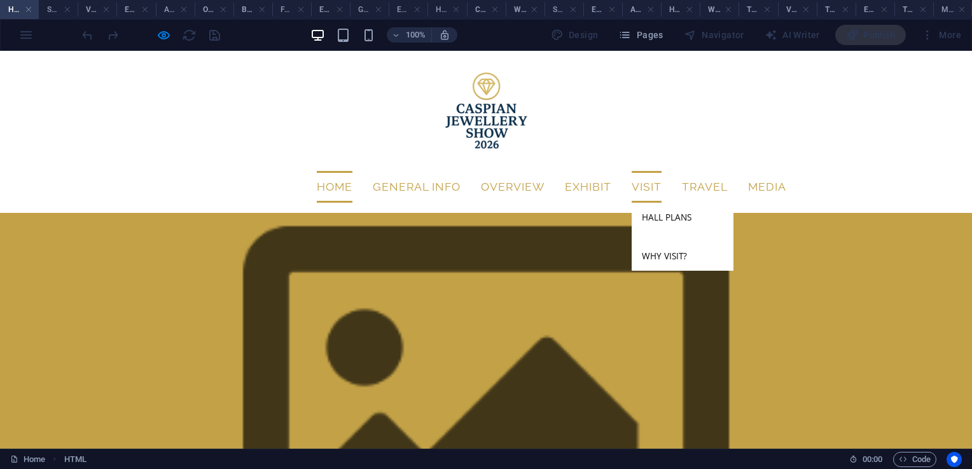
click at [649, 171] on link "Visit" at bounding box center [646, 187] width 30 height 32
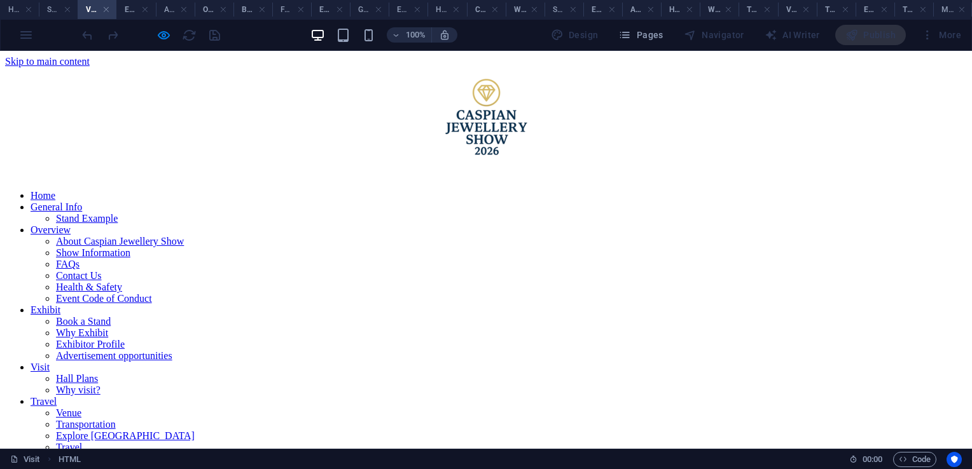
click at [98, 373] on link "Hall Plans" at bounding box center [77, 378] width 42 height 11
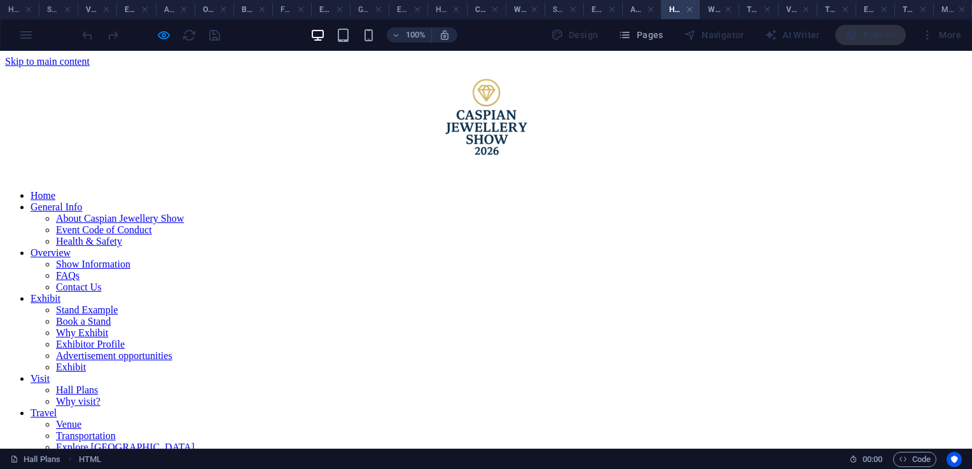
click at [100, 396] on link "Why visit?" at bounding box center [78, 401] width 45 height 11
click at [57, 408] on link "Travel" at bounding box center [44, 413] width 26 height 11
click at [81, 419] on link "Venue" at bounding box center [68, 424] width 25 height 11
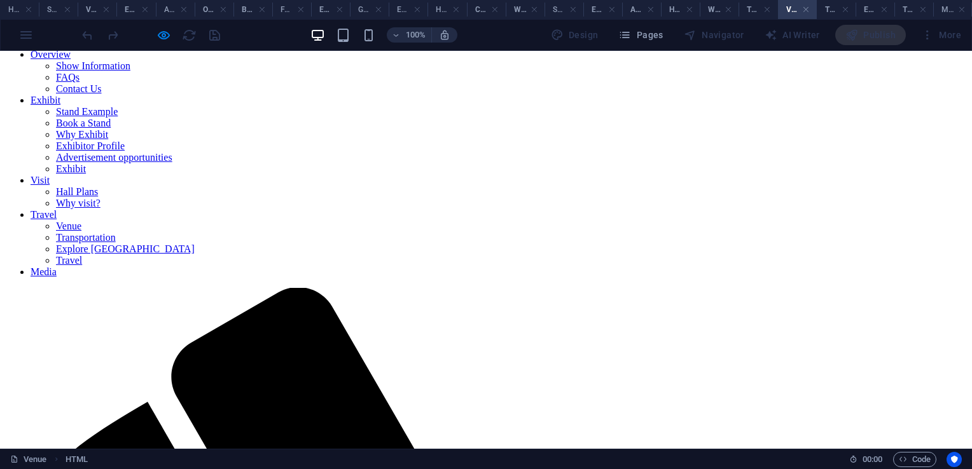
scroll to position [198, 0]
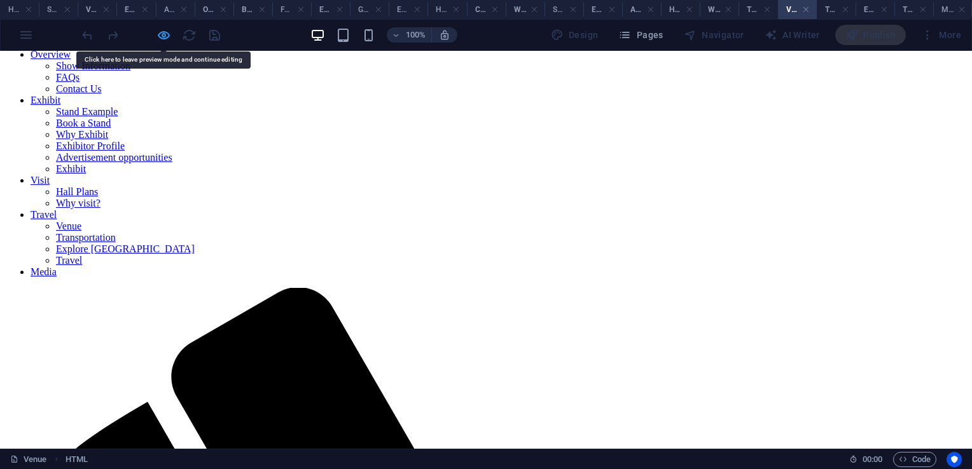
drag, startPoint x: 282, startPoint y: 327, endPoint x: 162, endPoint y: 36, distance: 315.3
click at [158, 32] on icon "button" at bounding box center [163, 35] width 15 height 15
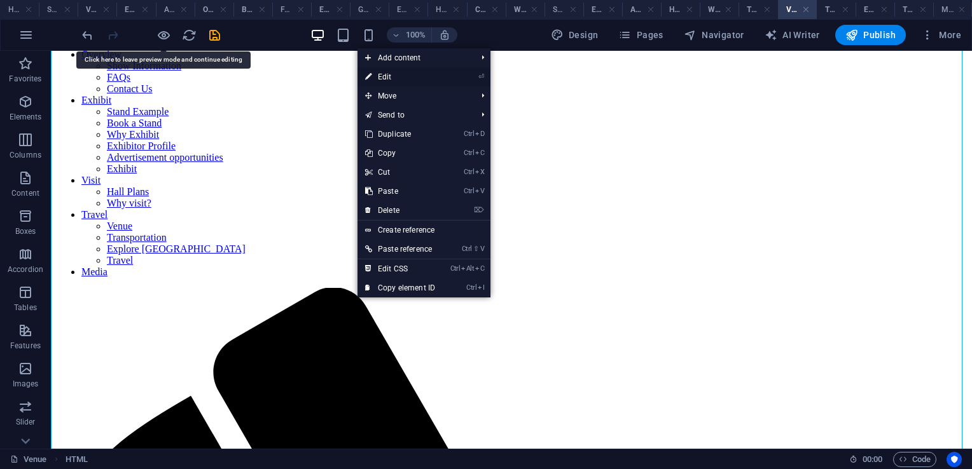
click at [389, 76] on link "⏎ Edit" at bounding box center [399, 76] width 85 height 19
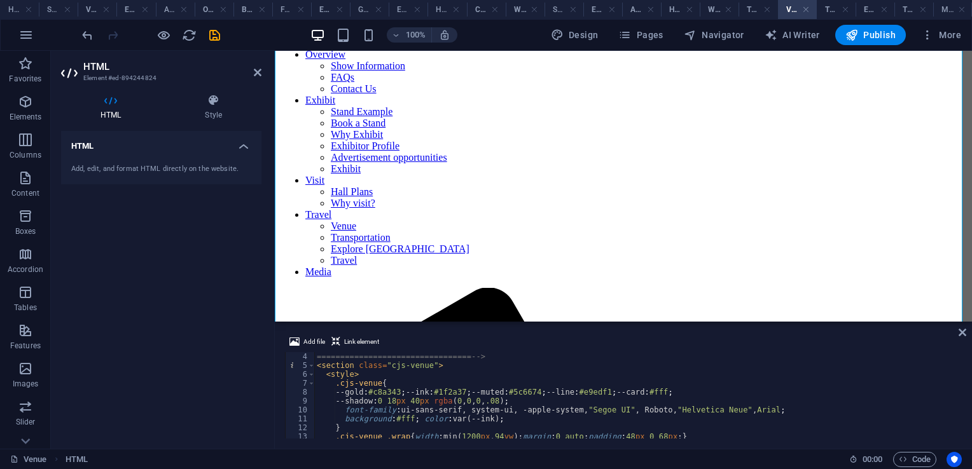
scroll to position [27, 0]
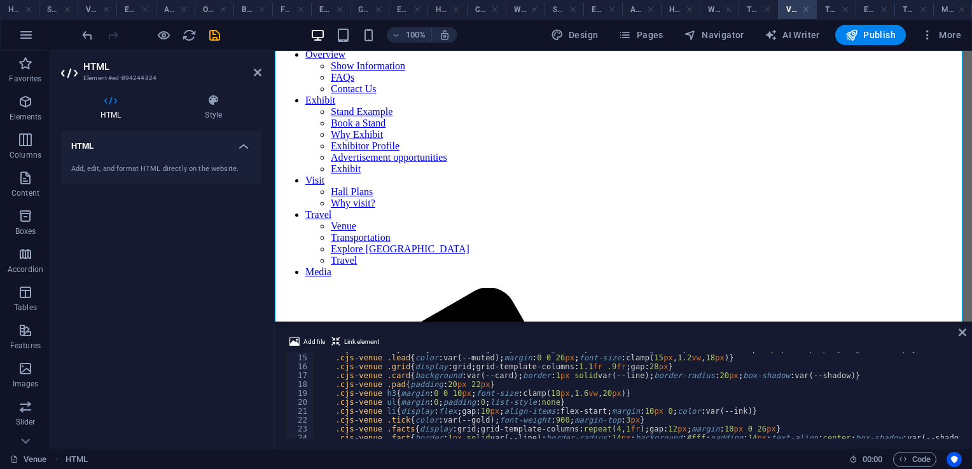
scroll to position [123, 0]
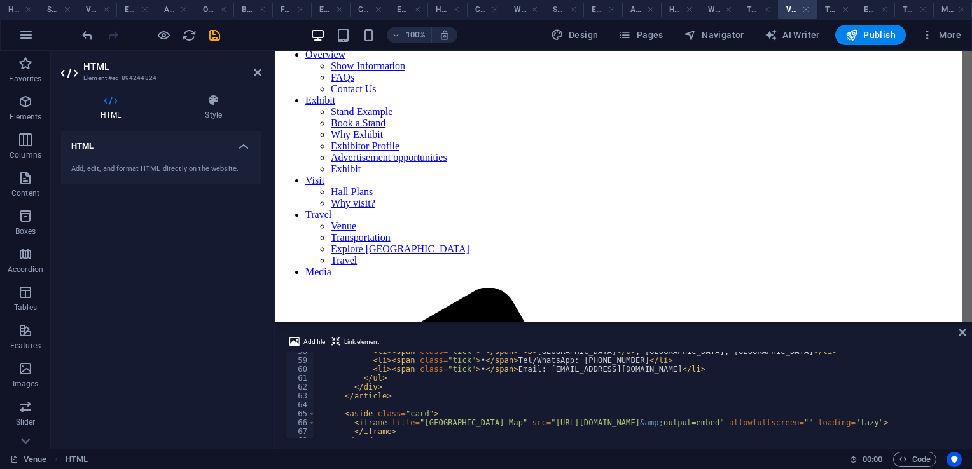
click at [636, 360] on div "< li > < span class = "tick" > • </ span > < b > Baku Expo Center </ b > , Baku…" at bounding box center [773, 398] width 918 height 102
type textarea "<li><span class="tick">•</span> Tel/WhatsApp: +994 50 748 29 75</li>"
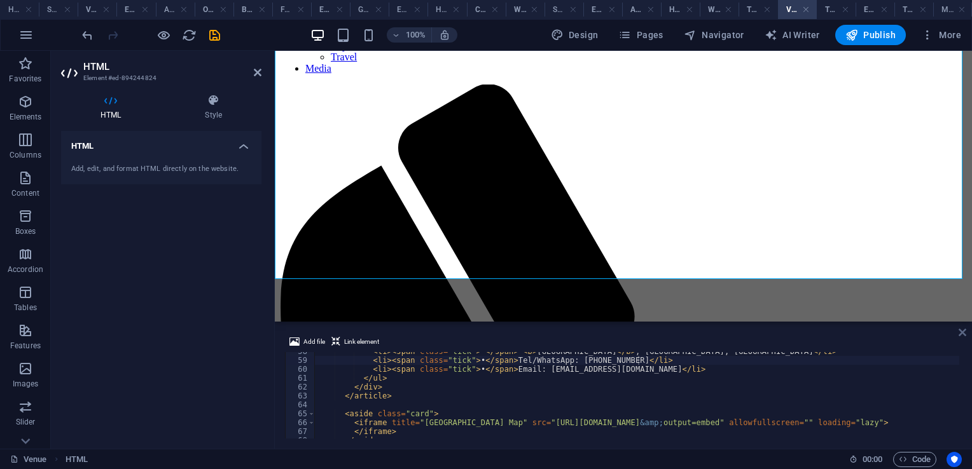
click at [961, 336] on icon at bounding box center [962, 332] width 8 height 10
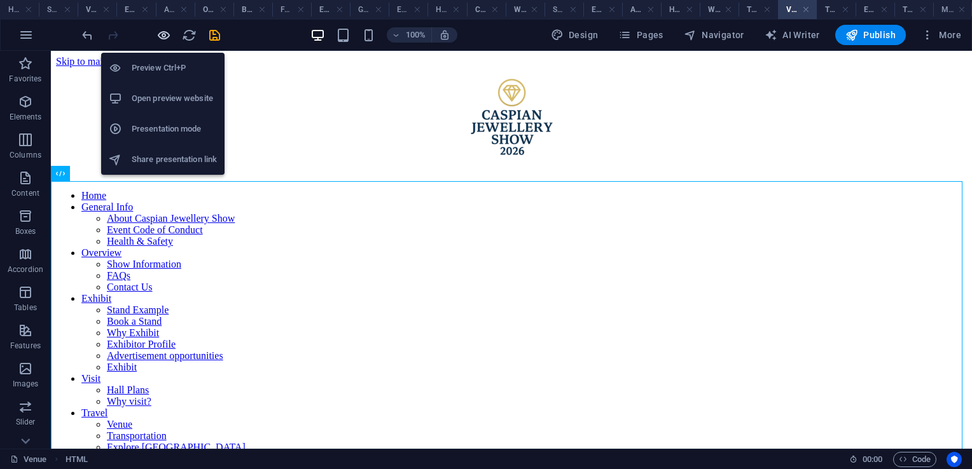
drag, startPoint x: 161, startPoint y: 35, endPoint x: 516, endPoint y: 70, distance: 357.2
click at [161, 35] on icon "button" at bounding box center [163, 35] width 15 height 15
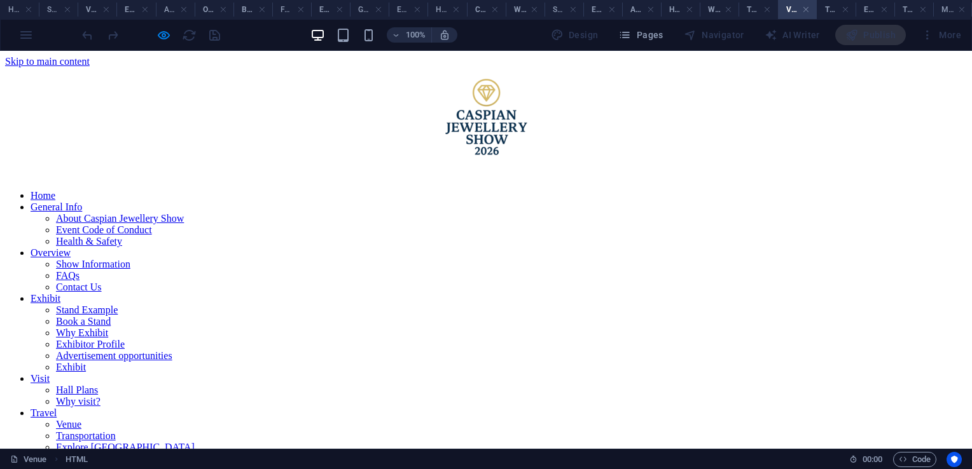
click at [116, 431] on link "Transportation" at bounding box center [86, 436] width 60 height 11
click at [195, 442] on link "Explore [GEOGRAPHIC_DATA]" at bounding box center [125, 447] width 139 height 11
click at [82, 453] on link "Travel" at bounding box center [69, 458] width 26 height 11
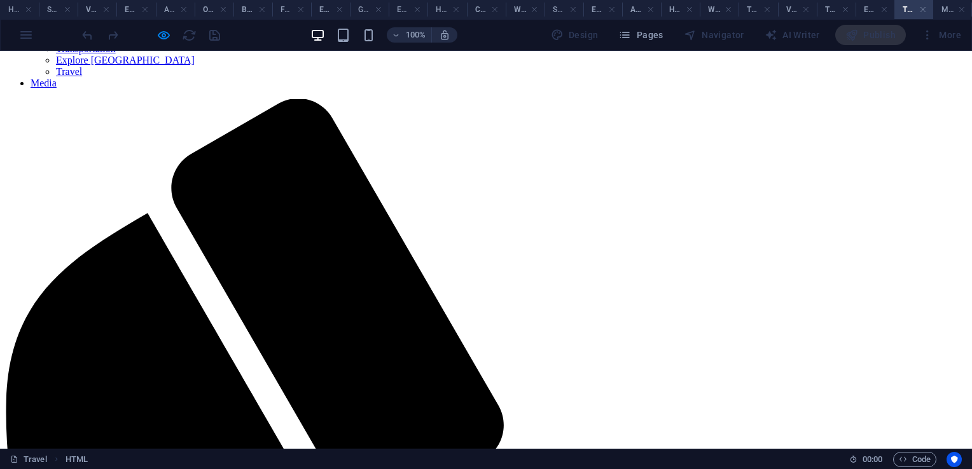
scroll to position [0, 0]
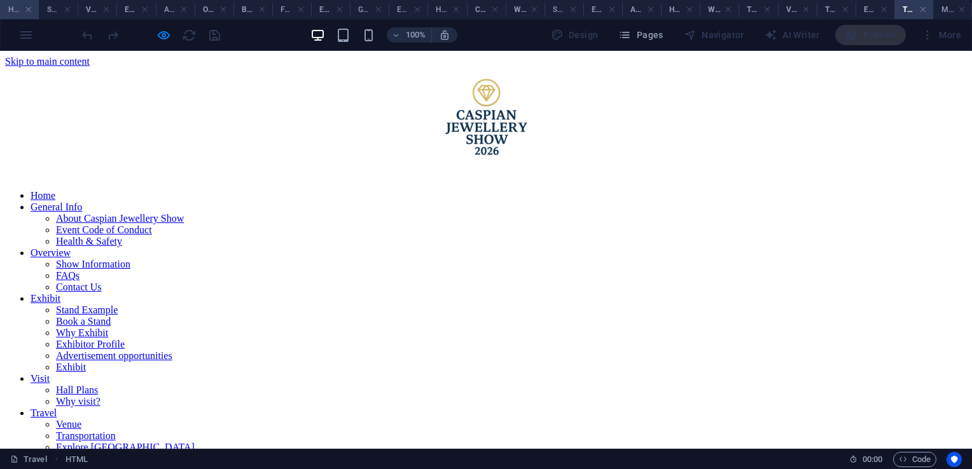
click at [16, 9] on h4 "Home" at bounding box center [19, 10] width 39 height 14
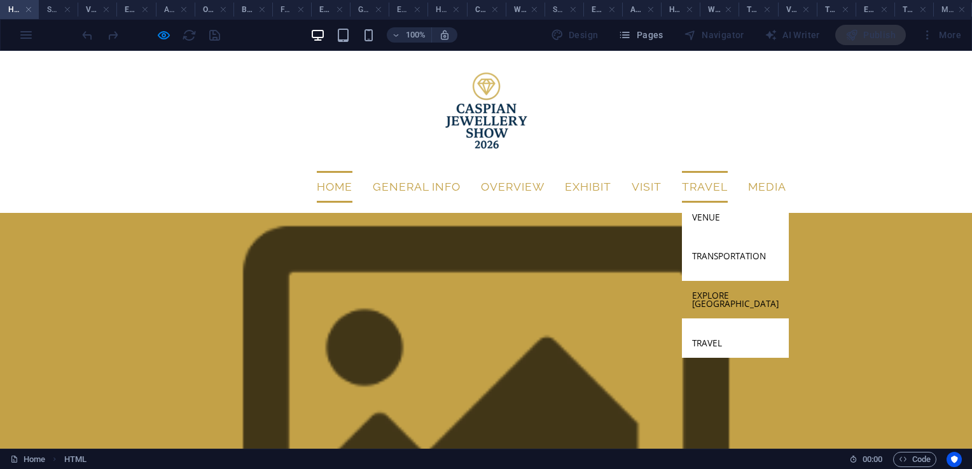
click at [715, 281] on link "Explore [GEOGRAPHIC_DATA]" at bounding box center [735, 300] width 107 height 38
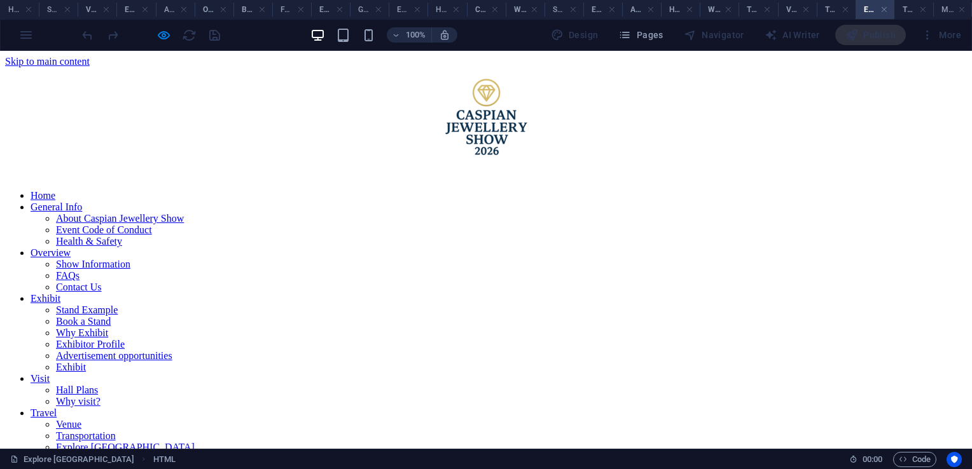
click at [82, 453] on link "Travel" at bounding box center [69, 458] width 26 height 11
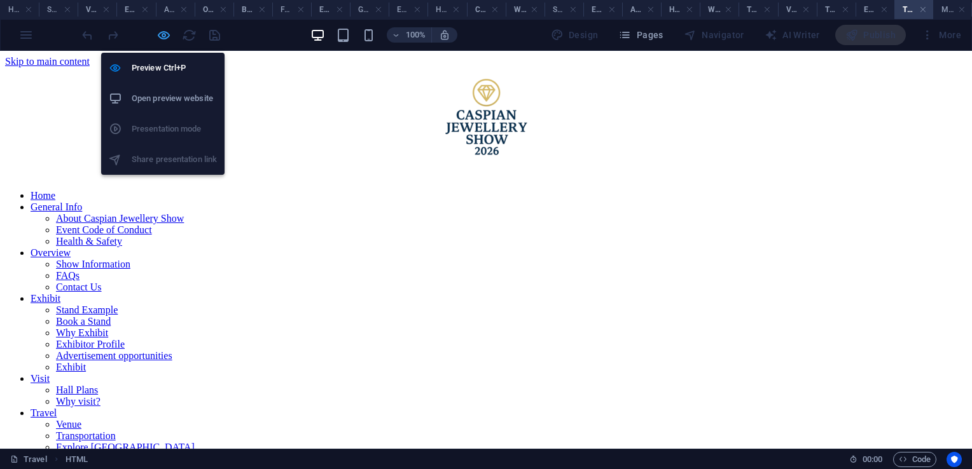
click at [162, 34] on icon "button" at bounding box center [163, 35] width 15 height 15
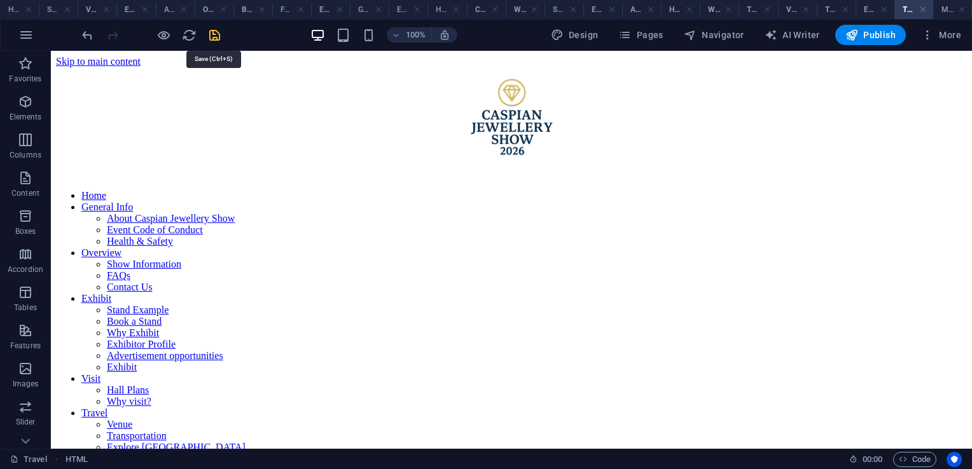
click at [214, 32] on icon "save" at bounding box center [214, 35] width 15 height 15
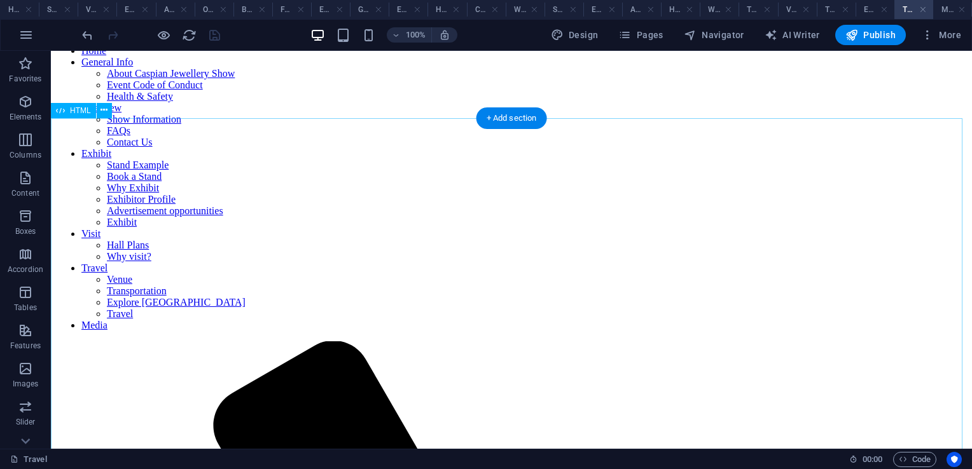
scroll to position [163, 0]
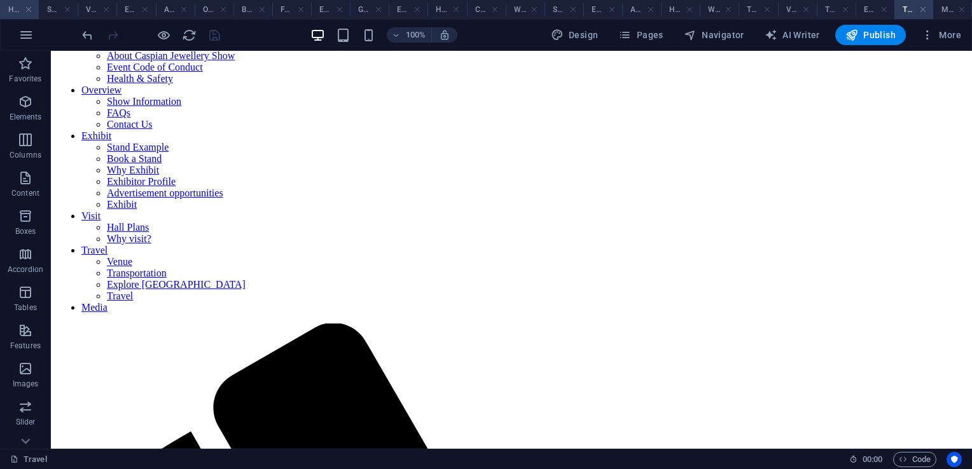
click at [2, 4] on h4 "Home" at bounding box center [19, 10] width 39 height 14
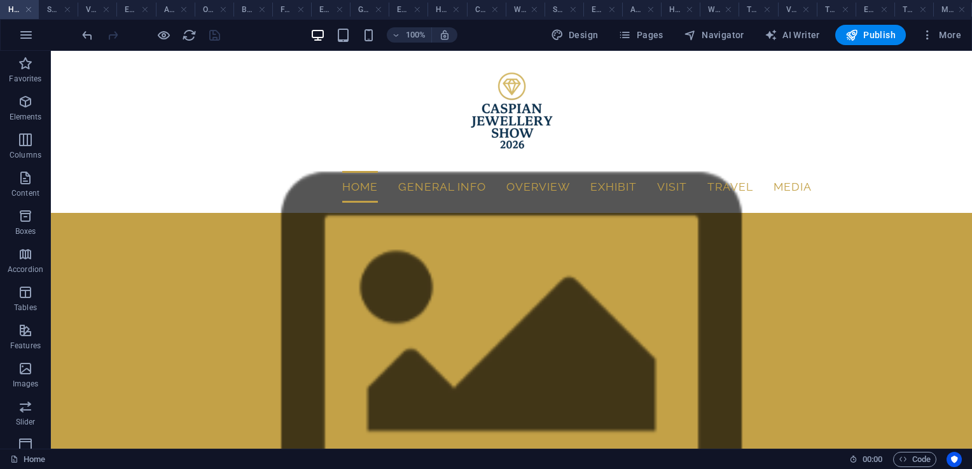
scroll to position [0, 0]
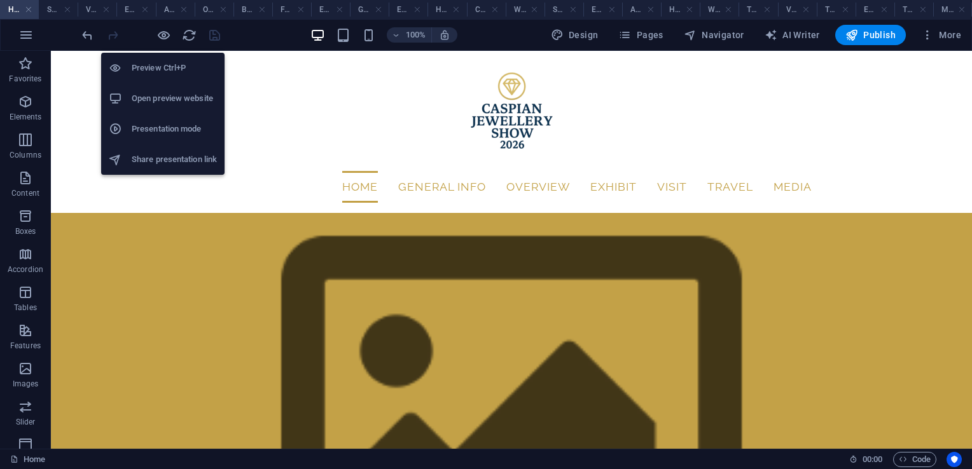
drag, startPoint x: 161, startPoint y: 36, endPoint x: 137, endPoint y: 95, distance: 63.1
click at [137, 95] on h6 "Open preview website" at bounding box center [174, 98] width 85 height 15
click at [176, 125] on h6 "Presentation mode" at bounding box center [174, 128] width 85 height 15
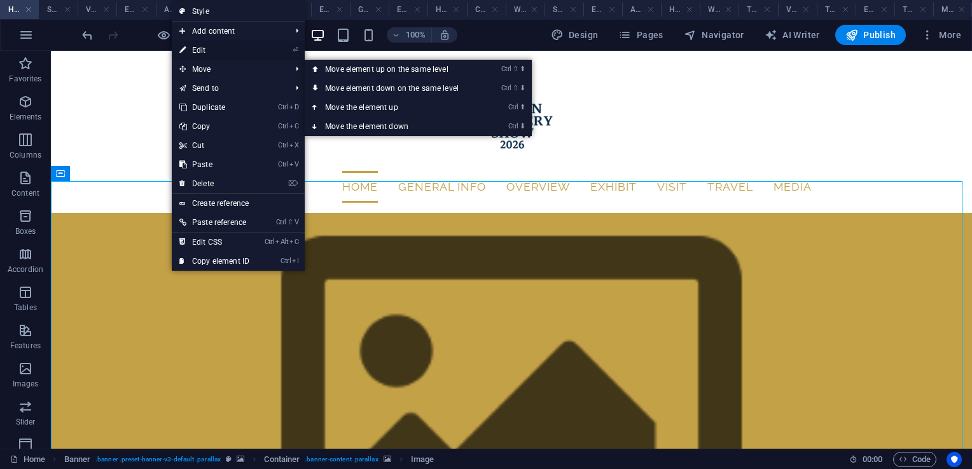
click at [203, 56] on link "⏎ Edit" at bounding box center [214, 50] width 85 height 19
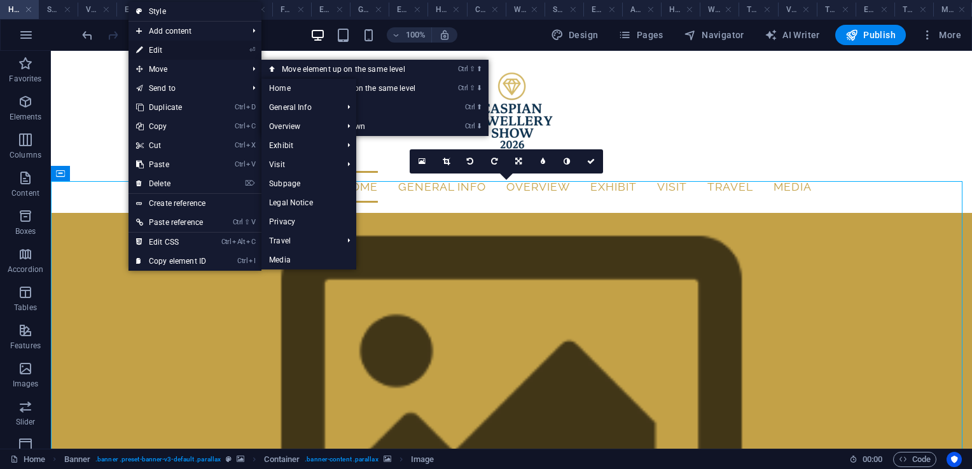
click at [160, 47] on link "⏎ Edit" at bounding box center [170, 50] width 85 height 19
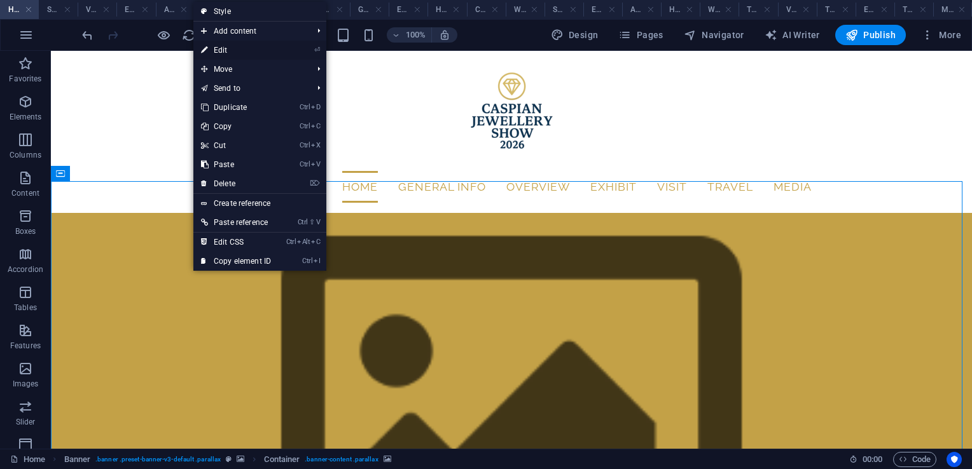
click at [217, 52] on link "⏎ Edit" at bounding box center [235, 50] width 85 height 19
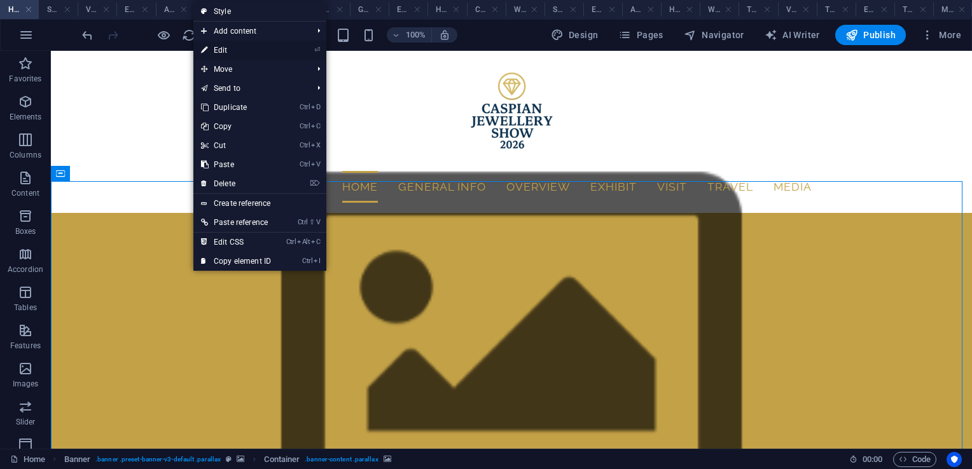
select select "%"
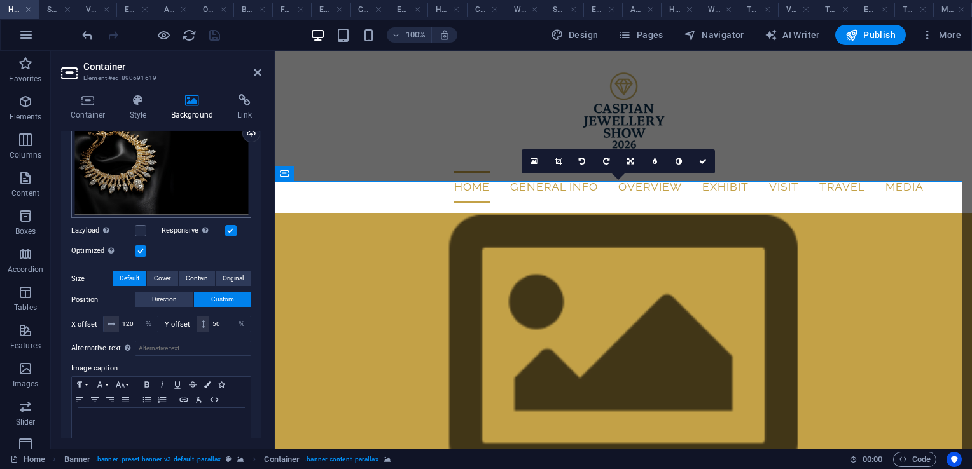
scroll to position [130, 0]
click at [136, 322] on input "120" at bounding box center [138, 323] width 39 height 15
type input "1"
type input "50"
click at [259, 74] on icon at bounding box center [258, 72] width 8 height 10
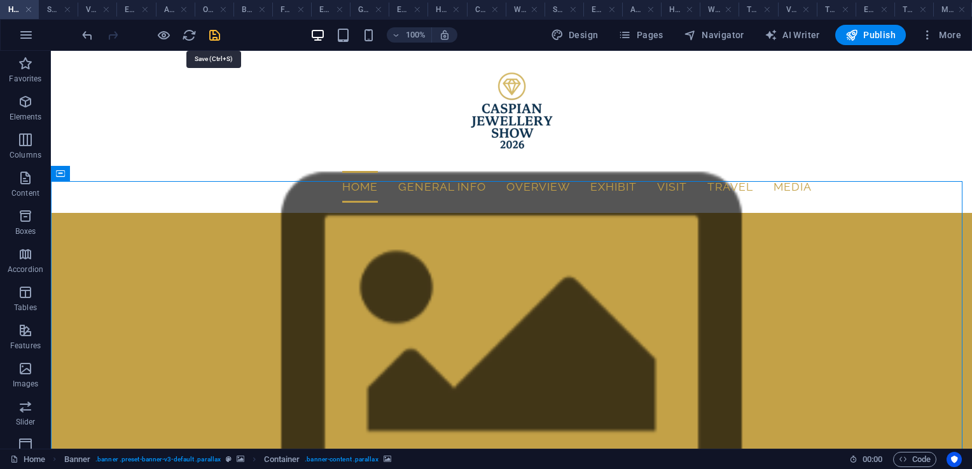
click at [216, 34] on icon "save" at bounding box center [214, 35] width 15 height 15
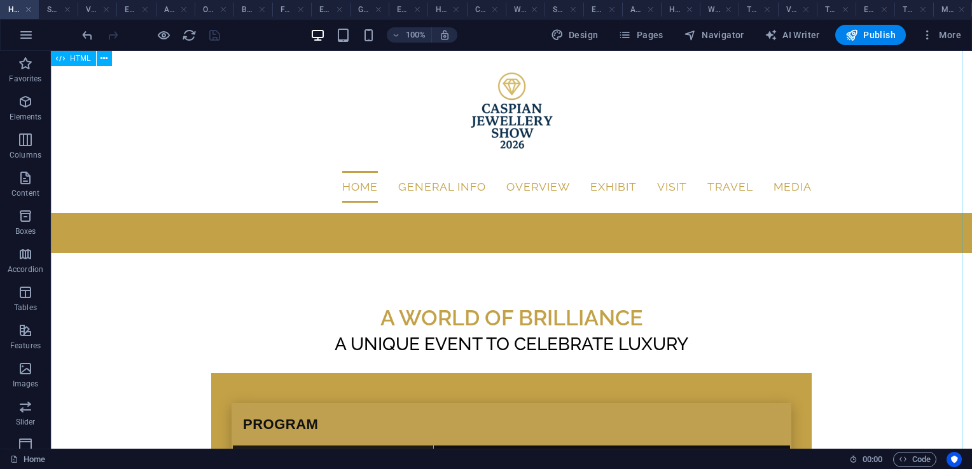
scroll to position [2344, 0]
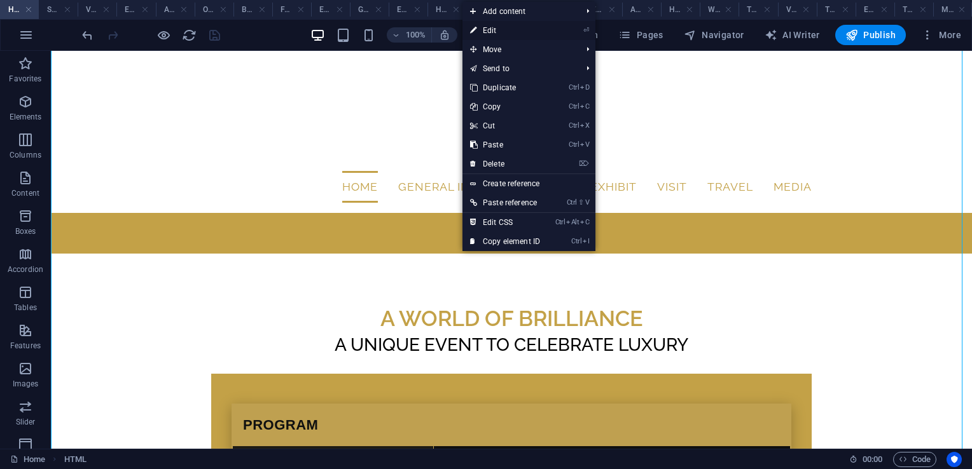
click at [491, 25] on link "⏎ Edit" at bounding box center [504, 30] width 85 height 19
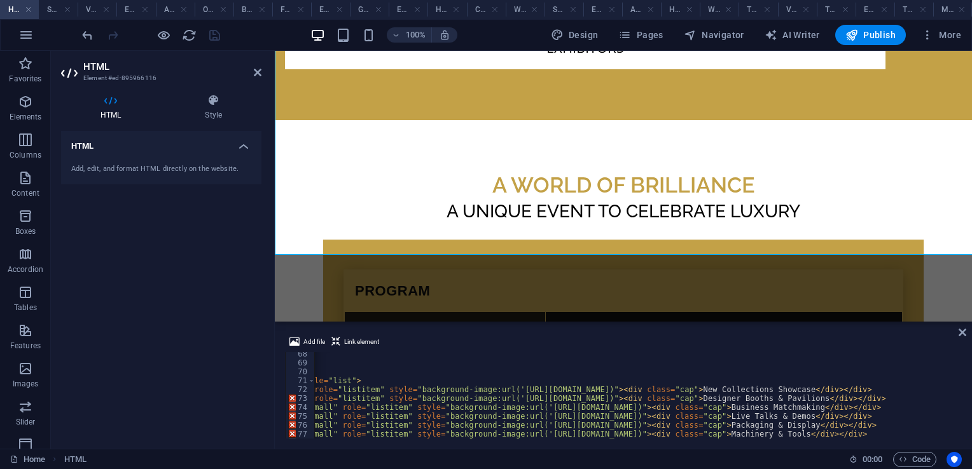
scroll to position [2929, 0]
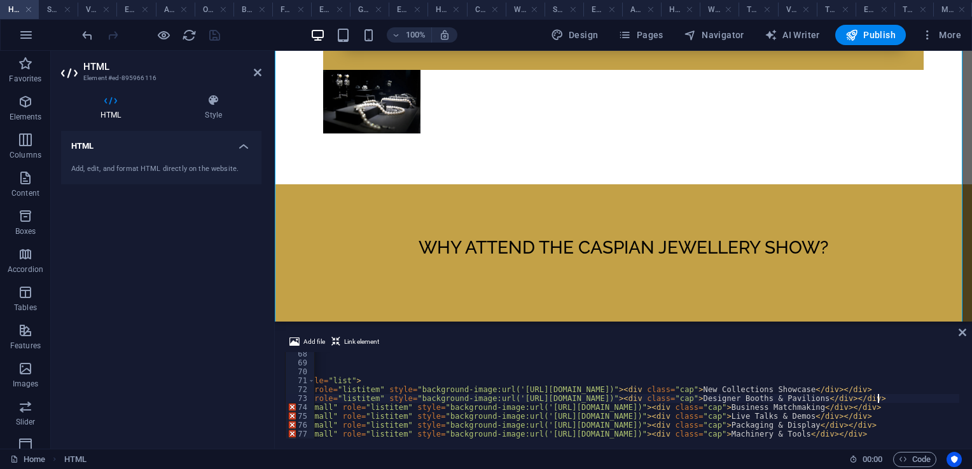
click at [879, 402] on div "</ p > </ header > < div class = "wte-grid" role = "list" > < div class = "wte-…" at bounding box center [665, 401] width 969 height 102
type textarea "<div class="wte-tile" role="listitem" style="background-image:url('')"><div cla…"
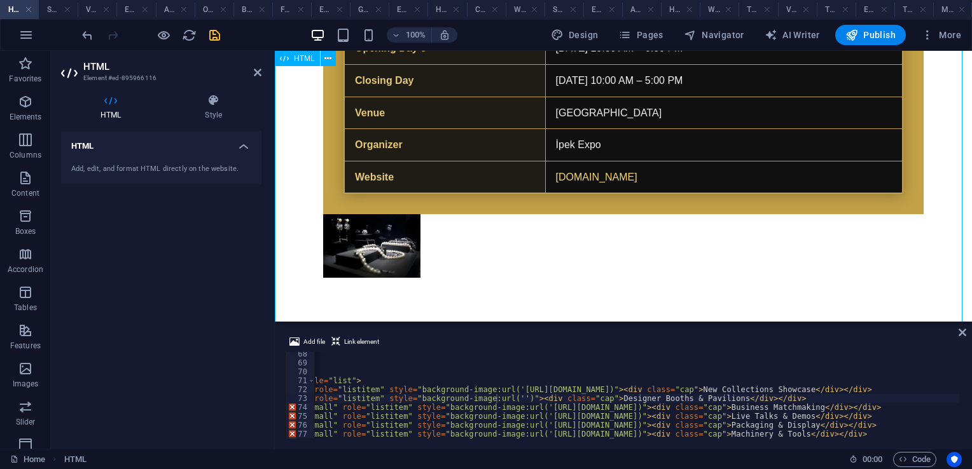
scroll to position [2788, 0]
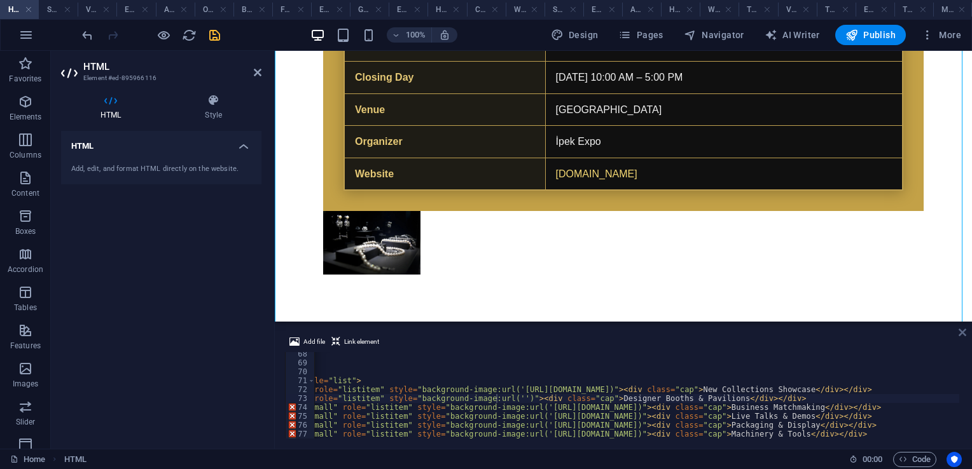
click at [960, 332] on icon at bounding box center [962, 332] width 8 height 10
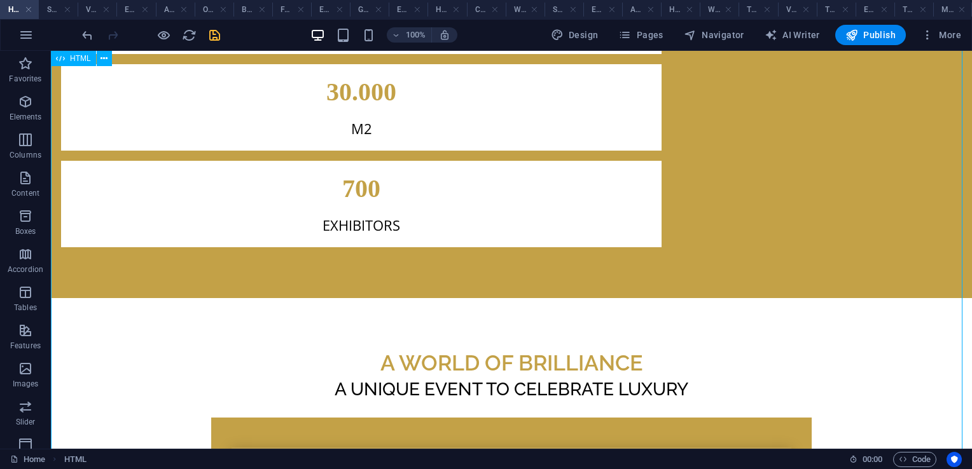
scroll to position [2332, 0]
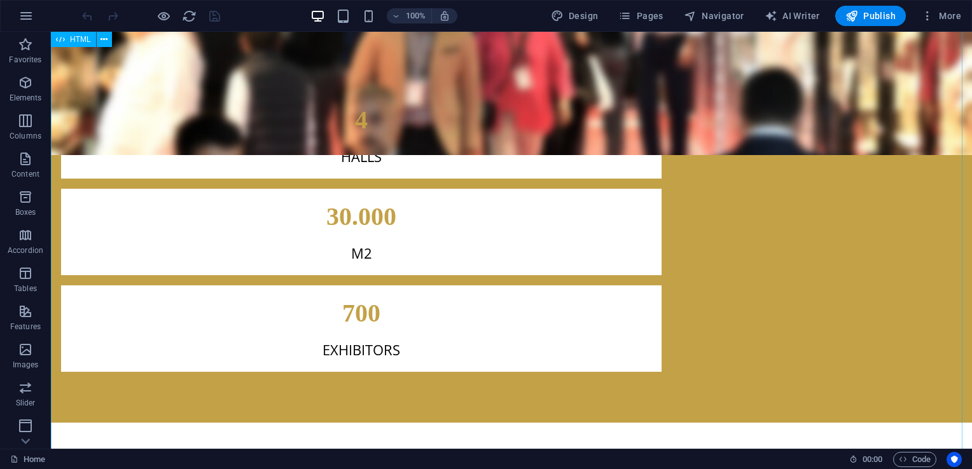
scroll to position [2330, 0]
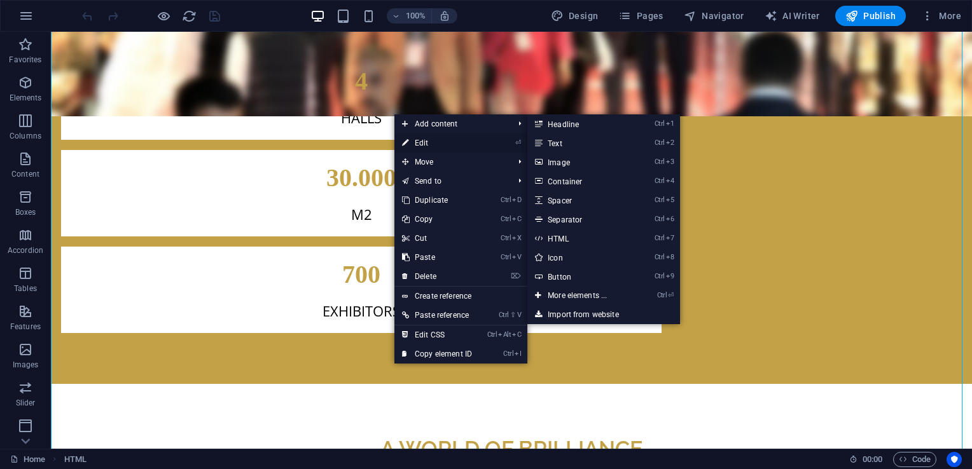
click at [440, 142] on link "⏎ Edit" at bounding box center [436, 143] width 85 height 19
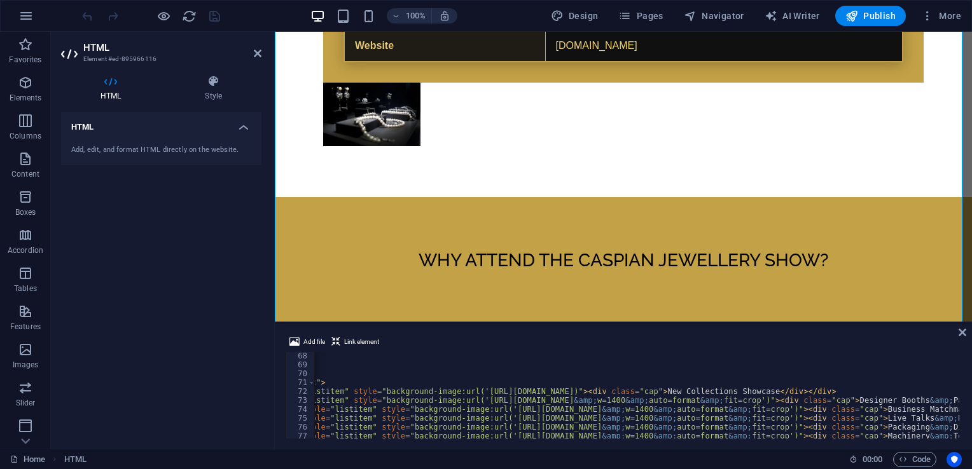
scroll to position [0, 167]
click at [727, 404] on div "</ p > </ header > < div class = "wte-grid" role = "list" > < div class = "wte-…" at bounding box center [810, 403] width 1325 height 102
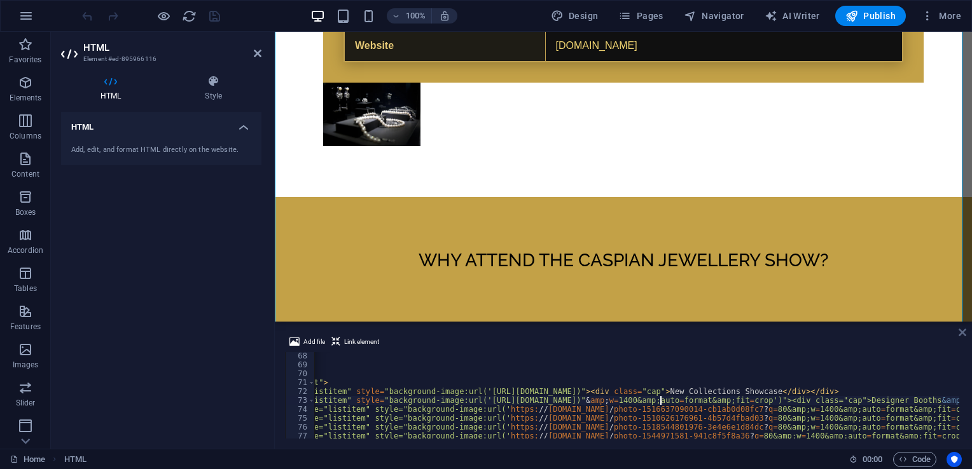
type textarea "<div class="wte-tile" role="listitem" style="background-image:url('[URL][DOMAIN…"
click at [961, 336] on icon at bounding box center [962, 332] width 8 height 10
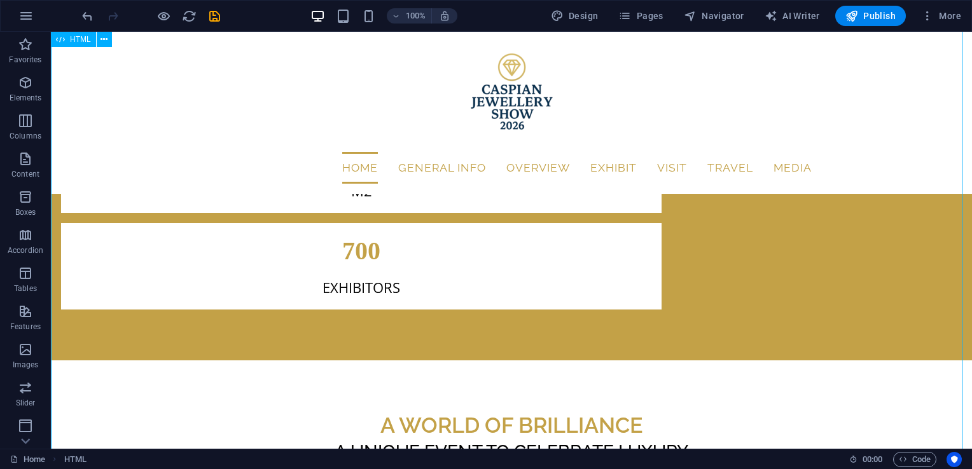
scroll to position [2321, 0]
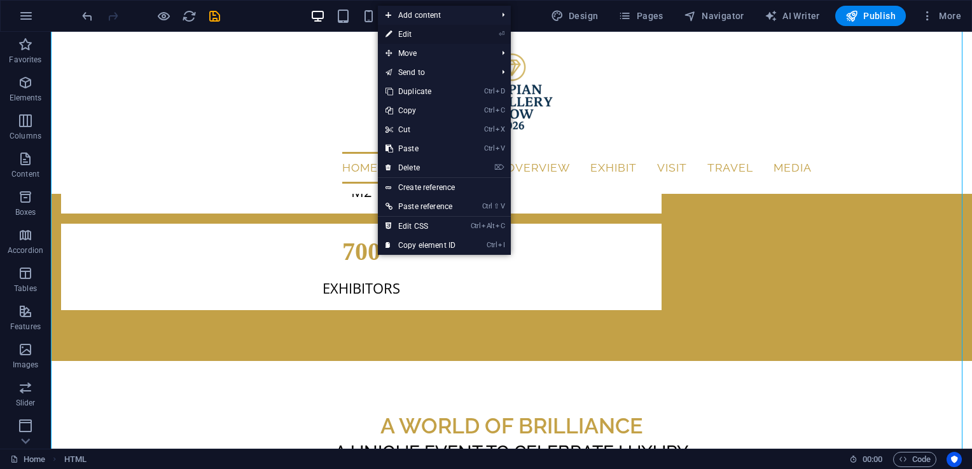
click at [407, 34] on link "⏎ Edit" at bounding box center [420, 34] width 85 height 19
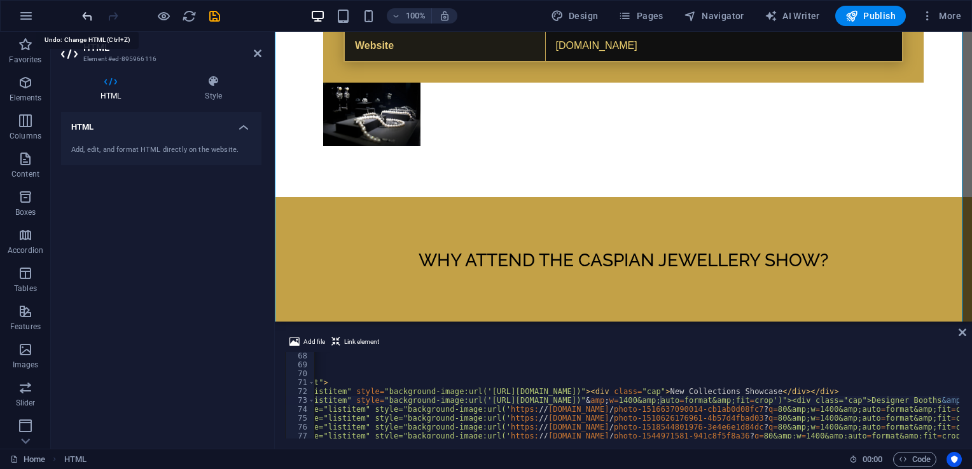
click at [86, 14] on icon "undo" at bounding box center [87, 16] width 15 height 15
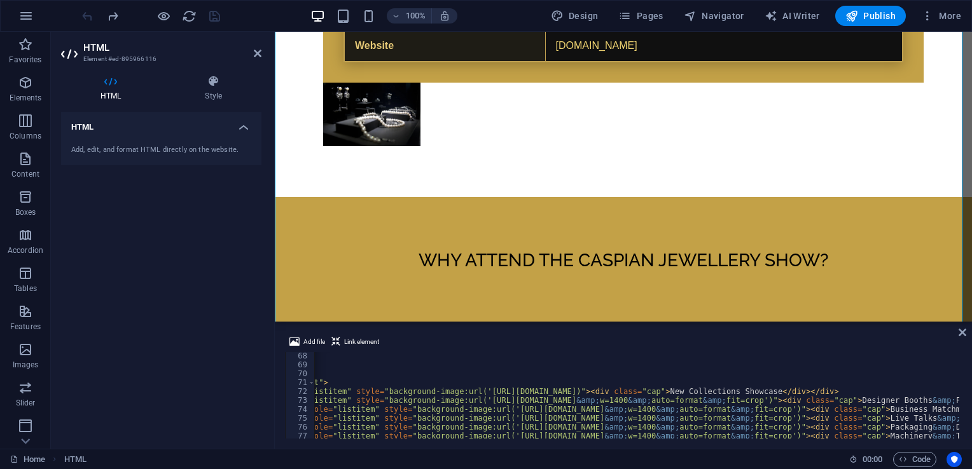
click at [86, 14] on div at bounding box center [150, 16] width 142 height 20
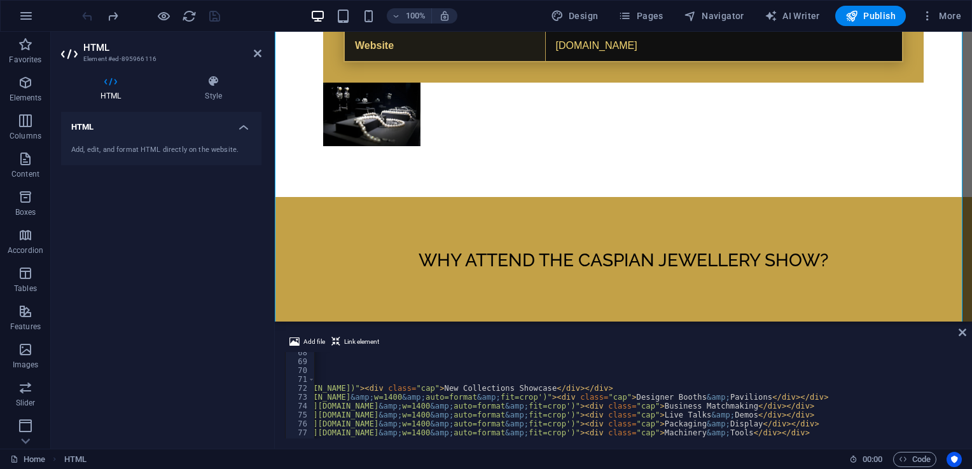
scroll to position [0, 392]
click at [675, 398] on div "</ p > </ header > < div class = "wte-grid" role = "list" > < div class = "wte-…" at bounding box center [584, 399] width 1325 height 102
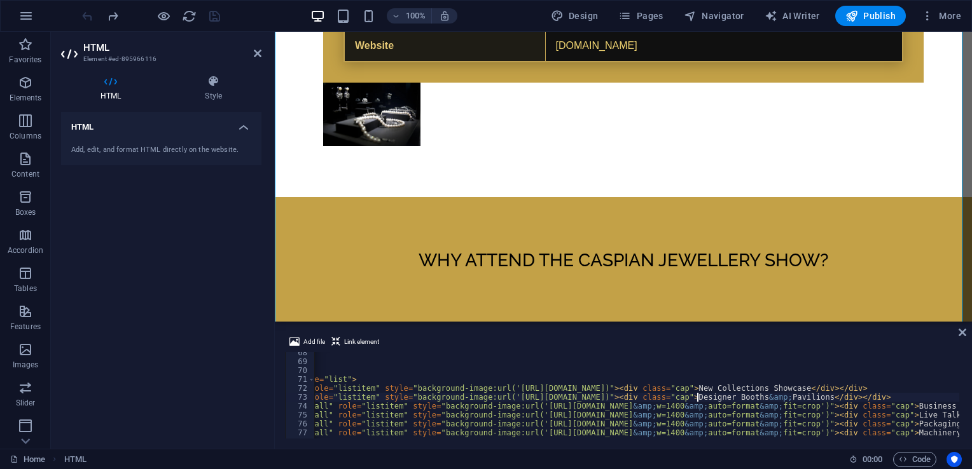
scroll to position [0, 135]
paste textarea "[URL][DOMAIN_NAME]"
type textarea "<div class="wte-tile" role="listitem" style="background-image:url('[URL][DOMAIN…"
click at [961, 332] on icon at bounding box center [962, 332] width 8 height 10
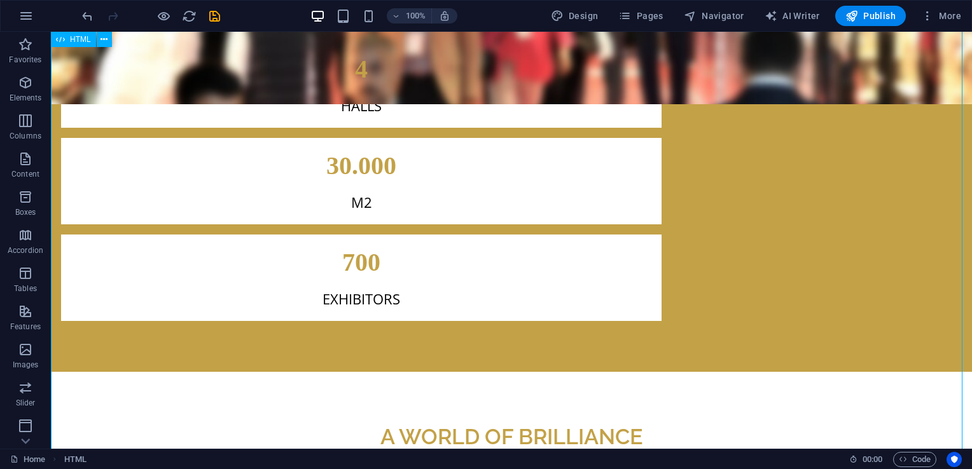
scroll to position [2343, 0]
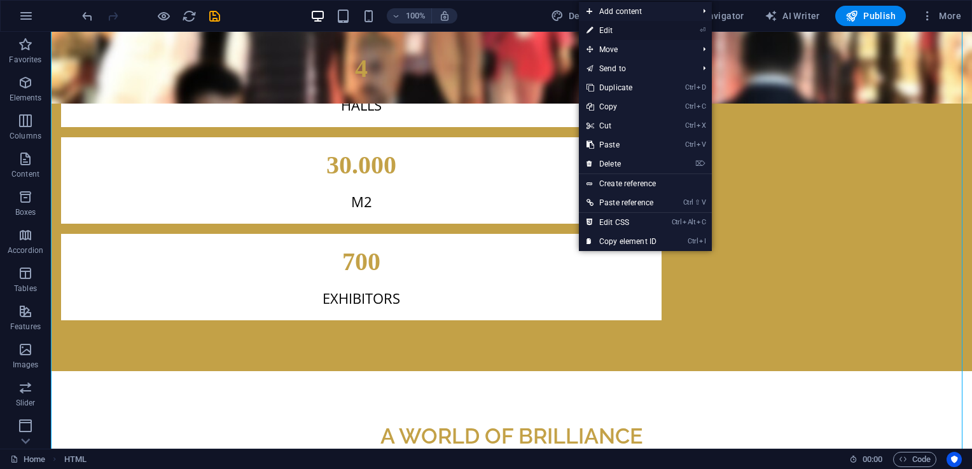
click at [605, 30] on link "⏎ Edit" at bounding box center [621, 30] width 85 height 19
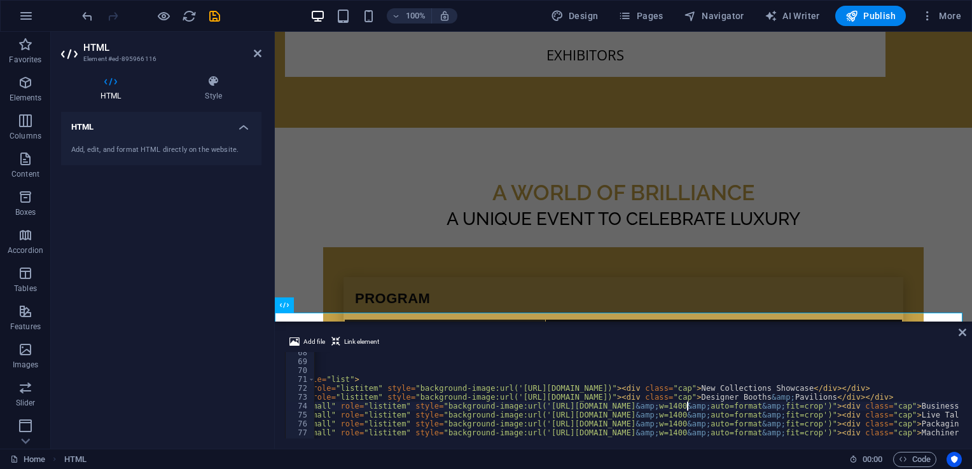
click at [687, 403] on div "</ p > </ header > < div class = "wte-grid" role = "list" > < div class = "wte-…" at bounding box center [841, 399] width 1325 height 102
click at [679, 398] on div "</ p > </ header > < div class = "wte-grid" role = "list" > < div class = "wte-…" at bounding box center [841, 399] width 1325 height 102
type textarea "<div class="wte-tile" role="listitem" style="background-image:url('[URL][DOMAIN…"
click at [961, 333] on icon at bounding box center [962, 332] width 8 height 10
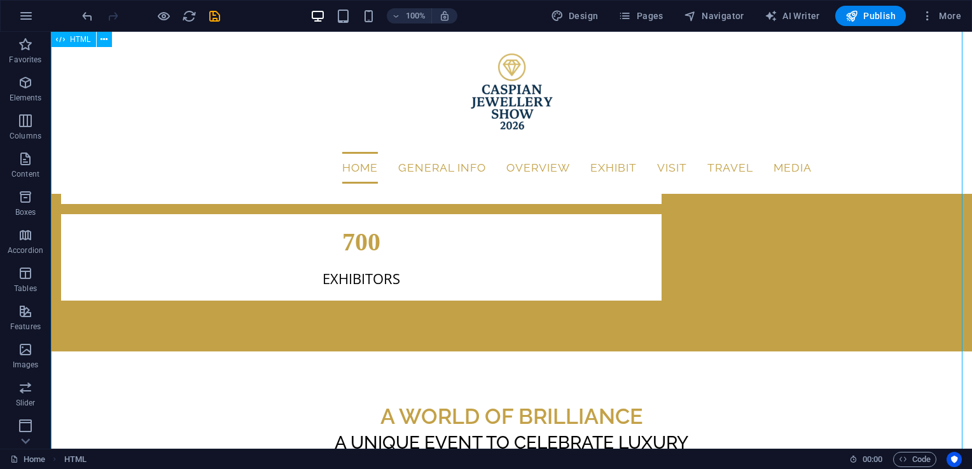
scroll to position [2317, 0]
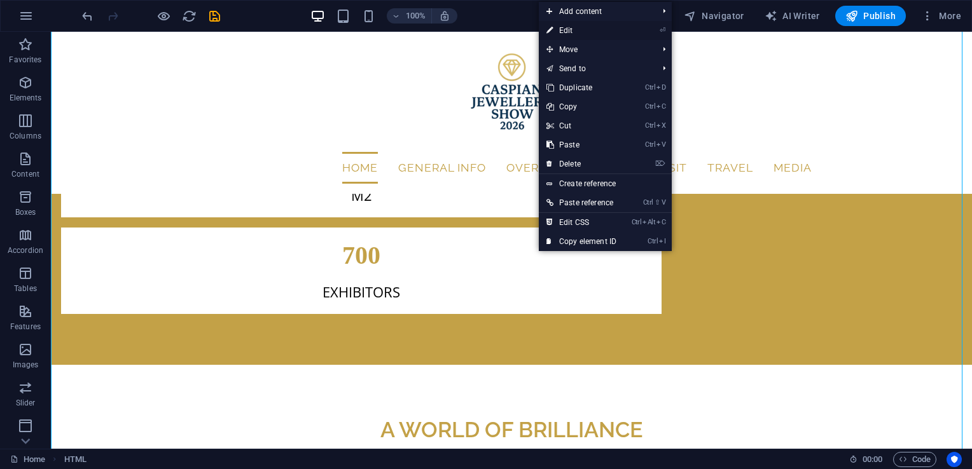
click at [604, 31] on link "⏎ Edit" at bounding box center [581, 30] width 85 height 19
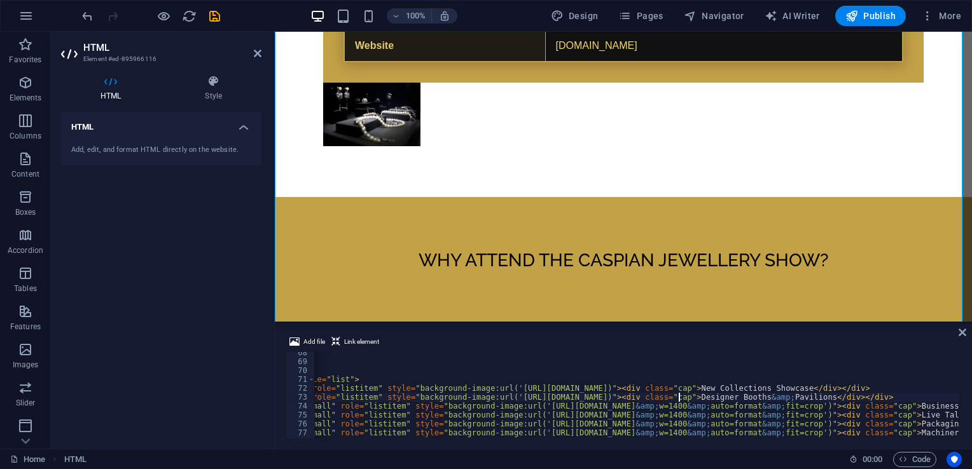
type textarea "<div class="wte-tile" role="listitem" style="background-image:url('[URL][DOMAIN…"
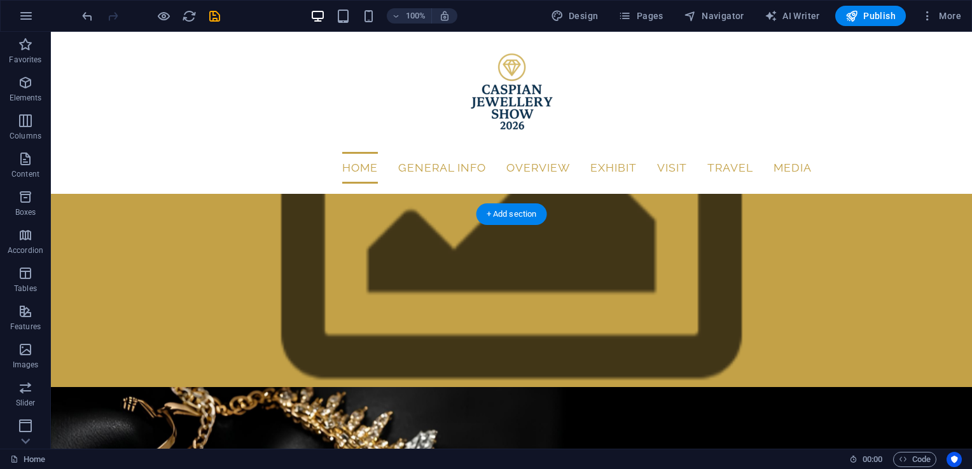
scroll to position [0, 0]
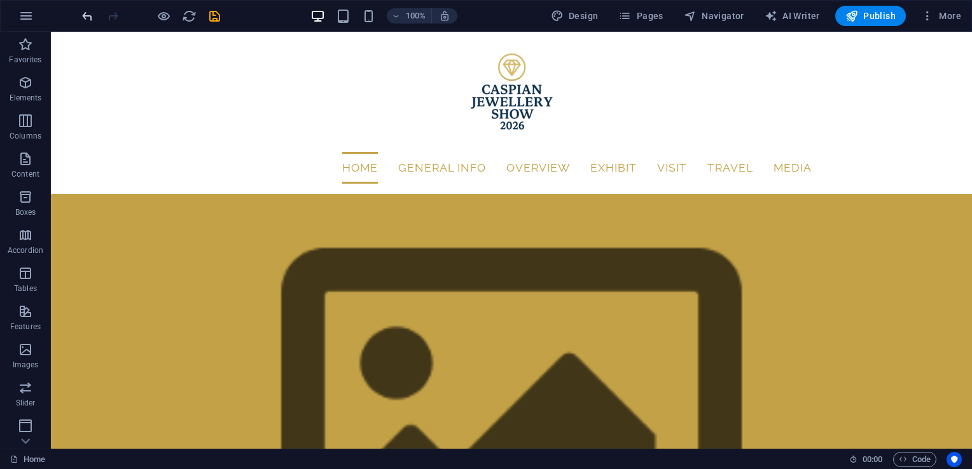
click at [86, 14] on icon "undo" at bounding box center [87, 16] width 15 height 15
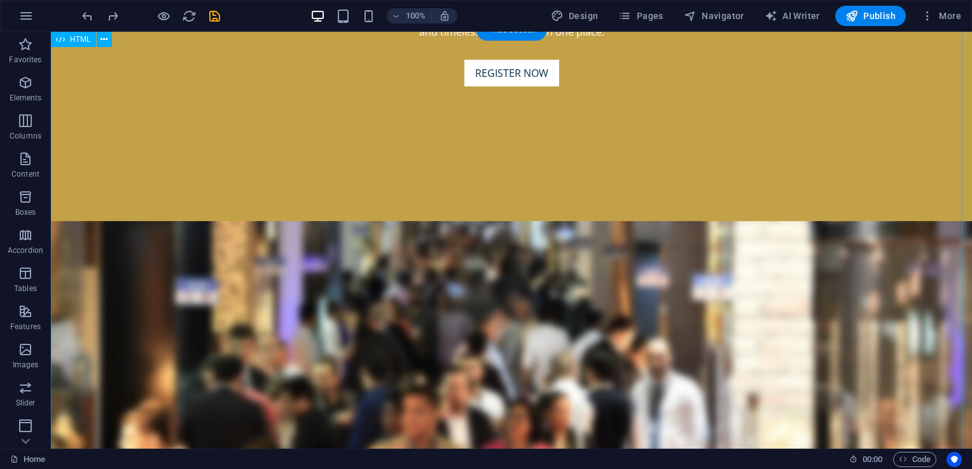
scroll to position [2180, 0]
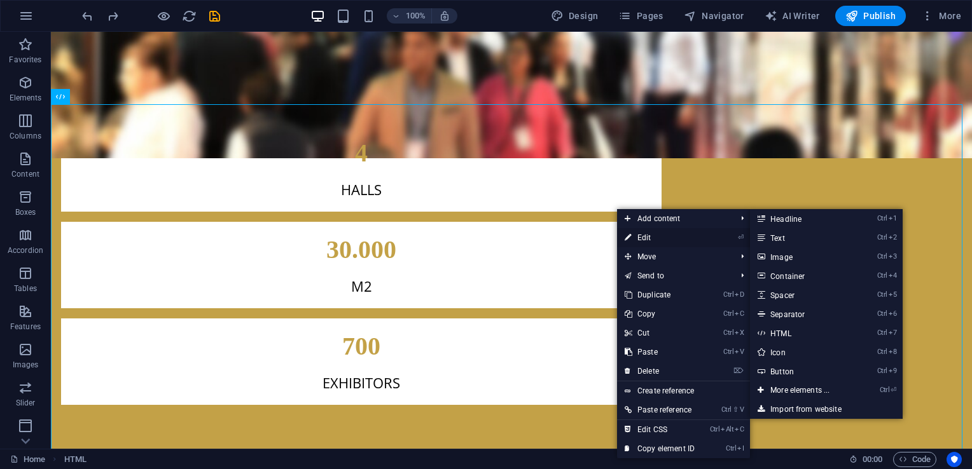
click at [642, 235] on link "⏎ Edit" at bounding box center [659, 237] width 85 height 19
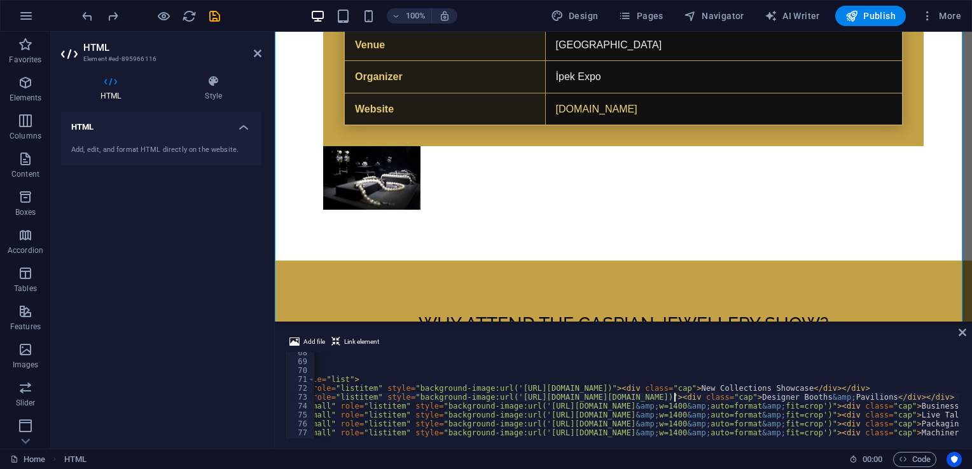
scroll to position [600, 0]
type textarea "<div class="wte-tile" role="listitem" style="background-image:url('[URL][DOMAIN…"
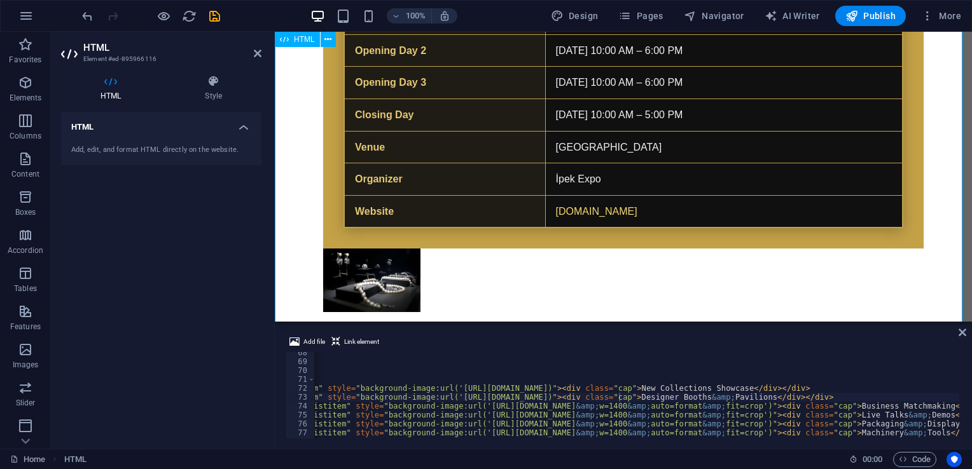
scroll to position [2758, 0]
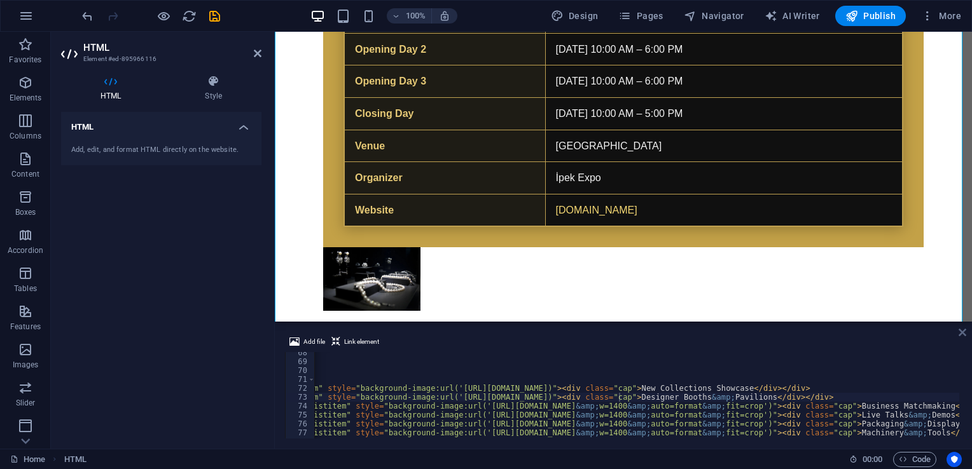
click at [961, 335] on icon at bounding box center [962, 332] width 8 height 10
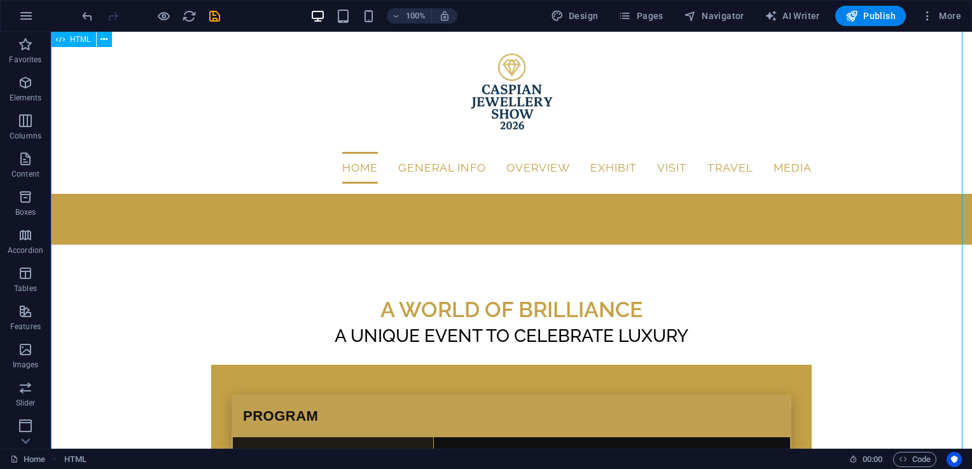
scroll to position [2359, 0]
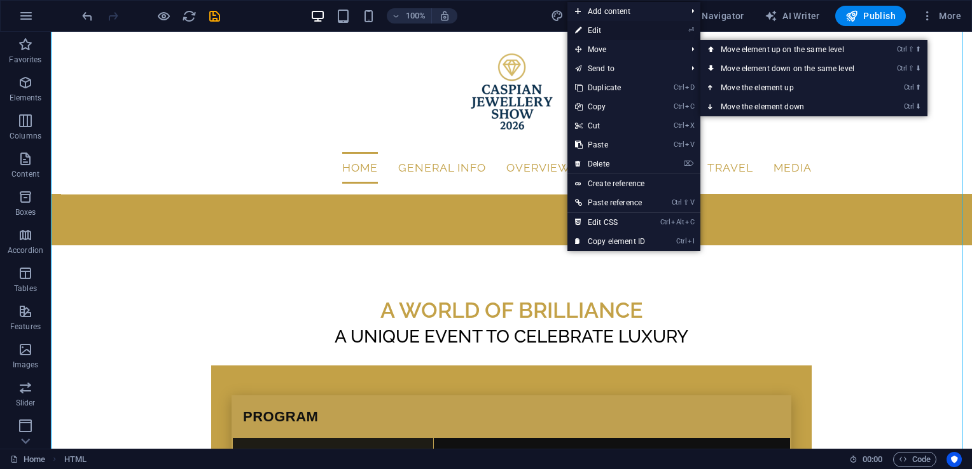
click at [600, 27] on link "⏎ Edit" at bounding box center [609, 30] width 85 height 19
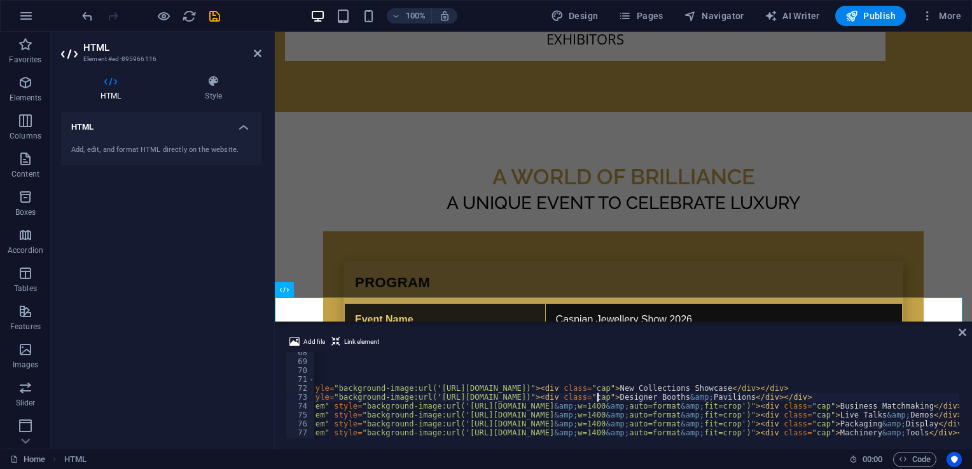
scroll to position [0, 221]
click at [883, 407] on div "</ p > </ header > < div class = "wte-grid" role = "list" > < div class = "wte-…" at bounding box center [755, 399] width 1325 height 102
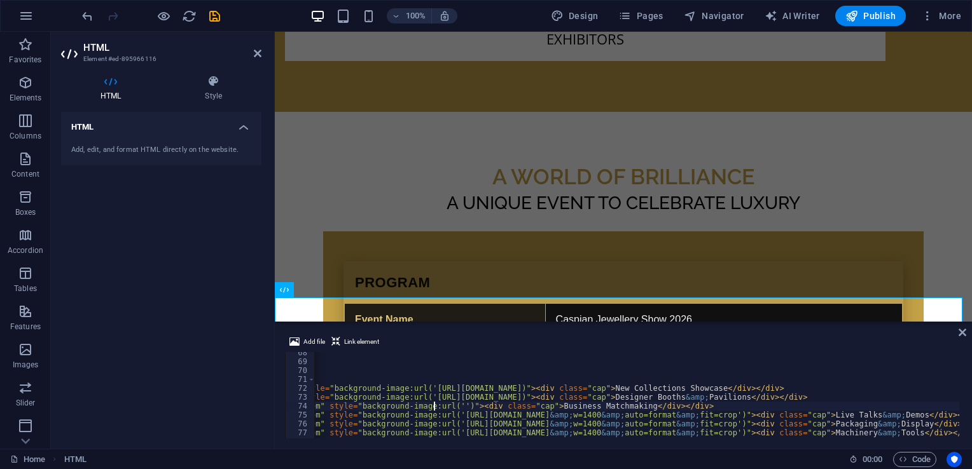
type textarea "<div class="wte-tile small" role="listitem" style="background-image:url('[URL][…"
click at [962, 334] on icon at bounding box center [962, 332] width 8 height 10
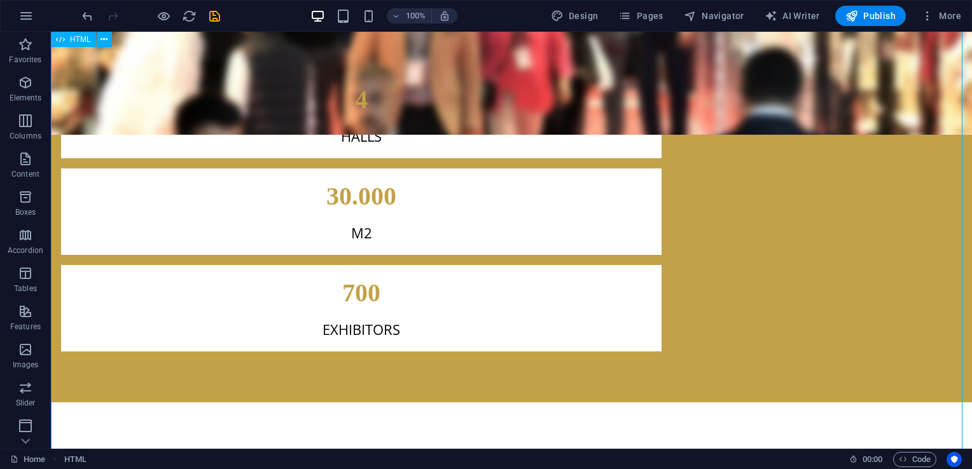
scroll to position [2340, 0]
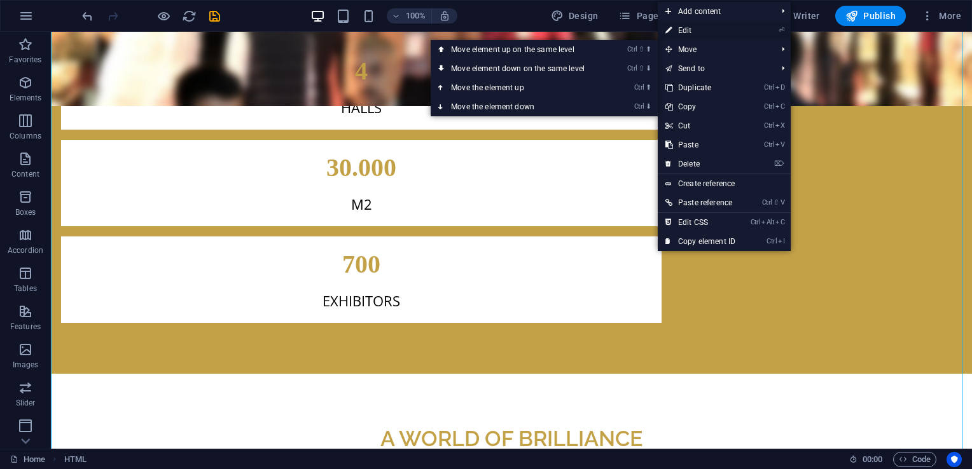
click at [694, 31] on link "⏎ Edit" at bounding box center [700, 30] width 85 height 19
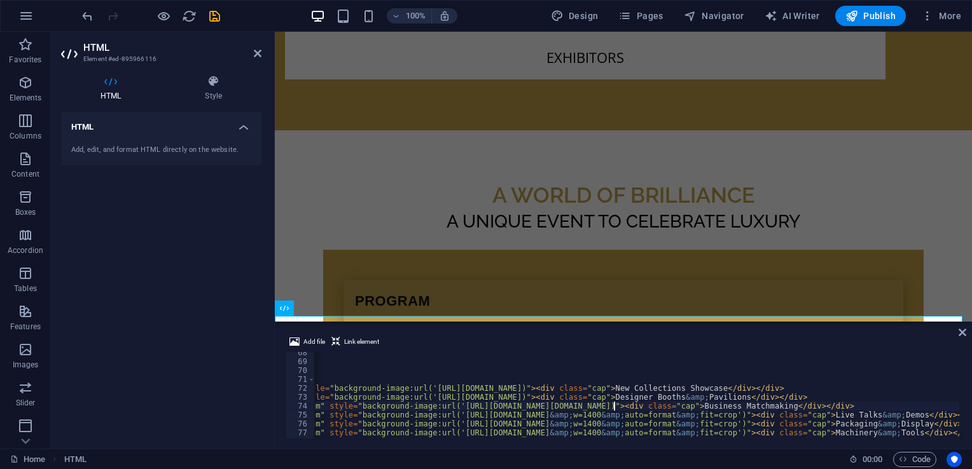
scroll to position [600, 0]
type textarea "<div class="wte-tile small" role="listitem" style="background-image:url('[URL][…"
click at [962, 337] on icon at bounding box center [962, 332] width 8 height 10
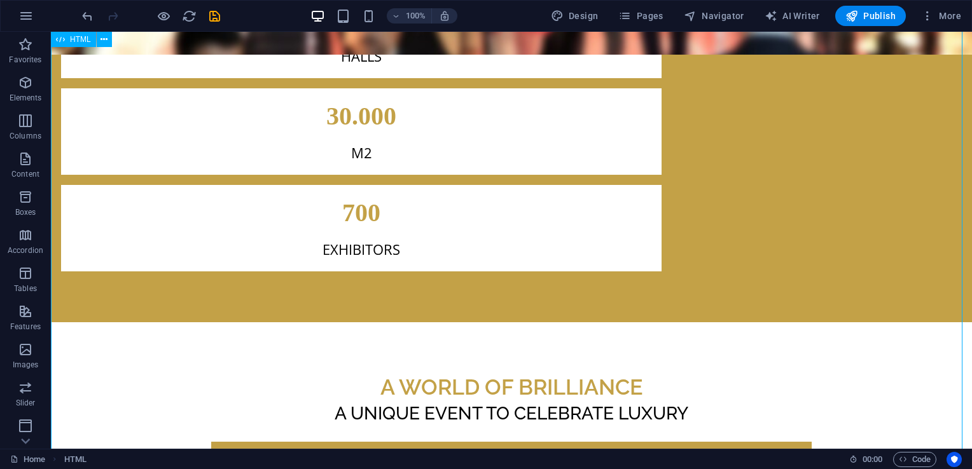
scroll to position [2391, 0]
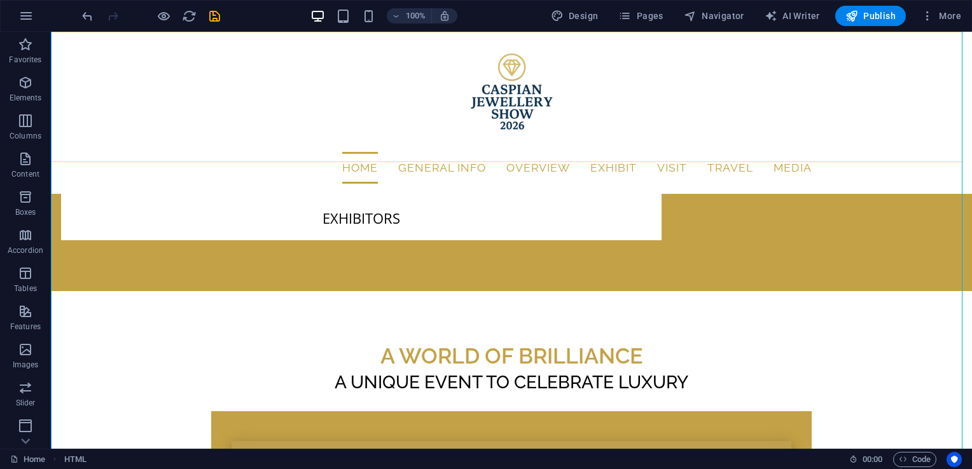
click at [542, 149] on div "Home General Info About Caspian Jewellery Show Event Code of Conduct Health & S…" at bounding box center [511, 113] width 921 height 162
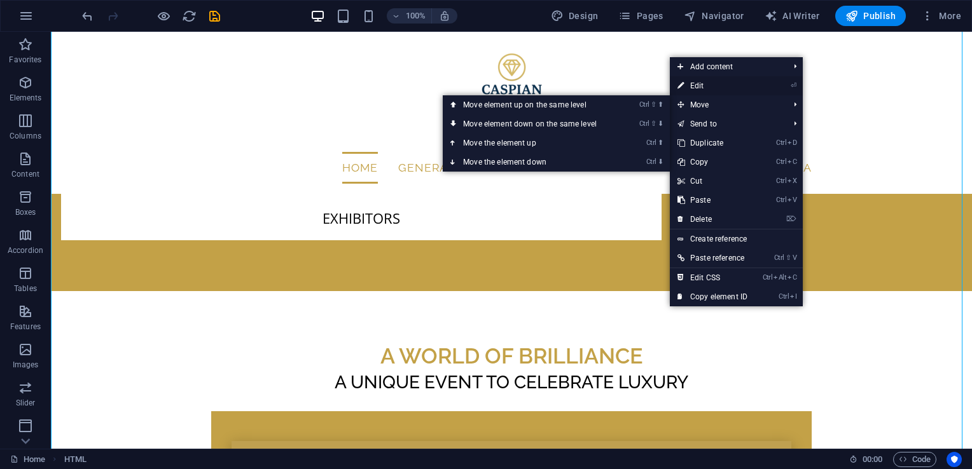
click at [710, 88] on link "⏎ Edit" at bounding box center [712, 85] width 85 height 19
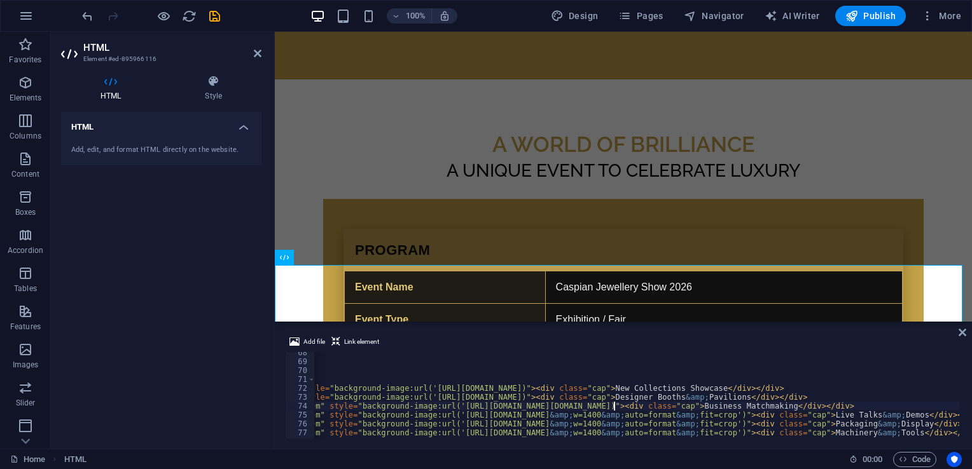
scroll to position [600, 0]
type textarea "<div class="wte-tile small" role="listitem" style="background-image:url('[URL][…"
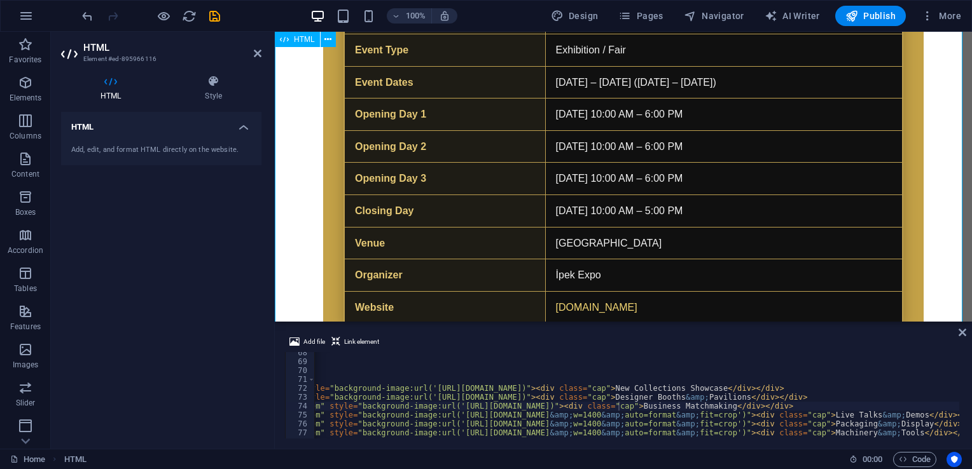
scroll to position [2668, 0]
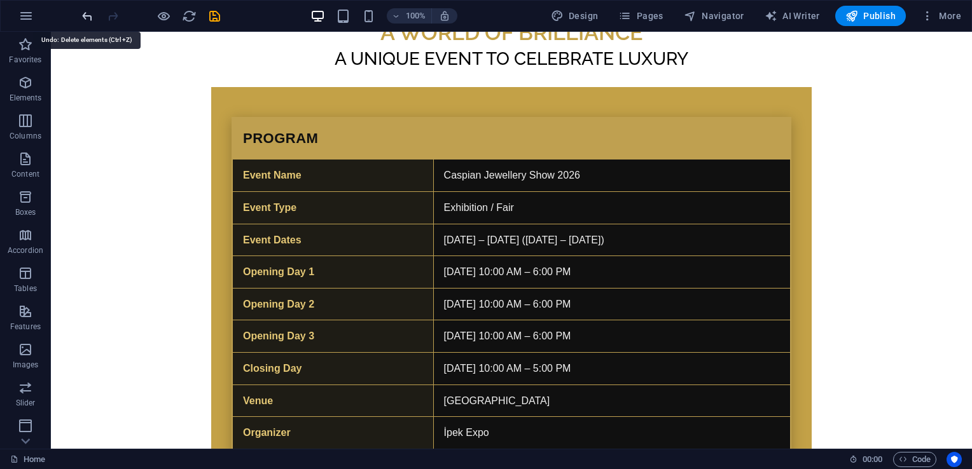
click at [85, 14] on icon "undo" at bounding box center [87, 16] width 15 height 15
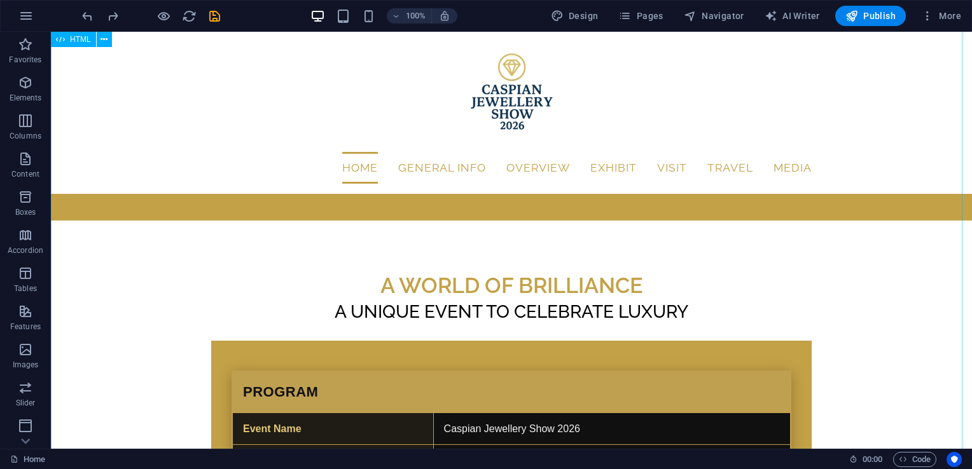
scroll to position [2333, 0]
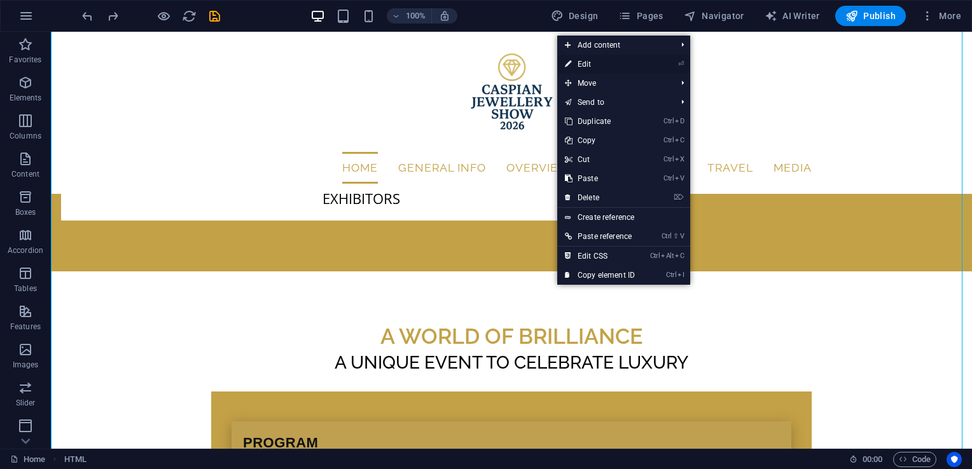
click at [580, 65] on link "⏎ Edit" at bounding box center [599, 64] width 85 height 19
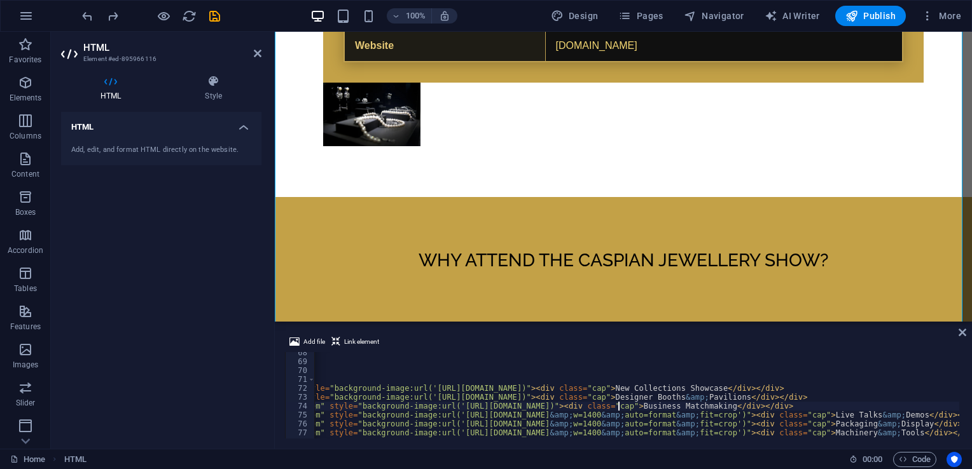
scroll to position [600, 0]
type textarea "<div class="wte-tile small" role="listitem" style="background-image:url('[URL][…"
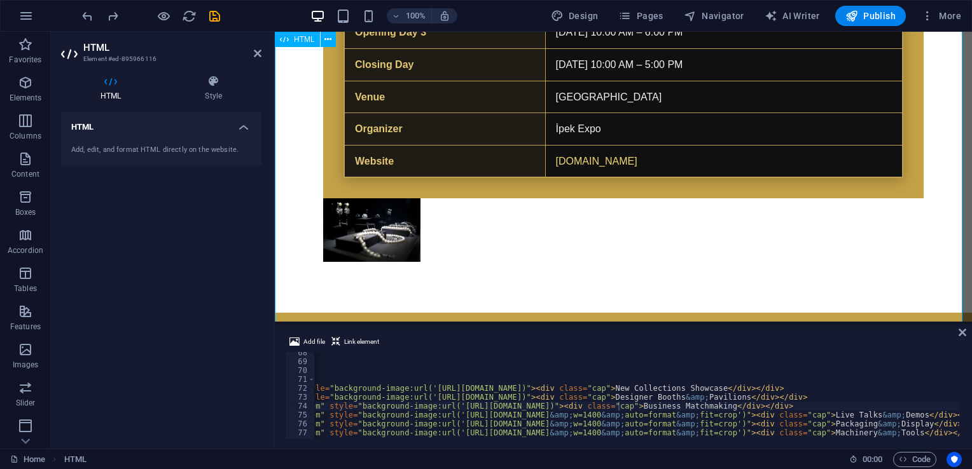
scroll to position [2808, 0]
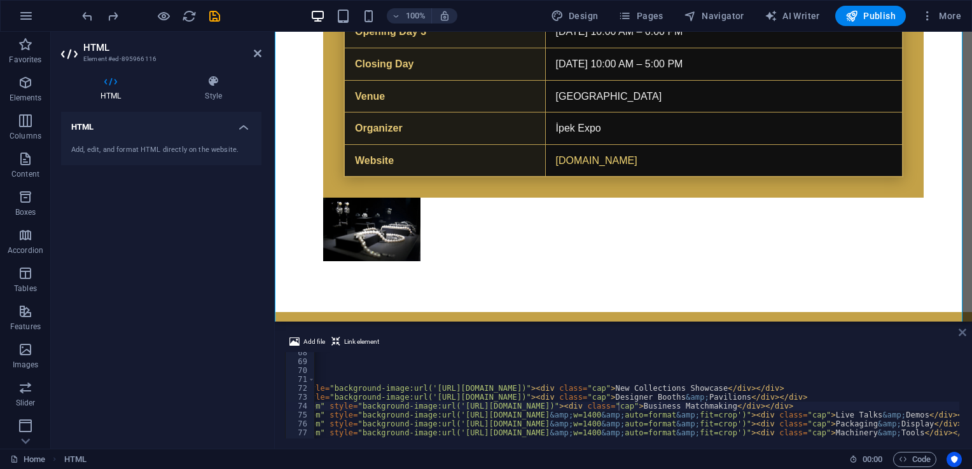
click at [964, 330] on icon at bounding box center [962, 332] width 8 height 10
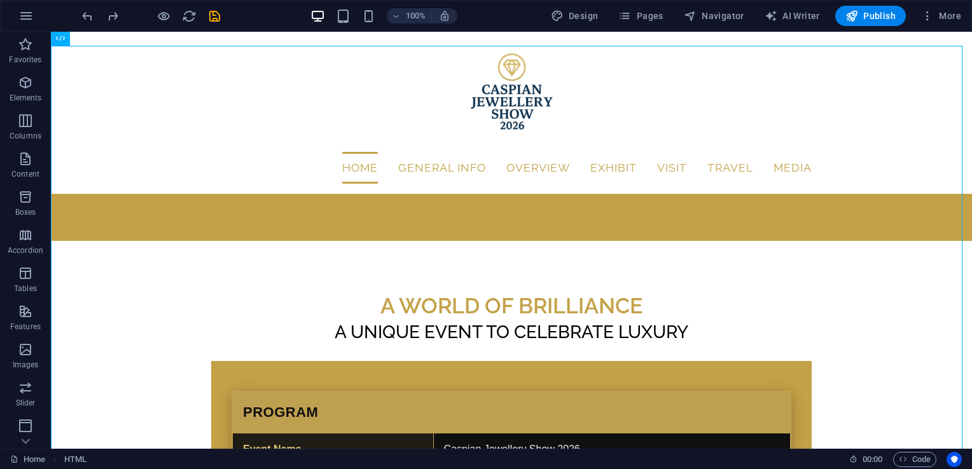
scroll to position [2236, 0]
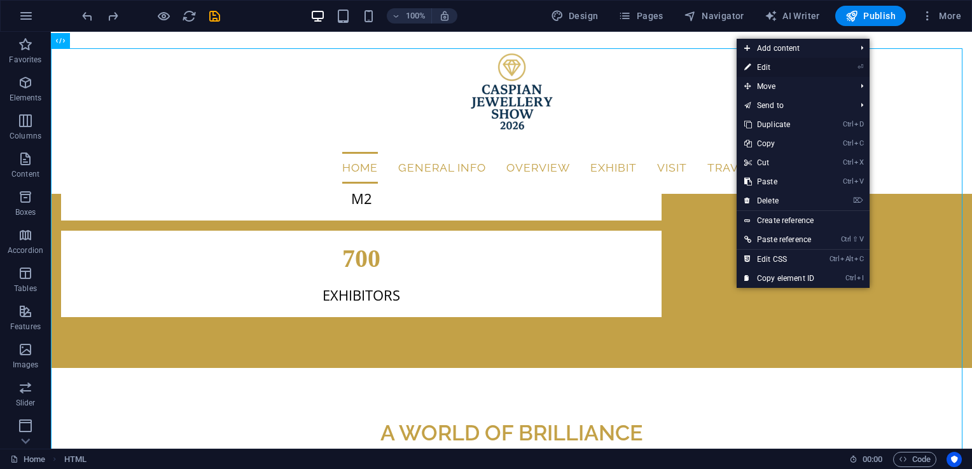
click at [780, 67] on link "⏎ Edit" at bounding box center [778, 67] width 85 height 19
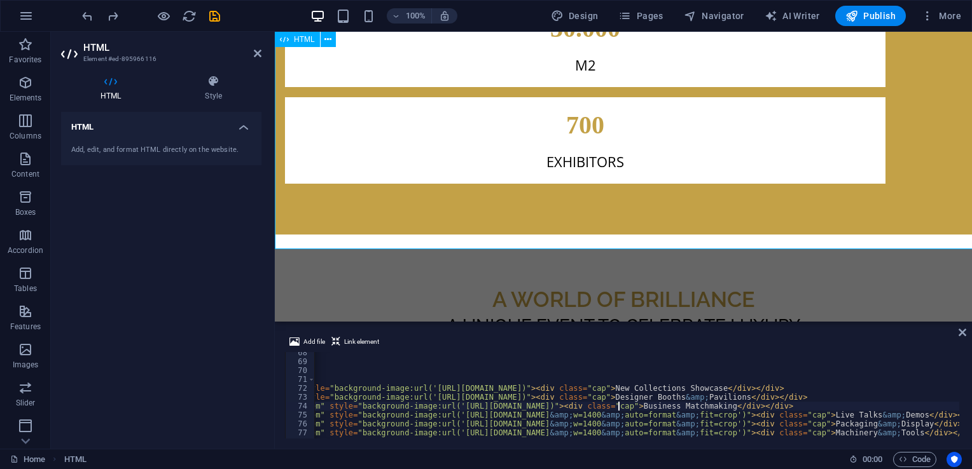
scroll to position [2923, 0]
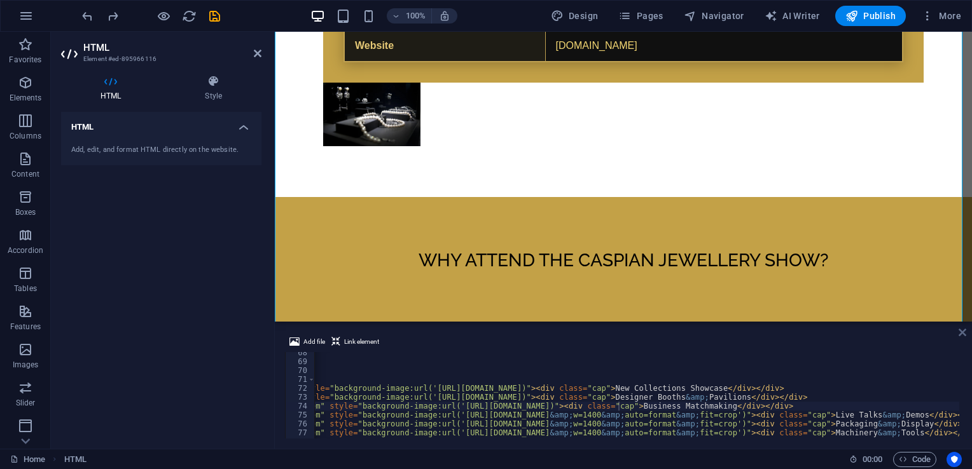
click at [961, 331] on icon at bounding box center [962, 332] width 8 height 10
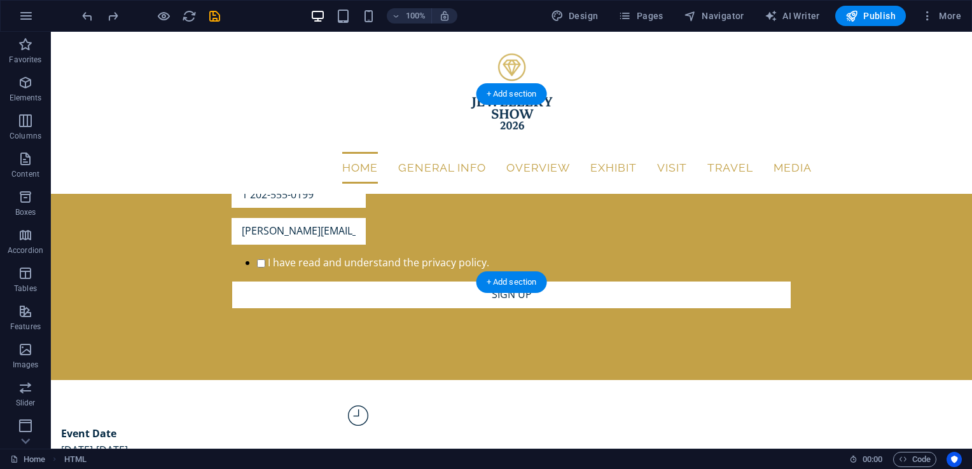
scroll to position [455, 0]
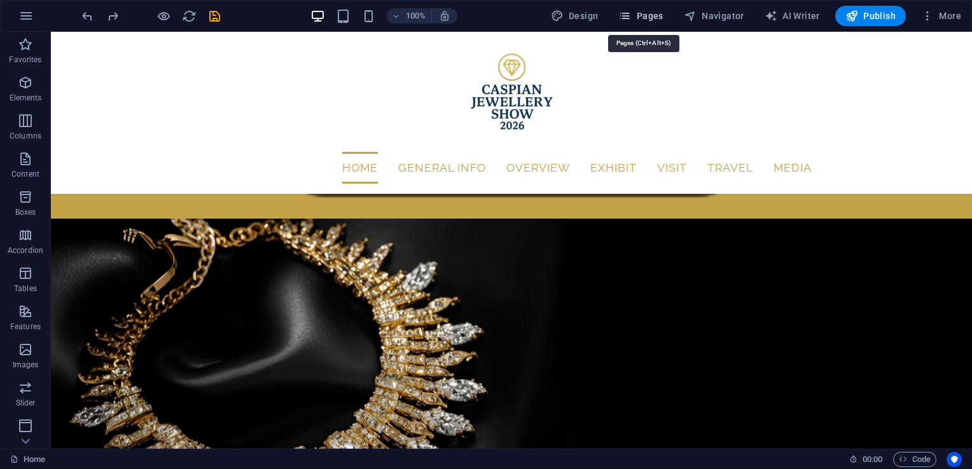
click at [648, 16] on span "Pages" at bounding box center [640, 16] width 45 height 13
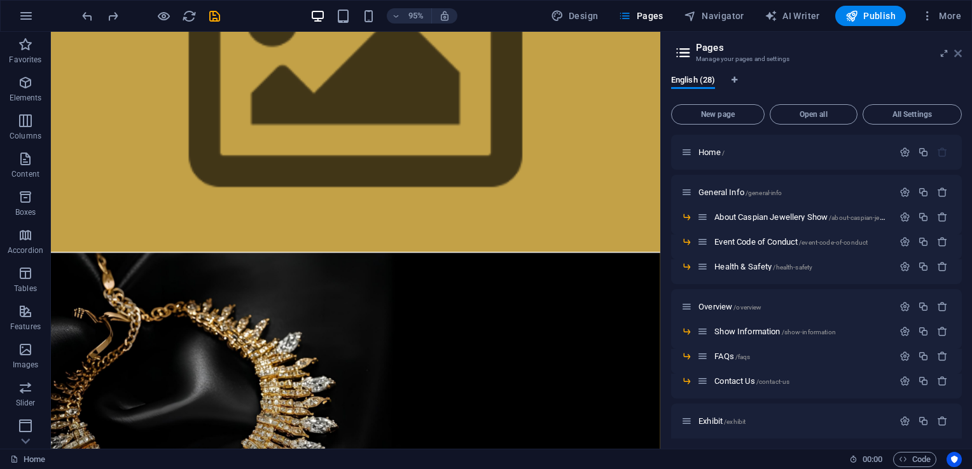
click at [956, 56] on icon at bounding box center [958, 53] width 8 height 10
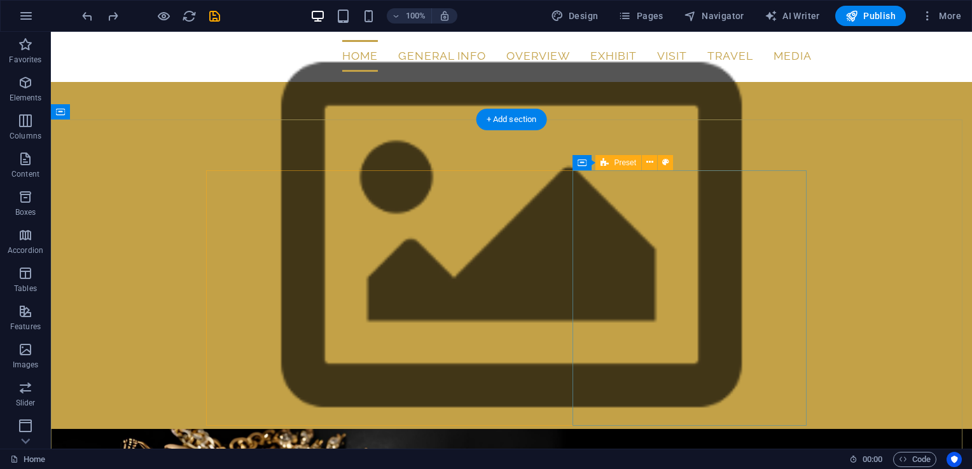
scroll to position [0, 0]
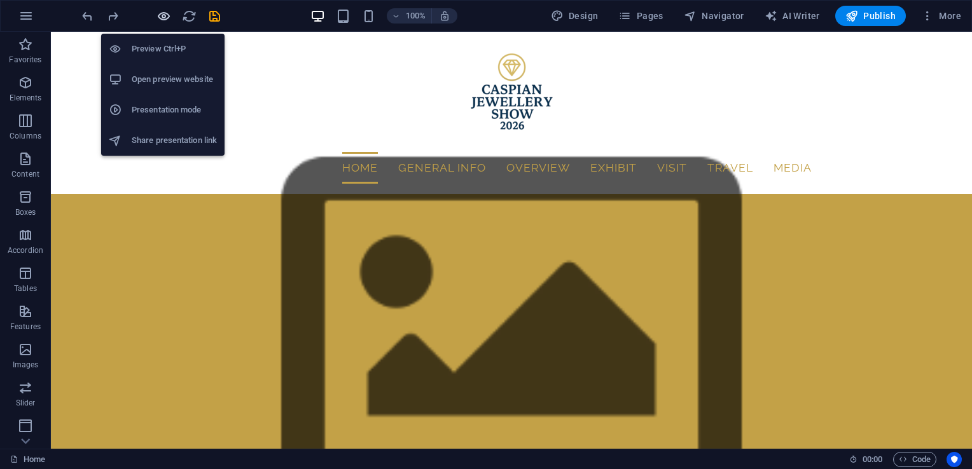
click at [162, 18] on icon "button" at bounding box center [163, 16] width 15 height 15
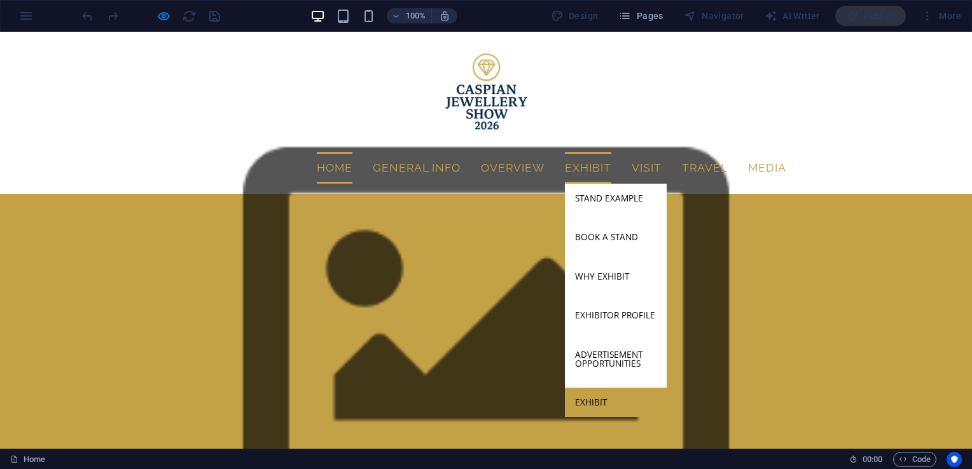
click at [590, 388] on link "Exhibit" at bounding box center [616, 402] width 102 height 29
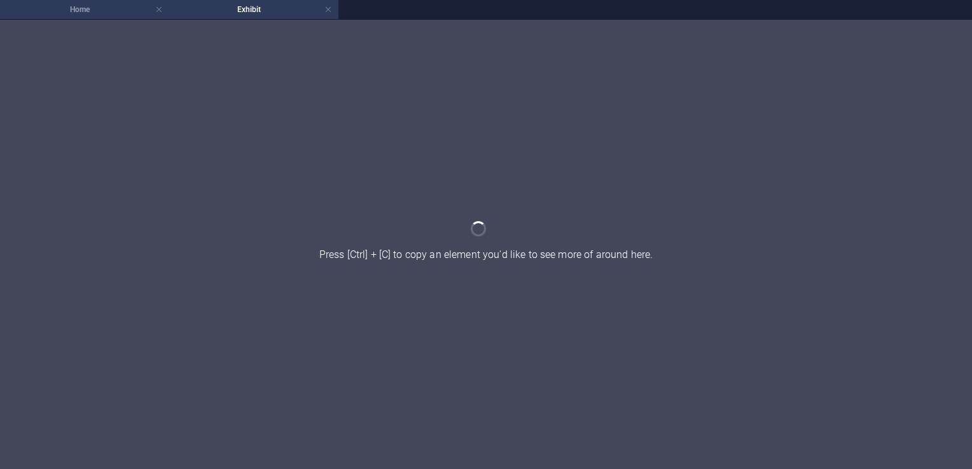
click at [93, 12] on h4 "Home" at bounding box center [84, 10] width 169 height 14
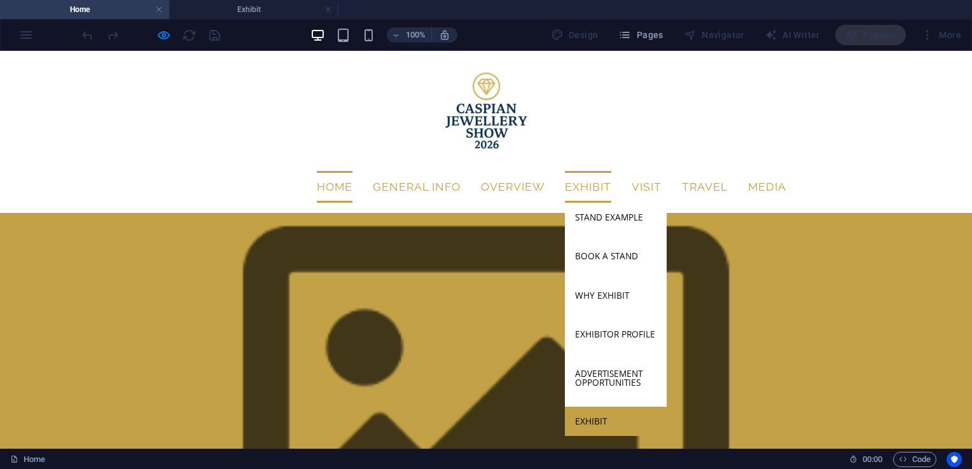
click at [591, 407] on link "Exhibit" at bounding box center [616, 421] width 102 height 29
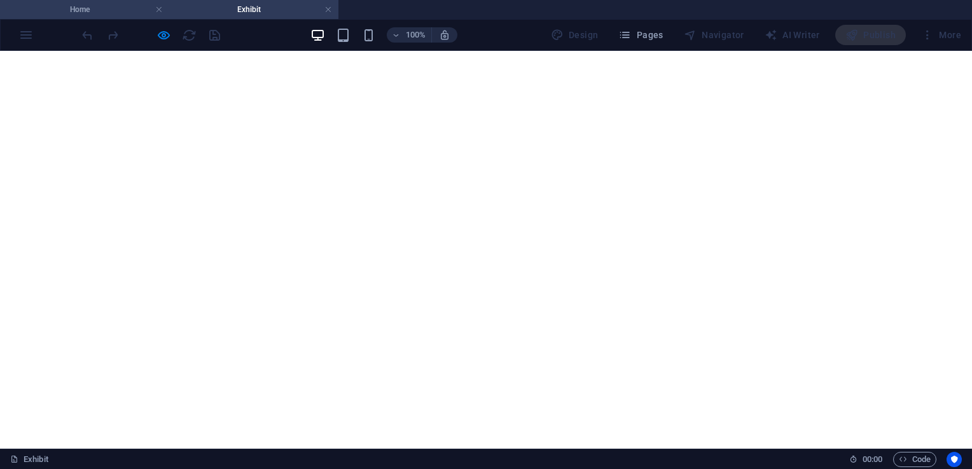
click at [87, 15] on h4 "Home" at bounding box center [84, 10] width 169 height 14
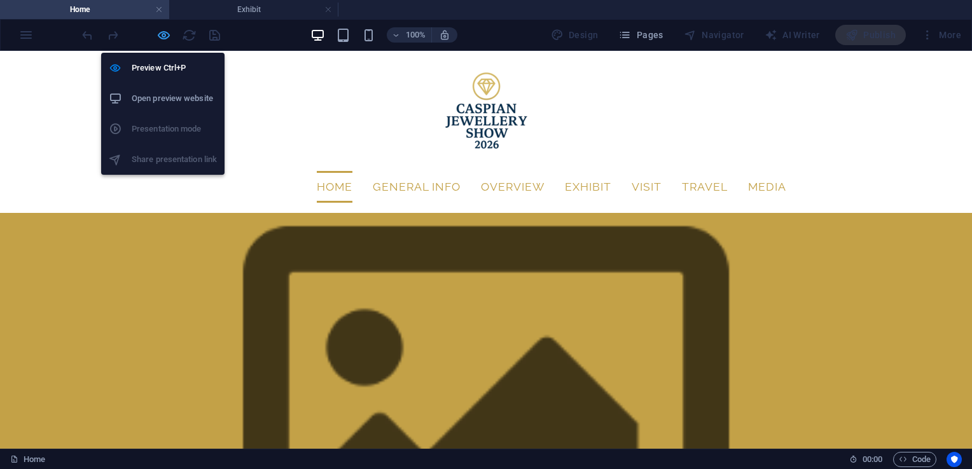
click at [159, 29] on icon "button" at bounding box center [163, 35] width 15 height 15
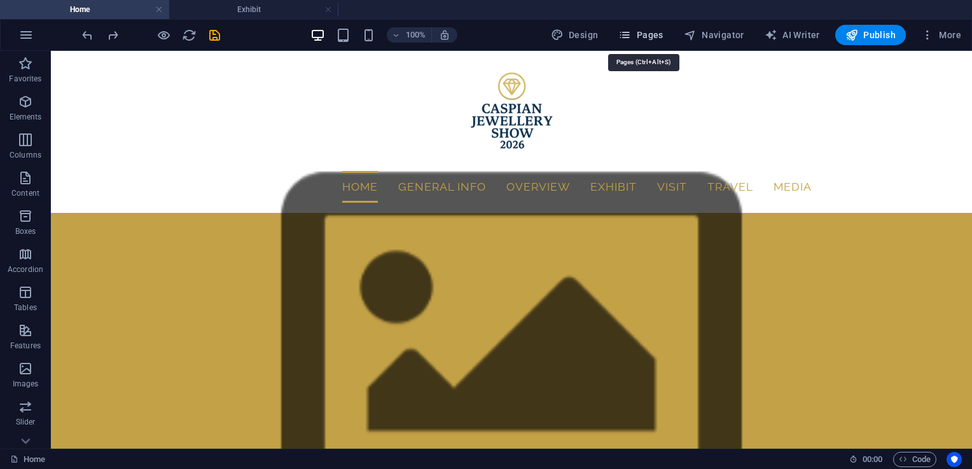
click at [623, 29] on icon "button" at bounding box center [624, 35] width 13 height 13
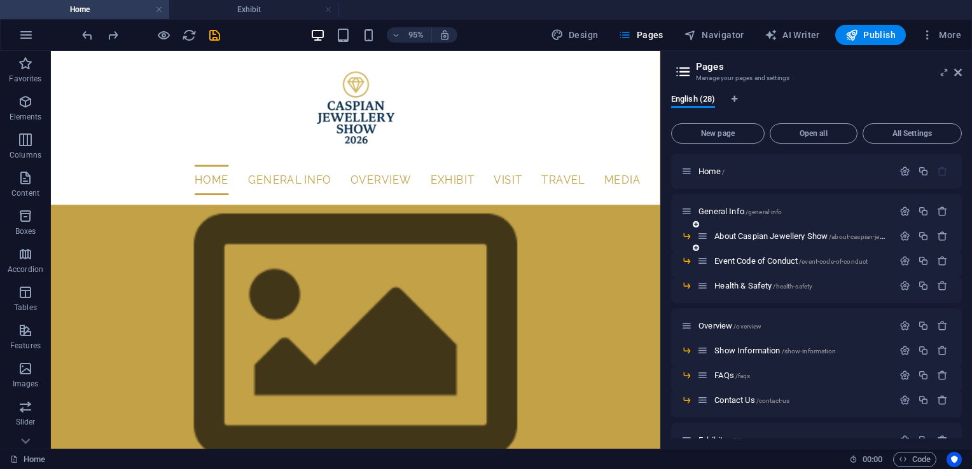
click at [694, 221] on icon at bounding box center [696, 225] width 6 height 8
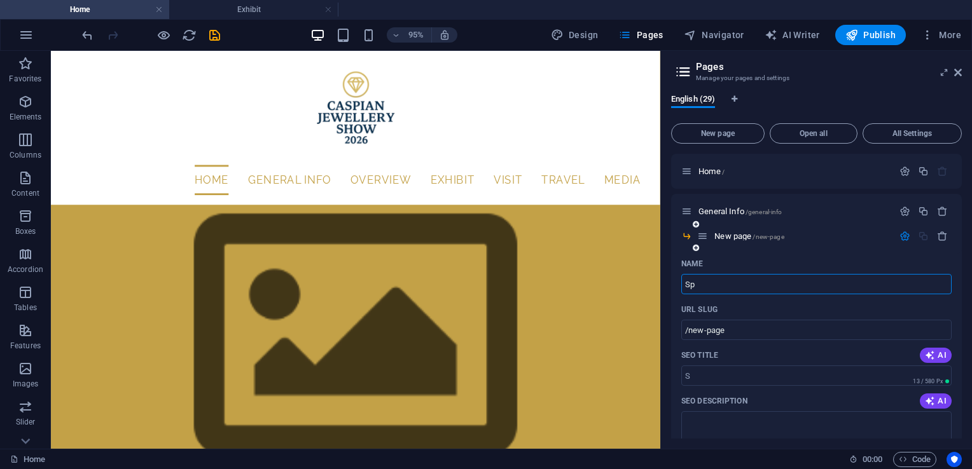
type input "Spo"
type input "/s"
type input "Sponsor Ship"
type input "/sponsor-ship"
type input "Sponsor S"
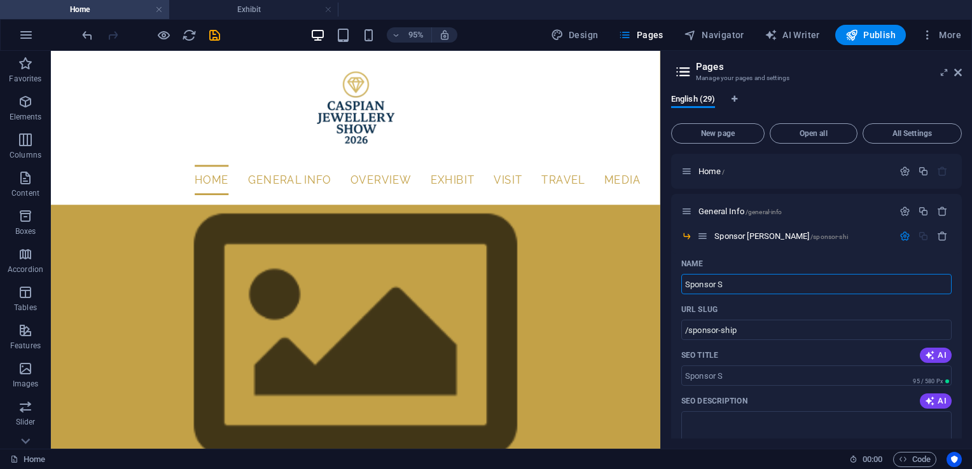
type input "/sponsor-shi"
type input "Sponsor"
type input "/sponsor"
type input "Sponsorhip"
type input "/sponsorhip"
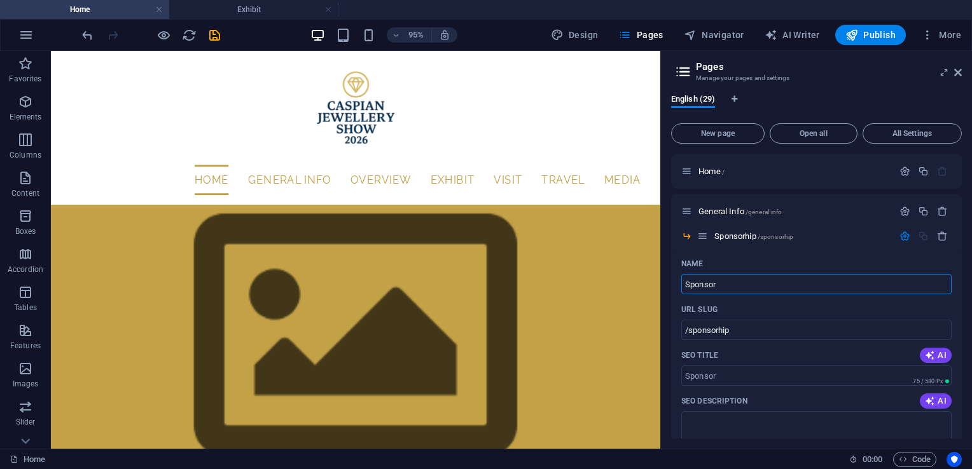
type input "Sponsor"
type input "/sponsor"
type input "Sponsorship"
type input "/sponsorship"
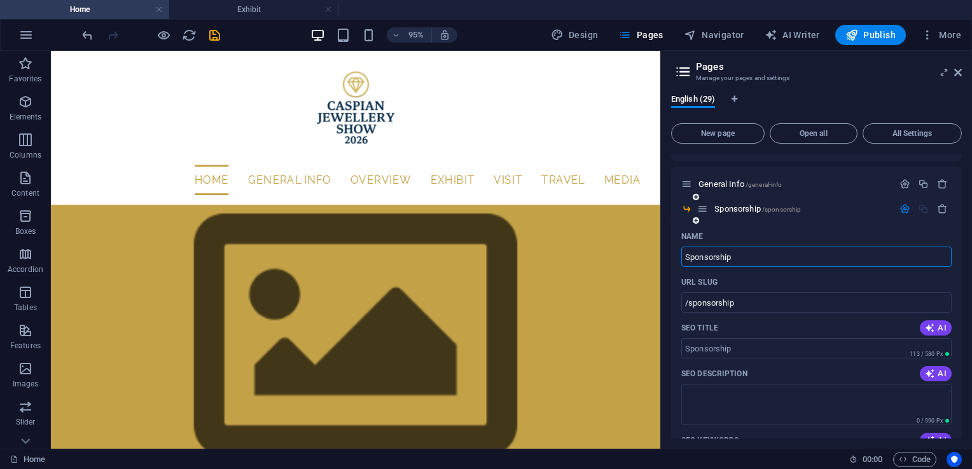
scroll to position [28, 0]
type input "Sponsorship"
click at [733, 203] on span "Sponsorship /sponsorship" at bounding box center [757, 208] width 86 height 10
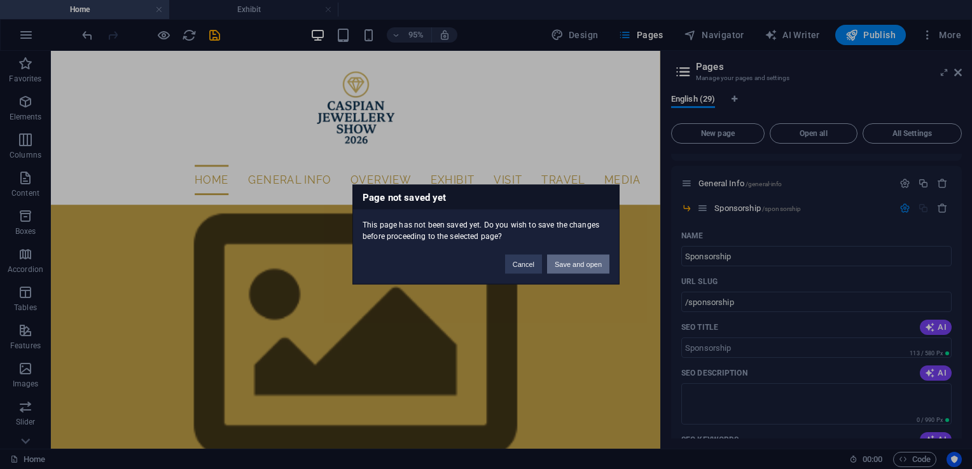
click at [575, 266] on button "Save and open" at bounding box center [578, 264] width 62 height 19
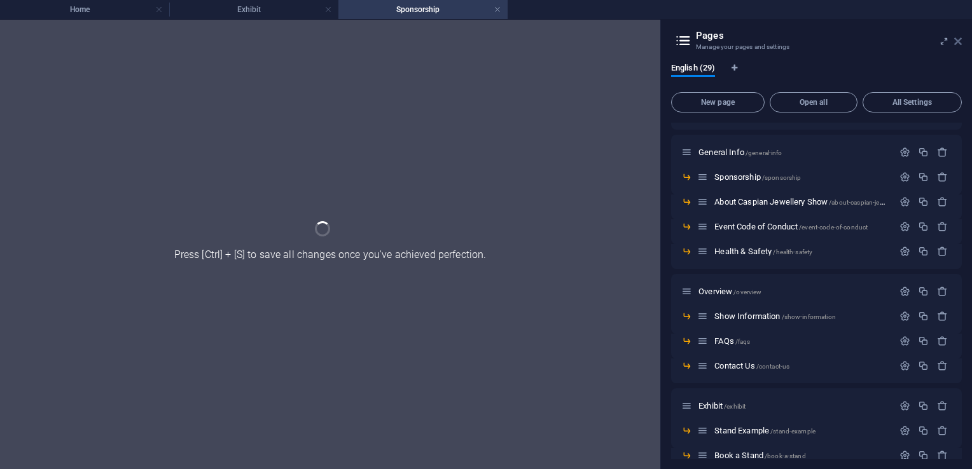
click at [960, 43] on icon at bounding box center [958, 41] width 8 height 10
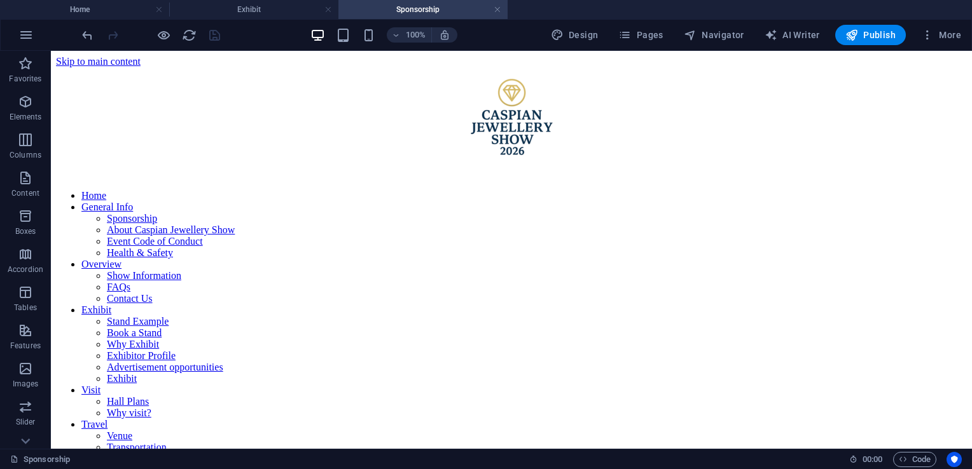
scroll to position [0, 0]
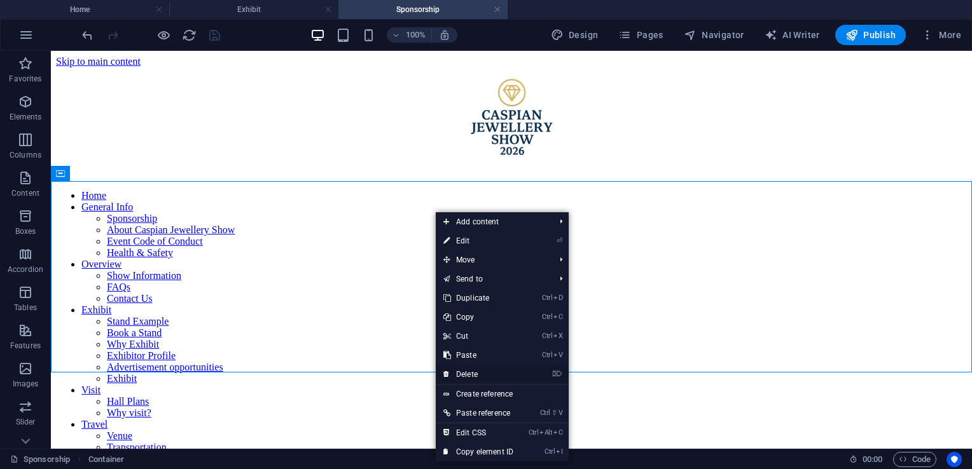
click at [476, 373] on link "⌦ Delete" at bounding box center [478, 374] width 85 height 19
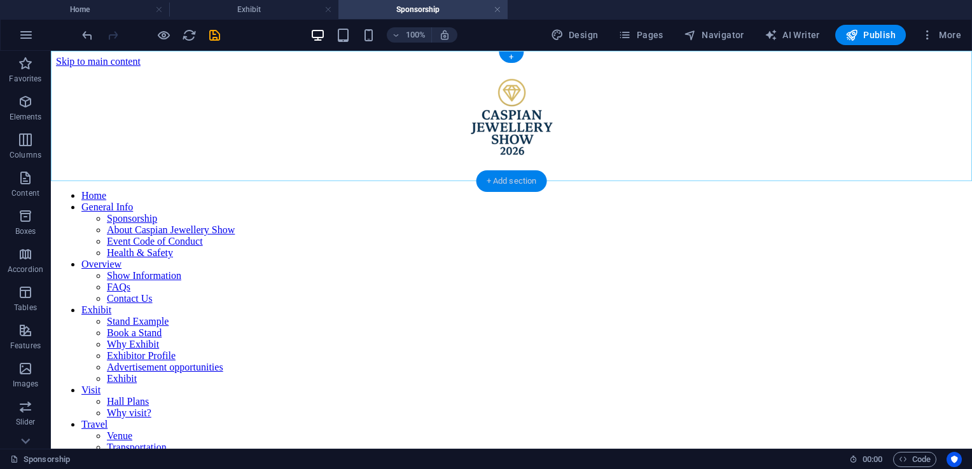
click at [520, 180] on div "+ Add section" at bounding box center [511, 181] width 71 height 22
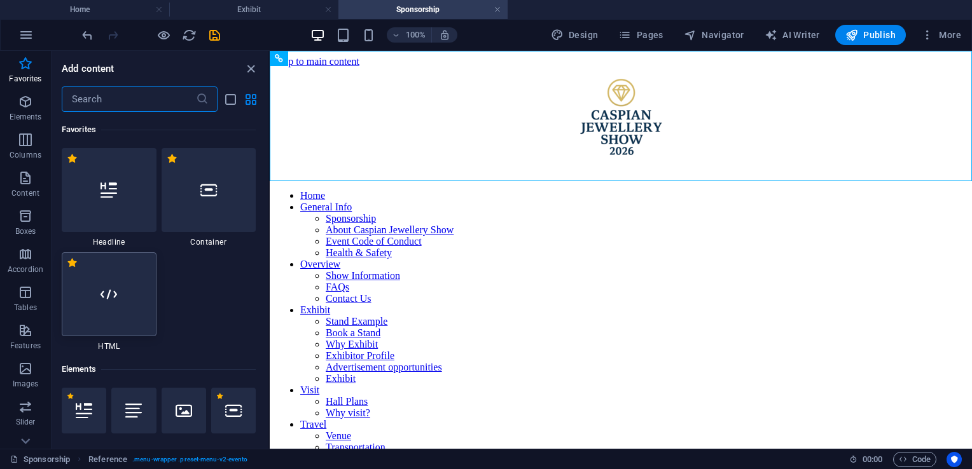
click at [134, 284] on div at bounding box center [109, 294] width 95 height 84
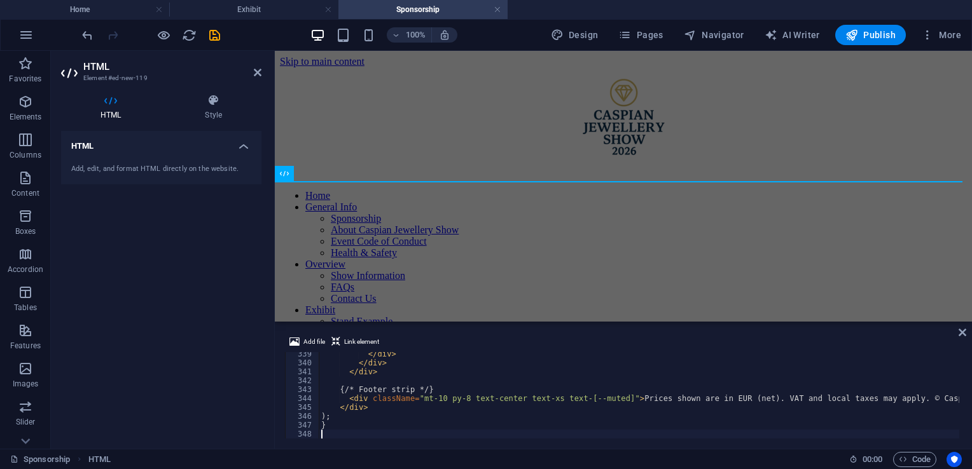
scroll to position [3012, 0]
click at [961, 335] on icon at bounding box center [962, 332] width 8 height 10
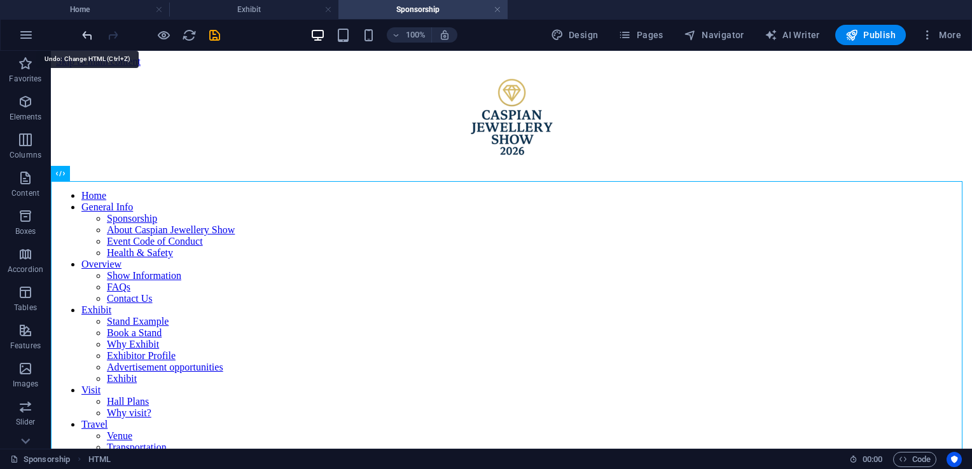
click at [92, 36] on icon "undo" at bounding box center [87, 35] width 15 height 15
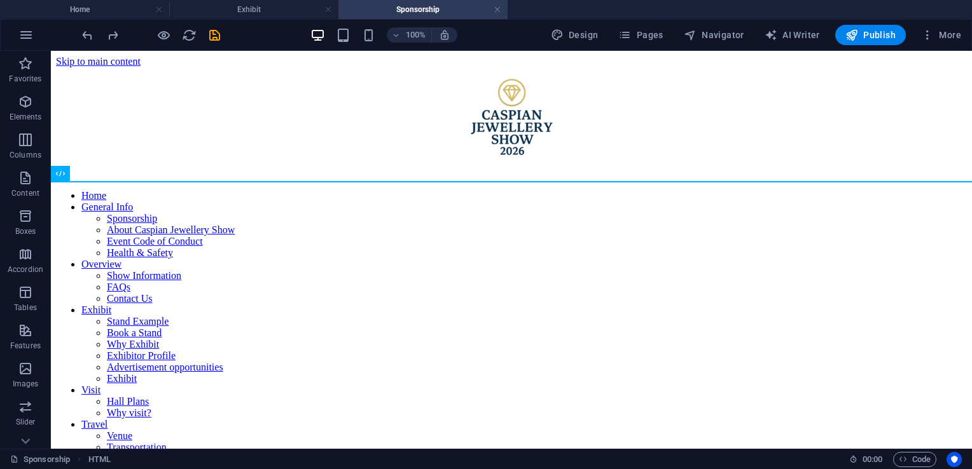
drag, startPoint x: 362, startPoint y: 273, endPoint x: 309, endPoint y: 251, distance: 57.5
click at [515, 174] on div "+" at bounding box center [511, 174] width 25 height 11
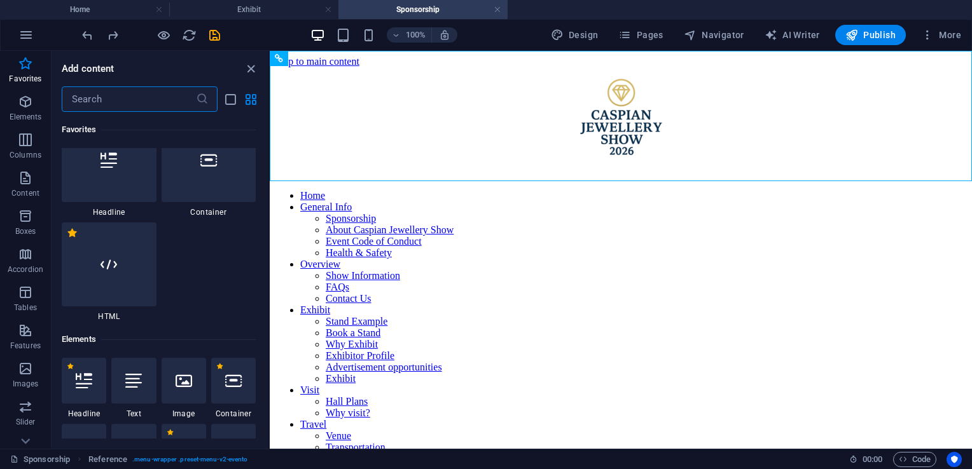
scroll to position [0, 0]
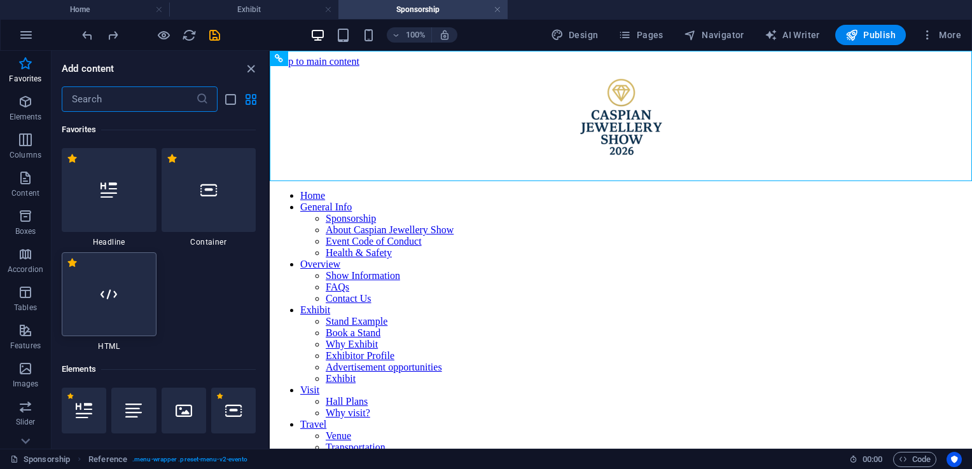
click at [99, 275] on div at bounding box center [109, 294] width 95 height 84
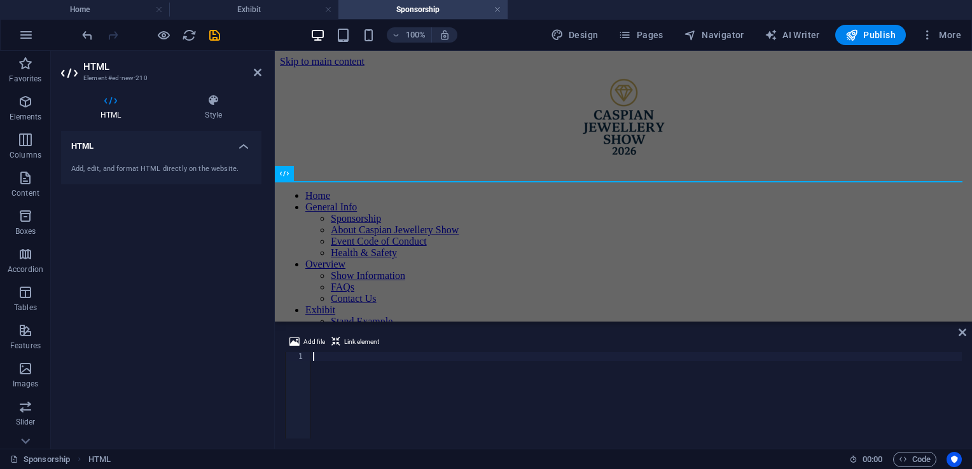
scroll to position [3012, 0]
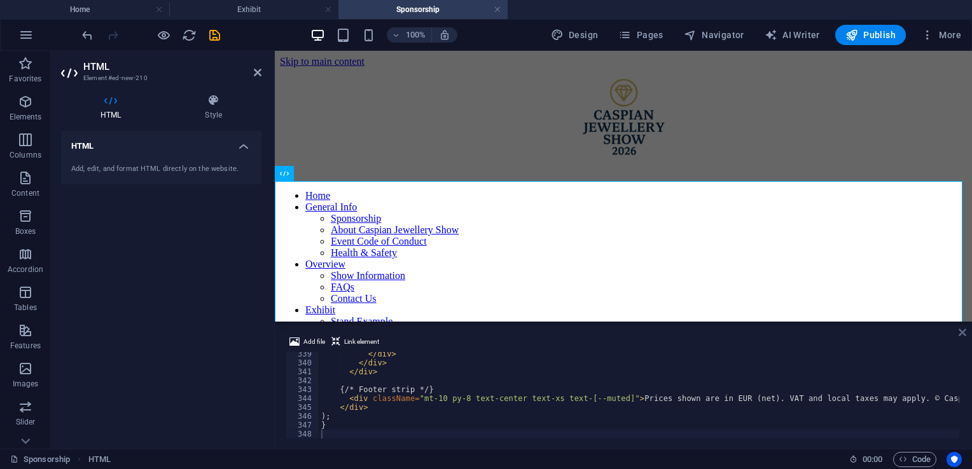
click at [963, 333] on icon at bounding box center [962, 332] width 8 height 10
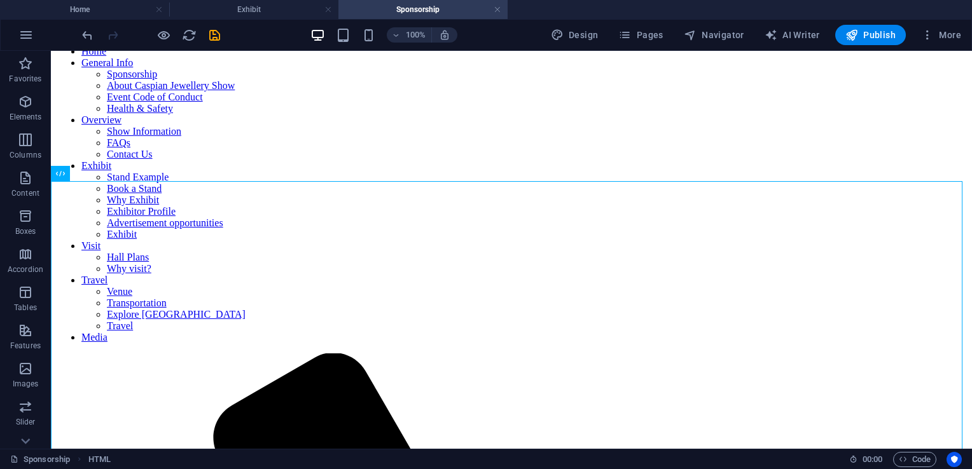
scroll to position [0, 0]
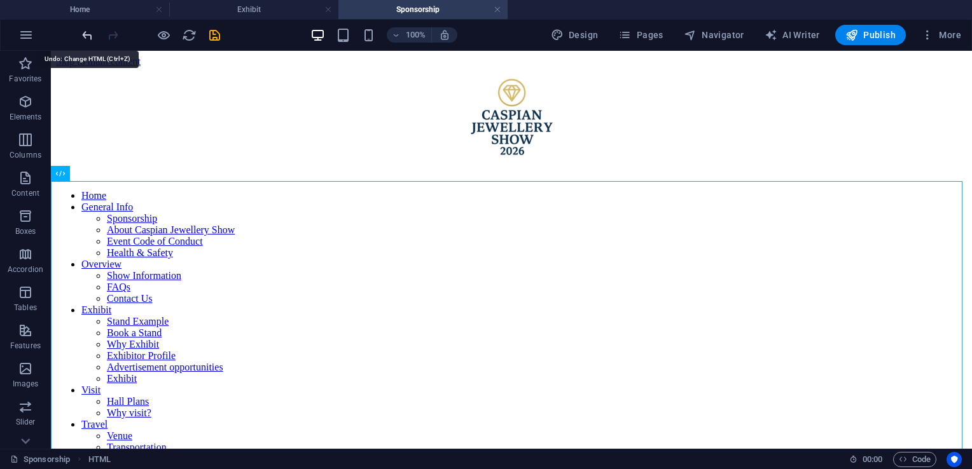
click at [91, 36] on icon "undo" at bounding box center [87, 35] width 15 height 15
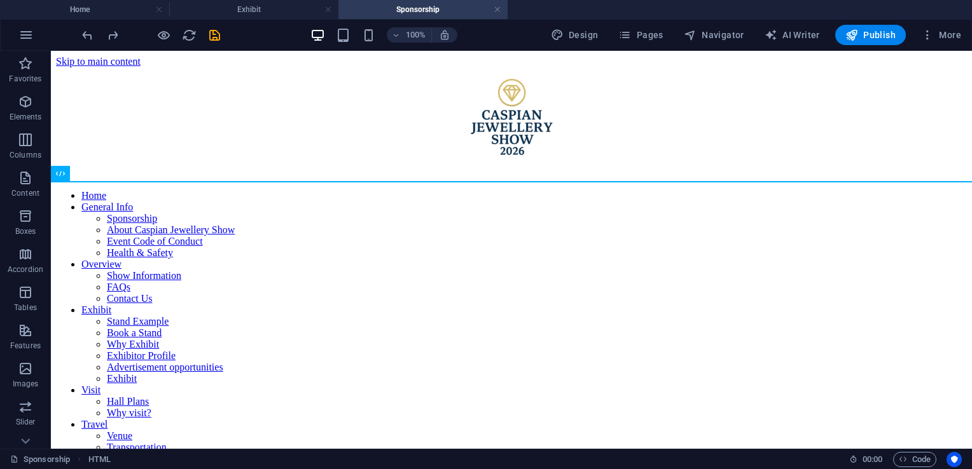
drag, startPoint x: 504, startPoint y: 309, endPoint x: 451, endPoint y: 194, distance: 126.6
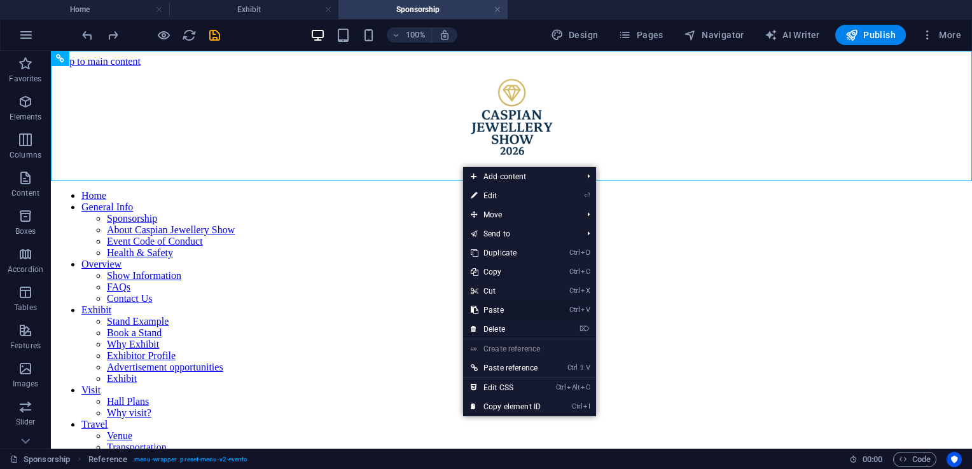
click at [502, 309] on link "Ctrl V Paste" at bounding box center [505, 310] width 85 height 19
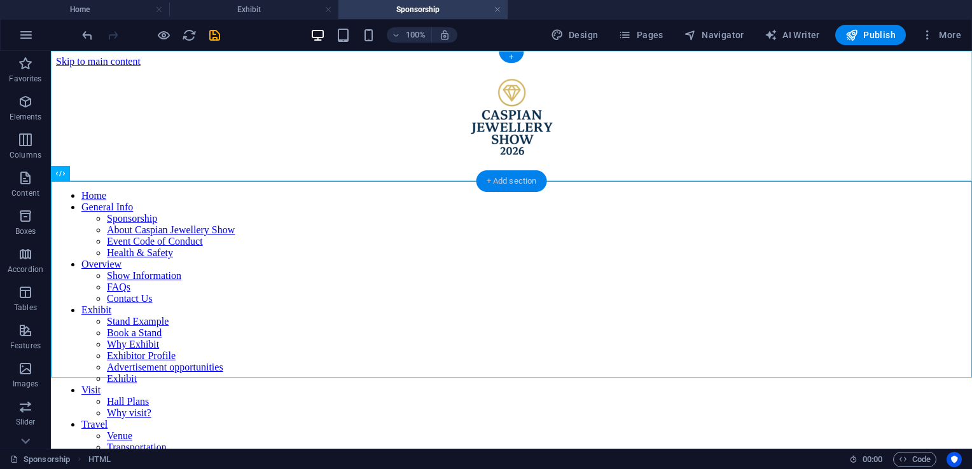
click at [504, 173] on div "+ Add section" at bounding box center [511, 181] width 71 height 22
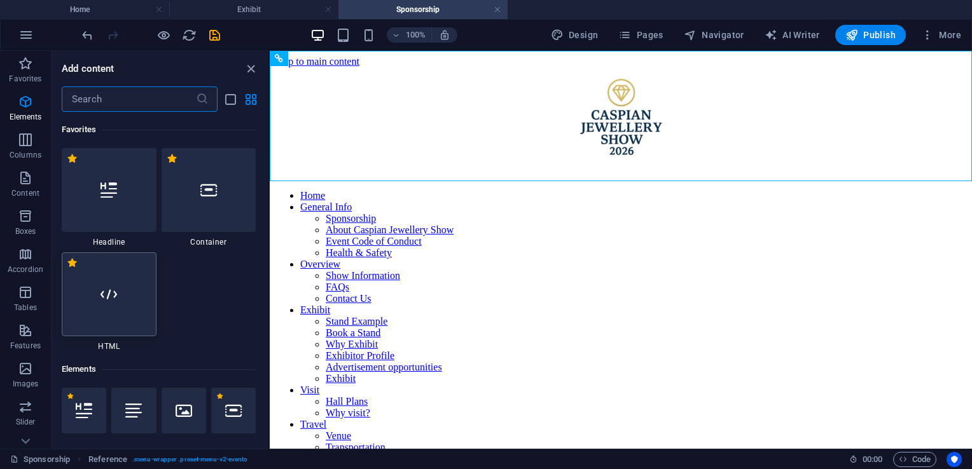
click at [127, 286] on div at bounding box center [109, 294] width 95 height 84
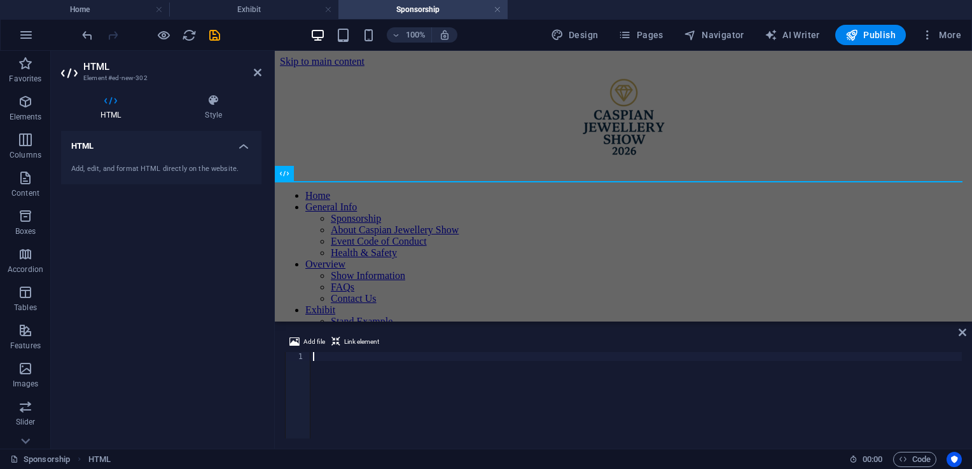
scroll to position [697, 0]
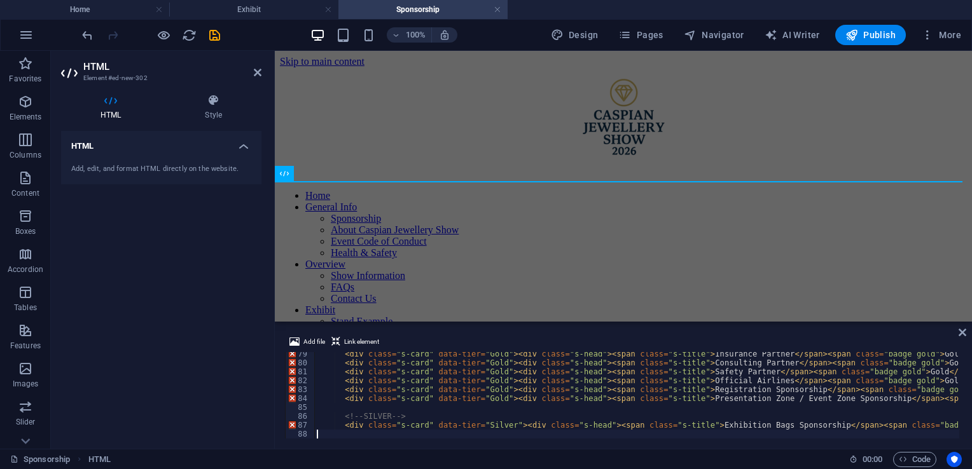
click at [967, 336] on div "Add file Link element 79 80 81 82 83 84 85 86 87 88 < div class = "s-card" data…" at bounding box center [623, 386] width 697 height 125
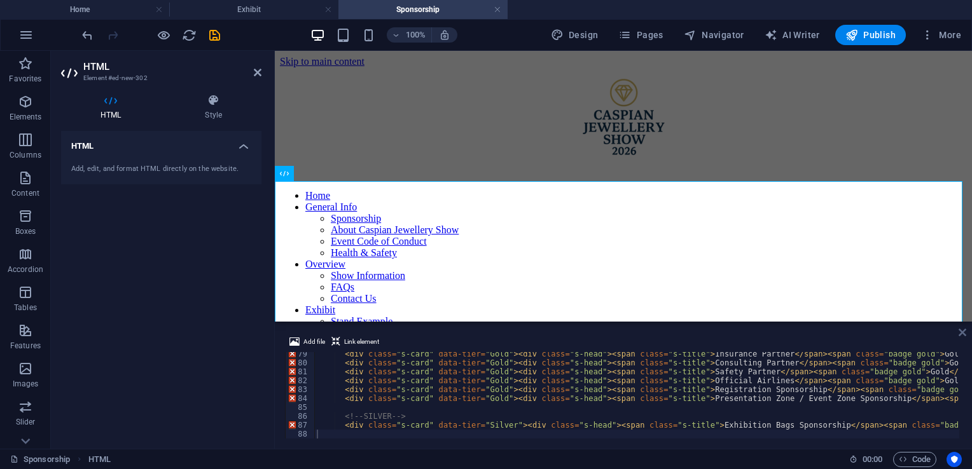
click at [961, 333] on icon at bounding box center [962, 332] width 8 height 10
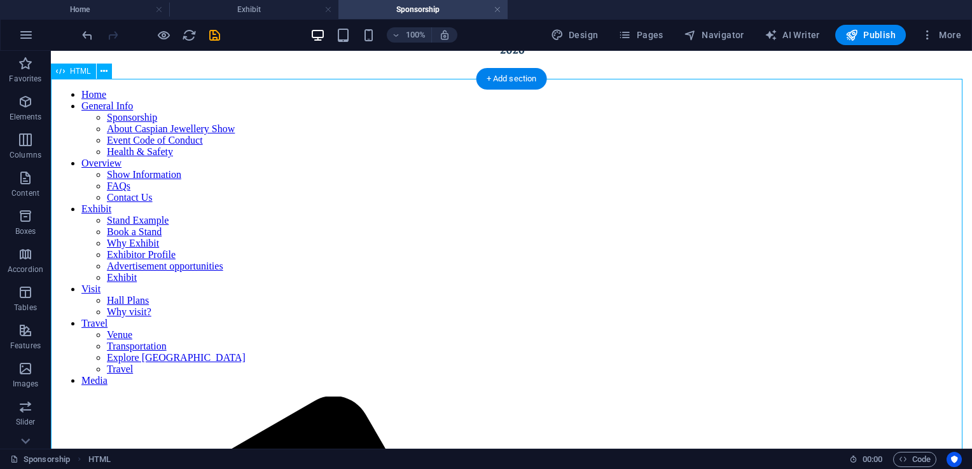
scroll to position [107, 0]
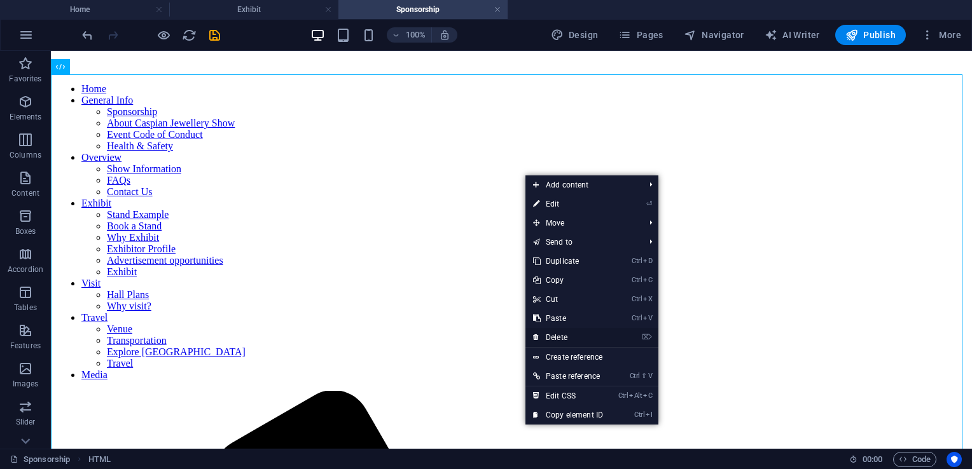
click at [567, 336] on link "⌦ Delete" at bounding box center [567, 337] width 85 height 19
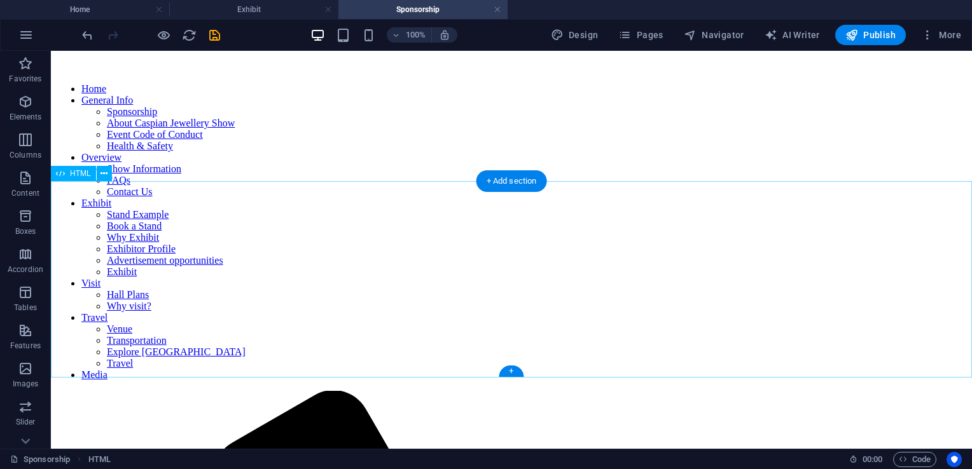
scroll to position [0, 0]
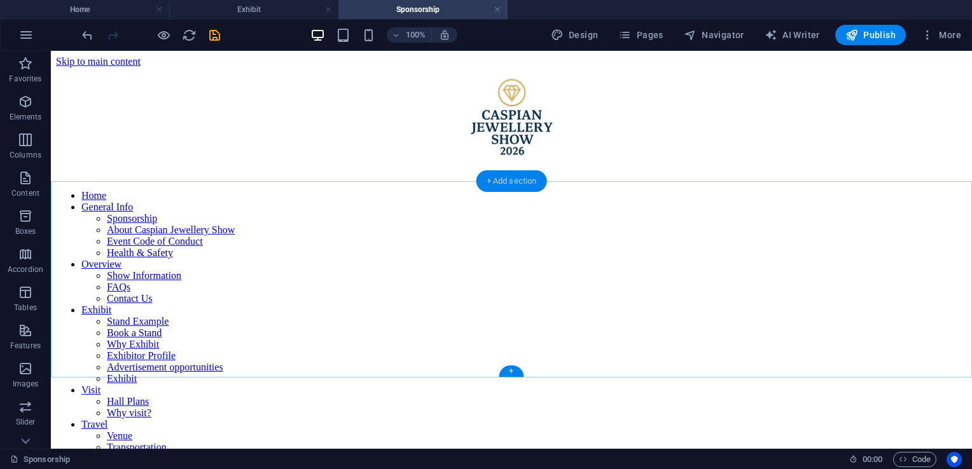
click at [532, 176] on div "+ Add section" at bounding box center [511, 181] width 71 height 22
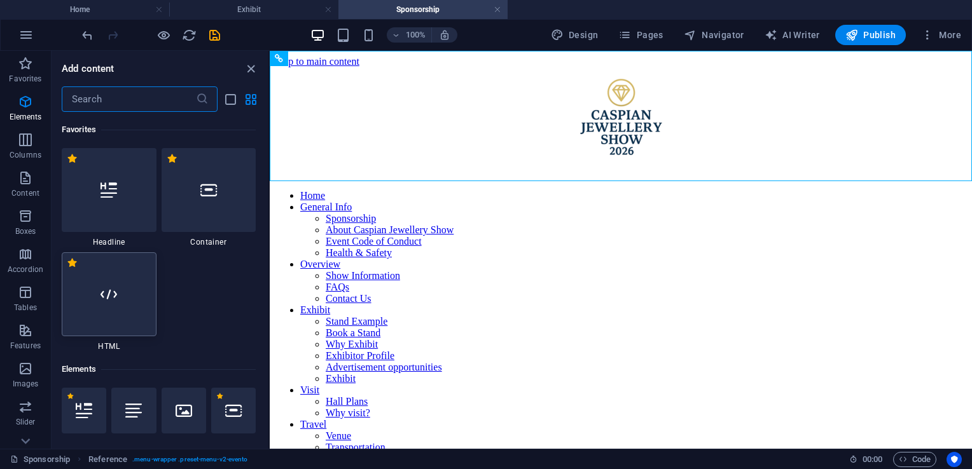
click at [129, 304] on div at bounding box center [109, 294] width 95 height 84
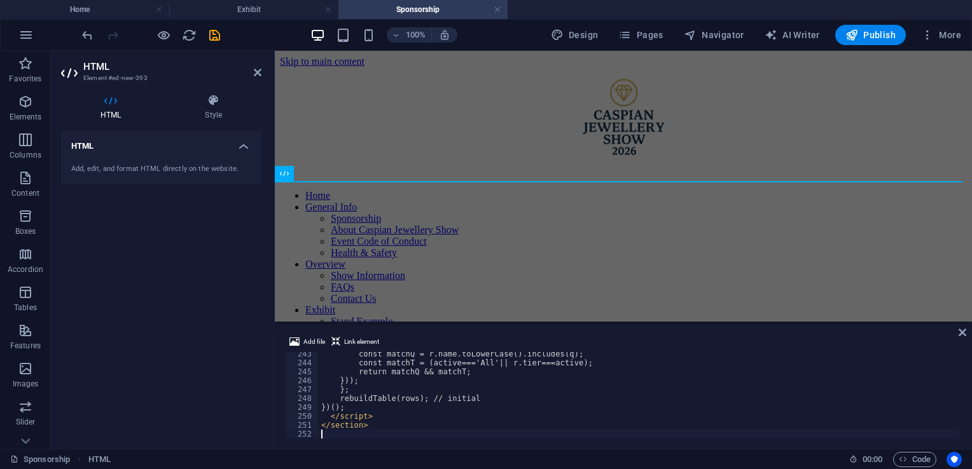
scroll to position [2157, 0]
click at [959, 331] on icon at bounding box center [962, 332] width 8 height 10
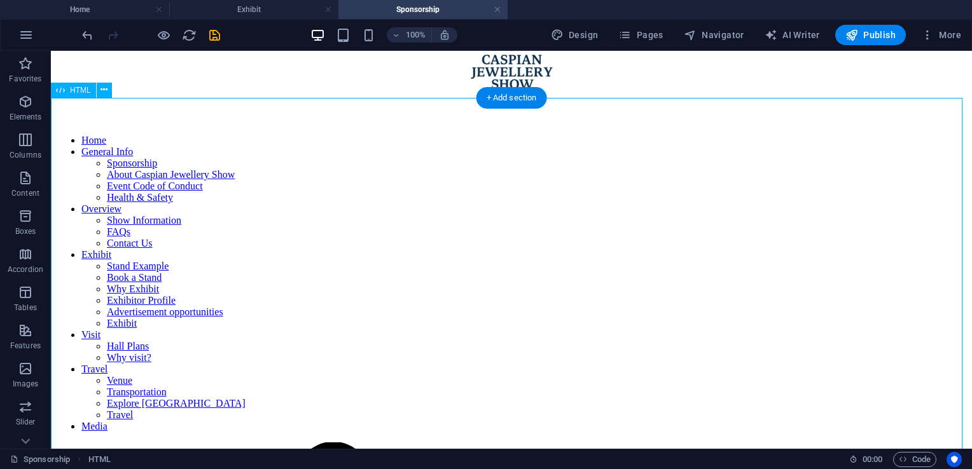
scroll to position [90, 0]
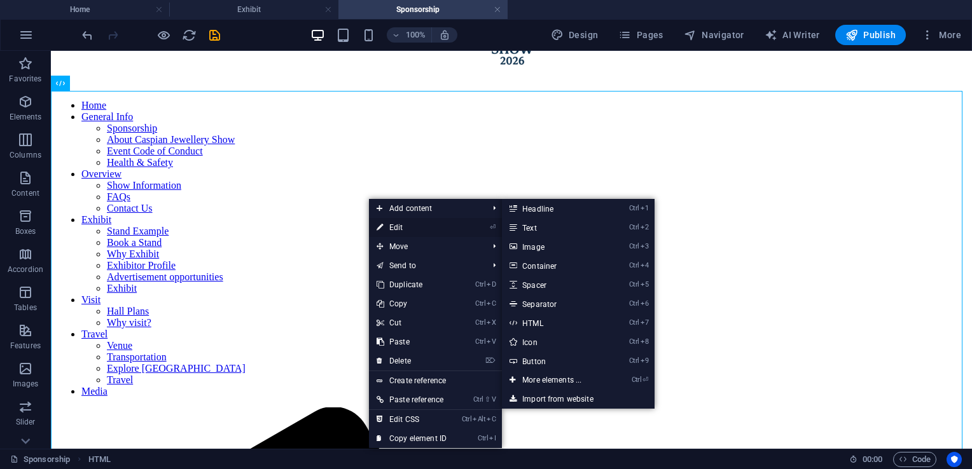
click at [411, 227] on link "⏎ Edit" at bounding box center [411, 227] width 85 height 19
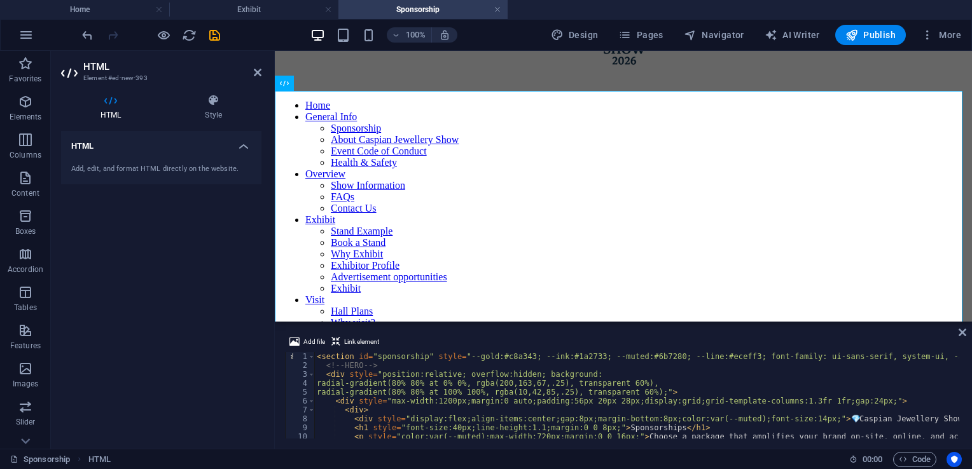
scroll to position [0, 0]
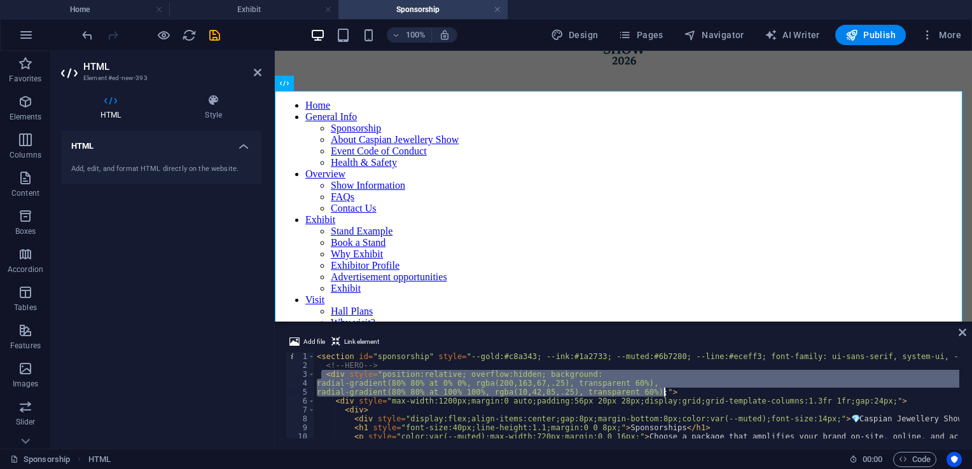
drag, startPoint x: 322, startPoint y: 375, endPoint x: 672, endPoint y: 396, distance: 350.3
type textarea "radial-gradient(80% 80% at 0% 0%, rgba(200,163,67,.25), transparent 60%), radia…"
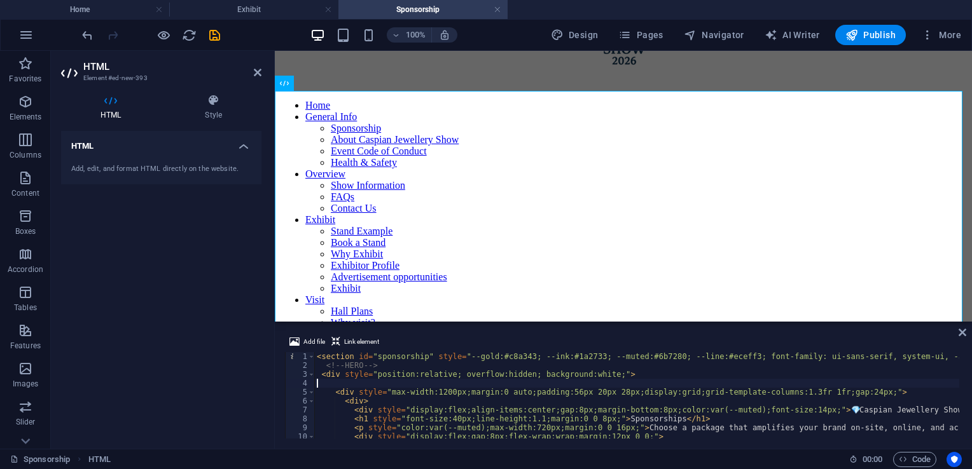
type textarea "<div style="position:relative; overflow:hidden; background:white;">"
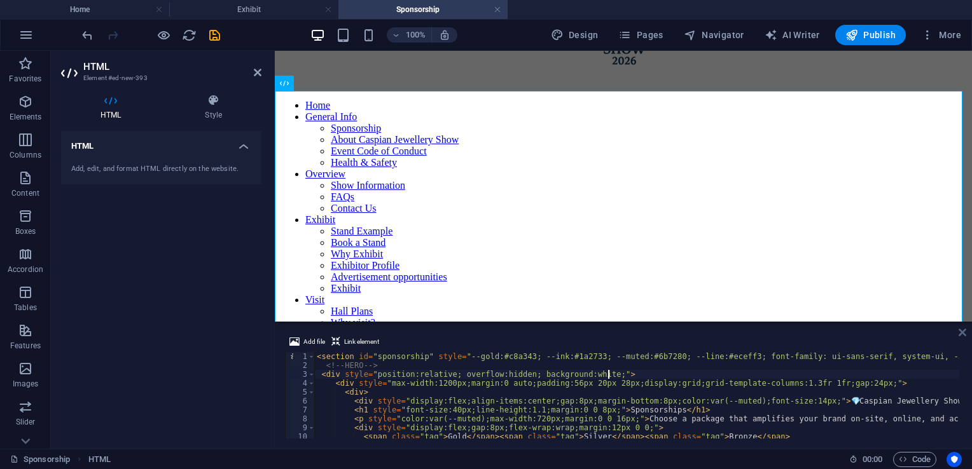
click at [961, 331] on icon at bounding box center [962, 332] width 8 height 10
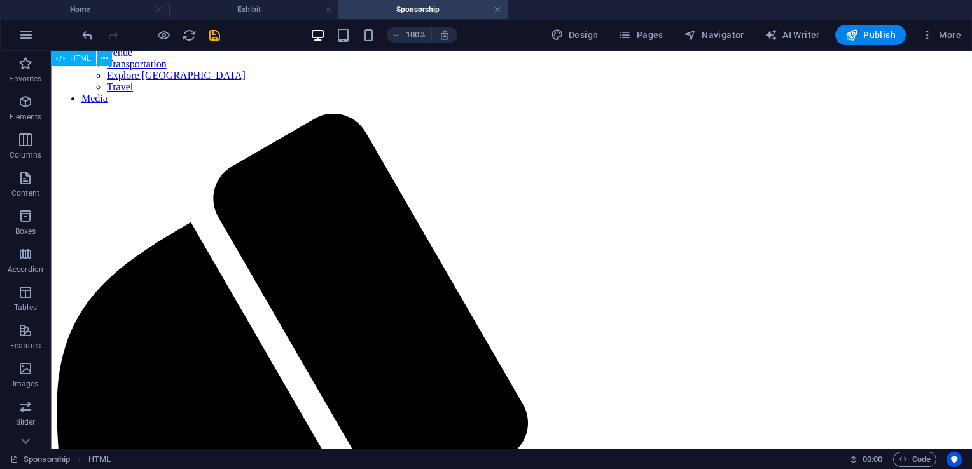
scroll to position [381, 0]
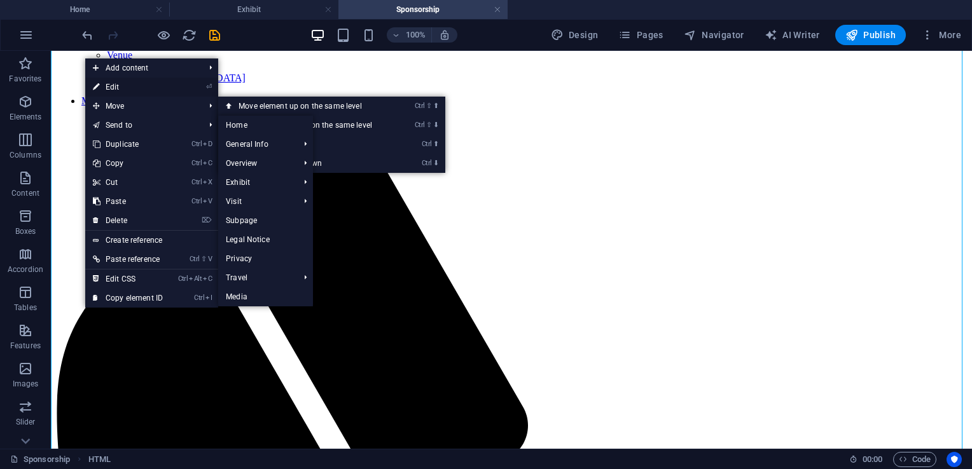
click at [134, 88] on link "⏎ Edit" at bounding box center [127, 87] width 85 height 19
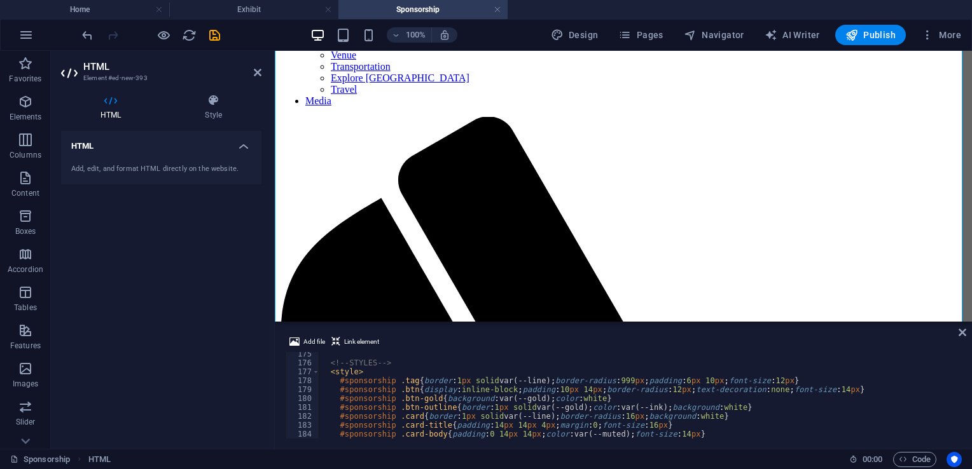
scroll to position [1552, 0]
click at [959, 328] on icon at bounding box center [962, 332] width 8 height 10
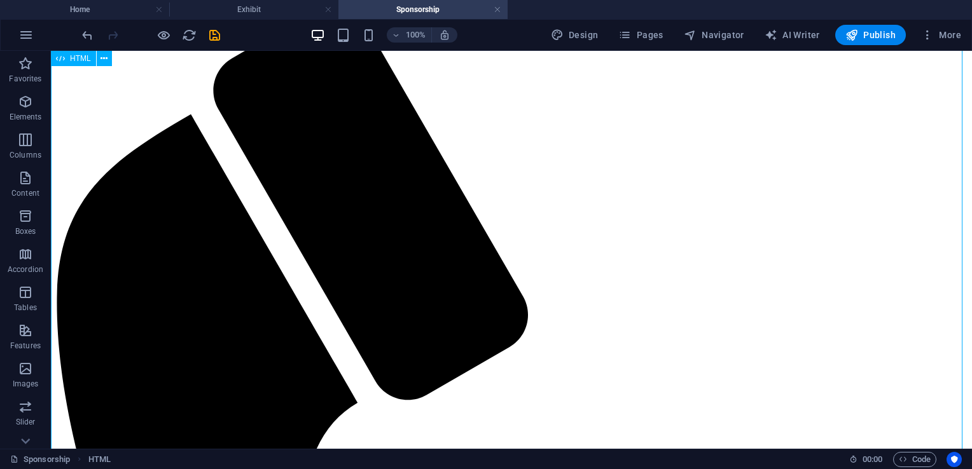
scroll to position [502, 0]
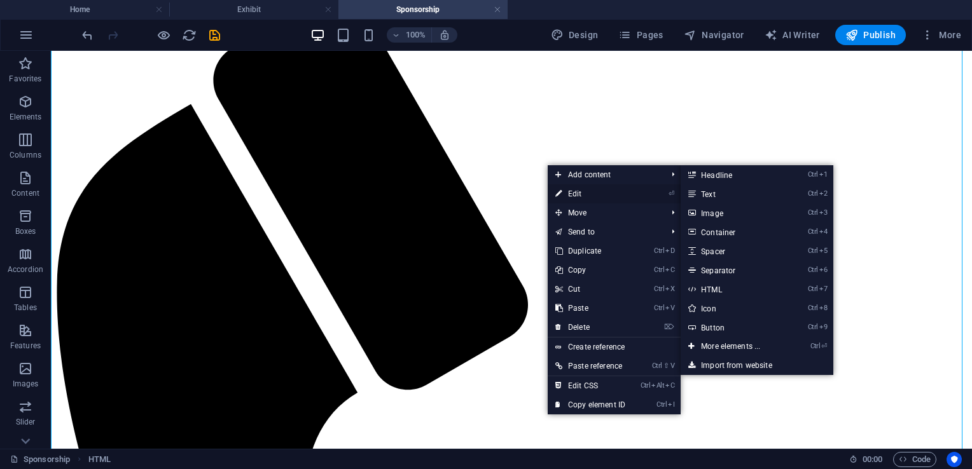
click at [584, 191] on link "⏎ Edit" at bounding box center [590, 193] width 85 height 19
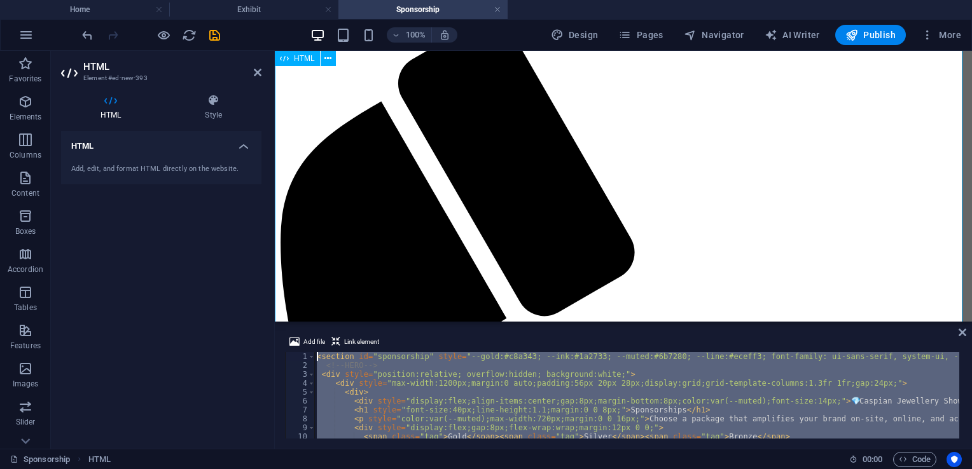
scroll to position [0, 0]
drag, startPoint x: 689, startPoint y: 480, endPoint x: 313, endPoint y: 320, distance: 408.9
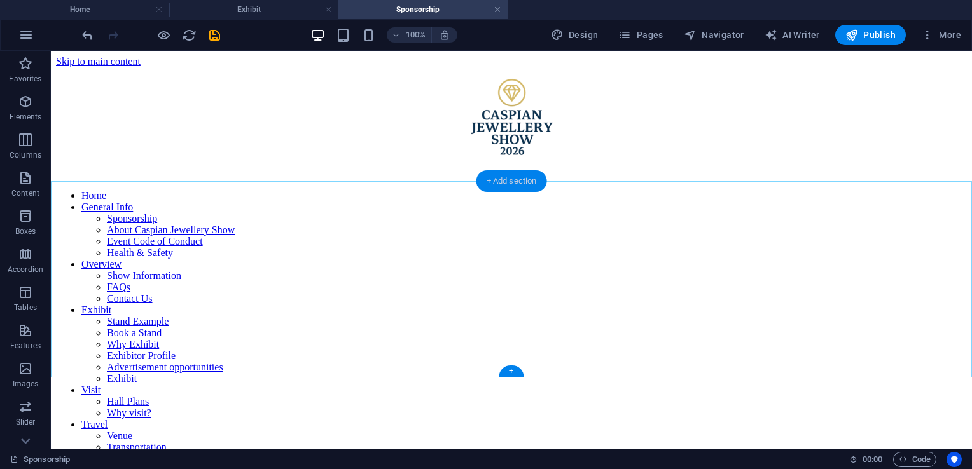
click at [514, 179] on div "+ Add section" at bounding box center [511, 181] width 71 height 22
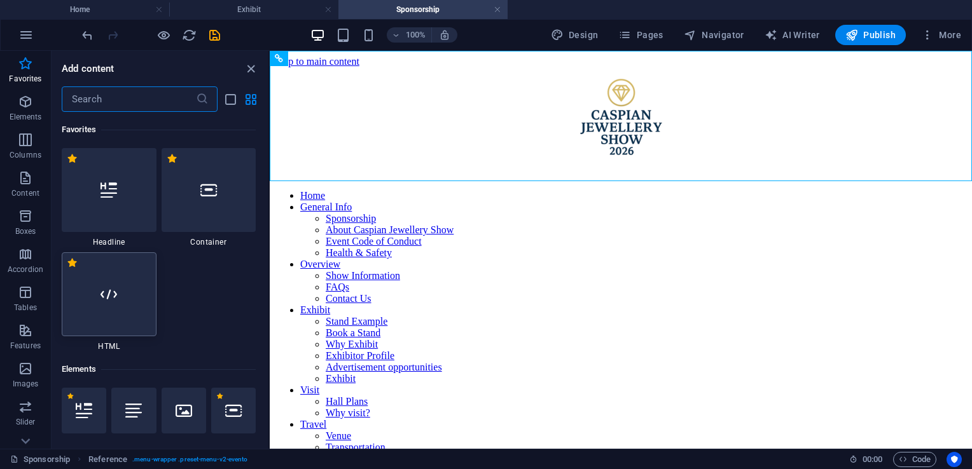
click at [131, 307] on div at bounding box center [109, 294] width 95 height 84
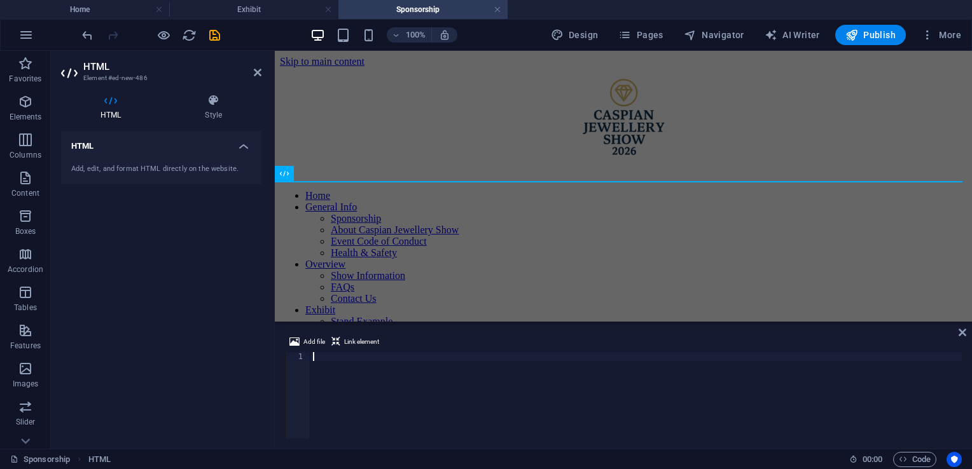
scroll to position [2139, 0]
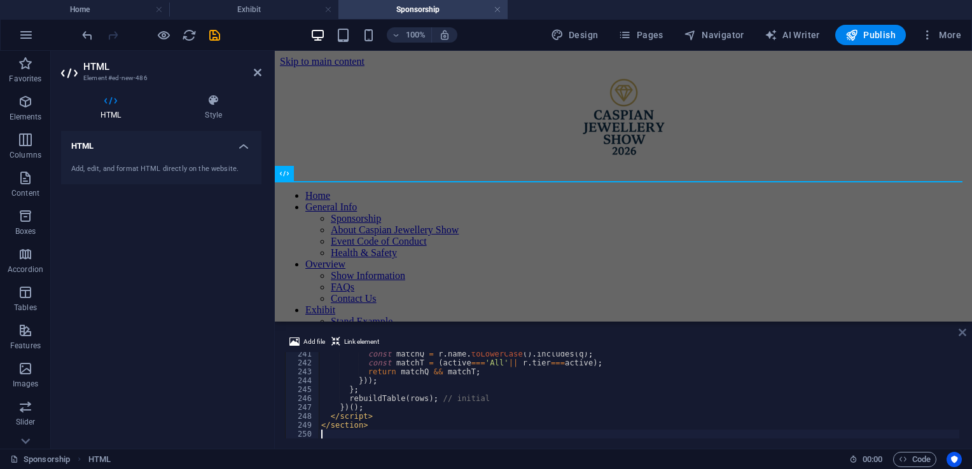
click at [964, 329] on icon at bounding box center [962, 332] width 8 height 10
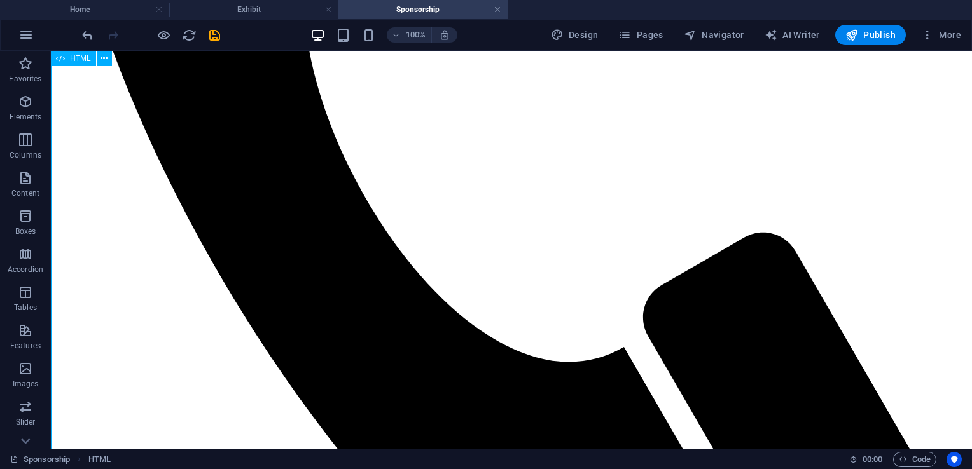
scroll to position [0, 0]
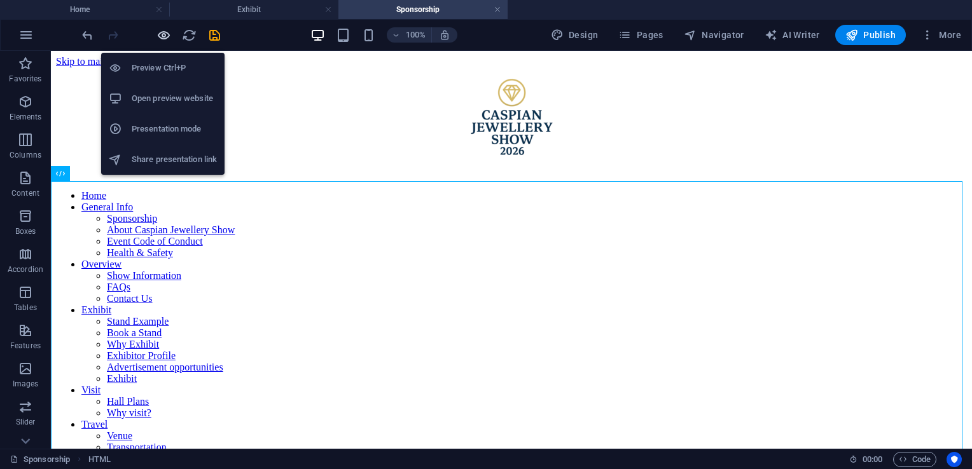
click at [162, 32] on icon "button" at bounding box center [163, 35] width 15 height 15
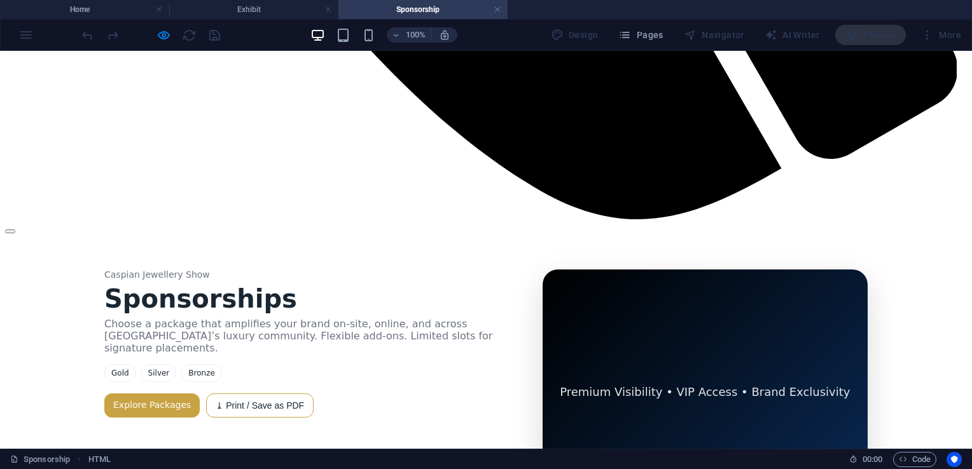
scroll to position [1541, 0]
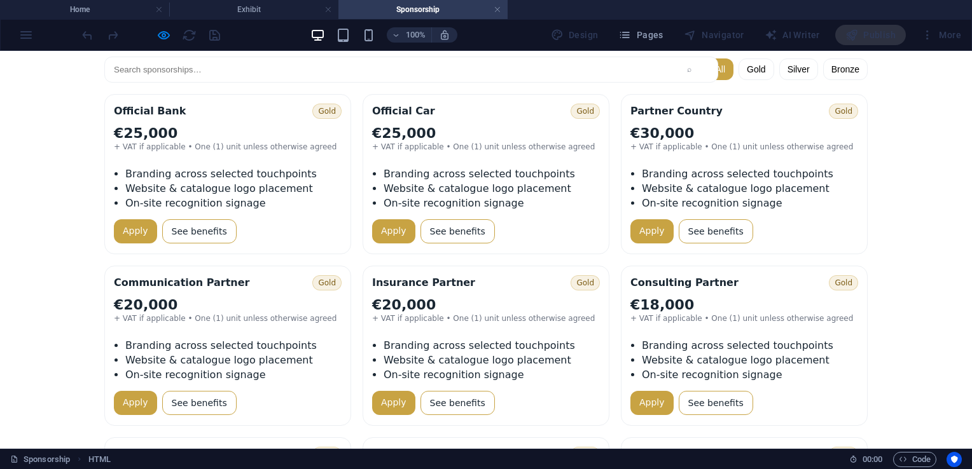
scroll to position [2108, 0]
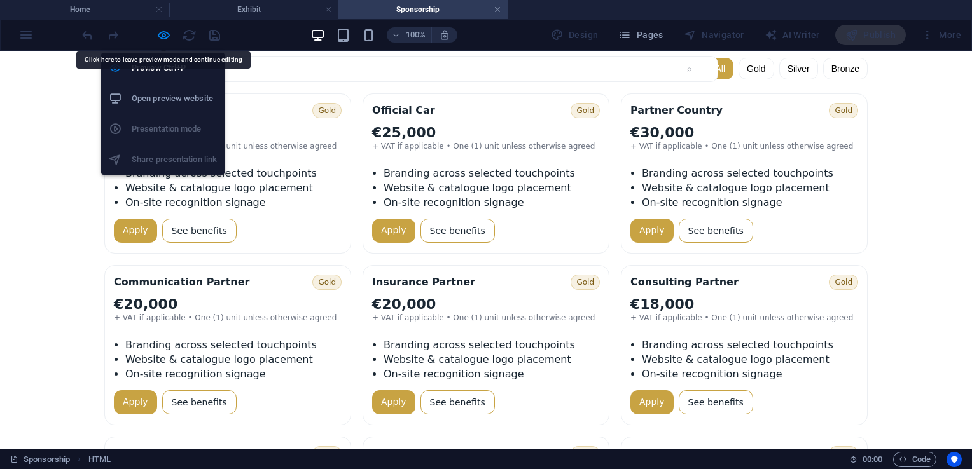
click at [178, 96] on h6 "Open preview website" at bounding box center [174, 98] width 85 height 15
click at [162, 32] on icon "button" at bounding box center [163, 35] width 15 height 15
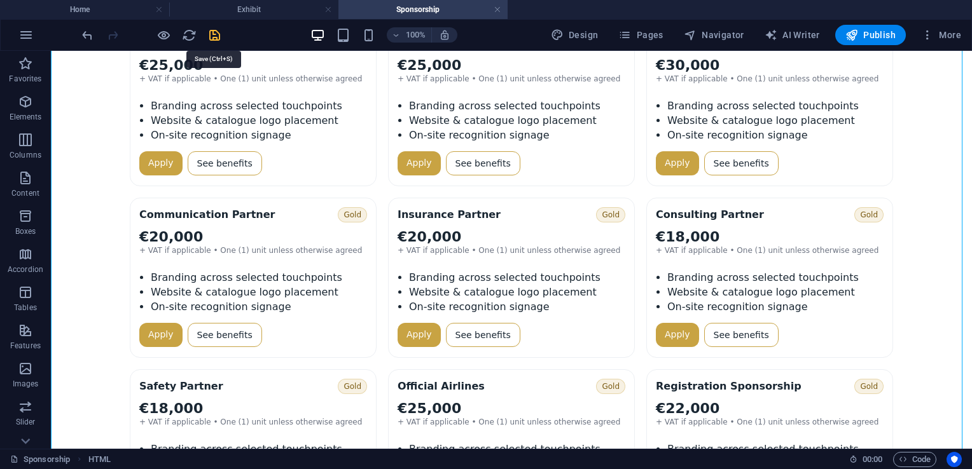
click at [216, 32] on icon "save" at bounding box center [214, 35] width 15 height 15
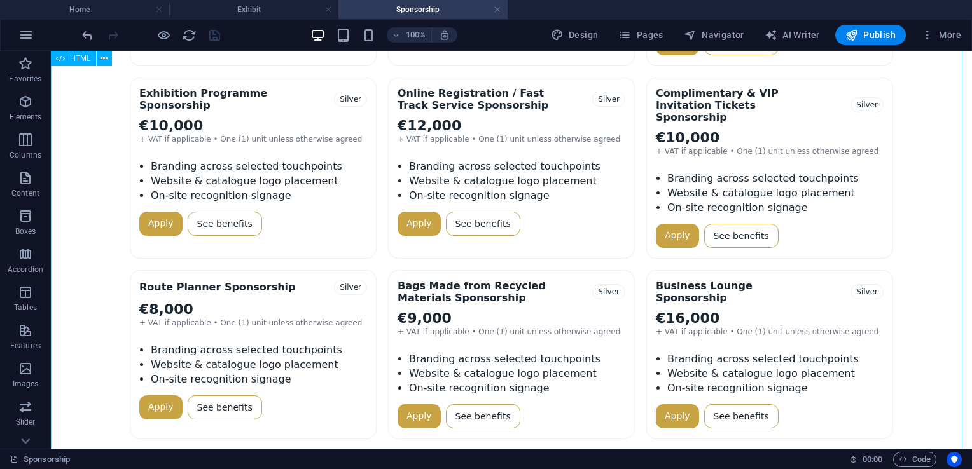
scroll to position [2933, 0]
click at [382, 338] on div "Caspian Jewellery Show Sponsorships Choose a package that amplifies your brand …" at bounding box center [511, 316] width 911 height 3083
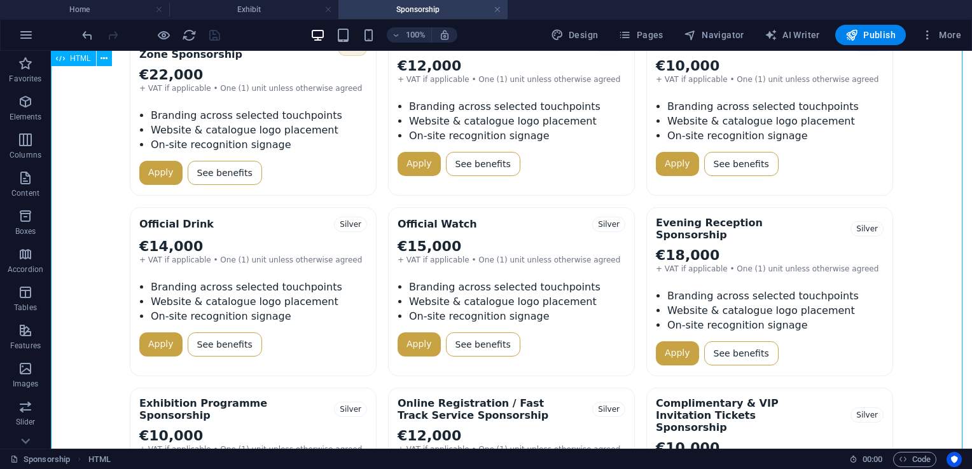
scroll to position [2610, 0]
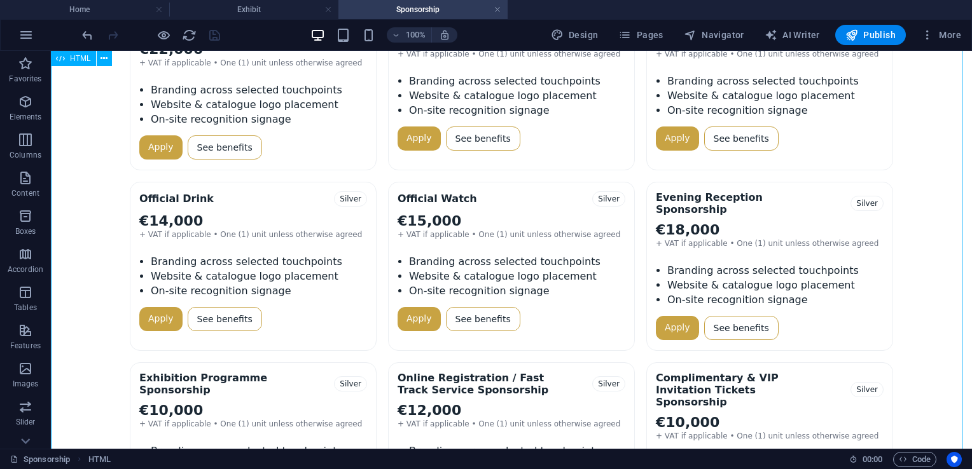
scroll to position [2648, 0]
drag, startPoint x: 146, startPoint y: 225, endPoint x: 247, endPoint y: 296, distance: 123.7
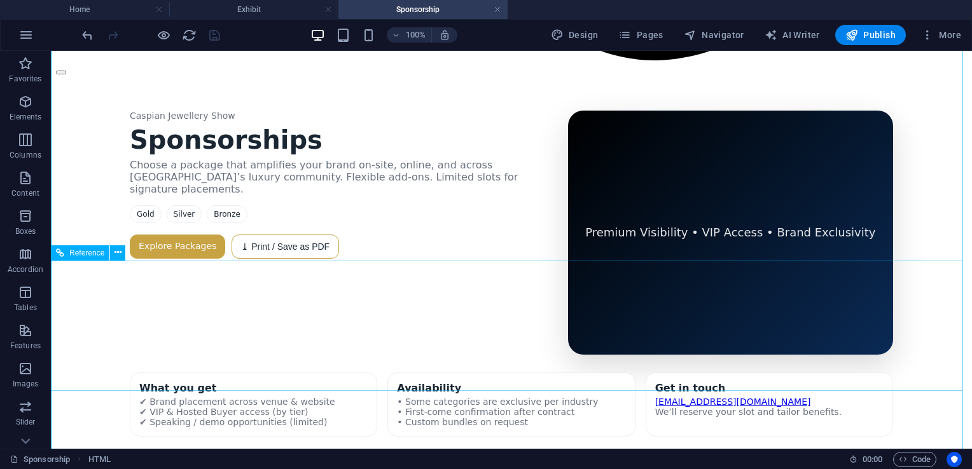
scroll to position [1630, 0]
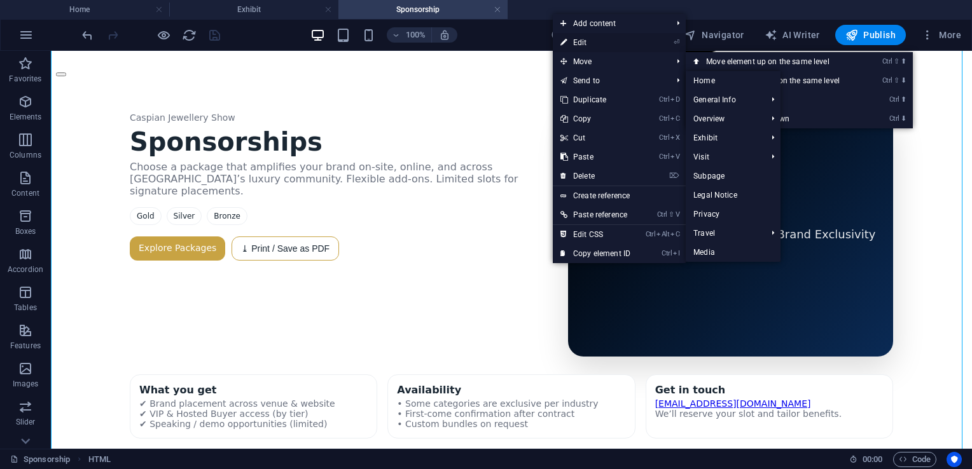
click at [577, 39] on link "⏎ Edit" at bounding box center [595, 42] width 85 height 19
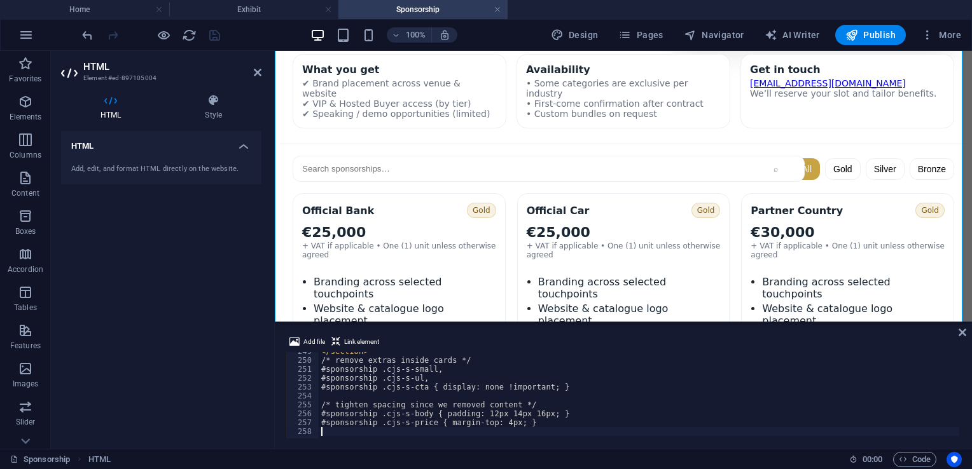
scroll to position [2213, 0]
click at [967, 331] on div "Add file Link element 249 250 251 252 253 254 255 256 257 258 </ section > /* r…" at bounding box center [623, 386] width 697 height 125
click at [965, 331] on icon at bounding box center [962, 332] width 8 height 10
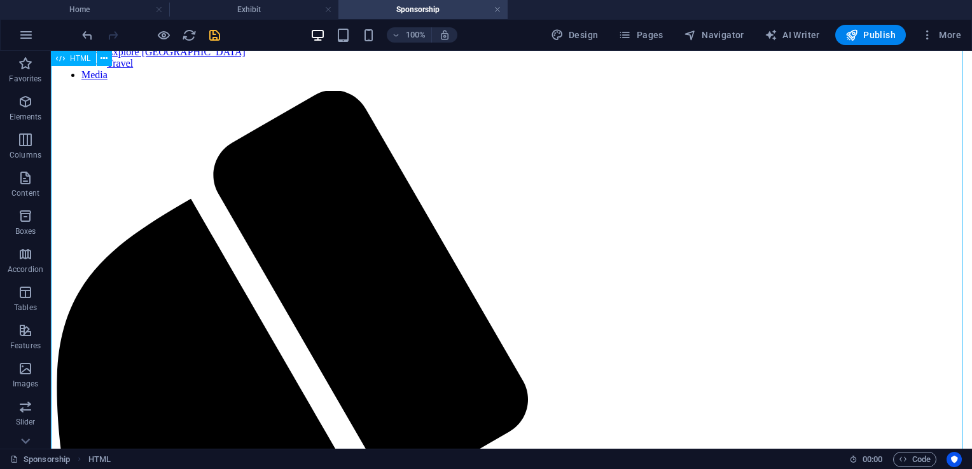
scroll to position [406, 0]
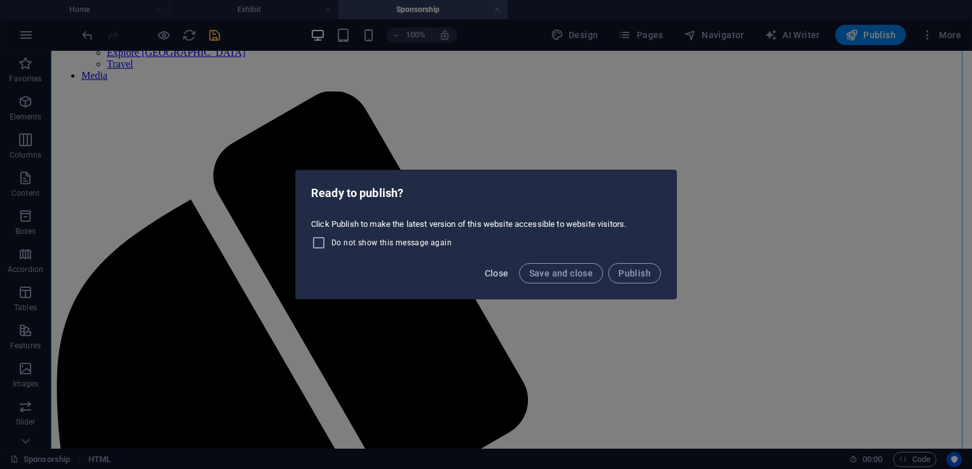
click at [498, 273] on span "Close" at bounding box center [497, 273] width 24 height 10
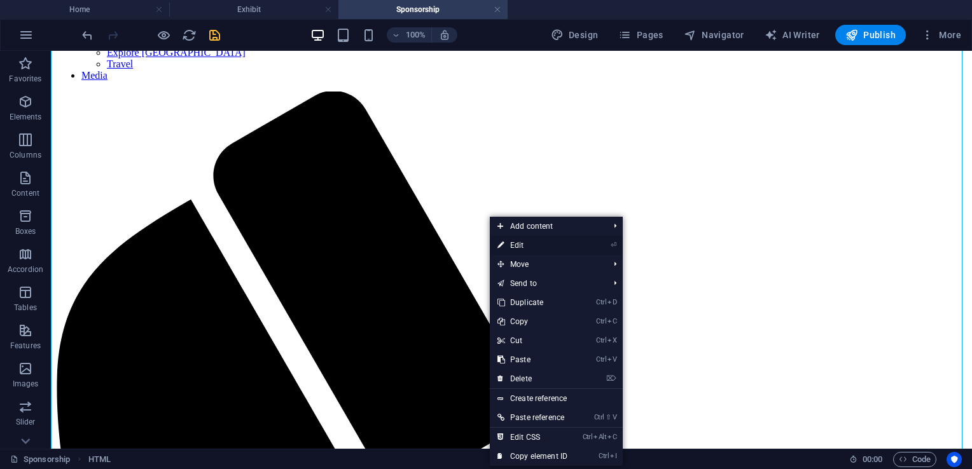
click at [529, 245] on link "⏎ Edit" at bounding box center [532, 245] width 85 height 19
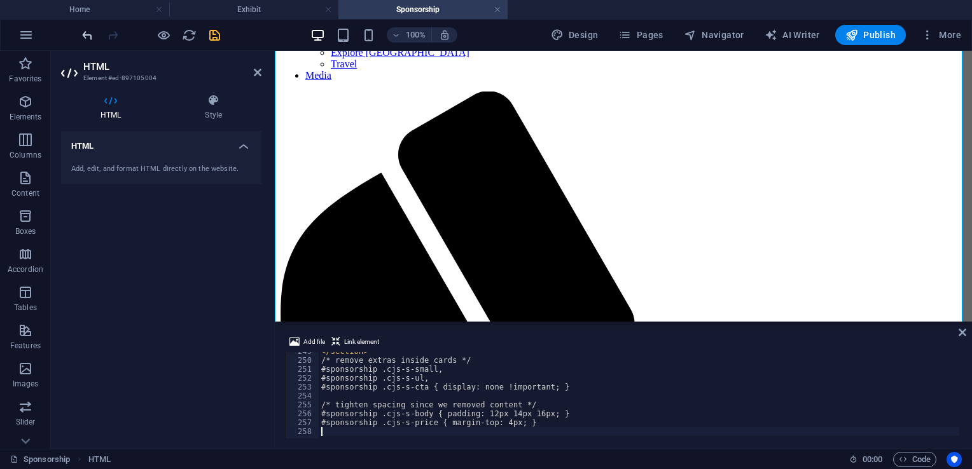
click at [87, 36] on icon "undo" at bounding box center [87, 35] width 15 height 15
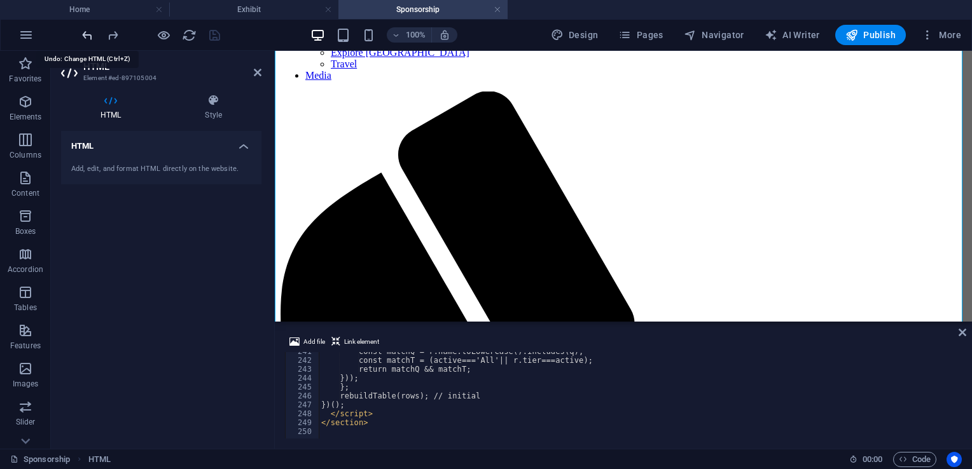
scroll to position [2142, 0]
click at [958, 327] on div "Add file Link element 241 242 243 244 245 246 247 248 249 250 const matchQ = r …" at bounding box center [623, 386] width 697 height 125
drag, startPoint x: 1243, startPoint y: 385, endPoint x: 708, endPoint y: 294, distance: 543.1
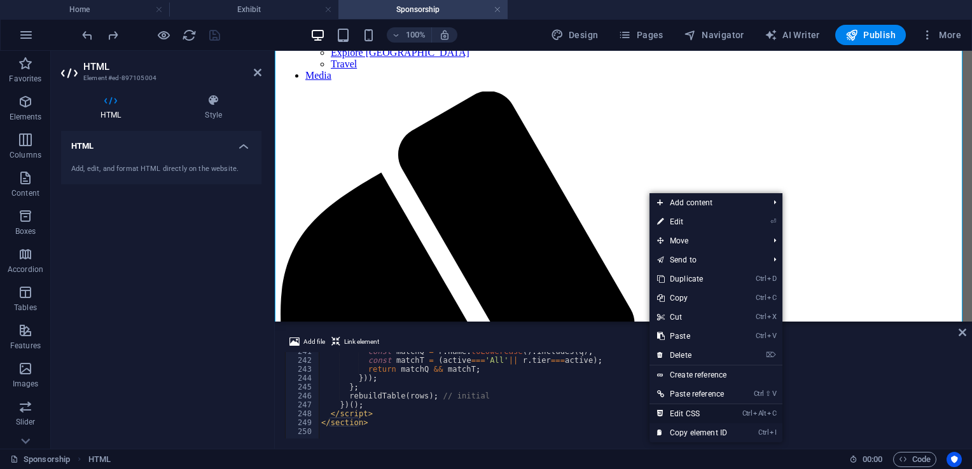
click at [684, 411] on link "Ctrl Alt C Edit CSS" at bounding box center [691, 413] width 85 height 19
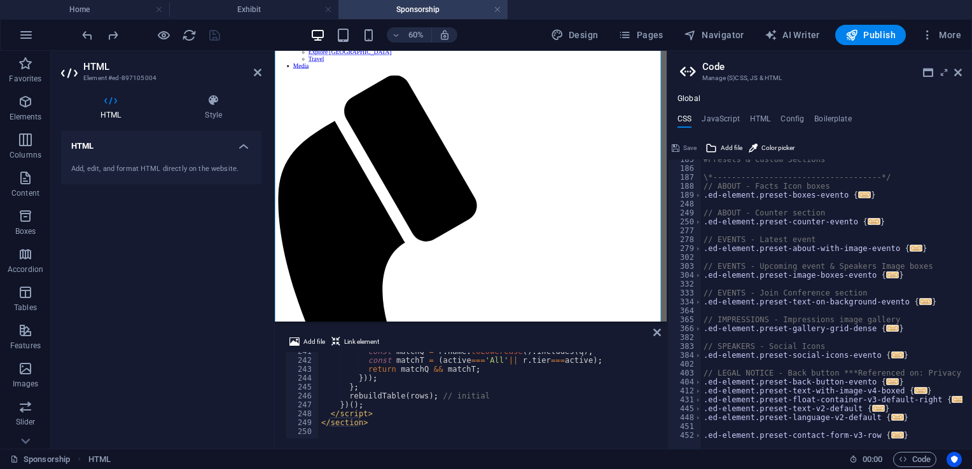
scroll to position [761, 0]
click at [900, 434] on div "#Presets & Custom Sections \*------------------------------------*/ // ABOUT - …" at bounding box center [892, 304] width 382 height 298
type textarea "}"
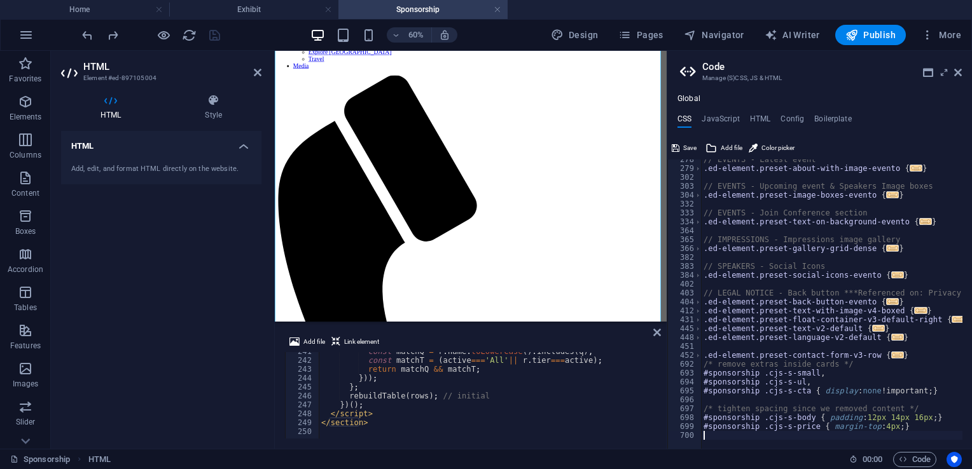
scroll to position [841, 0]
click at [960, 72] on icon at bounding box center [958, 72] width 8 height 10
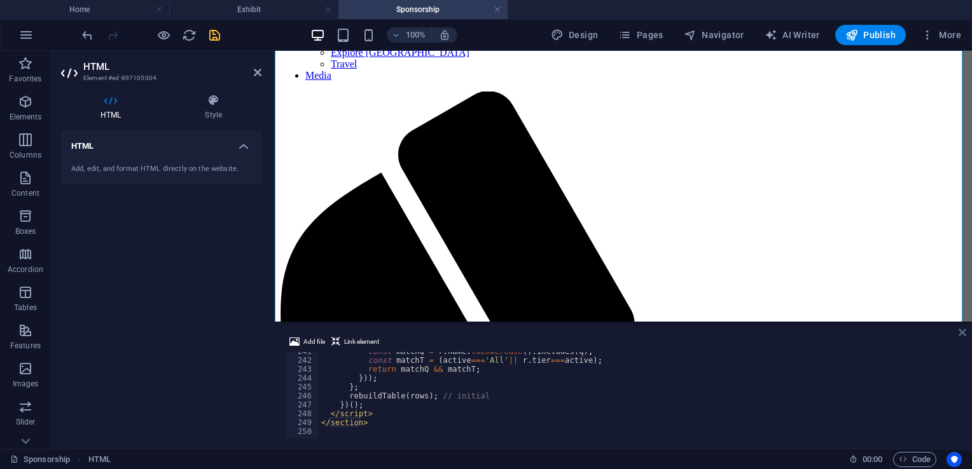
click at [964, 330] on icon at bounding box center [962, 332] width 8 height 10
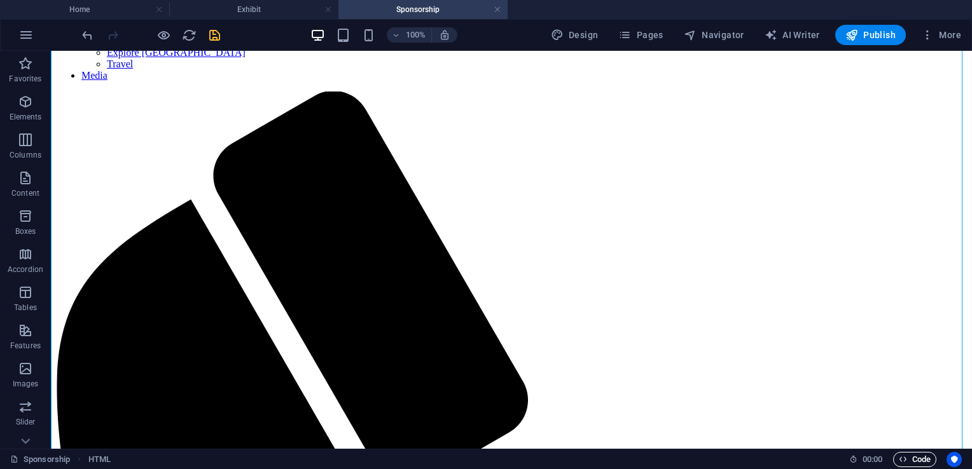
click at [908, 461] on span "Code" at bounding box center [915, 459] width 32 height 15
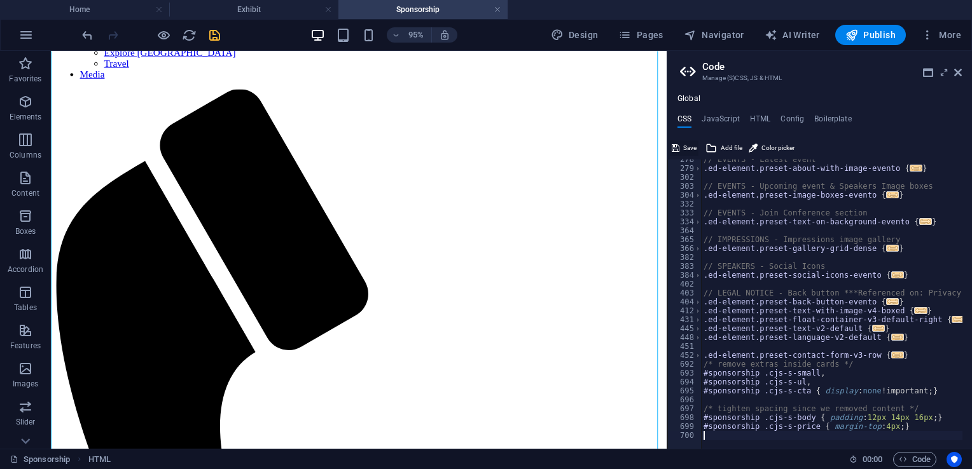
click at [694, 149] on span "Save" at bounding box center [689, 148] width 13 height 15
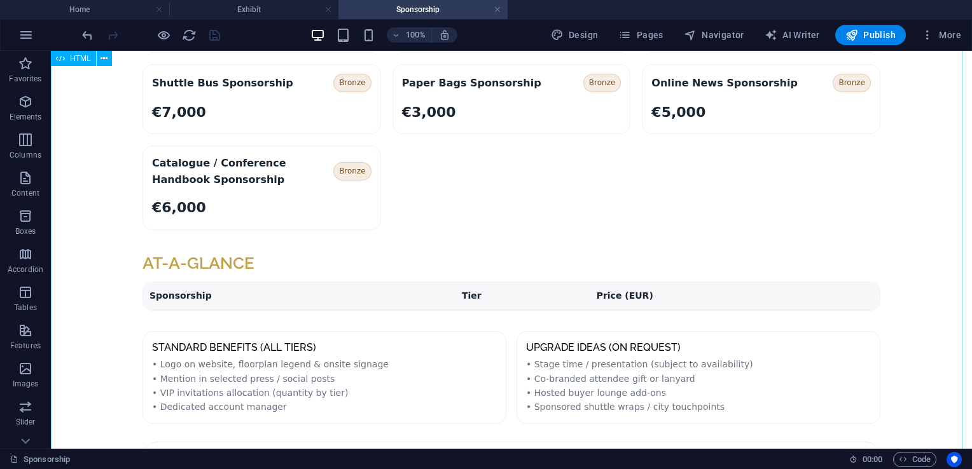
scroll to position [1605, 0]
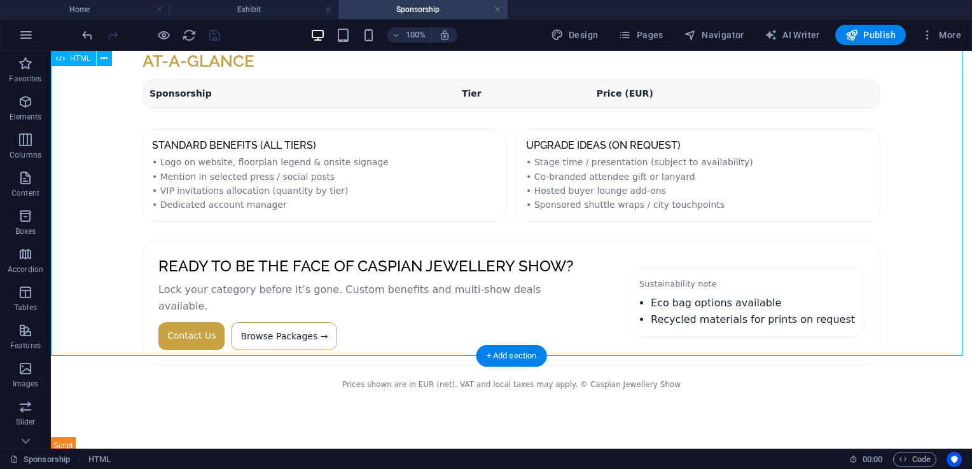
scroll to position [1604, 0]
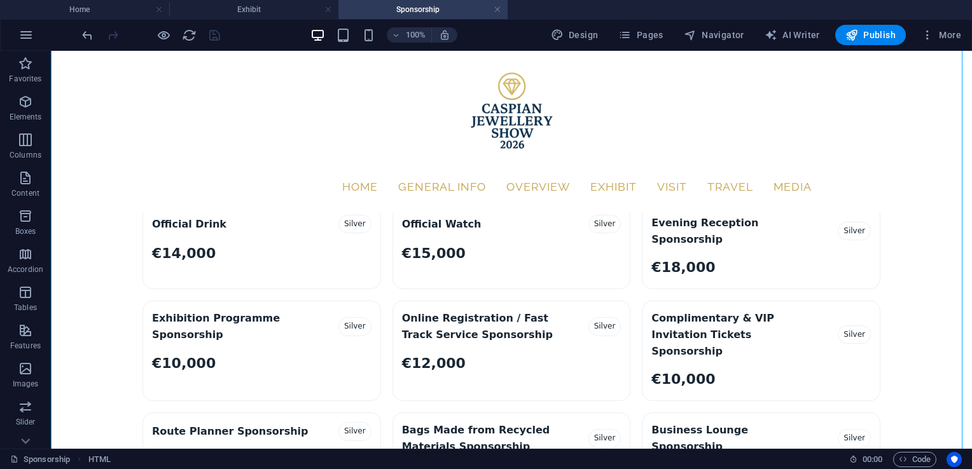
scroll to position [331, 0]
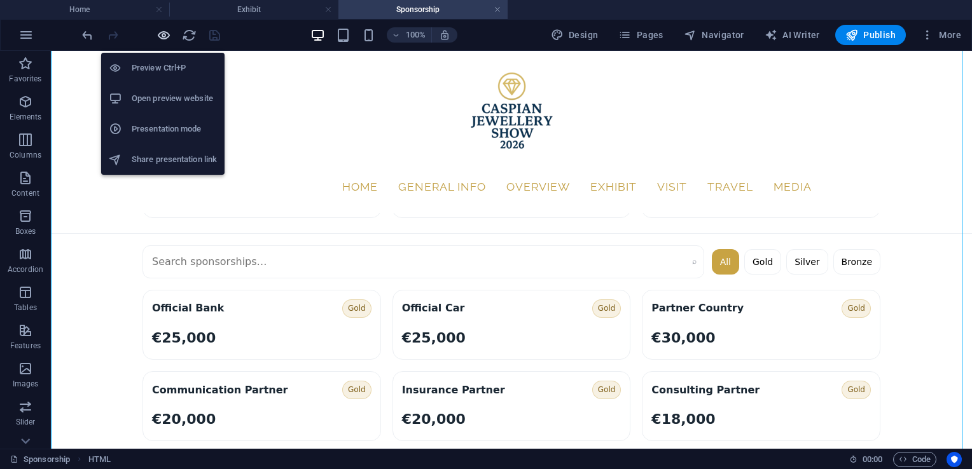
click at [158, 38] on icon "button" at bounding box center [163, 35] width 15 height 15
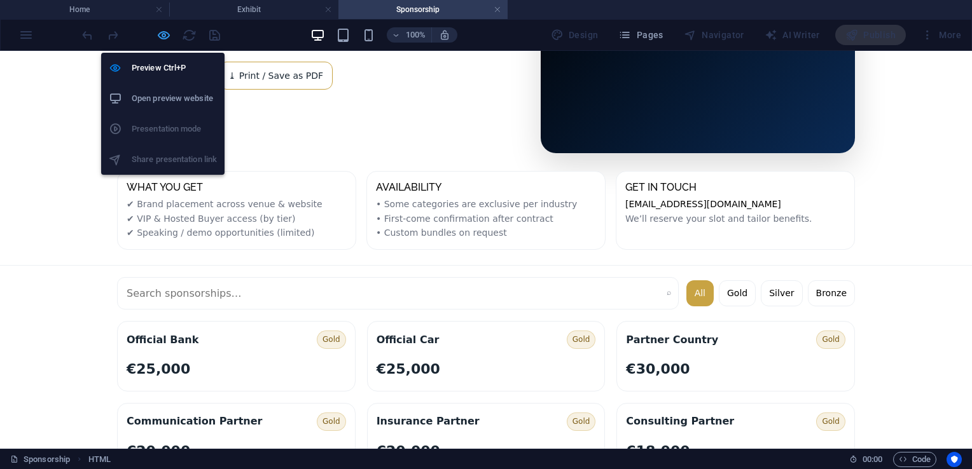
click at [158, 38] on icon "button" at bounding box center [163, 35] width 15 height 15
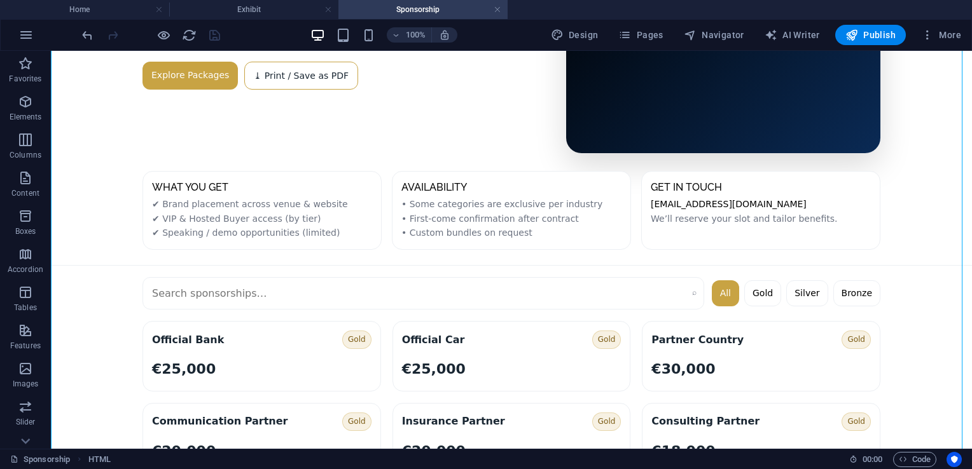
click at [212, 38] on div at bounding box center [150, 35] width 142 height 20
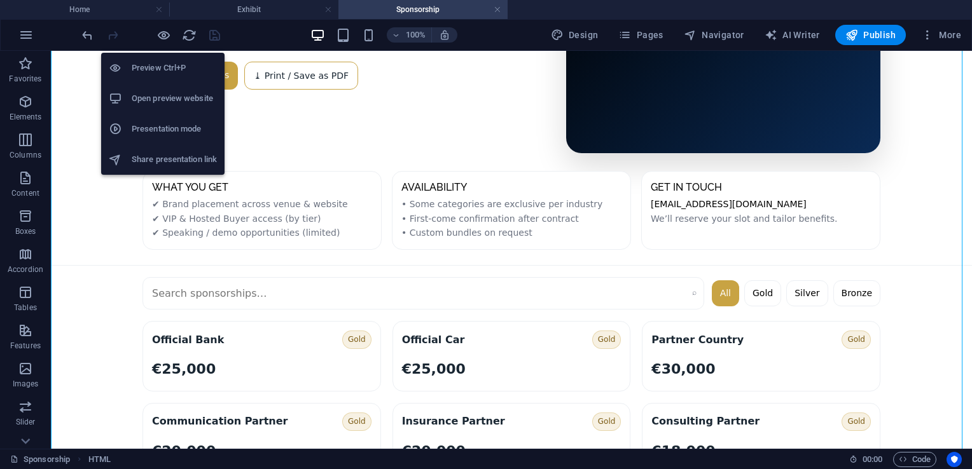
click at [177, 97] on h6 "Open preview website" at bounding box center [174, 98] width 85 height 15
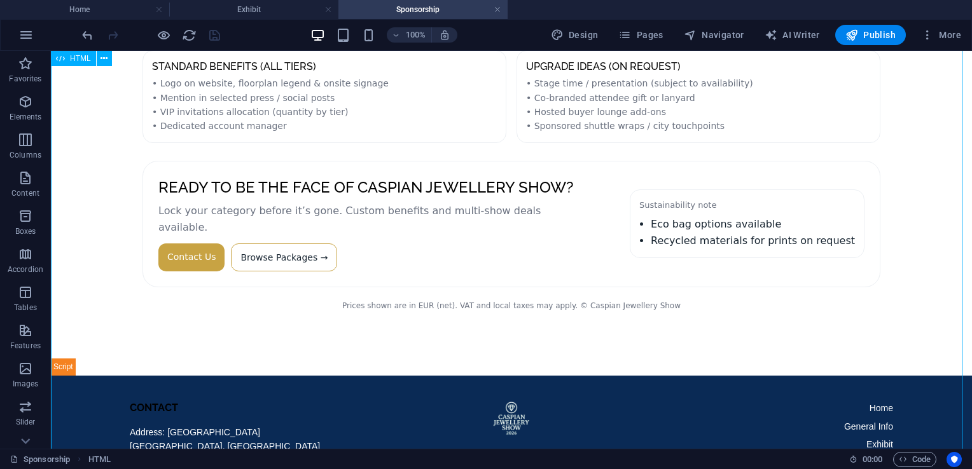
scroll to position [1905, 0]
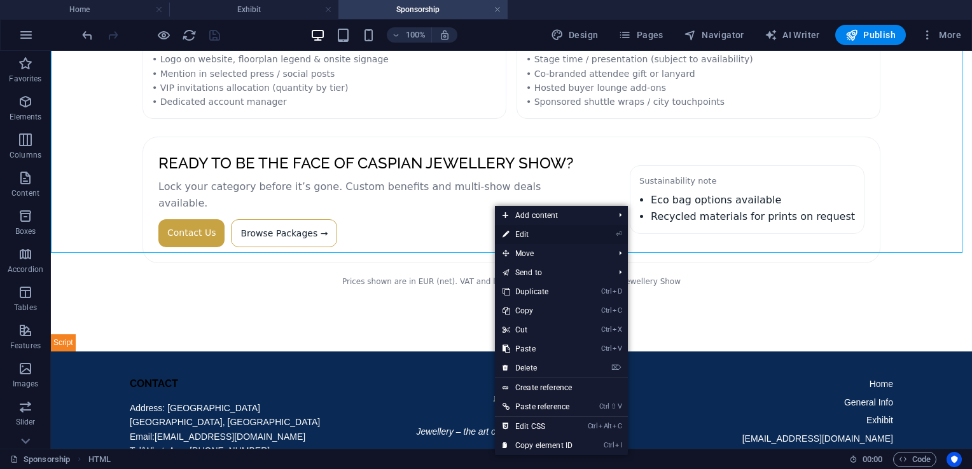
click at [534, 234] on link "⏎ Edit" at bounding box center [537, 234] width 85 height 19
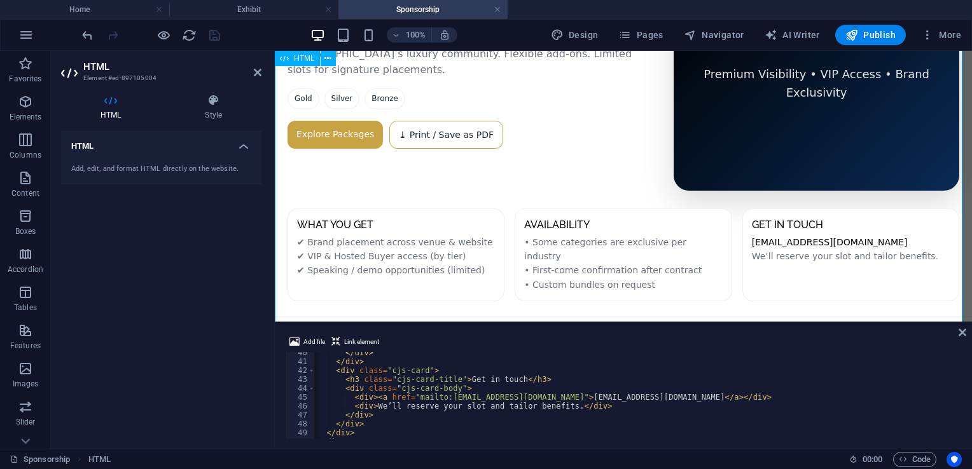
scroll to position [295, 0]
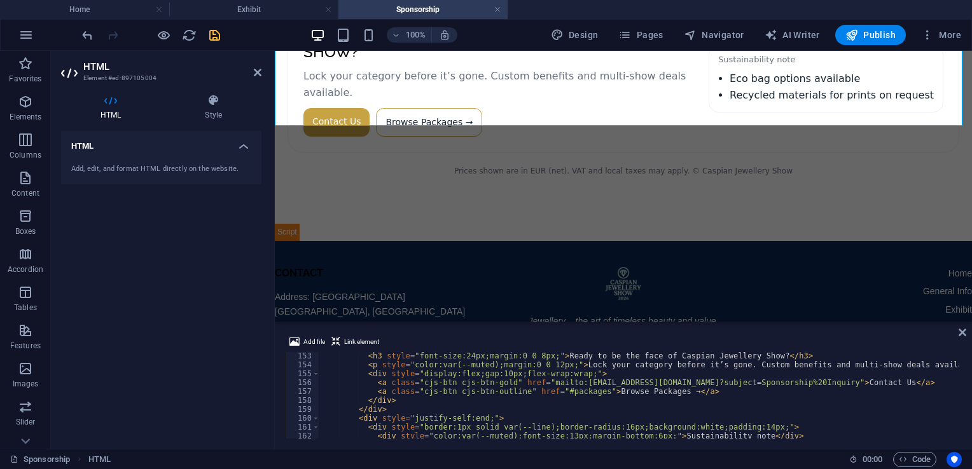
scroll to position [1353, 0]
type textarea "<a class="cjs-btn cjs-btn-gold" href="mailto:[EMAIL_ADDRESS][DOMAIN_NAME]?subje…"
drag, startPoint x: 369, startPoint y: 383, endPoint x: 854, endPoint y: 383, distance: 484.6
paste textarea
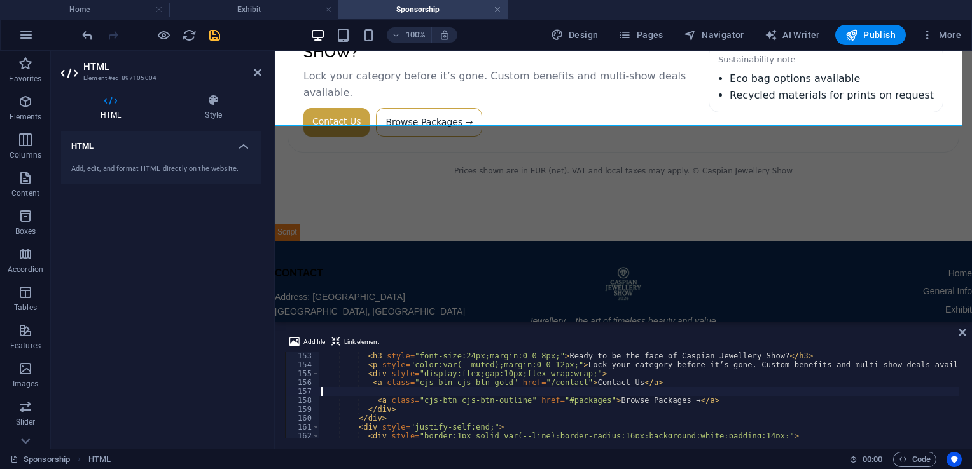
scroll to position [0, 0]
type textarea "<a class="cjs-btn cjs-btn-gold" href="/contact">Contact Us</a>"
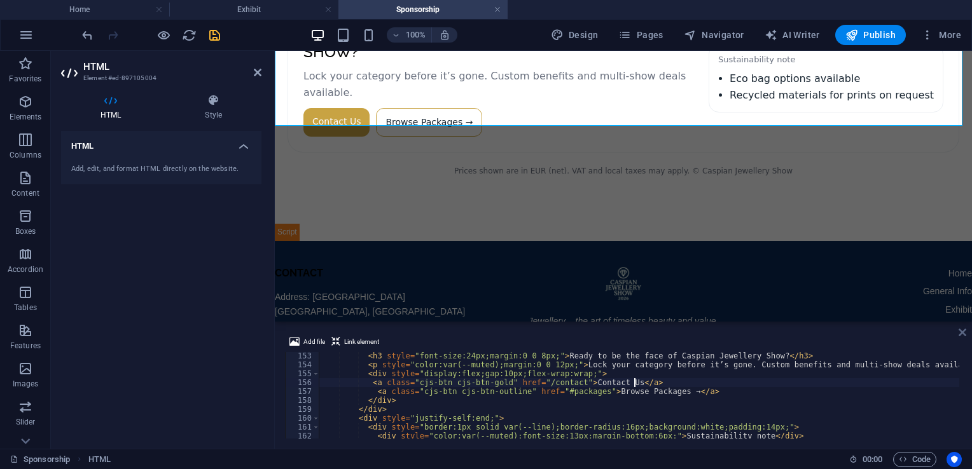
click at [962, 330] on icon at bounding box center [962, 332] width 8 height 10
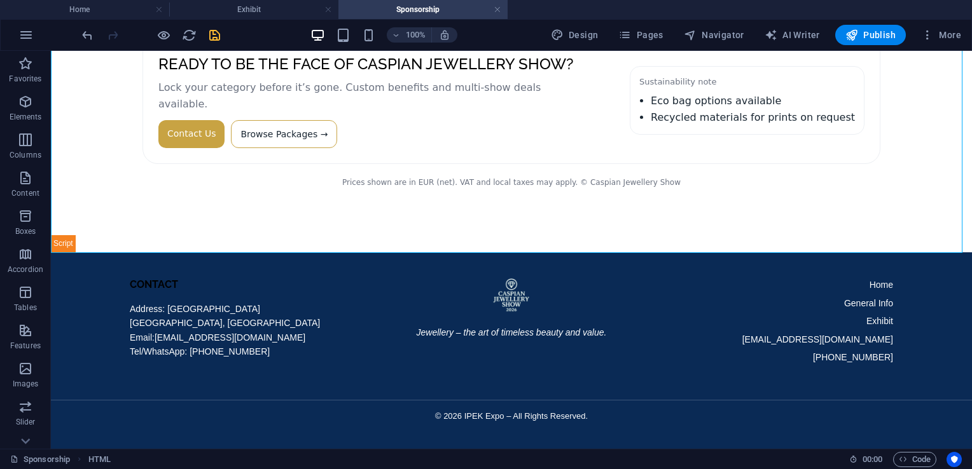
scroll to position [1905, 0]
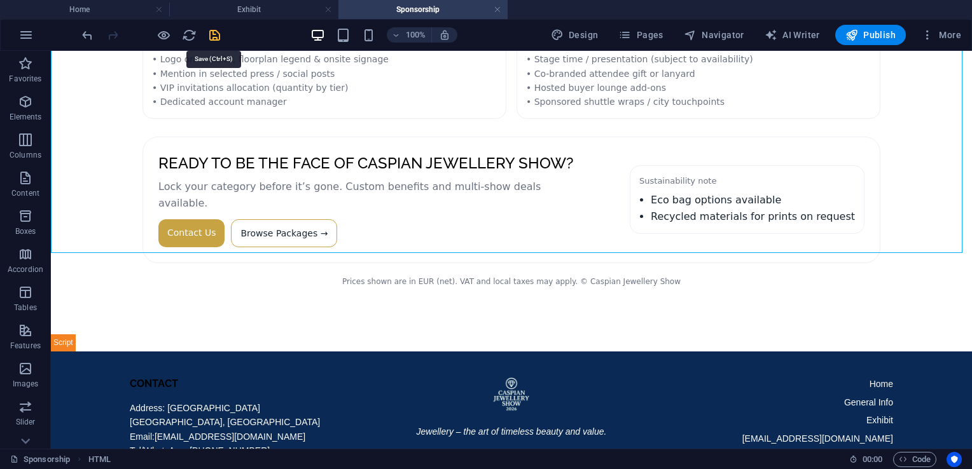
click at [210, 34] on icon "save" at bounding box center [214, 35] width 15 height 15
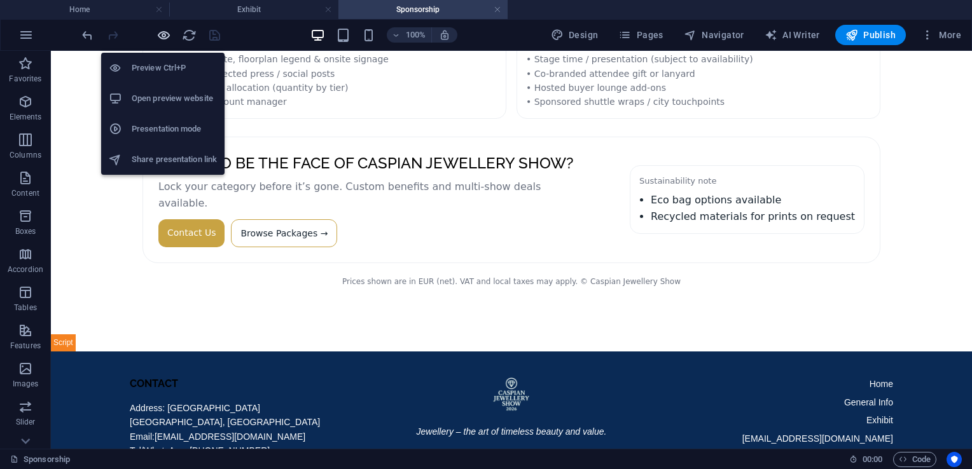
click at [163, 29] on icon "button" at bounding box center [163, 35] width 15 height 15
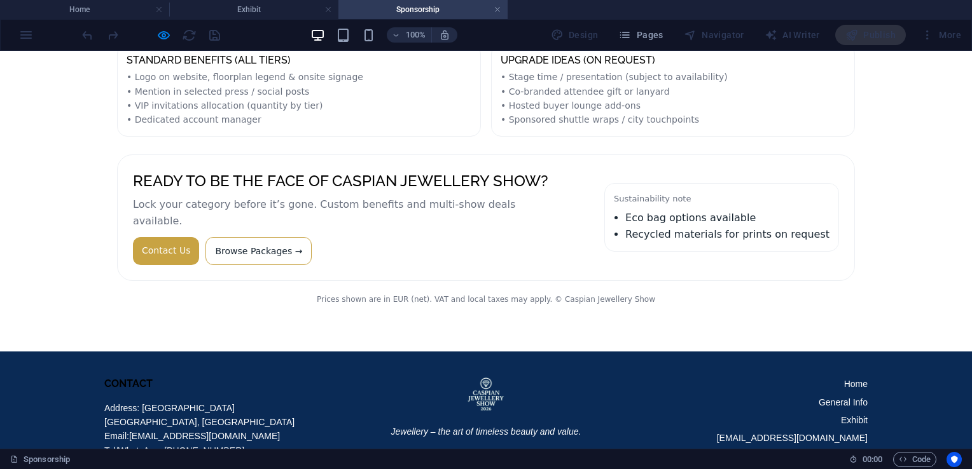
click at [168, 237] on link "Contact Us" at bounding box center [166, 251] width 66 height 28
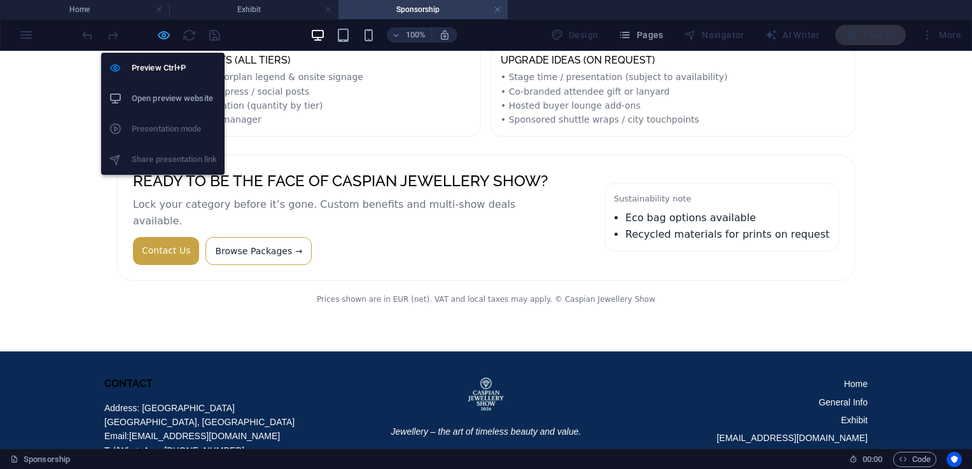
drag, startPoint x: 165, startPoint y: 32, endPoint x: 275, endPoint y: 83, distance: 120.4
click at [165, 32] on icon "button" at bounding box center [163, 35] width 15 height 15
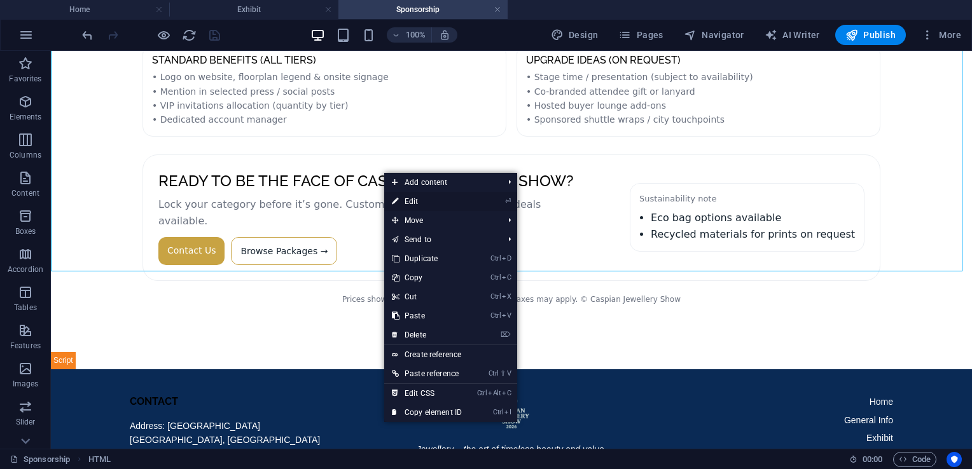
click at [415, 204] on link "⏎ Edit" at bounding box center [426, 201] width 85 height 19
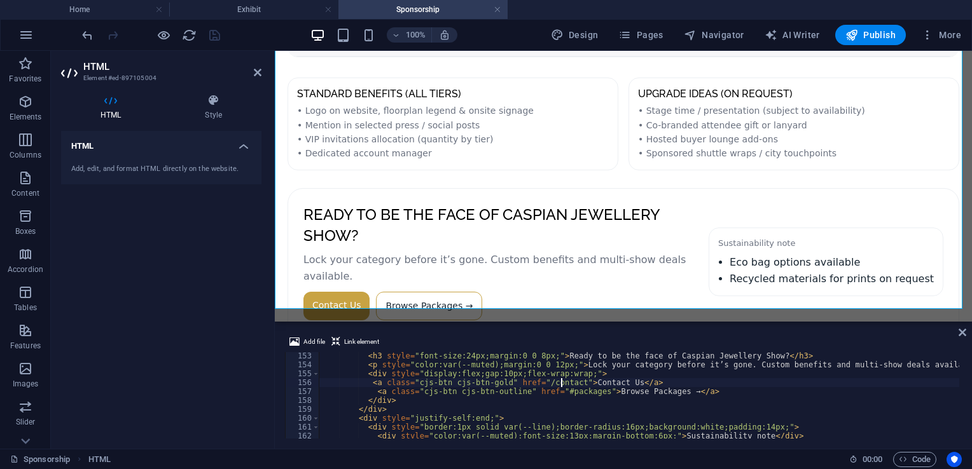
type textarea "<a class="cjs-btn cjs-btn-gold" href="/contact-us">Contact Us</a>"
click at [964, 334] on icon at bounding box center [962, 332] width 8 height 10
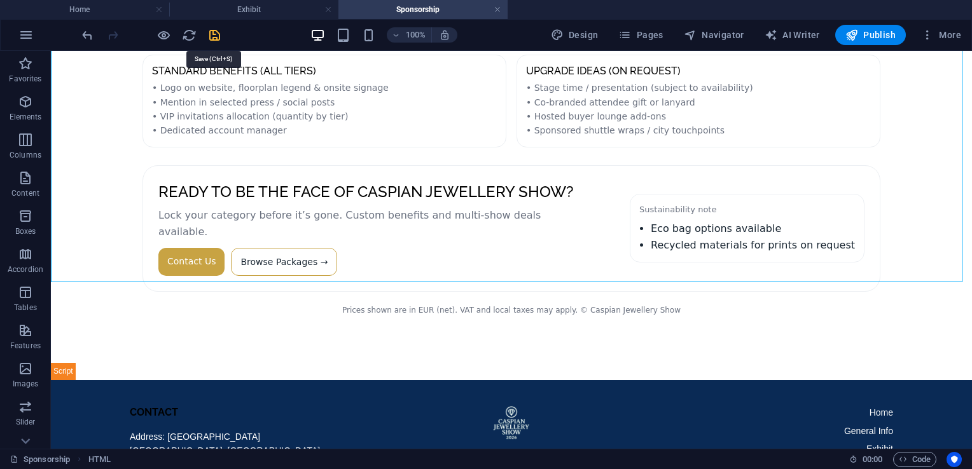
click at [212, 35] on icon "save" at bounding box center [214, 35] width 15 height 15
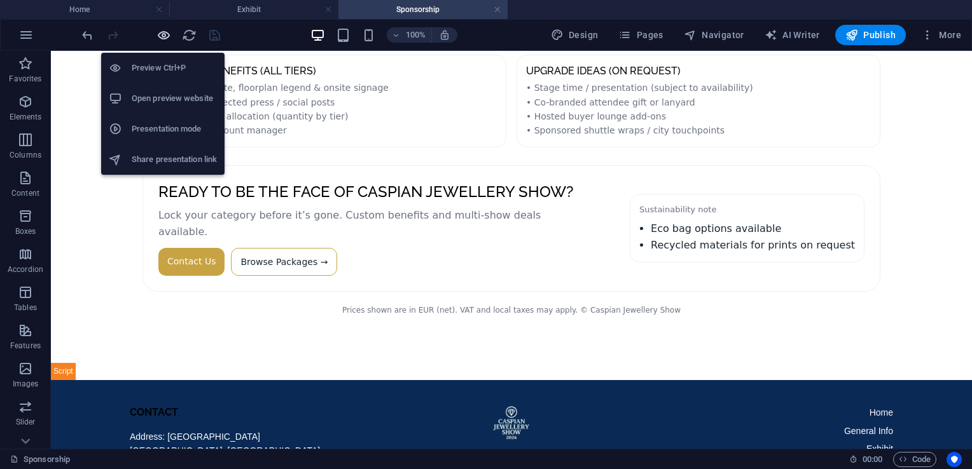
click at [160, 34] on icon "button" at bounding box center [163, 35] width 15 height 15
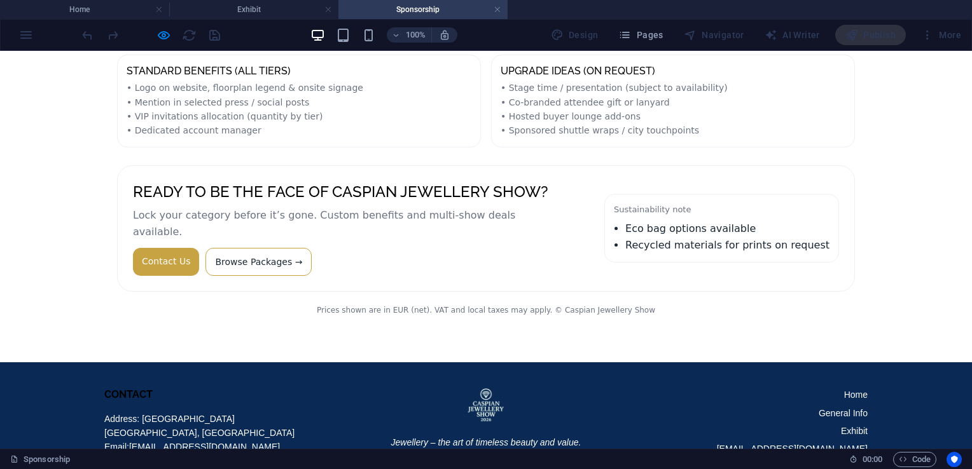
click at [165, 248] on link "Contact Us" at bounding box center [166, 262] width 66 height 28
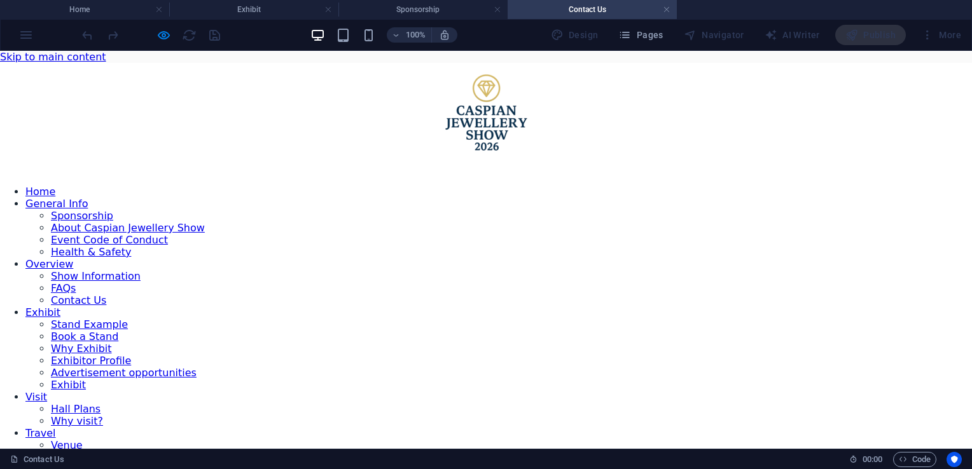
scroll to position [0, 0]
click at [113, 12] on h4 "Home" at bounding box center [84, 10] width 169 height 14
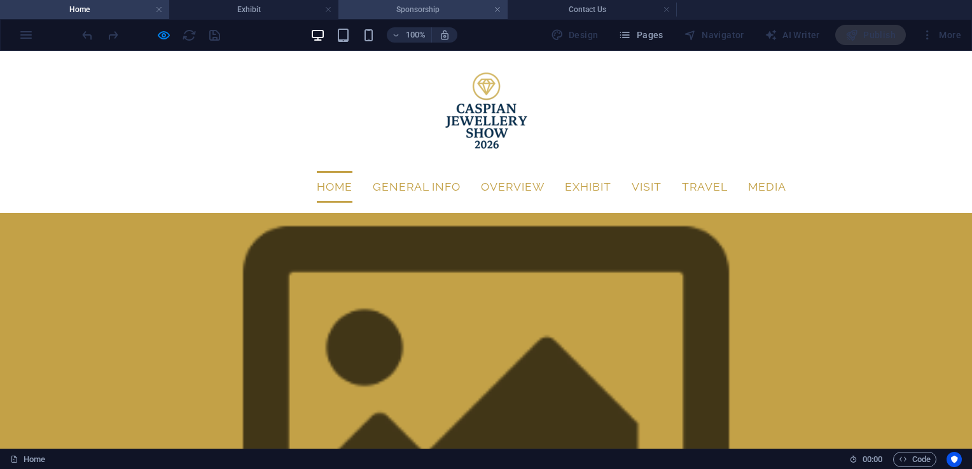
click at [404, 3] on h4 "Sponsorship" at bounding box center [422, 10] width 169 height 14
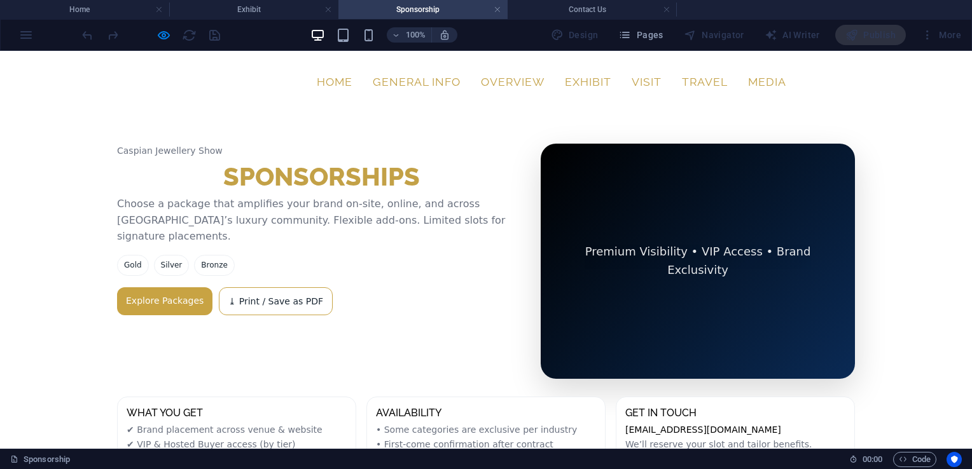
scroll to position [118, 0]
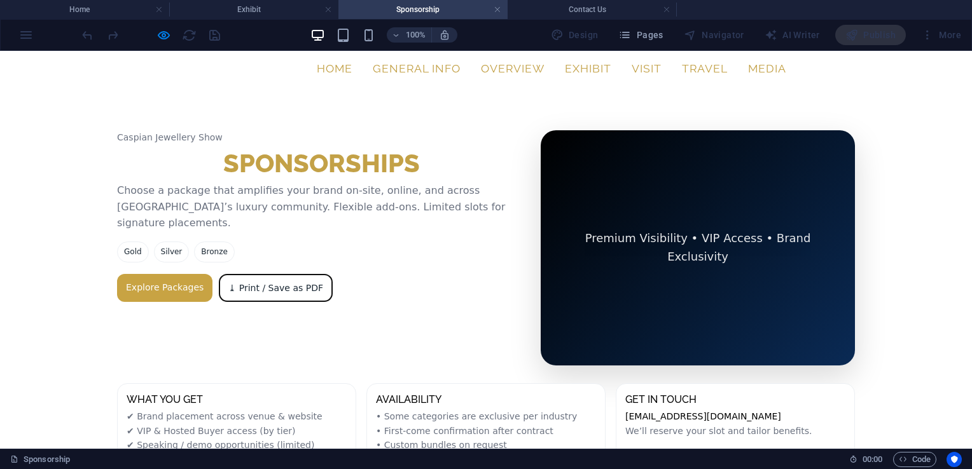
click at [270, 274] on button "⤓ Print / Save as PDF" at bounding box center [276, 288] width 114 height 28
click at [170, 274] on link "Explore Packages" at bounding box center [164, 288] width 95 height 28
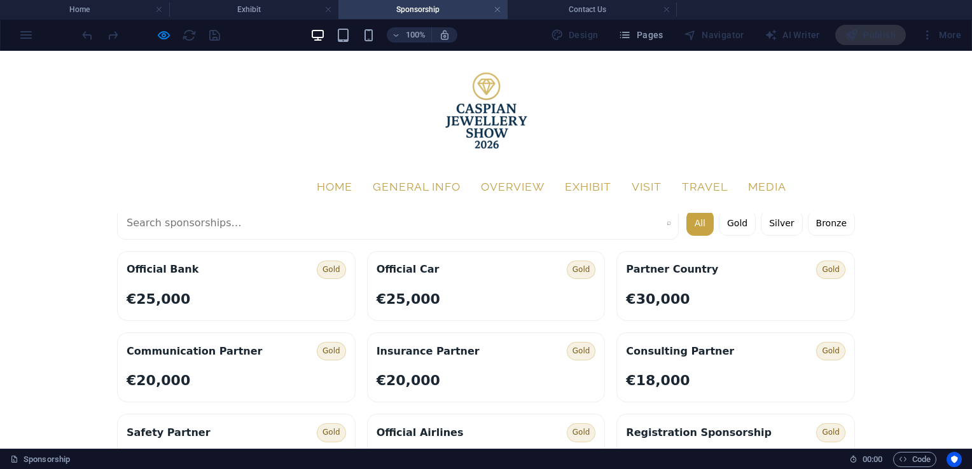
scroll to position [369, 0]
click at [727, 227] on button "Gold" at bounding box center [737, 223] width 37 height 25
click at [92, 11] on h4 "Home" at bounding box center [84, 10] width 169 height 14
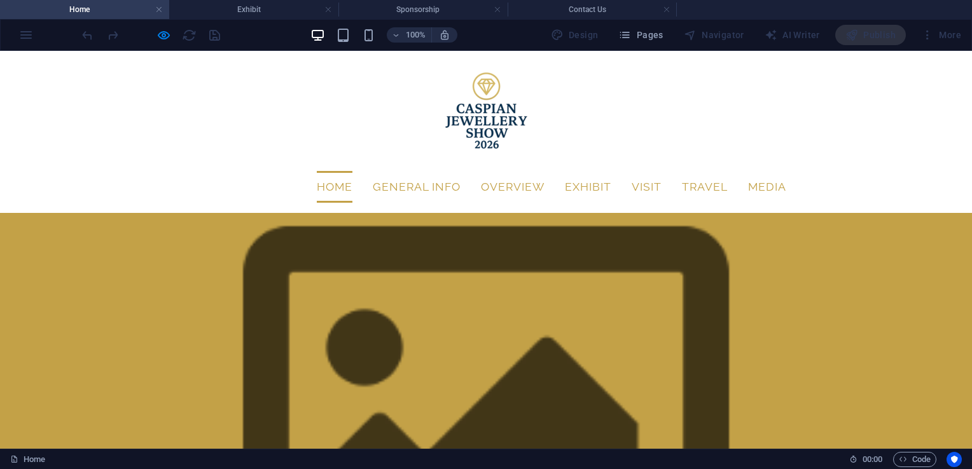
scroll to position [0, 0]
click at [658, 33] on span "Pages" at bounding box center [640, 35] width 45 height 13
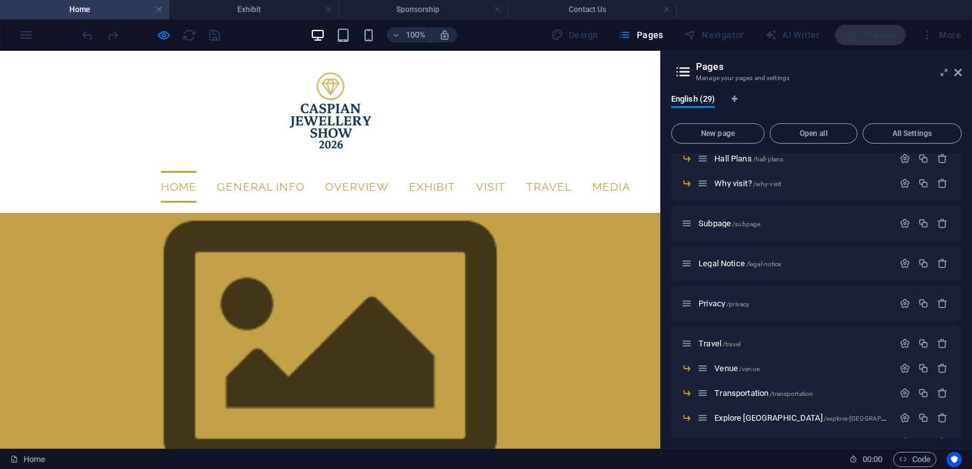
scroll to position [586, 0]
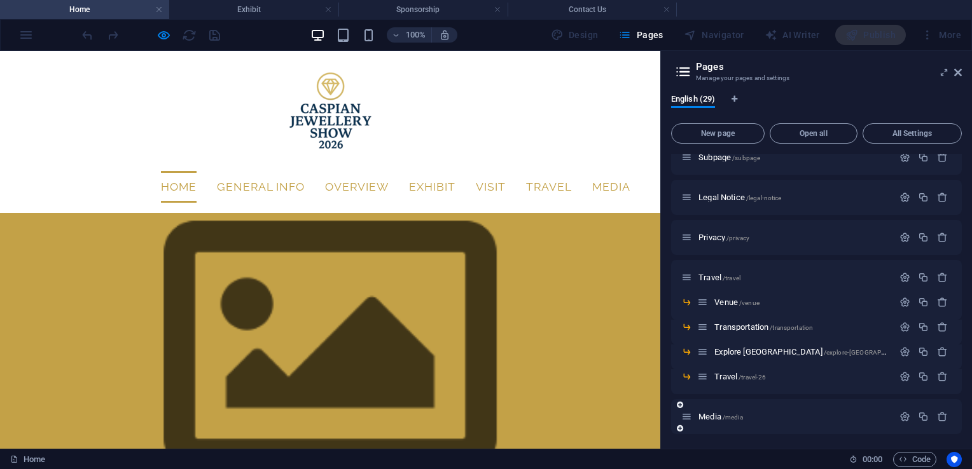
click at [898, 422] on div at bounding box center [923, 417] width 56 height 14
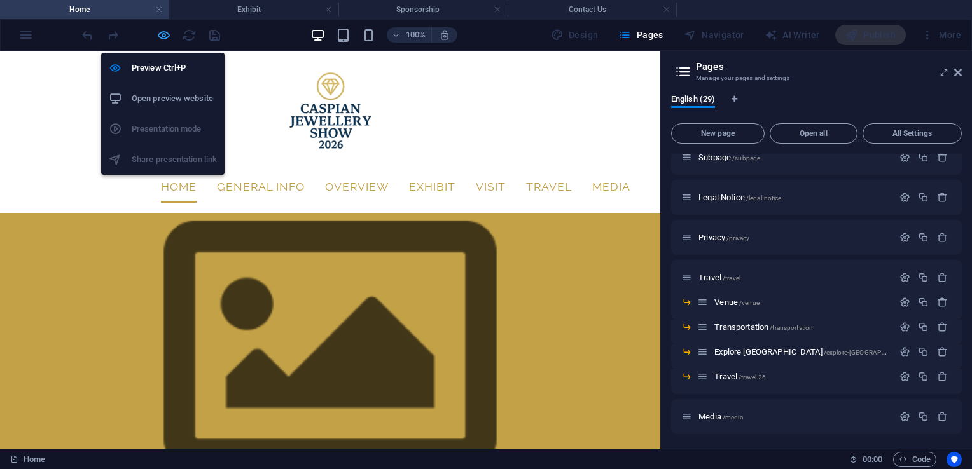
click at [162, 33] on icon "button" at bounding box center [163, 35] width 15 height 15
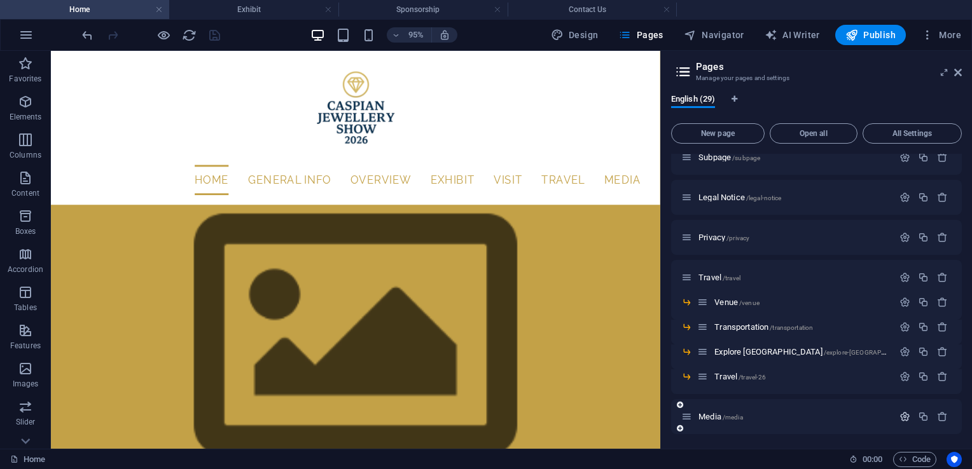
click at [900, 420] on icon "button" at bounding box center [904, 416] width 11 height 11
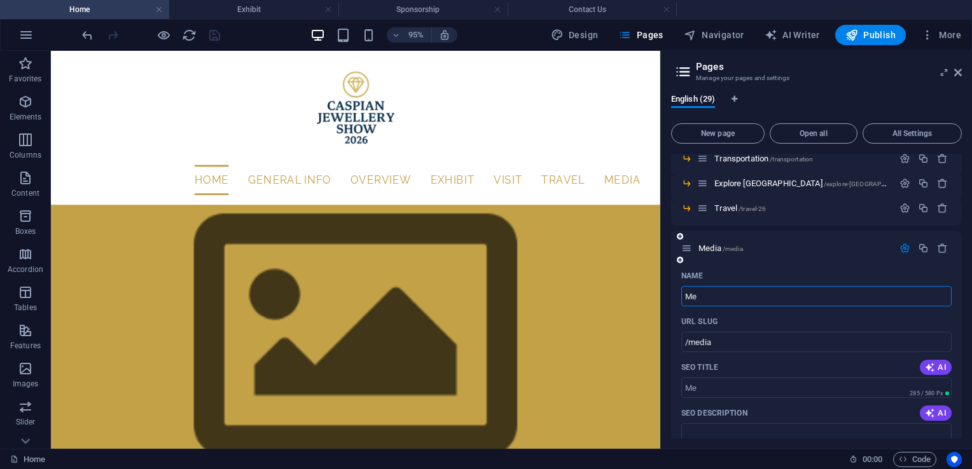
type input "M"
type input "E-Brochure"
type input "/"
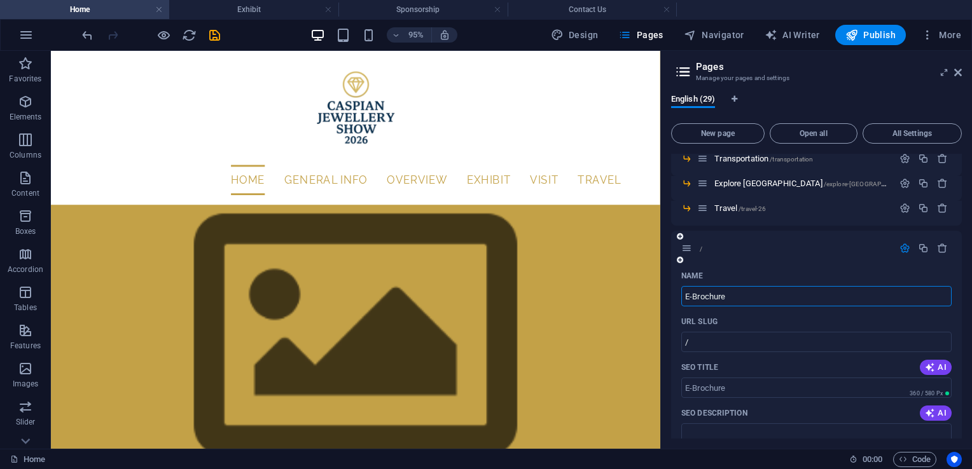
type input "E-Brochure"
type input "/e-brochure"
type input "E-Brochure"
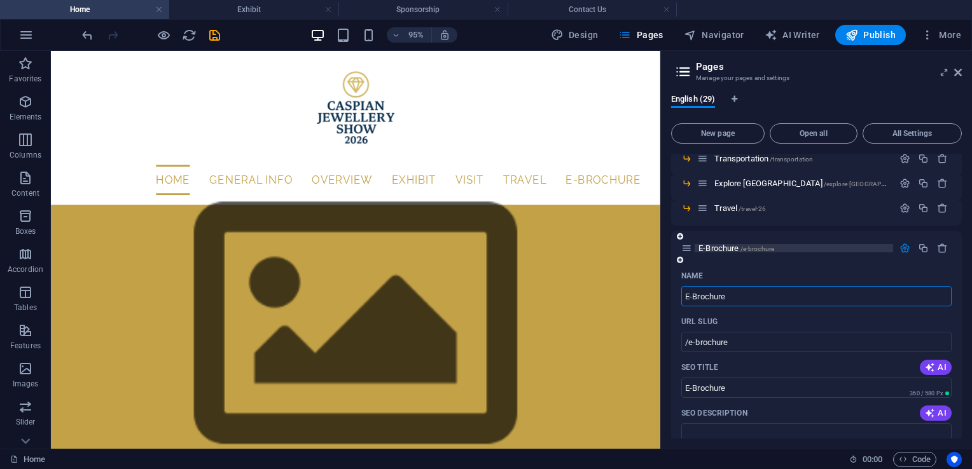
type input "E-Brochure"
click at [712, 249] on span "E-Brochure /e-brochure" at bounding box center [736, 249] width 76 height 10
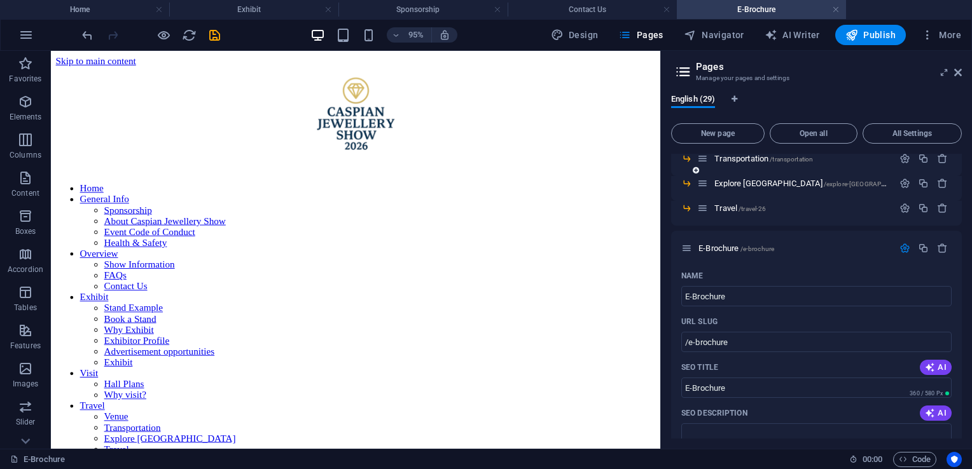
scroll to position [0, 0]
click at [959, 71] on icon at bounding box center [958, 72] width 8 height 10
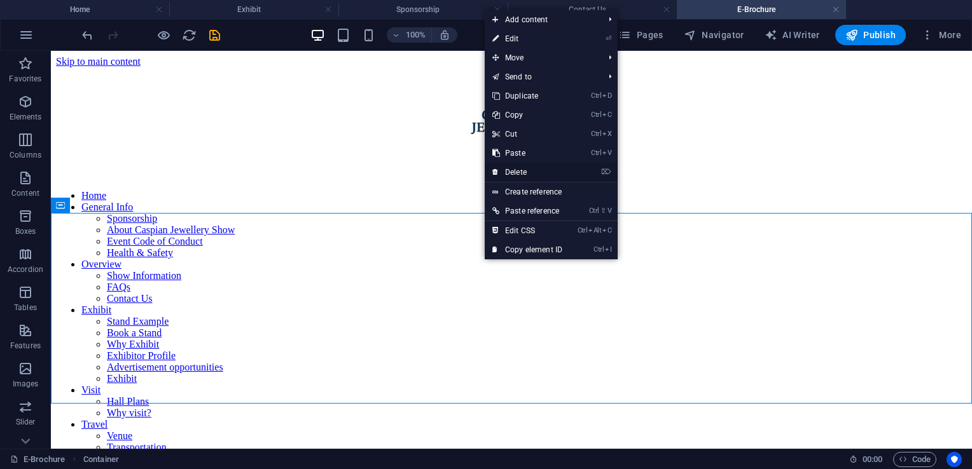
click at [525, 169] on link "⌦ Delete" at bounding box center [527, 172] width 85 height 19
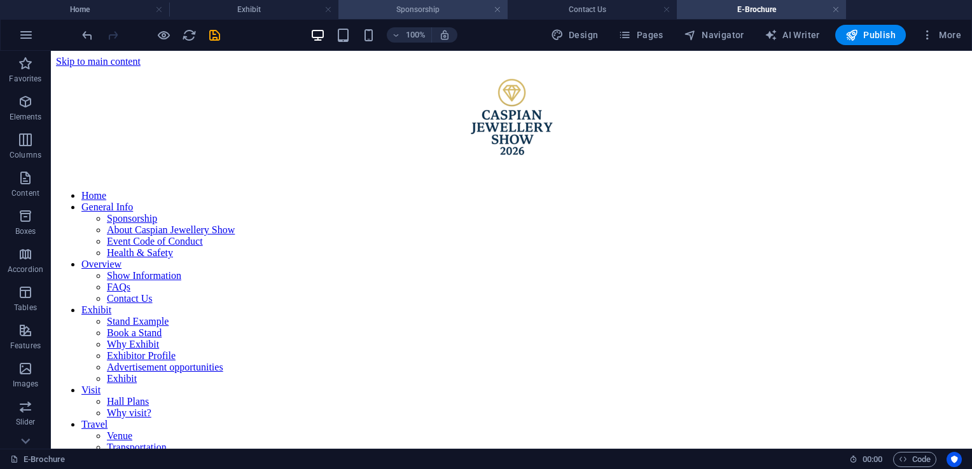
click at [420, 10] on h4 "Sponsorship" at bounding box center [422, 10] width 169 height 14
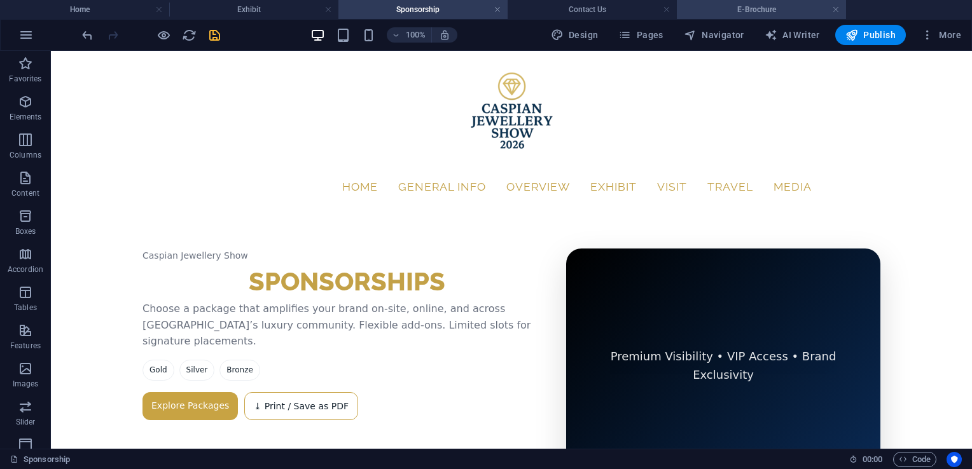
click at [779, 9] on h4 "E-Brochure" at bounding box center [761, 10] width 169 height 14
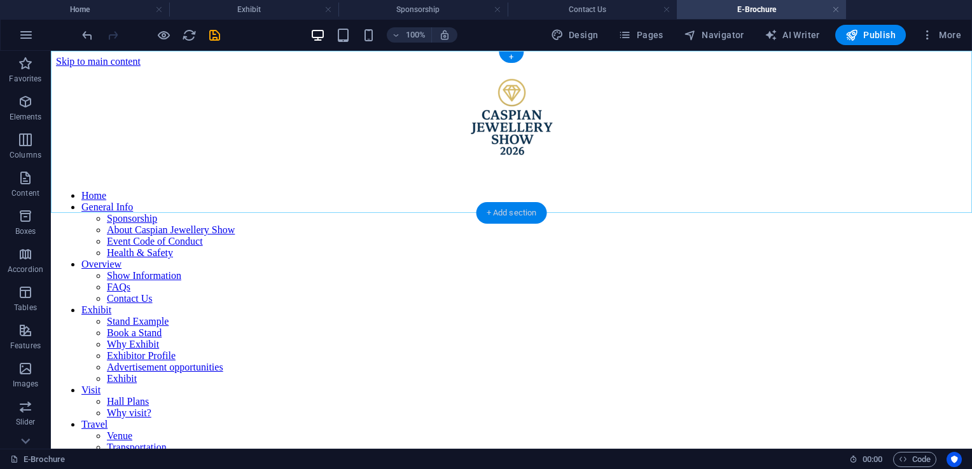
click at [518, 209] on div "+ Add section" at bounding box center [511, 213] width 71 height 22
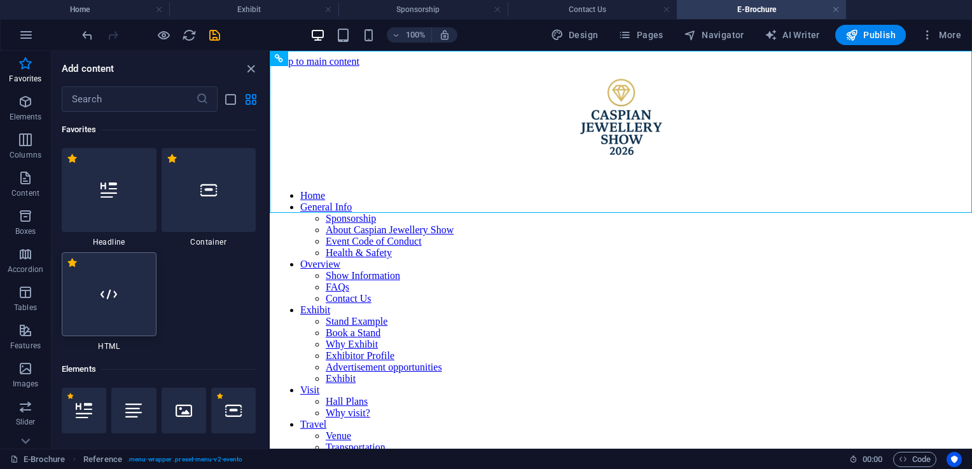
click at [132, 301] on div at bounding box center [109, 294] width 95 height 84
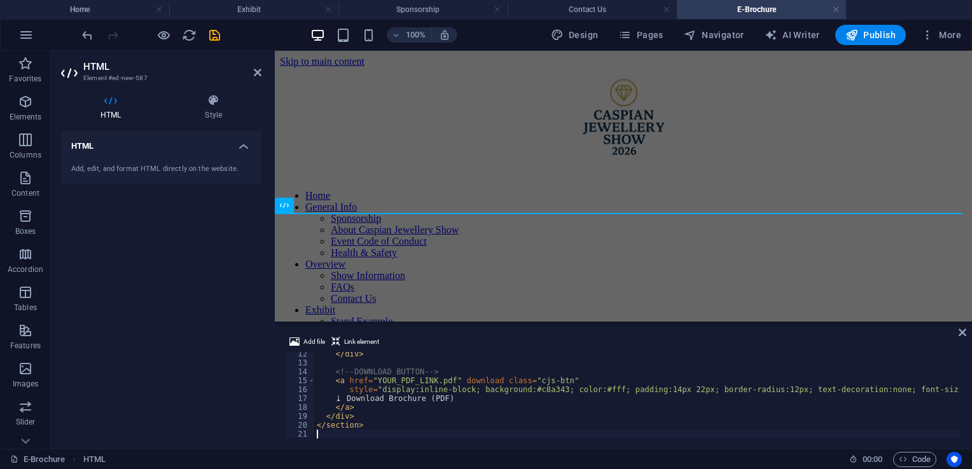
scroll to position [100, 0]
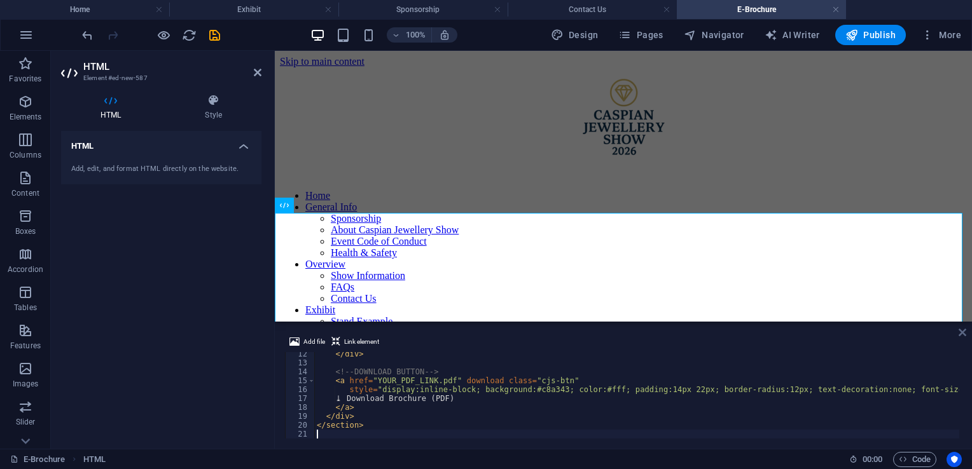
click at [965, 331] on icon at bounding box center [962, 332] width 8 height 10
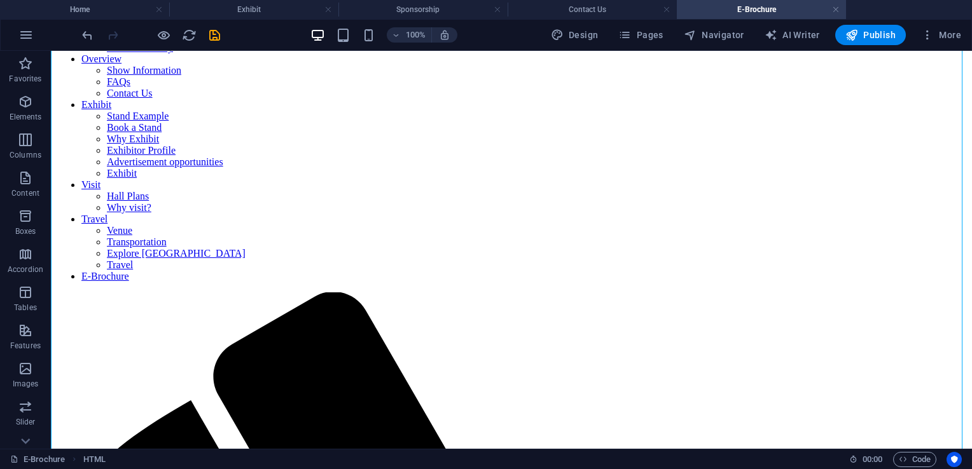
scroll to position [209, 0]
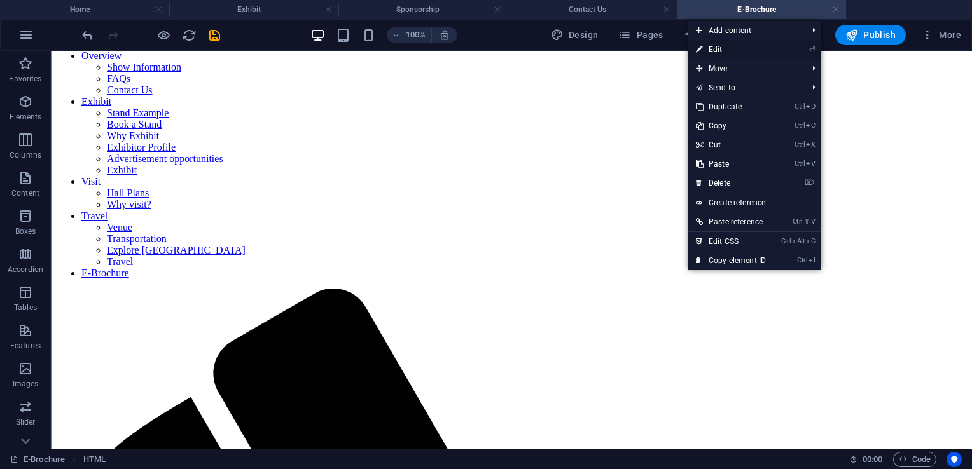
click at [720, 49] on link "⏎ Edit" at bounding box center [730, 49] width 85 height 19
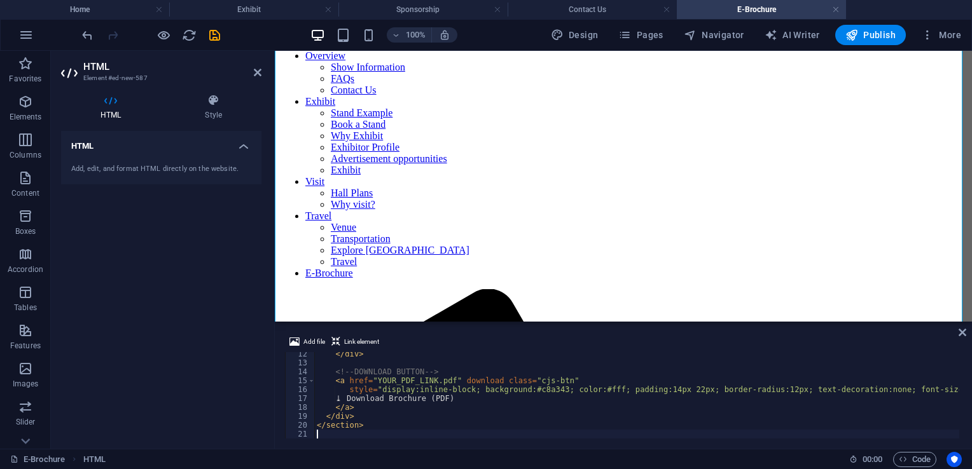
click at [446, 382] on div "</ div > <!-- DOWNLOAD BUTTON --> < a href = "YOUR_PDF_LINK.pdf" download class…" at bounding box center [636, 402] width 645 height 104
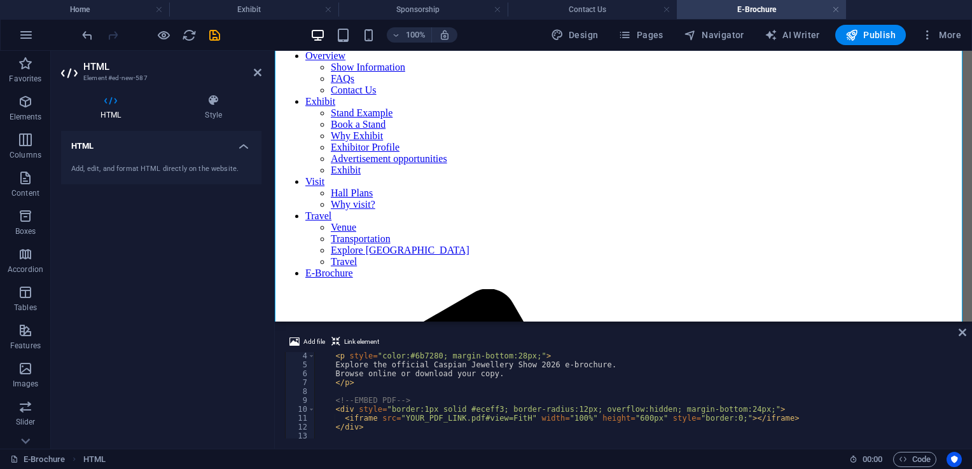
scroll to position [28, 0]
click at [450, 417] on div "< p style = "color:#6b7280; margin-bottom:28px;" > Explore the official Caspian…" at bounding box center [636, 402] width 645 height 104
type textarea "<iframe src="YOUR_PDF_LINK.pdf#view=FitH" width="100%" height="600px" style="bo…"
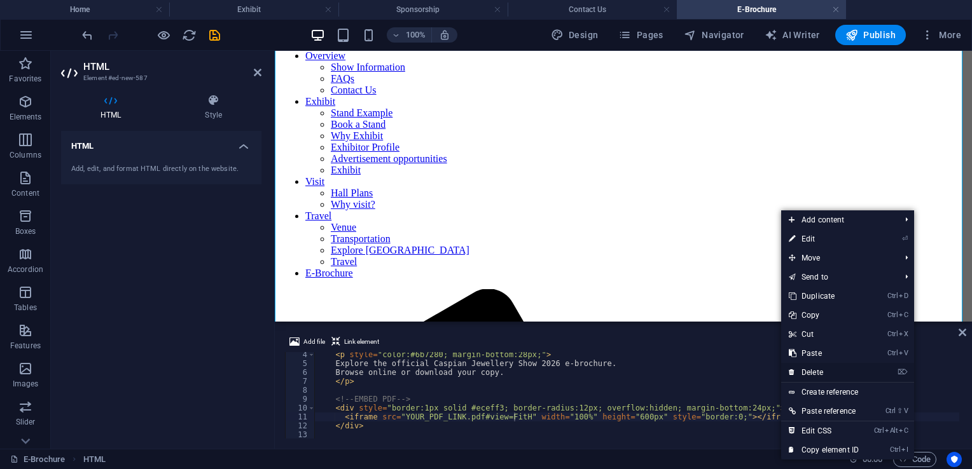
click at [818, 367] on link "⌦ Delete" at bounding box center [823, 372] width 85 height 19
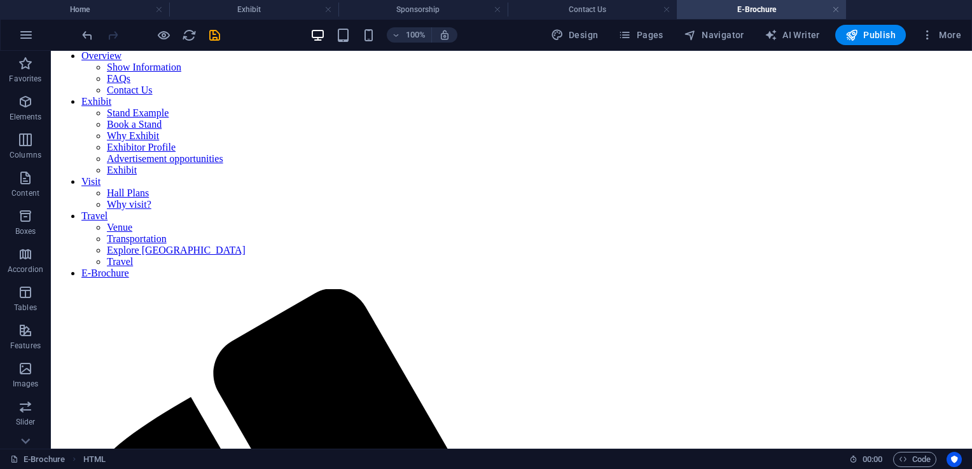
scroll to position [0, 0]
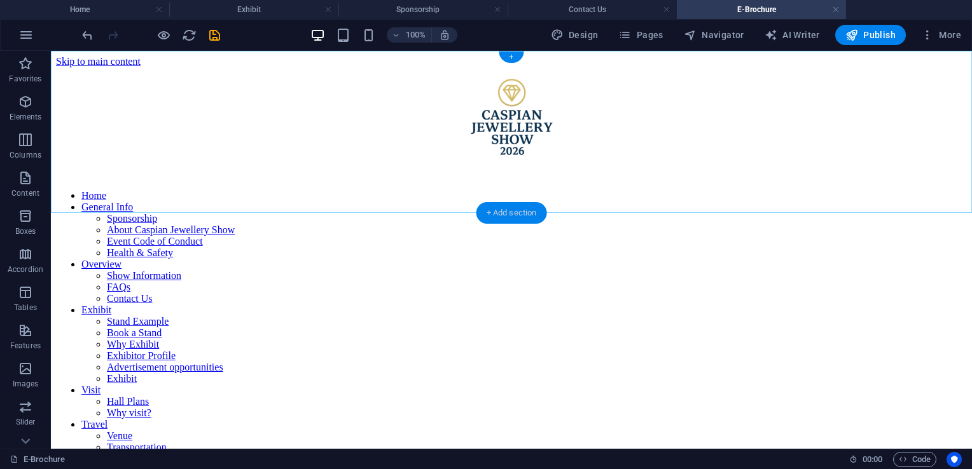
click at [502, 205] on div "+ Add section" at bounding box center [511, 213] width 71 height 22
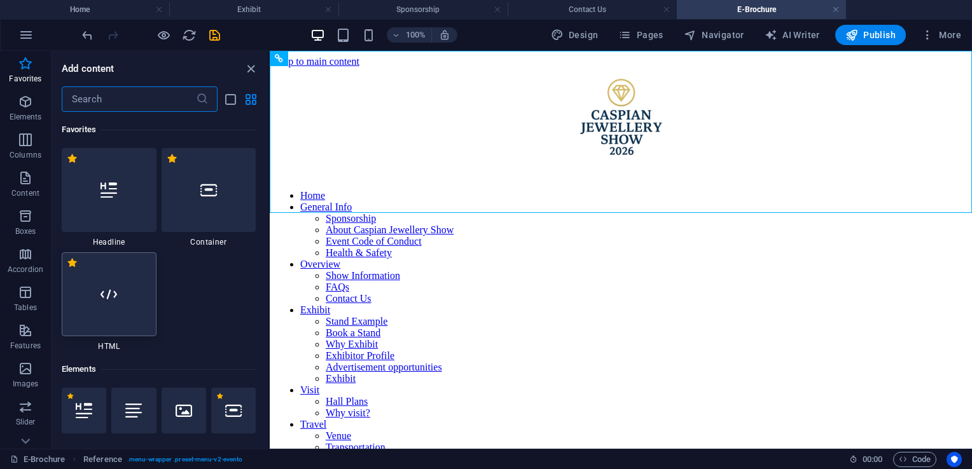
click at [135, 295] on div at bounding box center [109, 294] width 95 height 84
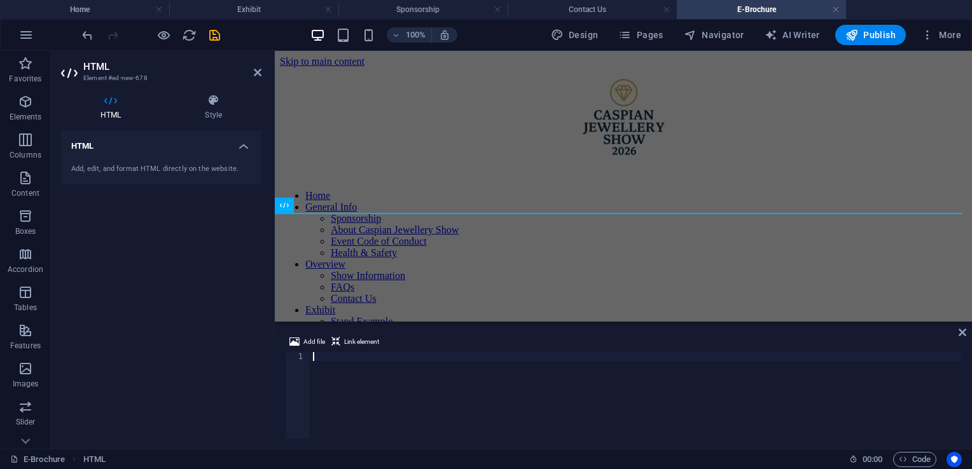
scroll to position [118, 0]
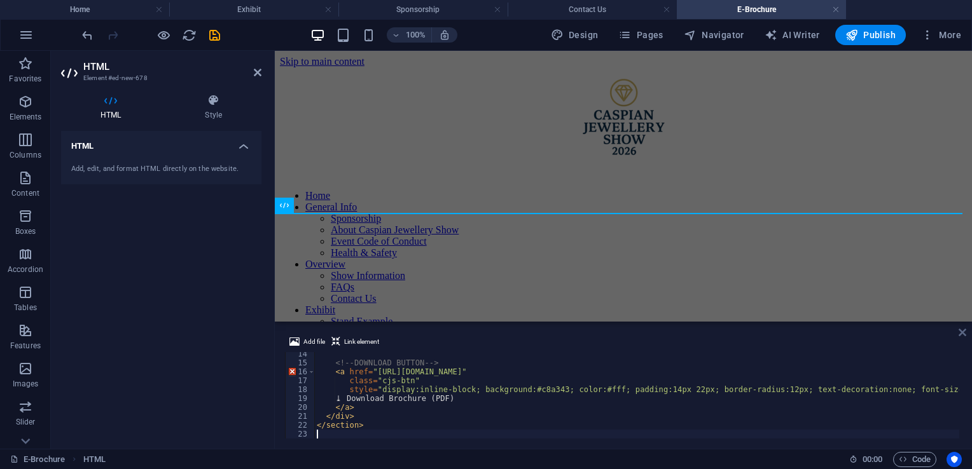
click at [964, 328] on icon at bounding box center [962, 332] width 8 height 10
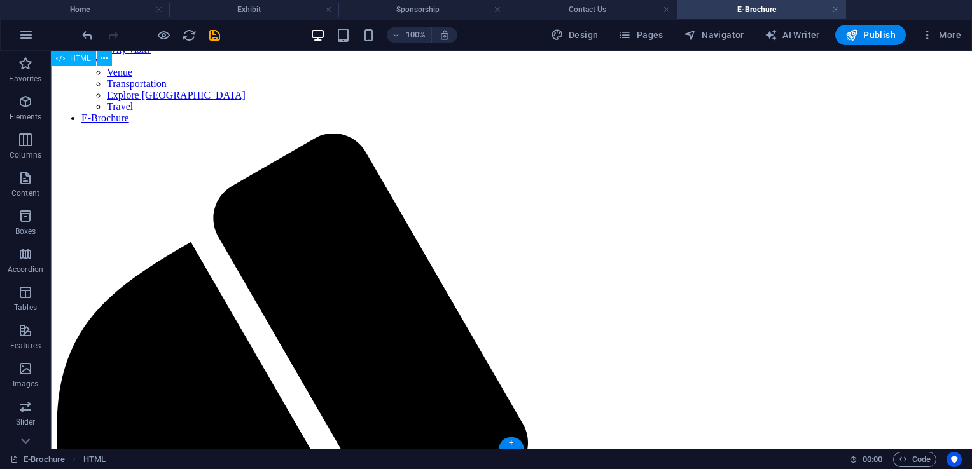
scroll to position [149, 0]
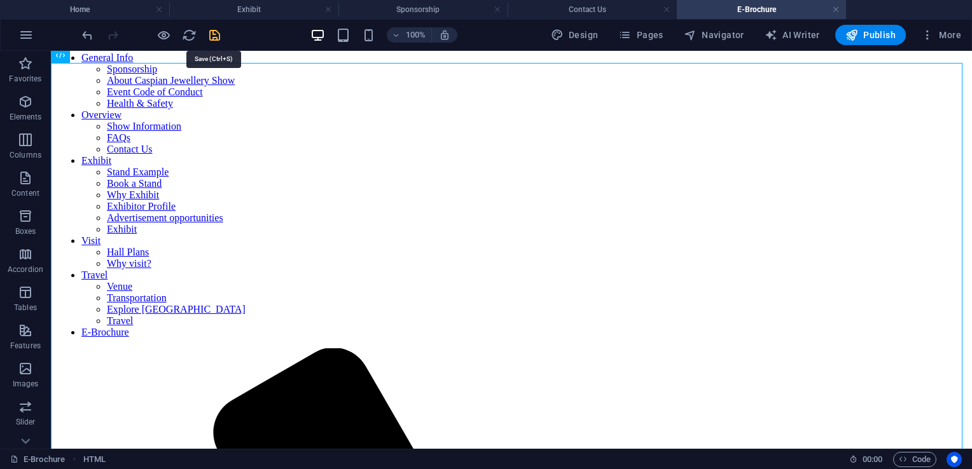
click at [214, 36] on icon "save" at bounding box center [214, 35] width 15 height 15
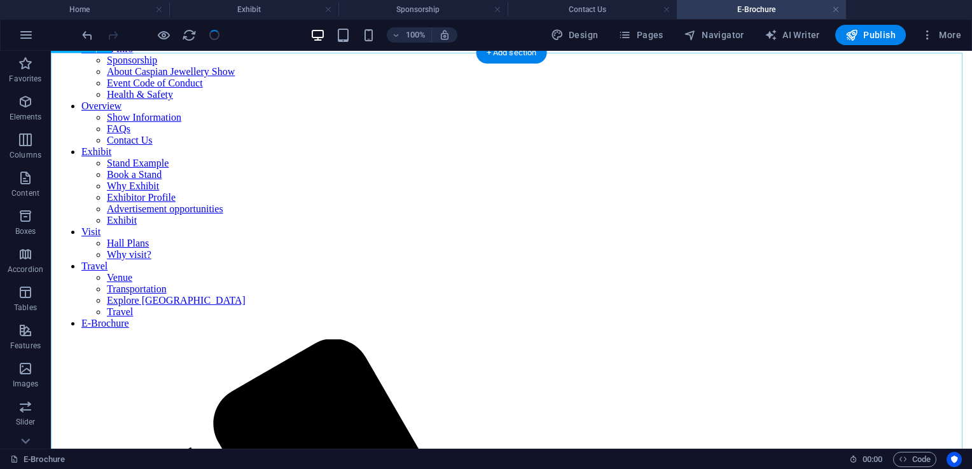
scroll to position [160, 0]
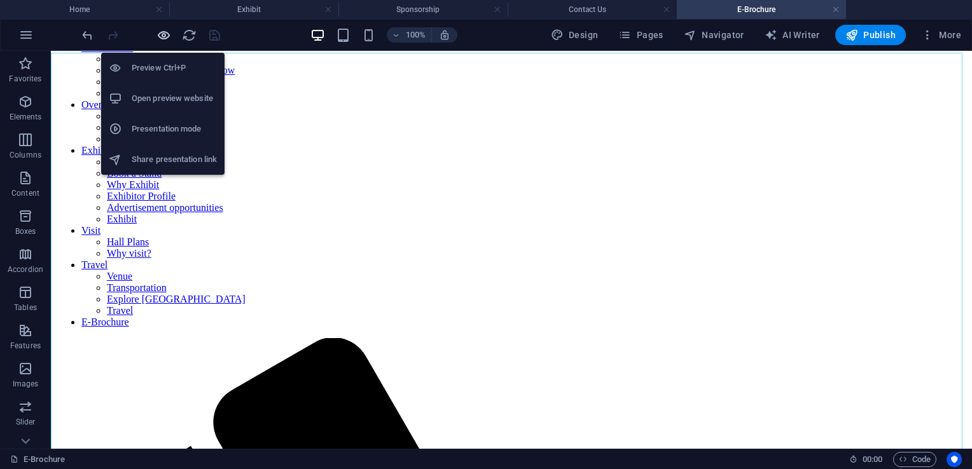
click at [164, 37] on icon "button" at bounding box center [163, 35] width 15 height 15
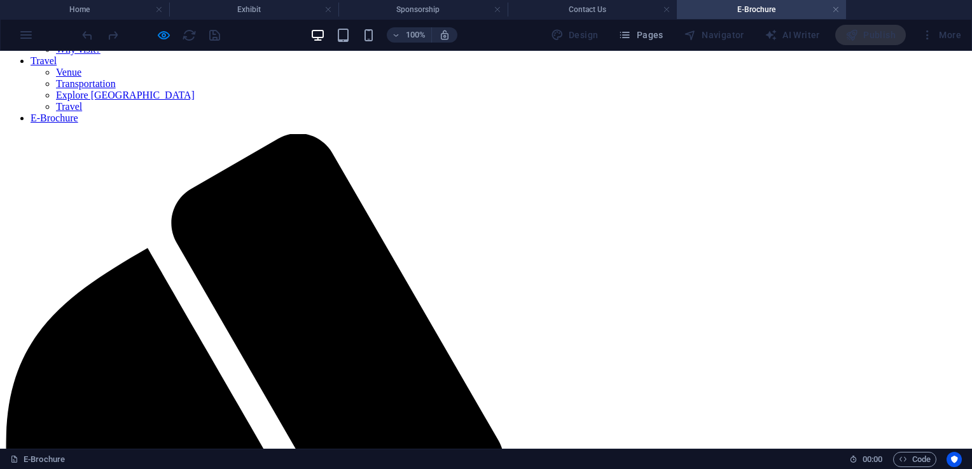
scroll to position [364, 0]
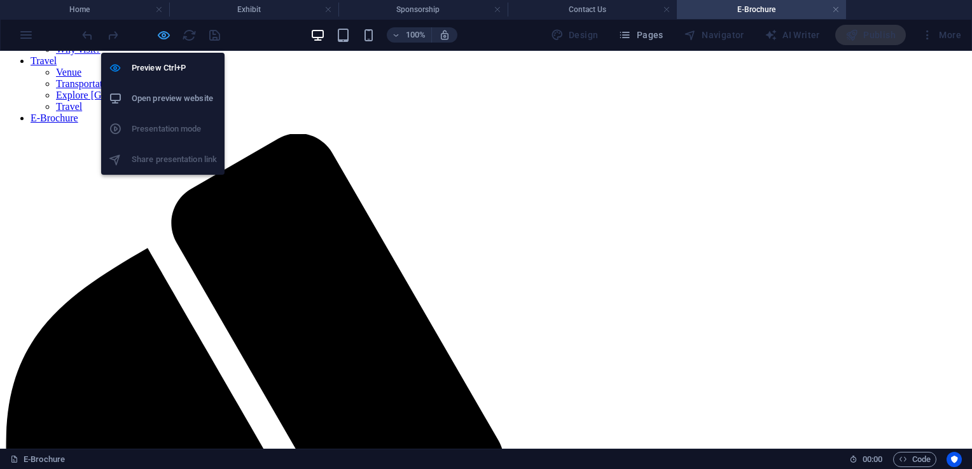
click at [163, 37] on icon "button" at bounding box center [163, 35] width 15 height 15
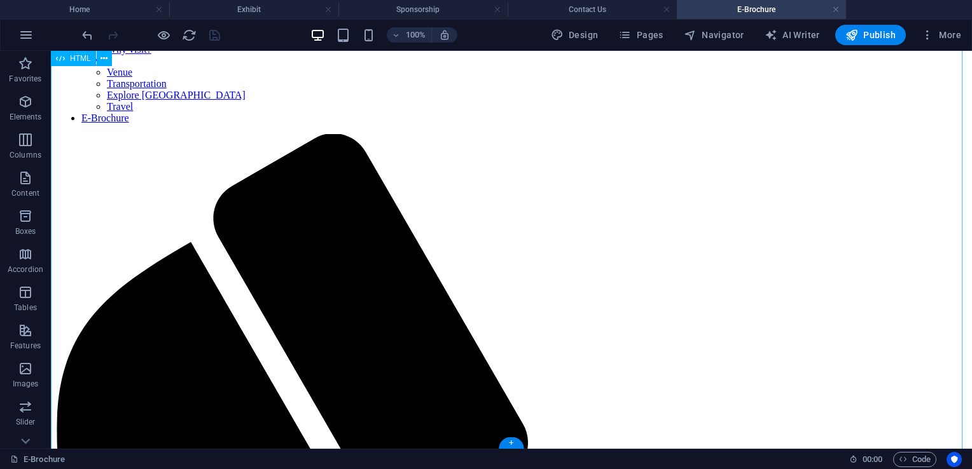
scroll to position [0, 0]
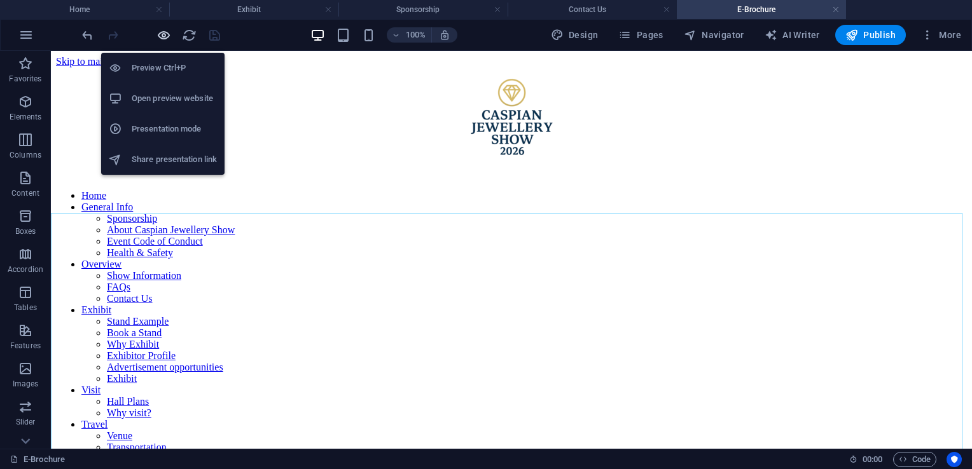
click at [164, 39] on icon "button" at bounding box center [163, 35] width 15 height 15
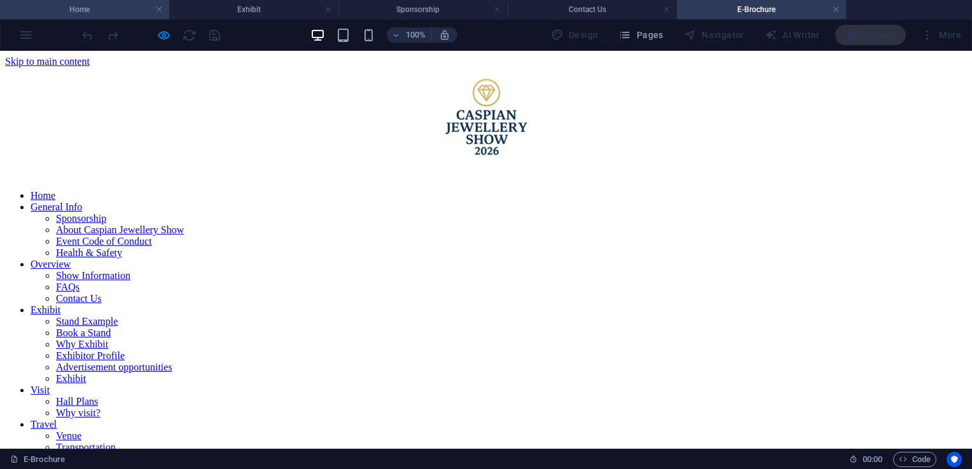
click at [125, 9] on h4 "Home" at bounding box center [84, 10] width 169 height 14
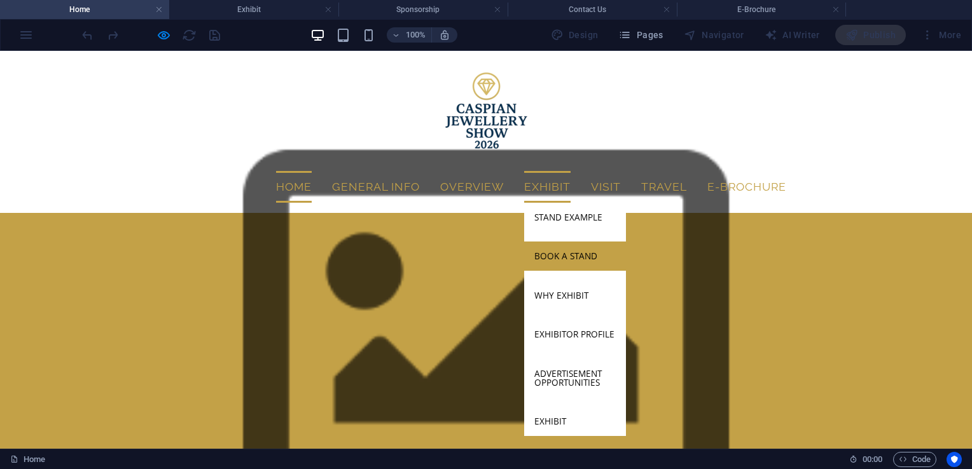
click at [524, 251] on link "Book a Stand" at bounding box center [575, 256] width 102 height 29
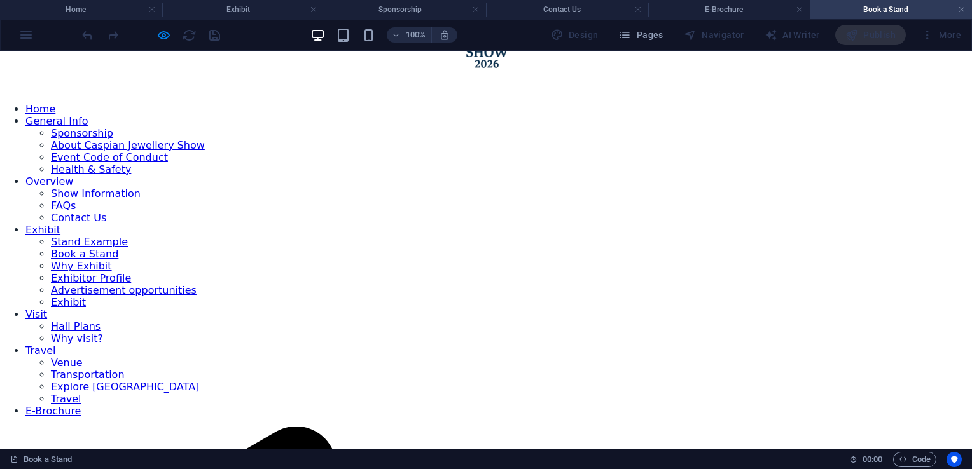
scroll to position [97, 0]
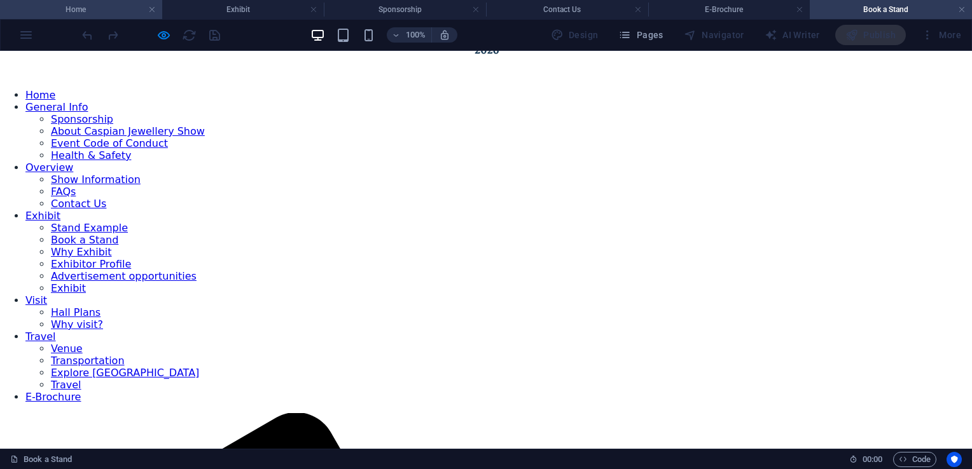
click at [100, 6] on h4 "Home" at bounding box center [81, 10] width 162 height 14
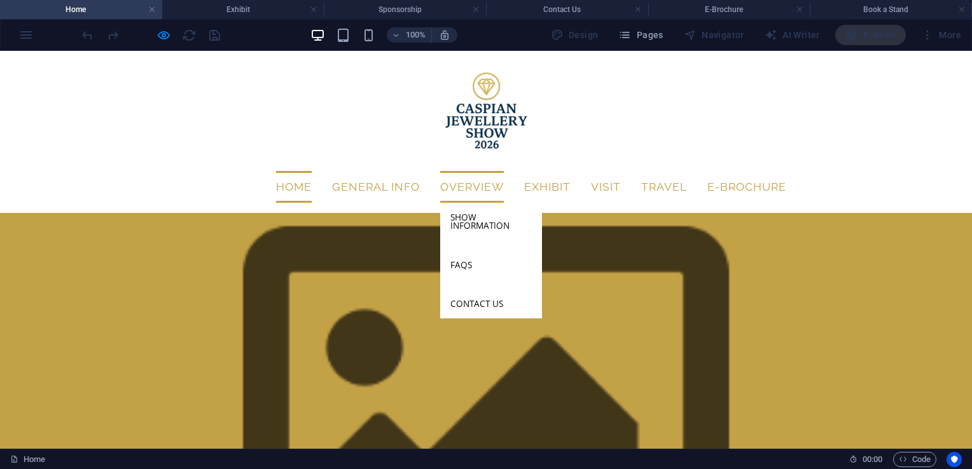
click at [440, 182] on link "Overview" at bounding box center [472, 187] width 64 height 32
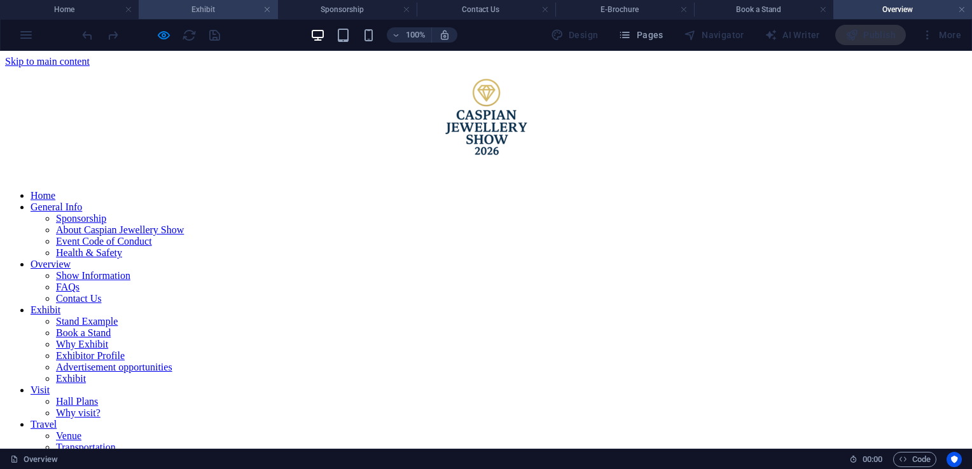
click at [176, 6] on h4 "Exhibit" at bounding box center [208, 10] width 139 height 14
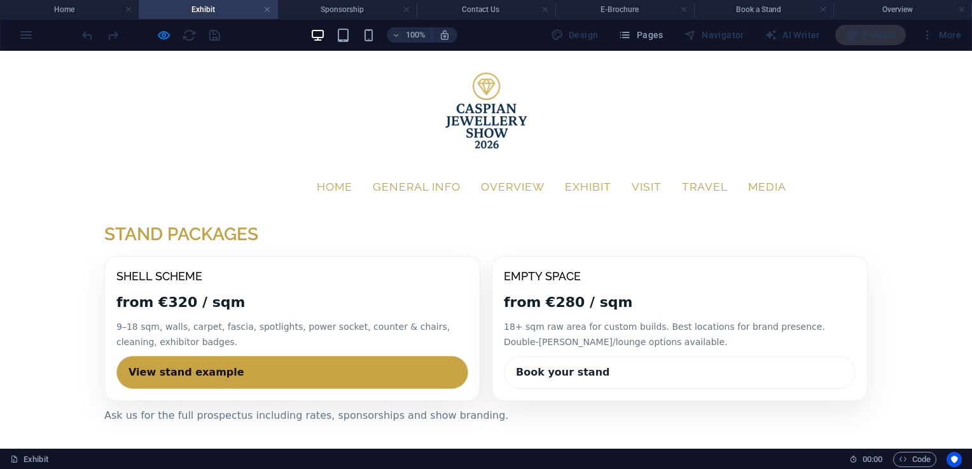
scroll to position [731, 0]
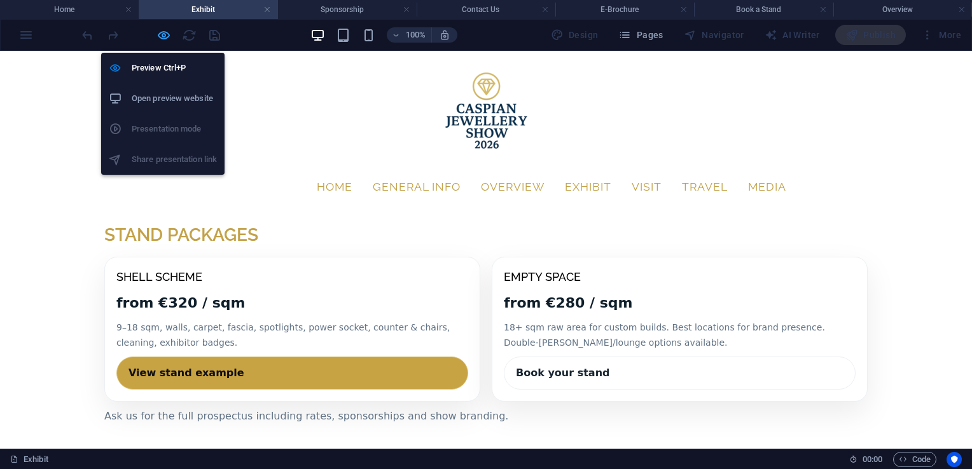
click at [160, 35] on icon "button" at bounding box center [163, 35] width 15 height 15
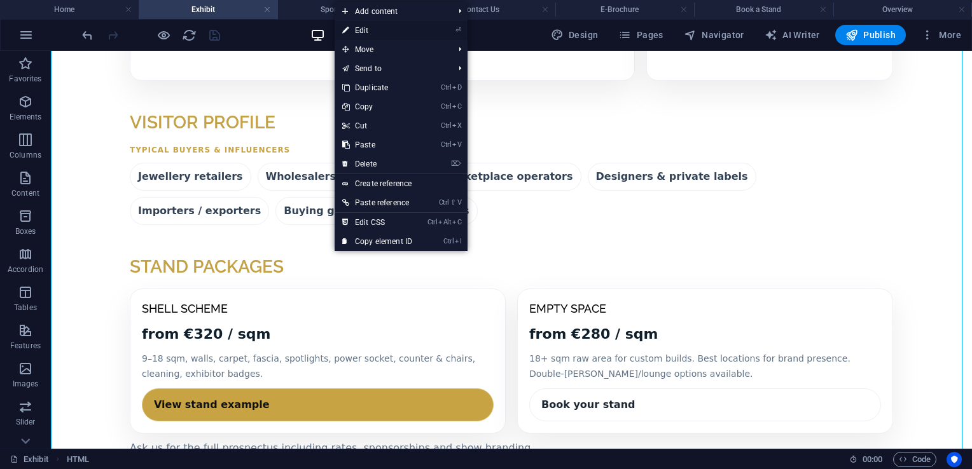
click at [380, 29] on link "⏎ Edit" at bounding box center [376, 30] width 85 height 19
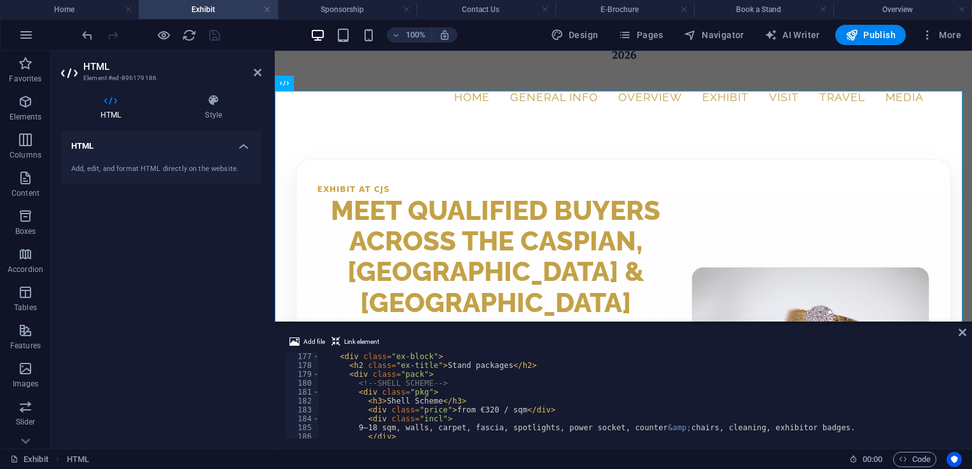
scroll to position [1568, 0]
click at [509, 408] on div "< div class = "ex-block" > < h2 class = "ex-title" > Stand packages </ h2 > < d…" at bounding box center [645, 402] width 652 height 102
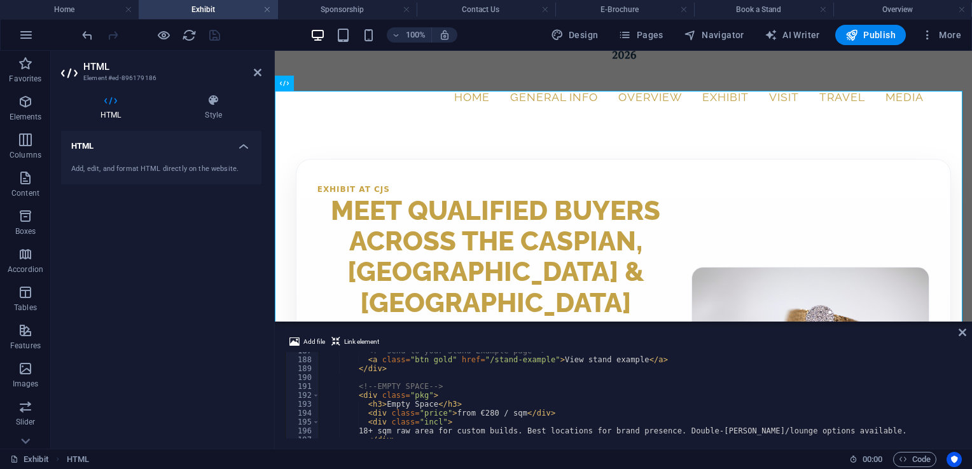
scroll to position [1662, 0]
click at [509, 413] on div "<!-- send to your Stand Example page --> < a class = "btn gold" href = "/stand-…" at bounding box center [645, 397] width 652 height 102
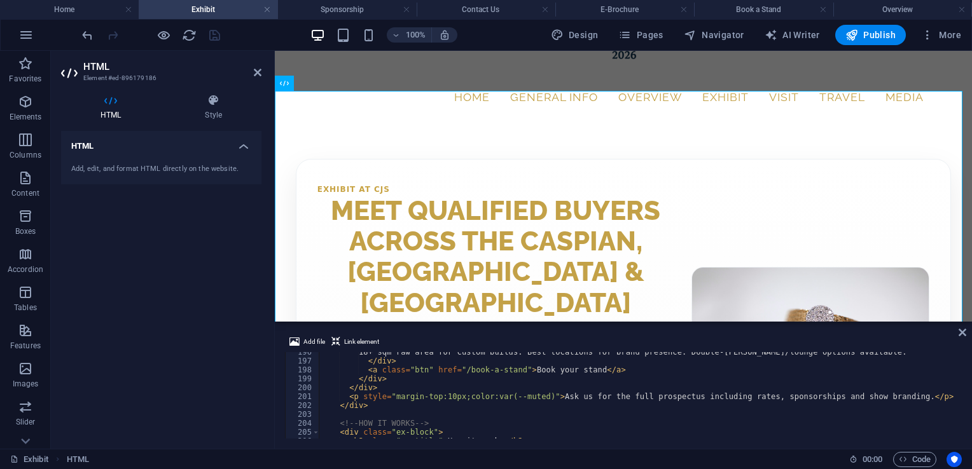
scroll to position [1744, 0]
type textarea "<div class="price">from €280 / sqm + VAT</div>"
click at [963, 334] on icon at bounding box center [962, 332] width 8 height 10
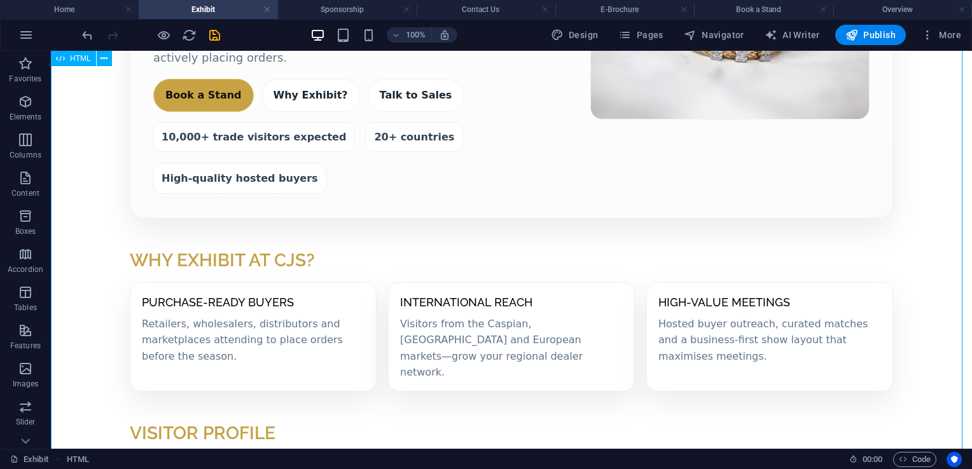
scroll to position [745, 0]
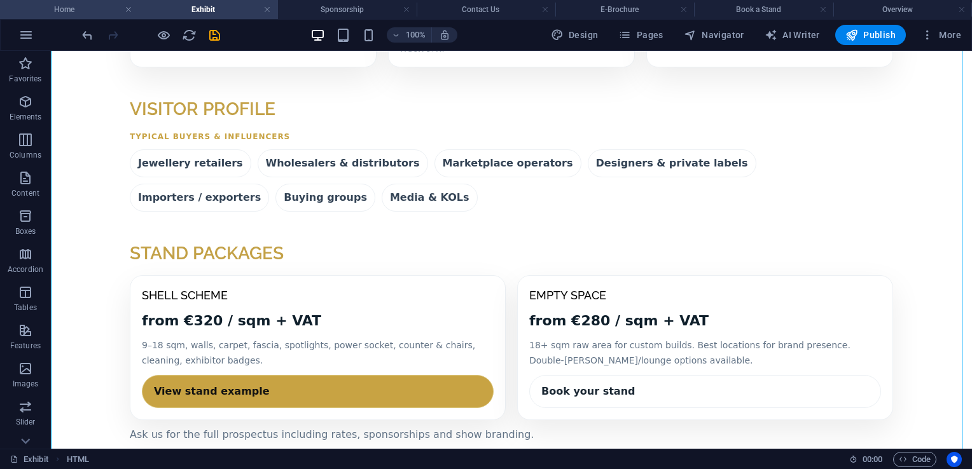
click at [85, 7] on h4 "Home" at bounding box center [69, 10] width 139 height 14
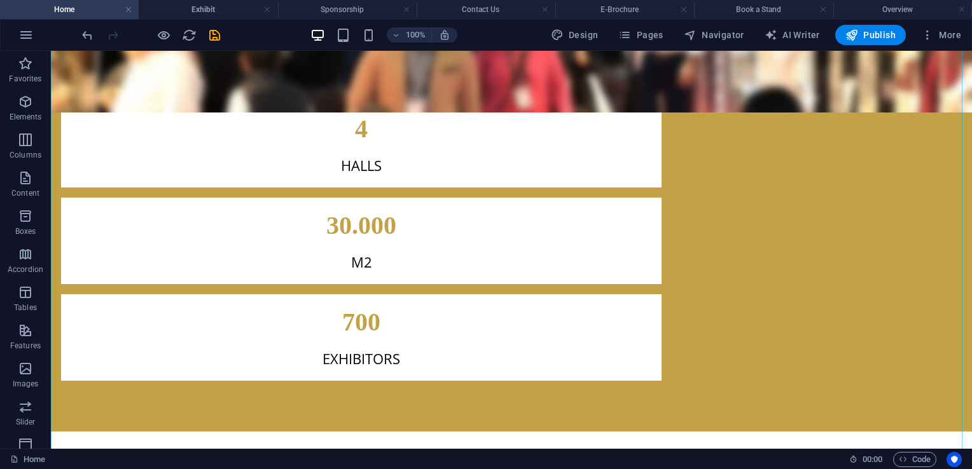
scroll to position [2391, 0]
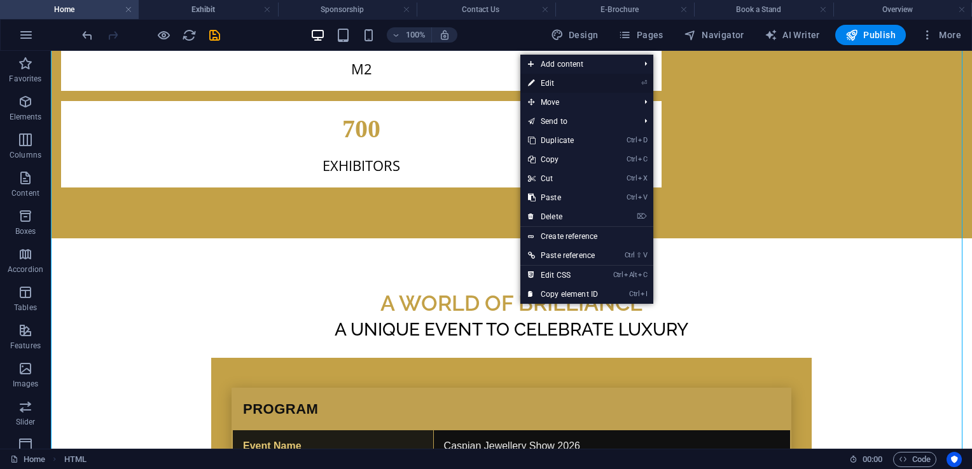
click at [563, 85] on link "⏎ Edit" at bounding box center [562, 83] width 85 height 19
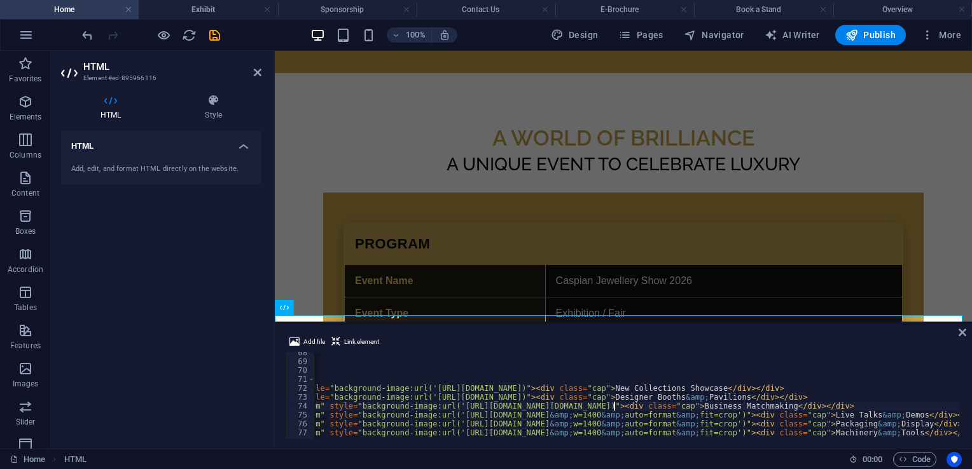
scroll to position [600, 0]
click at [778, 343] on div "Add file Link element" at bounding box center [623, 343] width 677 height 18
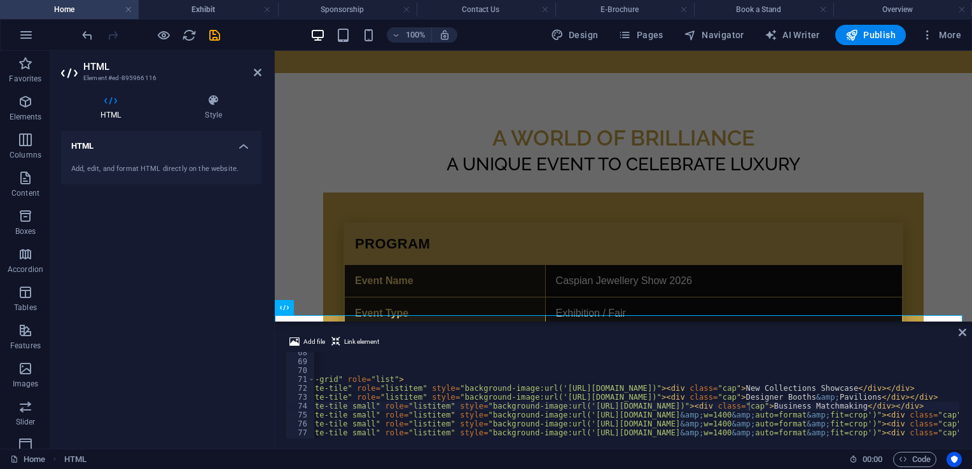
scroll to position [0, 0]
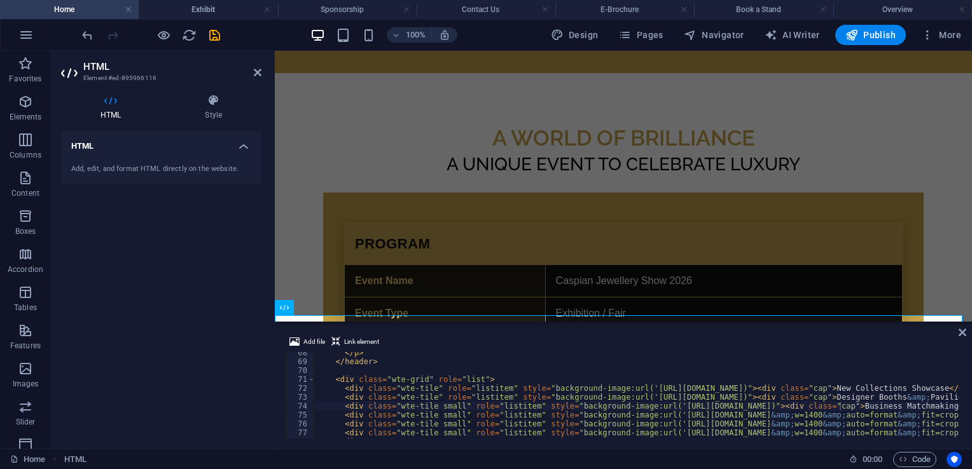
click at [331, 403] on div "</ p > </ header > < div class = "wte-grid" role = "list" > < div class = "wte-…" at bounding box center [976, 399] width 1325 height 102
click at [327, 394] on div "</ p > </ header > < div class = "wte-grid" role = "list" > < div class = "wte-…" at bounding box center [976, 399] width 1325 height 102
type textarea "<div class="wte-tile" role="listitem" style="background-image:url('[URL][DOMAIN…"
click at [961, 333] on icon at bounding box center [962, 332] width 8 height 10
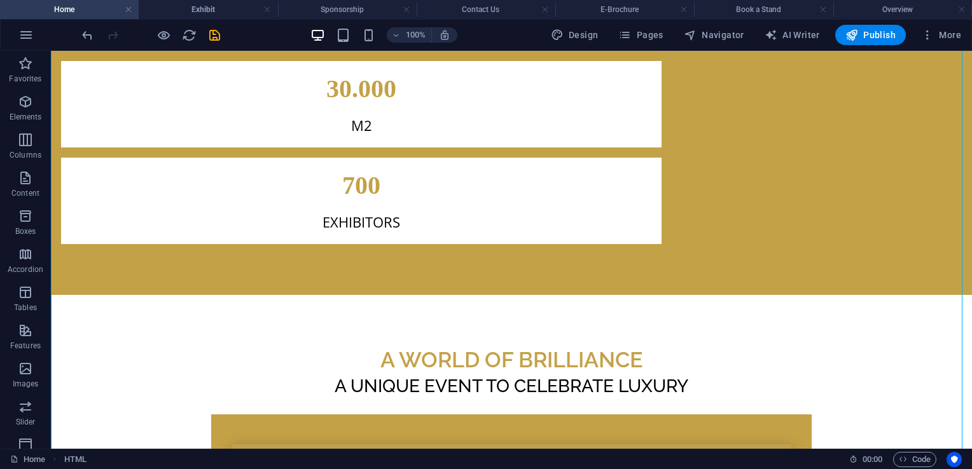
scroll to position [2434, 0]
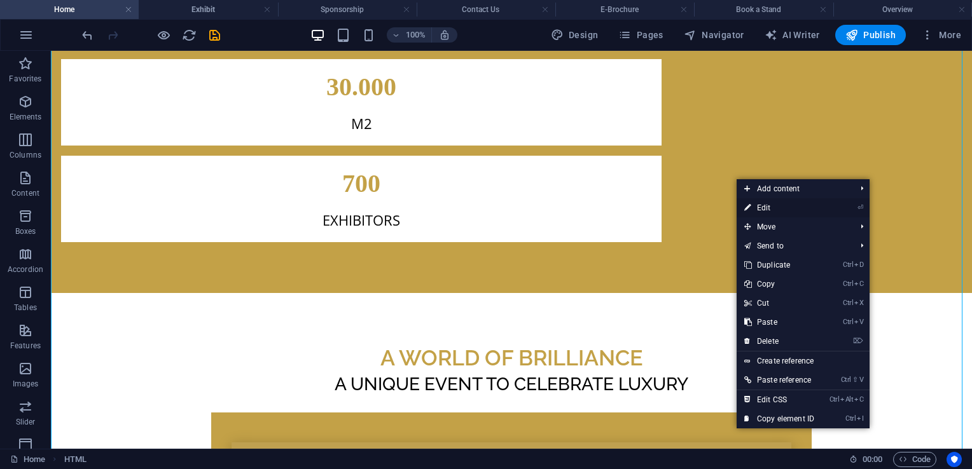
click at [753, 207] on link "⏎ Edit" at bounding box center [778, 207] width 85 height 19
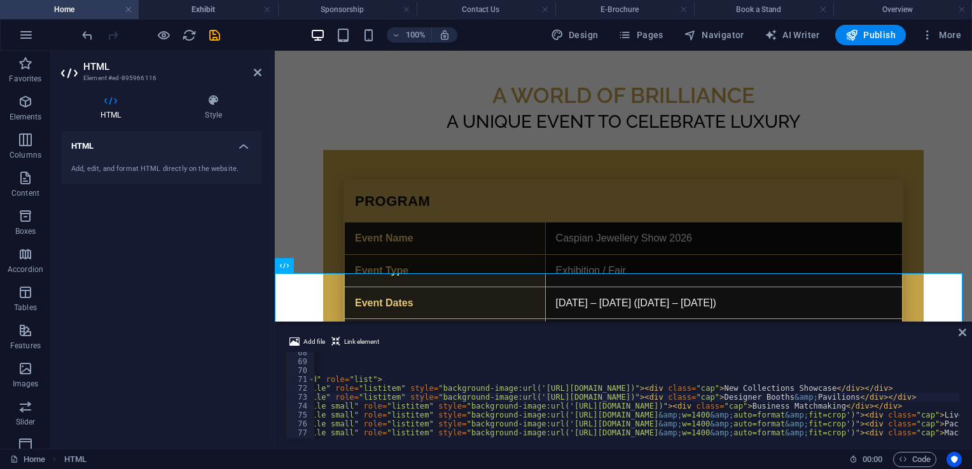
scroll to position [0, 114]
click at [700, 401] on div "</ p > </ header > < div class = "wte-grid" role = "list" > < div class = "wte-…" at bounding box center [862, 399] width 1325 height 102
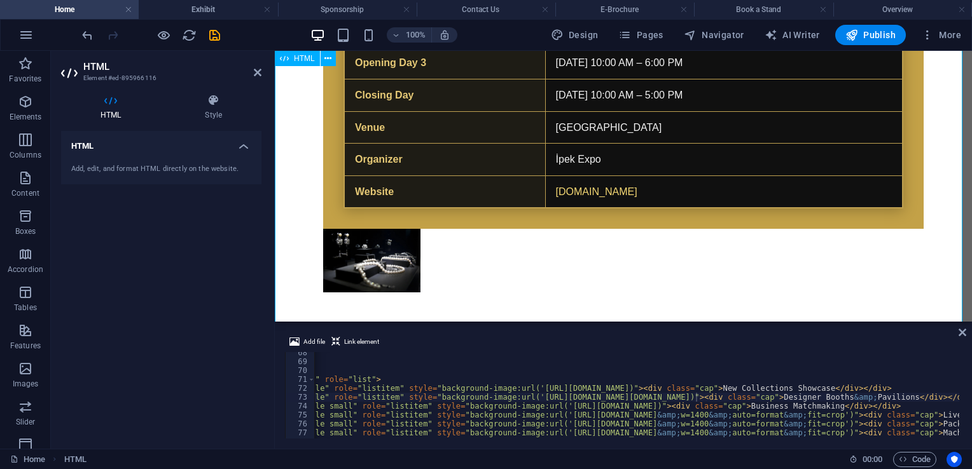
scroll to position [2770, 0]
click at [691, 398] on div "</ p > </ header > < div class = "wte-grid" role = "list" > < div class = "wte-…" at bounding box center [862, 399] width 1325 height 102
click at [698, 398] on div "</ p > </ header > < div class = "wte-grid" role = "list" > < div class = "wte-…" at bounding box center [862, 399] width 1325 height 102
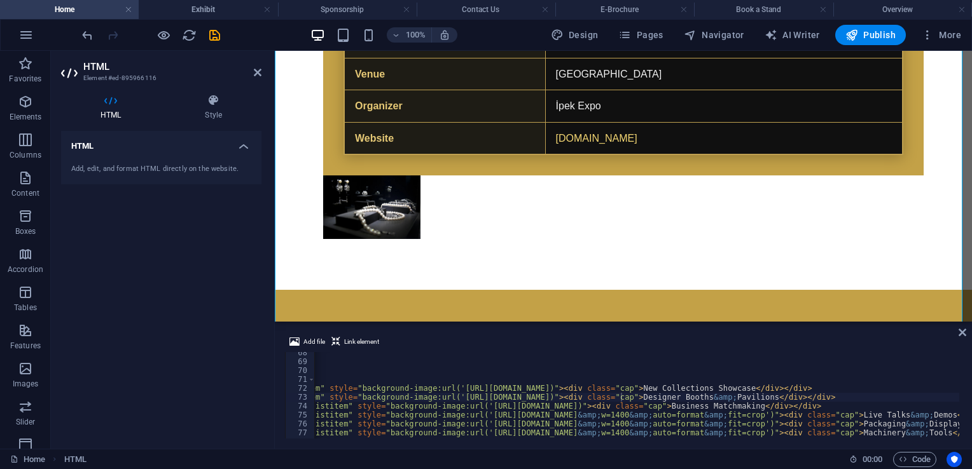
scroll to position [0, 214]
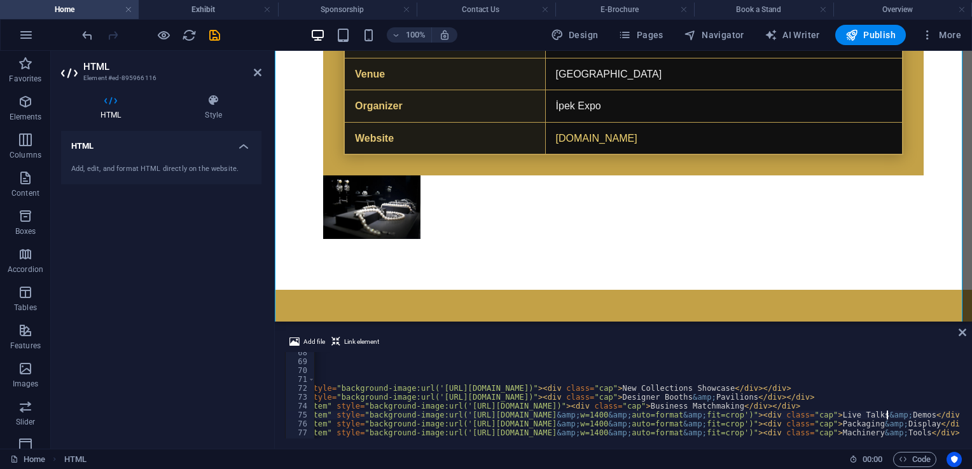
click at [888, 415] on div "</ p > </ header > < div class = "wte-grid" role = "list" > < div class = "wte-…" at bounding box center [762, 399] width 1325 height 102
click at [890, 416] on div "</ p > </ header > < div class = "wte-grid" role = "list" > < div class = "wte-…" at bounding box center [762, 399] width 1325 height 102
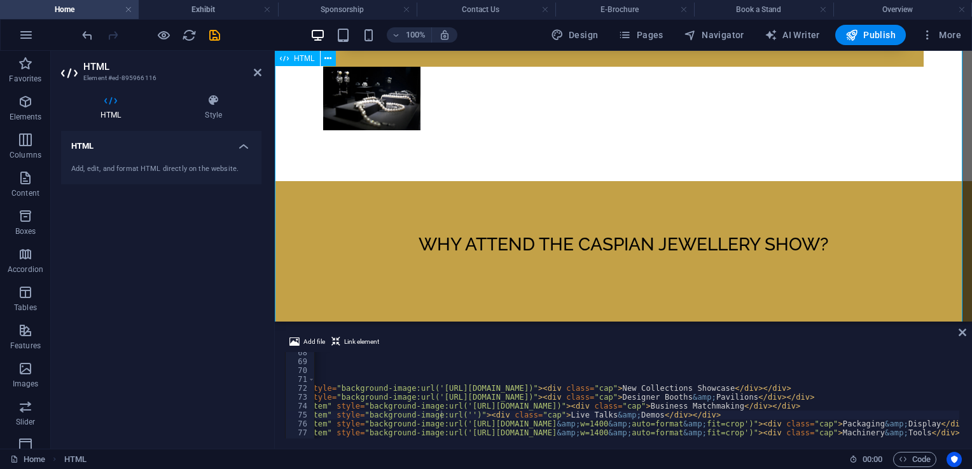
scroll to position [2935, 0]
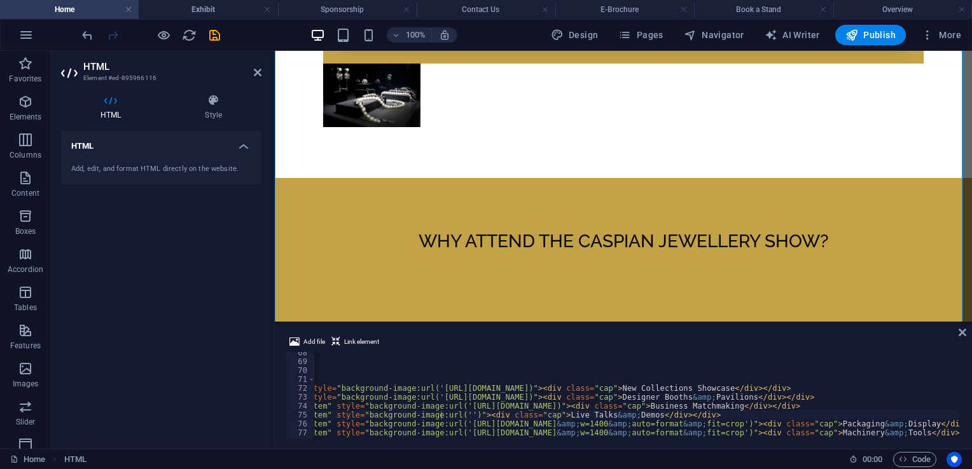
click at [440, 410] on div "</ p > </ header > < div class = "wte-grid" role = "list" > < div class = "wte-…" at bounding box center [762, 399] width 1325 height 102
click at [443, 413] on div "</ p > </ header > < div class = "wte-grid" role = "list" > < div class = "wte-…" at bounding box center [762, 399] width 1325 height 102
paste textarea "[URL][DOMAIN_NAME]"
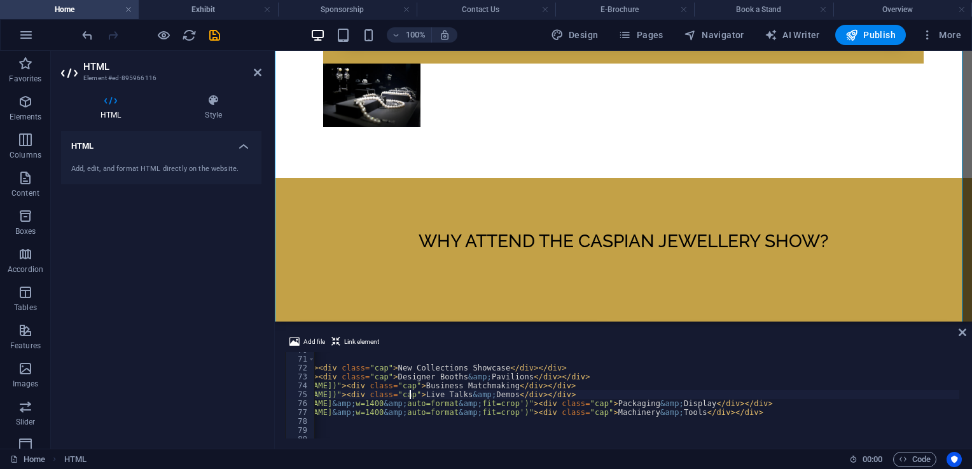
scroll to position [0, 440]
click at [666, 405] on div "< div class = "wte-grid" role = "list" > < div class = "wte-tile" role = "listi…" at bounding box center [536, 397] width 1325 height 102
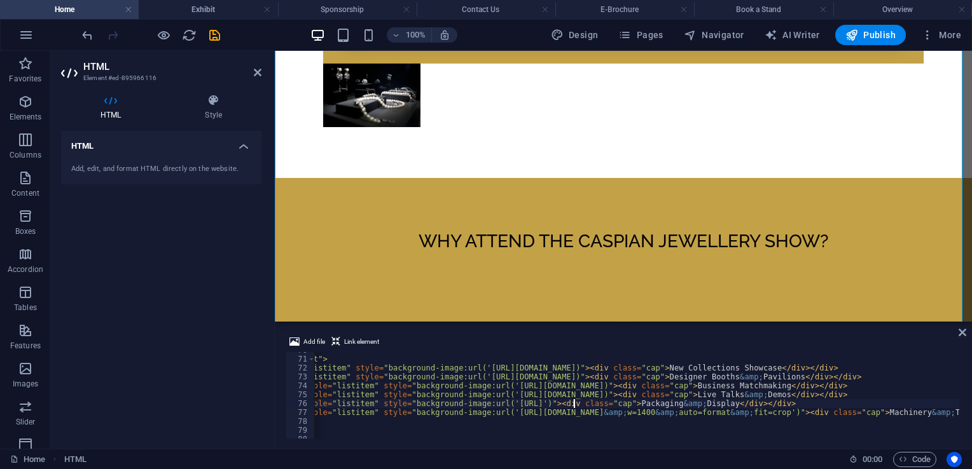
scroll to position [0, 167]
paste textarea "[URL][DOMAIN_NAME]"
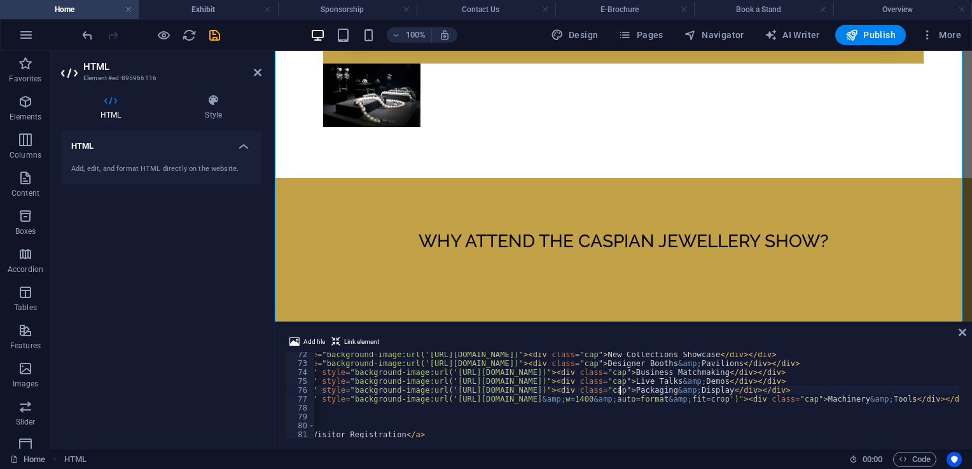
scroll to position [0, 251]
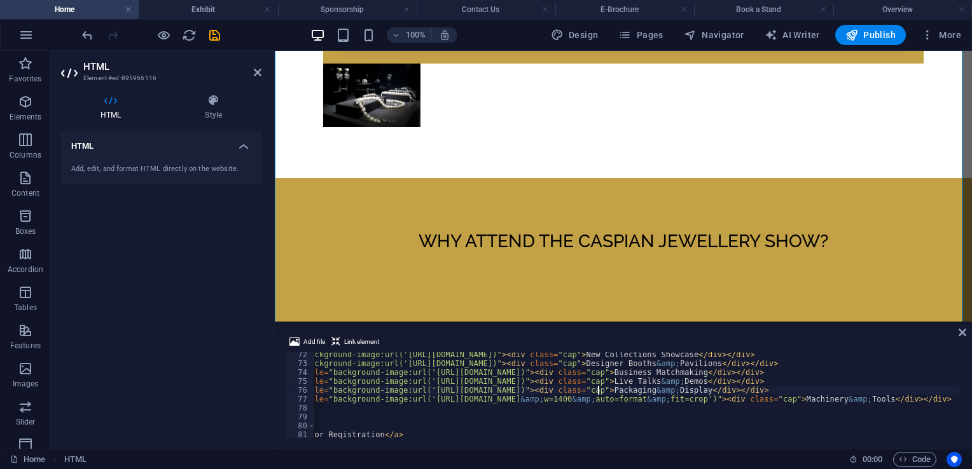
click at [842, 403] on div "< div class = "wte-tile" role = "listitem" style = "background-image:url('[URL]…" at bounding box center [726, 401] width 1325 height 102
paste textarea "[URL][DOMAIN_NAME]"
type textarea "<div class="wte-tile small" role="listitem" style="background-image:url('[URL][…"
click at [960, 331] on icon at bounding box center [962, 332] width 8 height 10
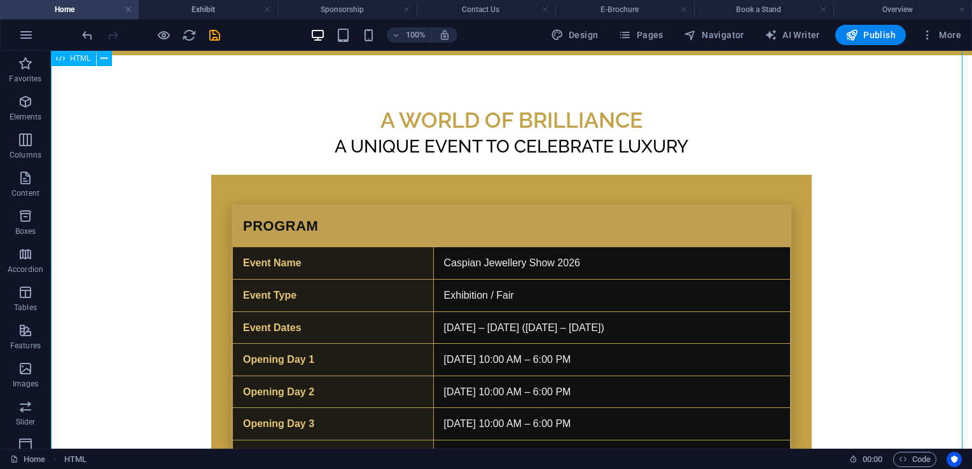
scroll to position [2841, 0]
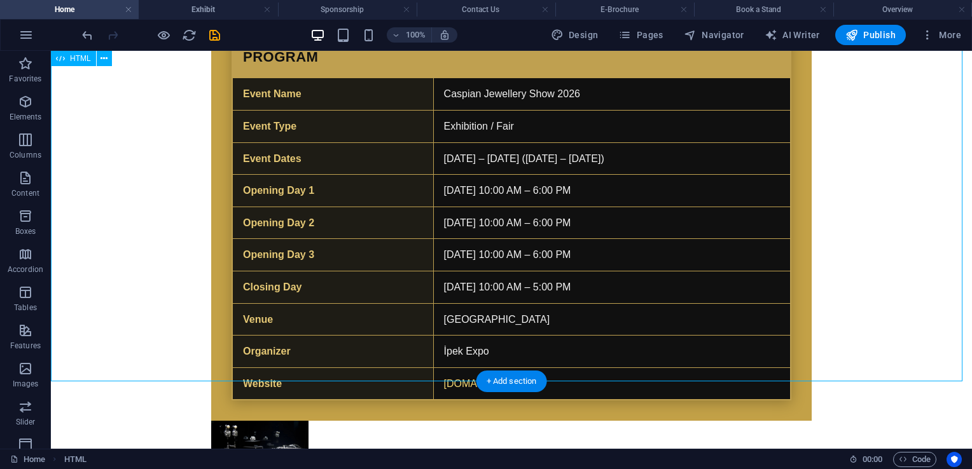
click at [214, 36] on icon "save" at bounding box center [214, 35] width 15 height 15
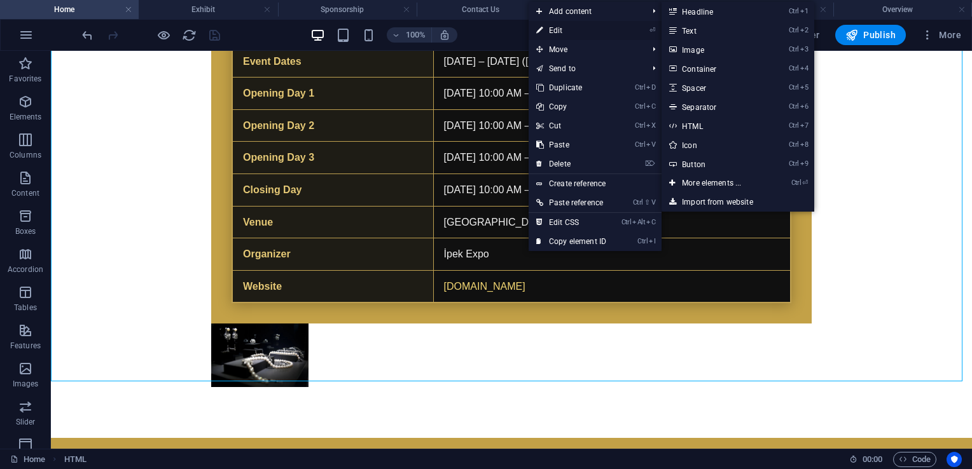
click at [574, 34] on link "⏎ Edit" at bounding box center [570, 30] width 85 height 19
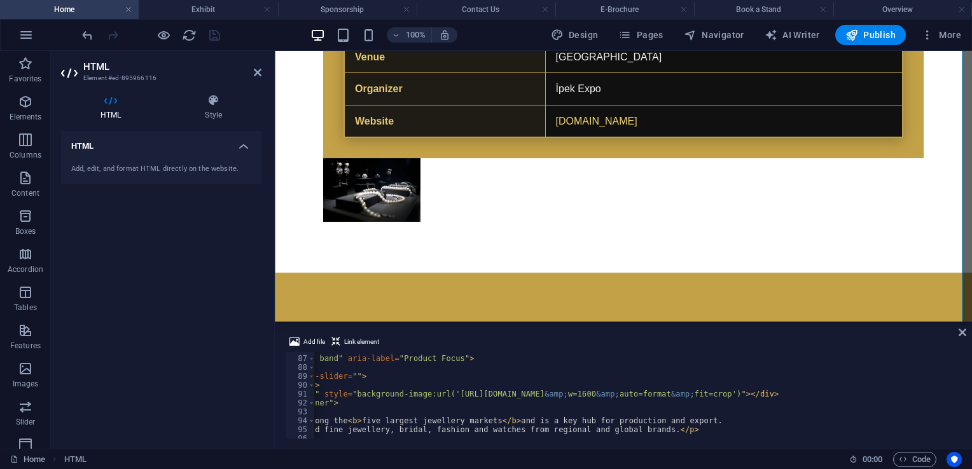
scroll to position [0, 133]
click at [882, 397] on div "< section class = "cjs-home-ext band" aria-label = "Product Focus" > < div clas…" at bounding box center [843, 396] width 1325 height 102
paste textarea "[URL][DOMAIN_NAME]"
type textarea "<div class="slide-bg" style="background-image:url('[URL][DOMAIN_NAME])"></div>"
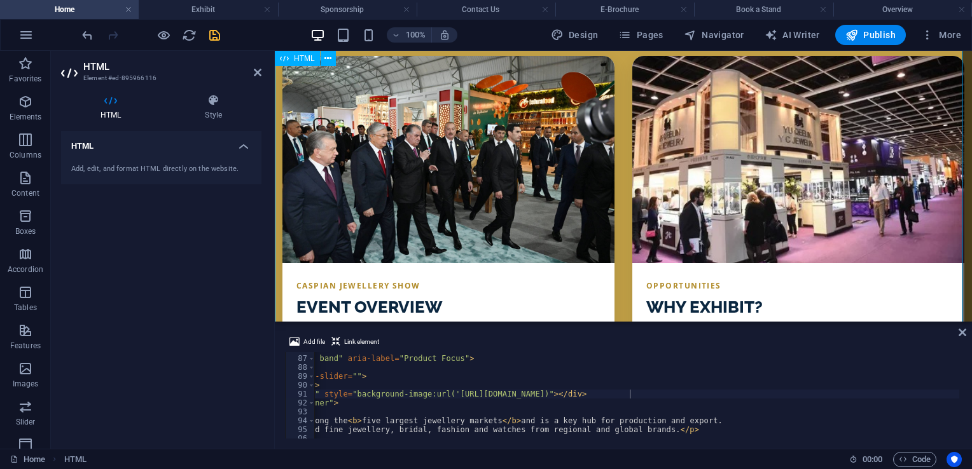
scroll to position [3209, 0]
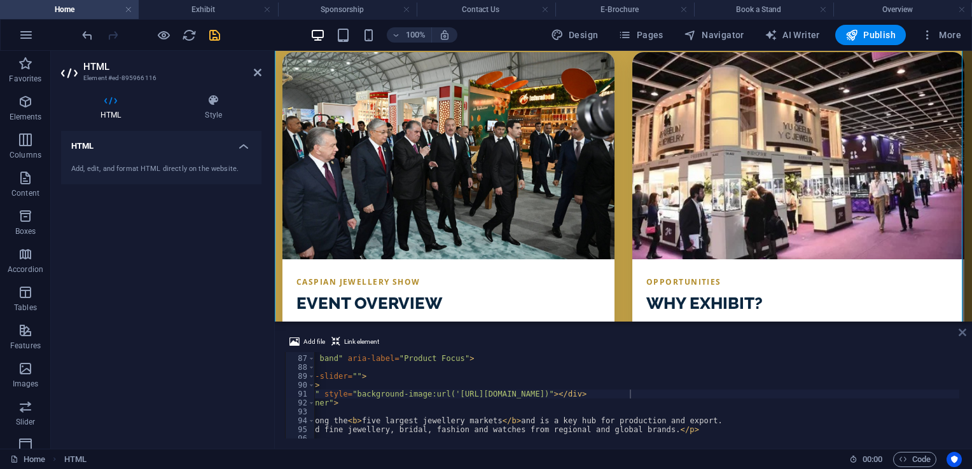
click at [962, 332] on icon at bounding box center [962, 332] width 8 height 10
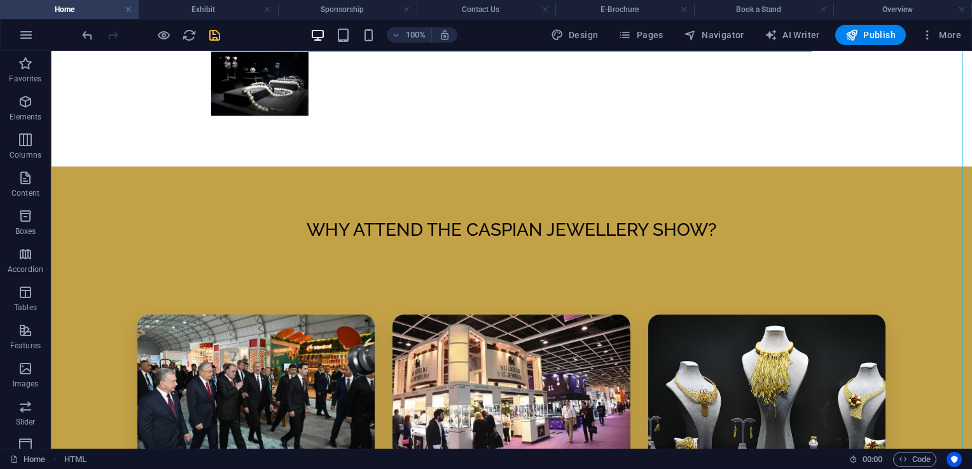
scroll to position [2528, 0]
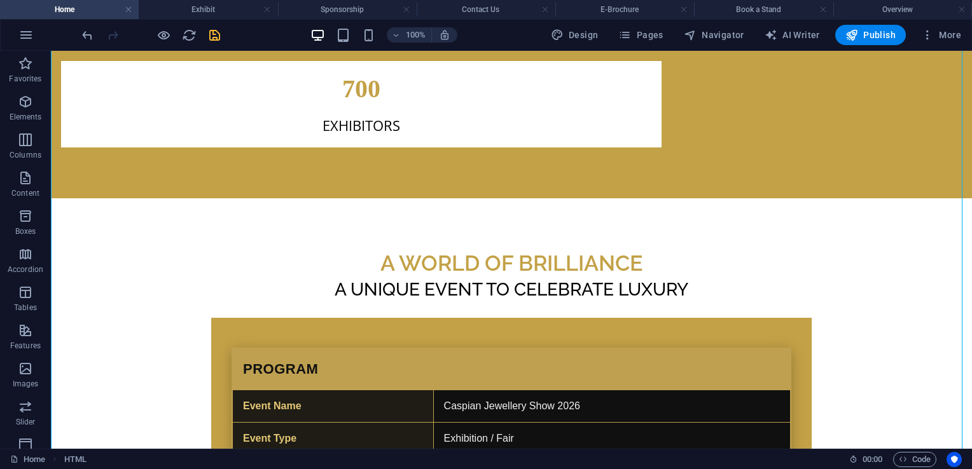
click at [216, 32] on icon "save" at bounding box center [214, 35] width 15 height 15
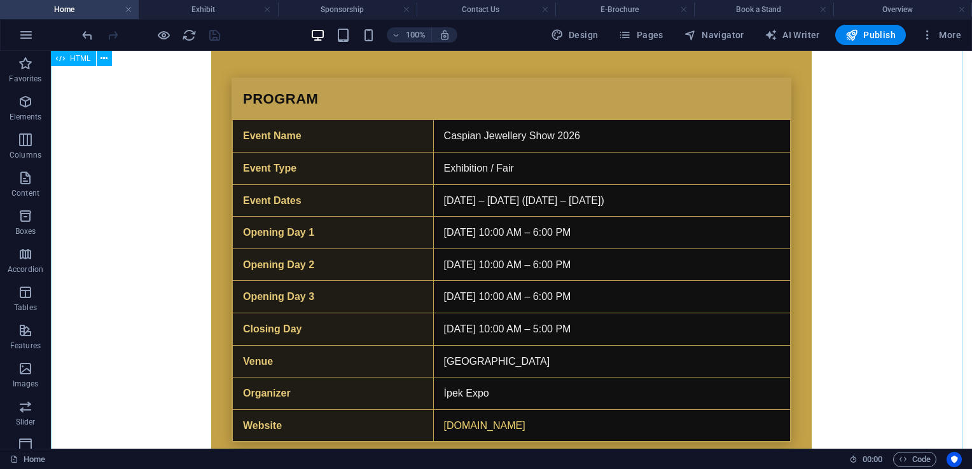
scroll to position [2776, 0]
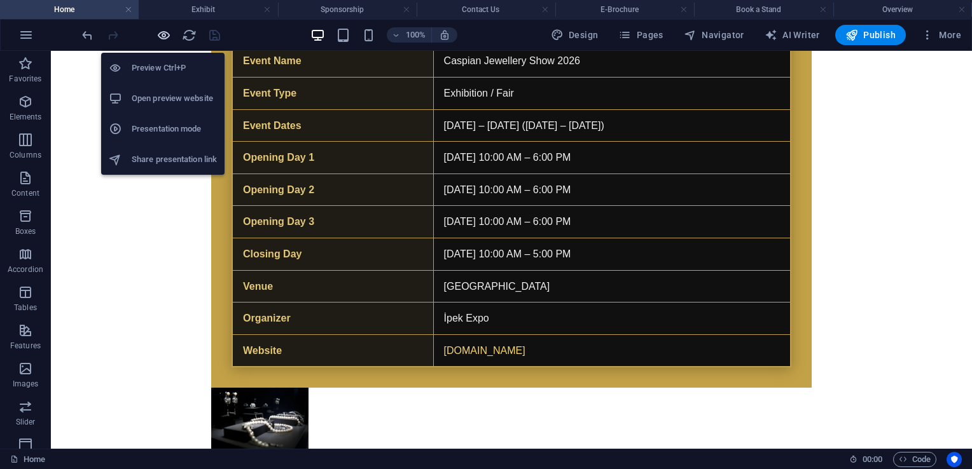
click at [167, 32] on icon "button" at bounding box center [163, 35] width 15 height 15
